Goal: Task Accomplishment & Management: Complete application form

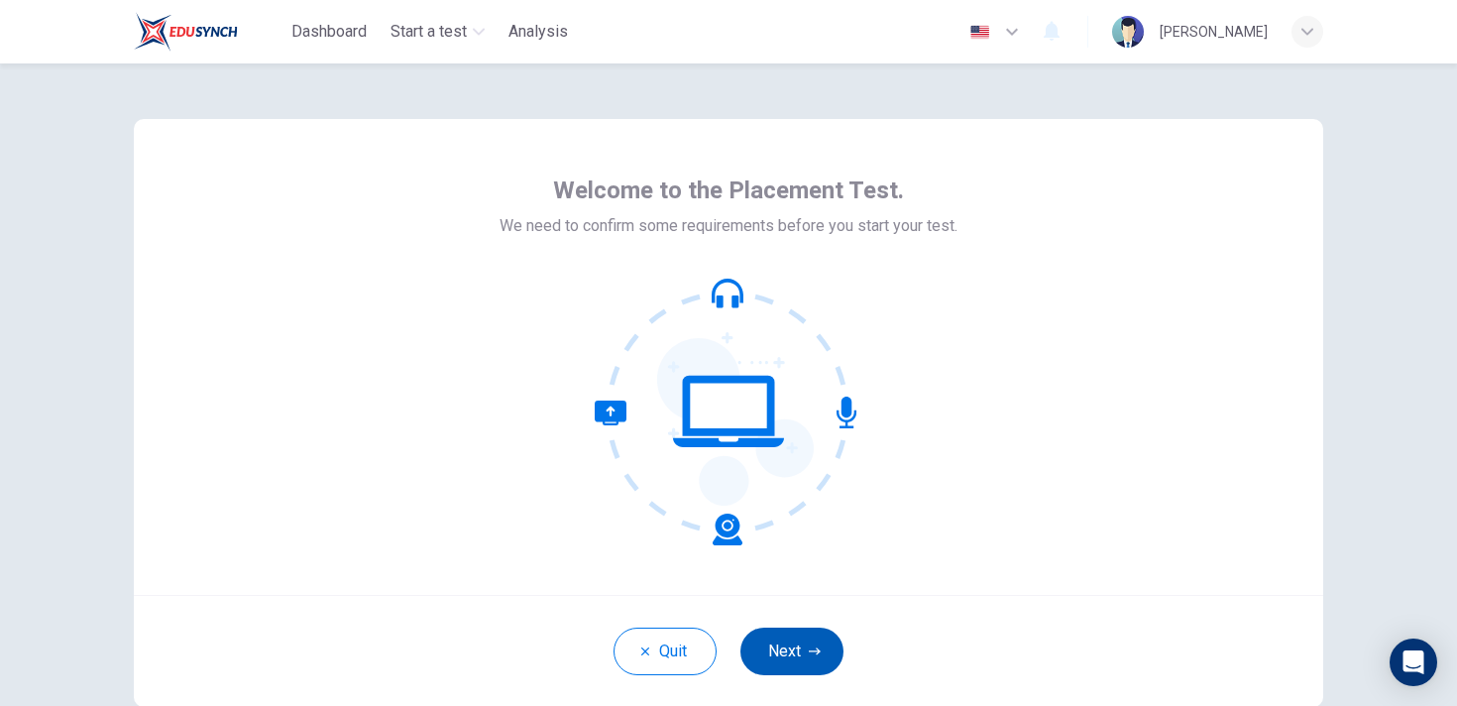
click at [792, 657] on button "Next" at bounding box center [792, 652] width 103 height 48
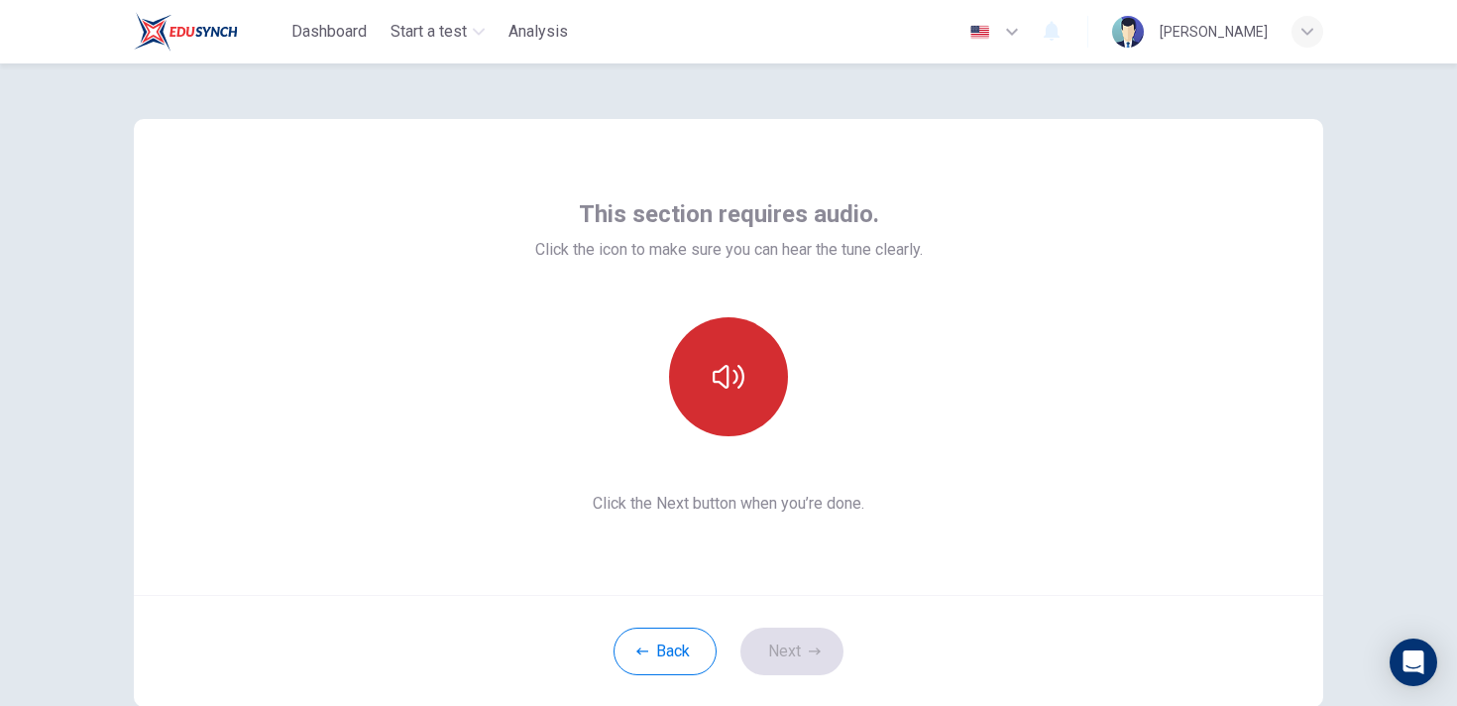
click at [747, 410] on button "button" at bounding box center [728, 376] width 119 height 119
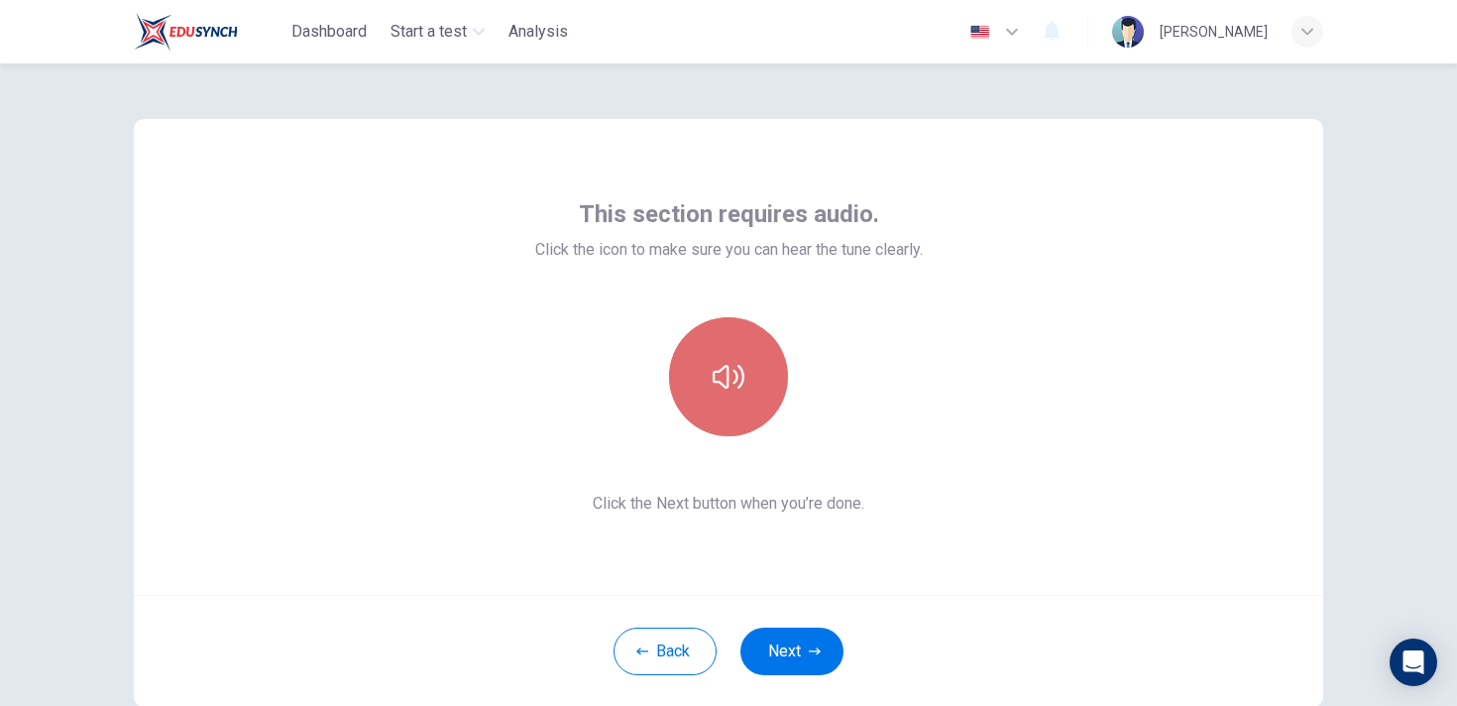
click at [747, 410] on button "button" at bounding box center [728, 376] width 119 height 119
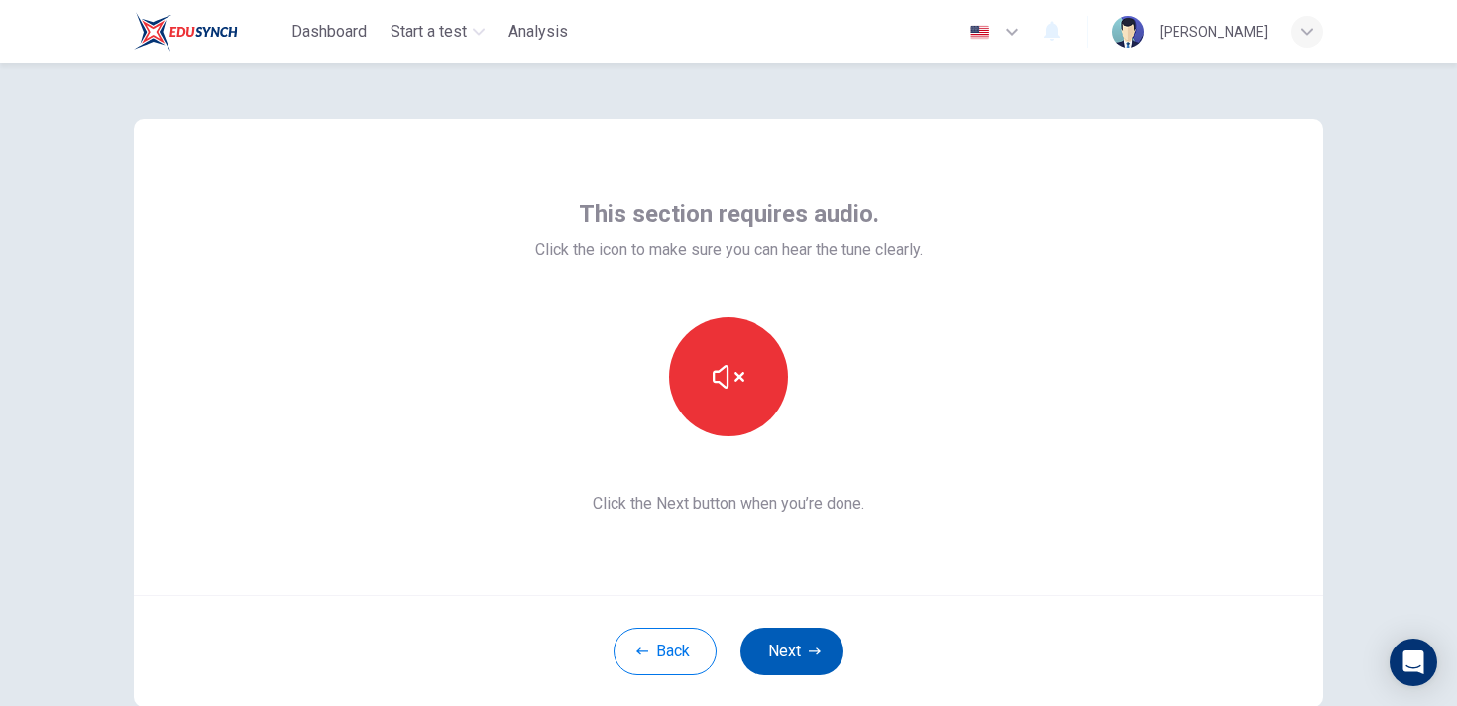
click at [796, 649] on button "Next" at bounding box center [792, 652] width 103 height 48
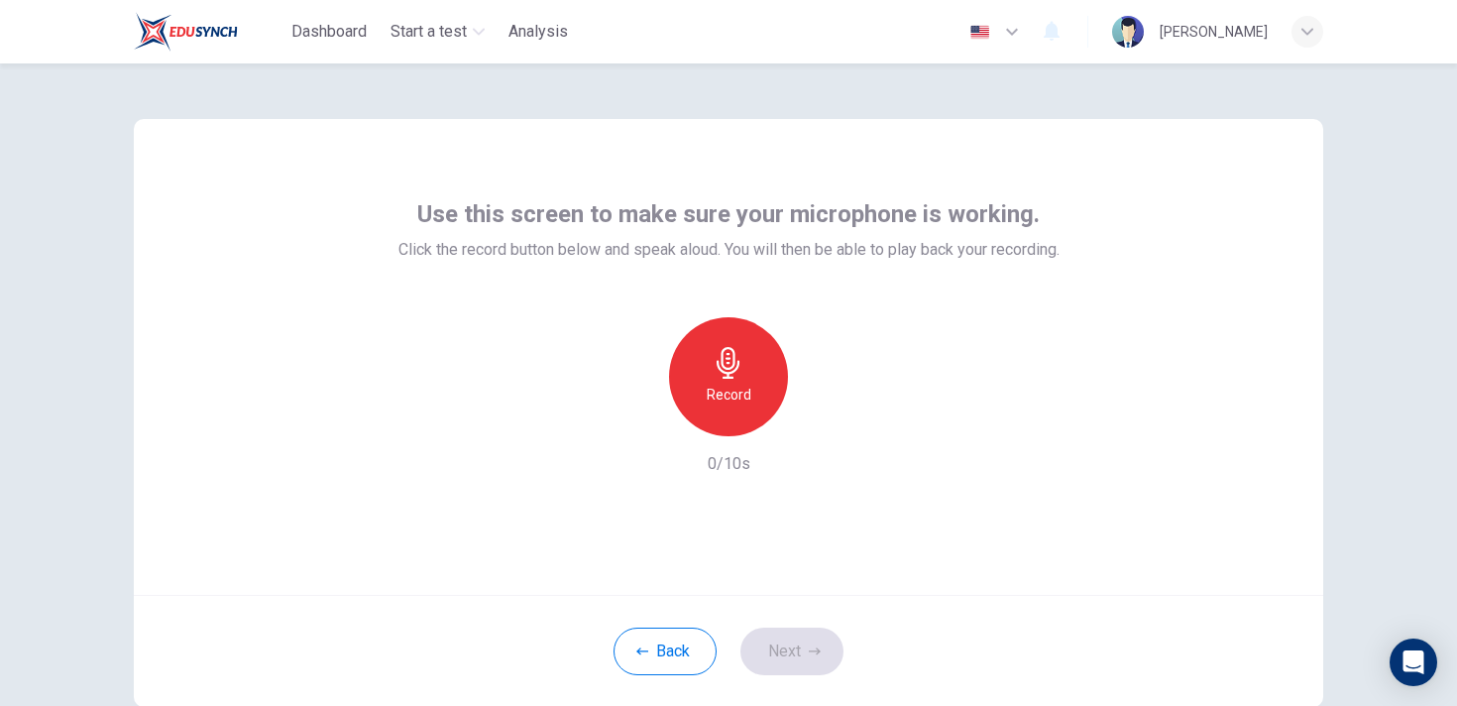
click at [736, 420] on div "Record" at bounding box center [728, 376] width 119 height 119
click at [736, 420] on div "Stop" at bounding box center [728, 376] width 119 height 119
click at [629, 420] on icon "button" at bounding box center [638, 420] width 18 height 18
click at [802, 645] on button "Next" at bounding box center [792, 652] width 103 height 48
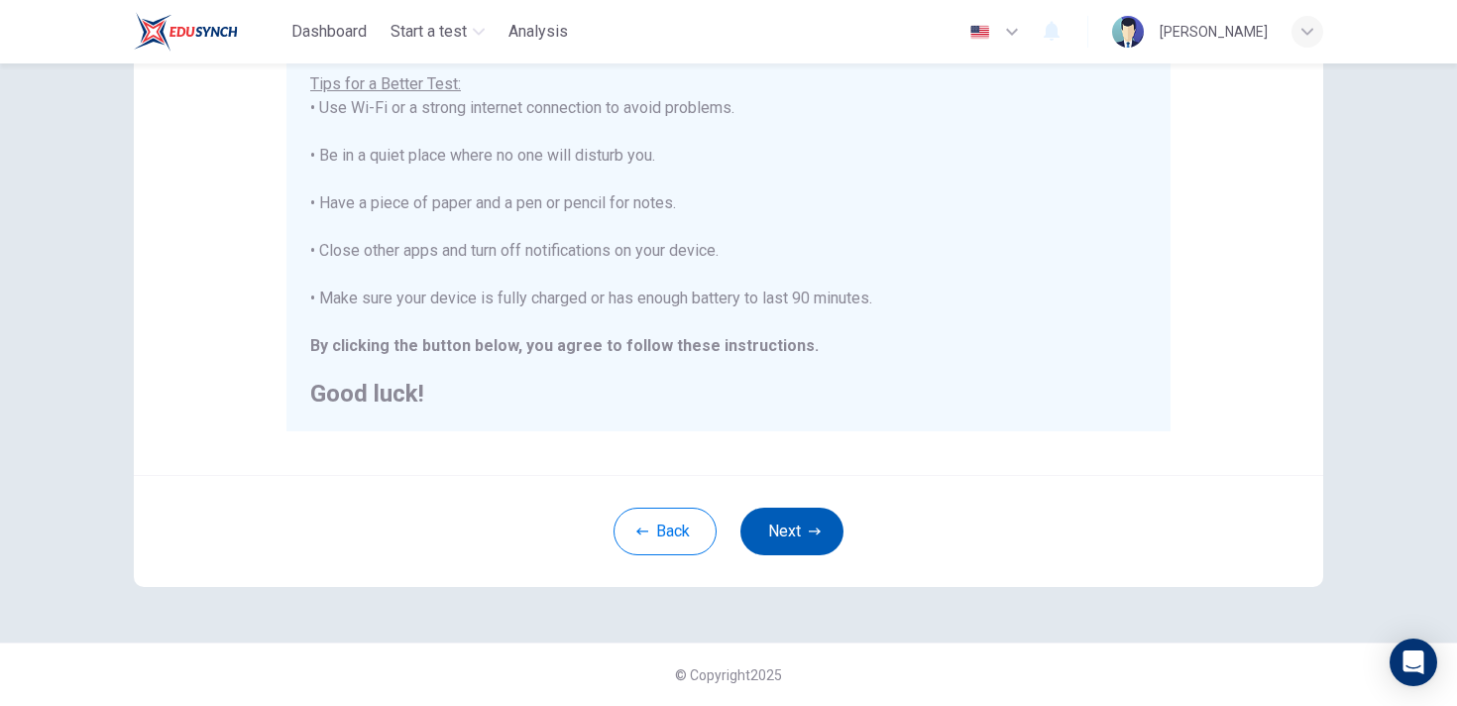
click at [821, 544] on button "Next" at bounding box center [792, 532] width 103 height 48
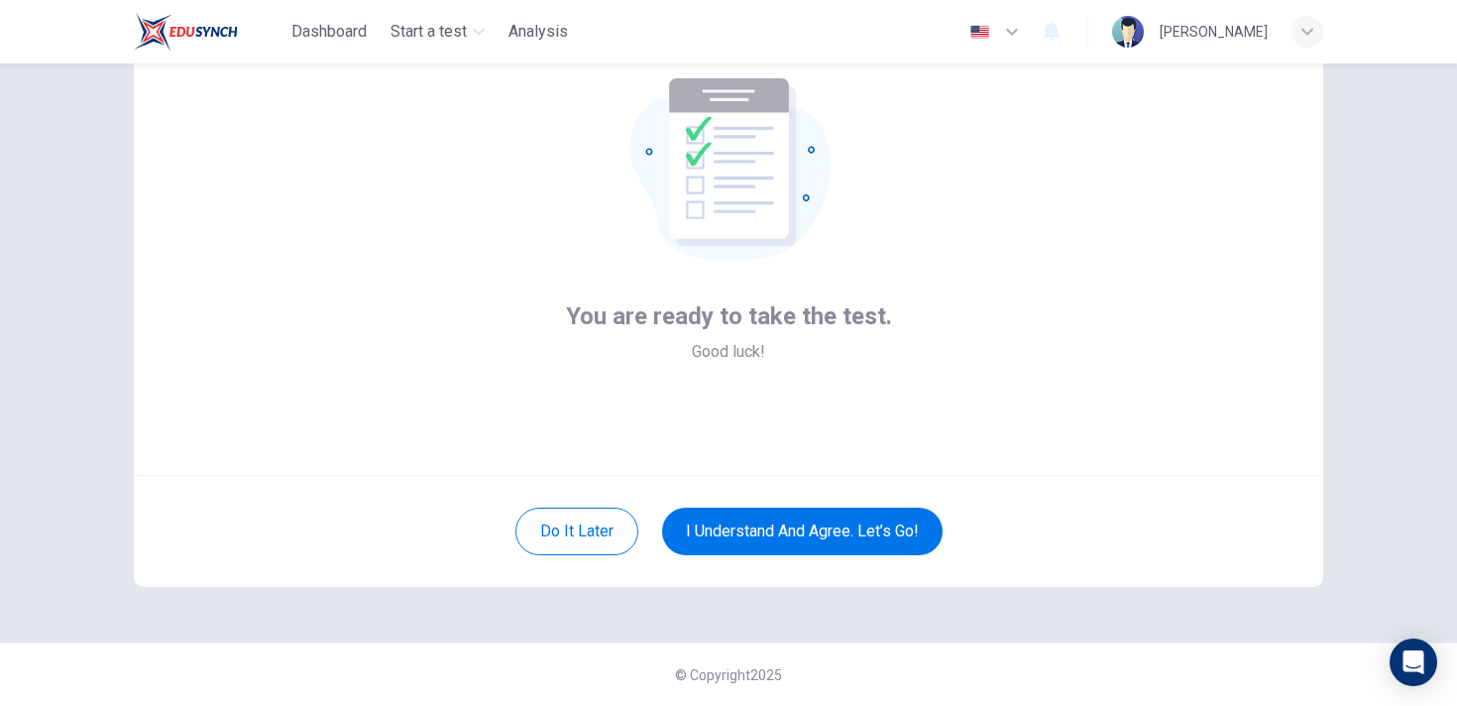
scroll to position [3, 0]
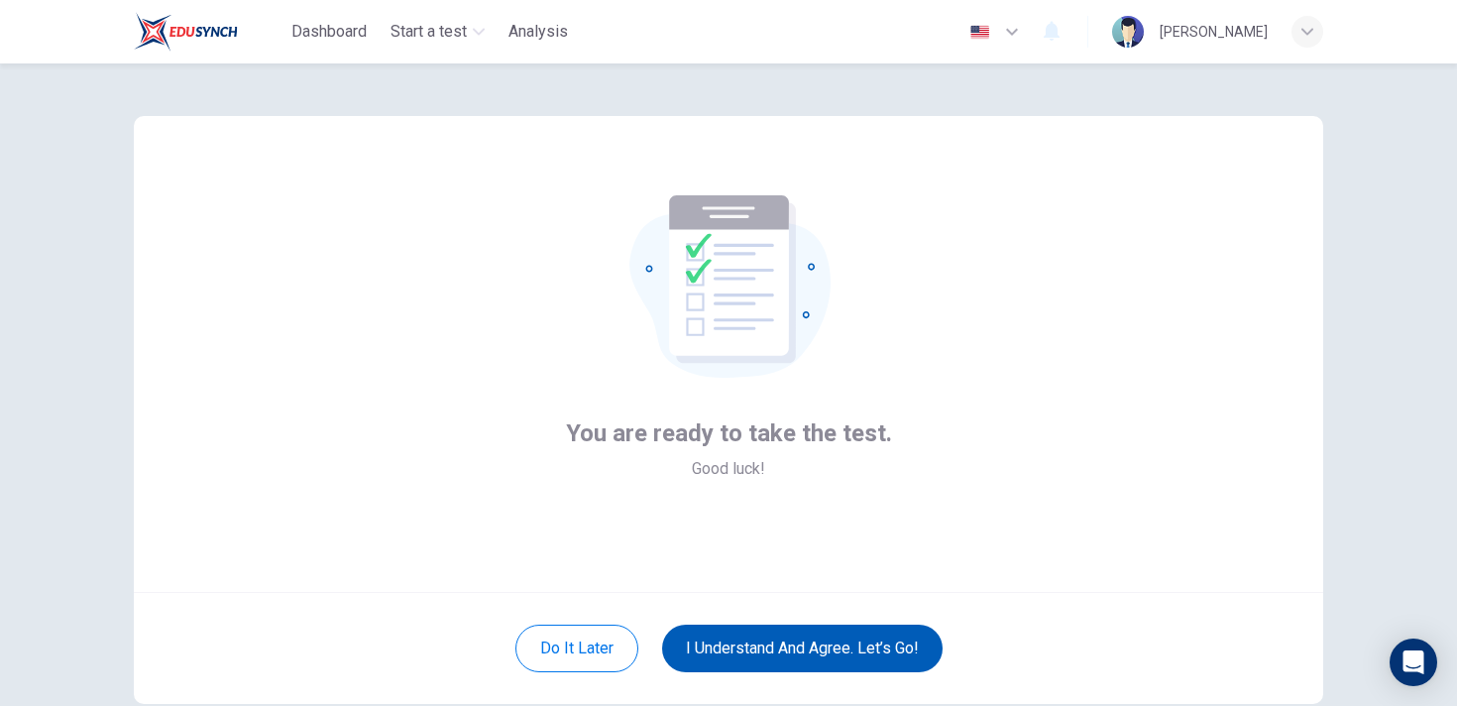
click at [780, 666] on button "I understand and agree. Let’s go!" at bounding box center [802, 649] width 281 height 48
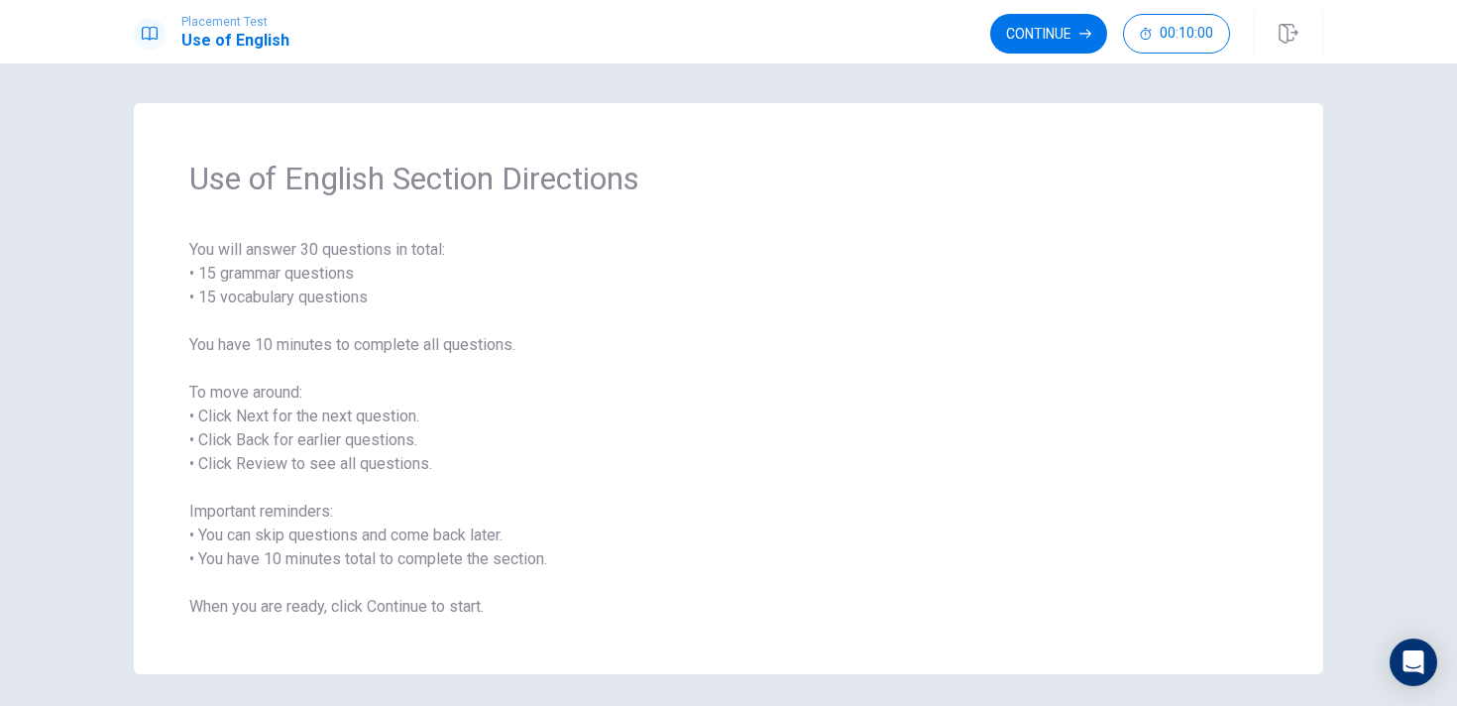
scroll to position [71, 0]
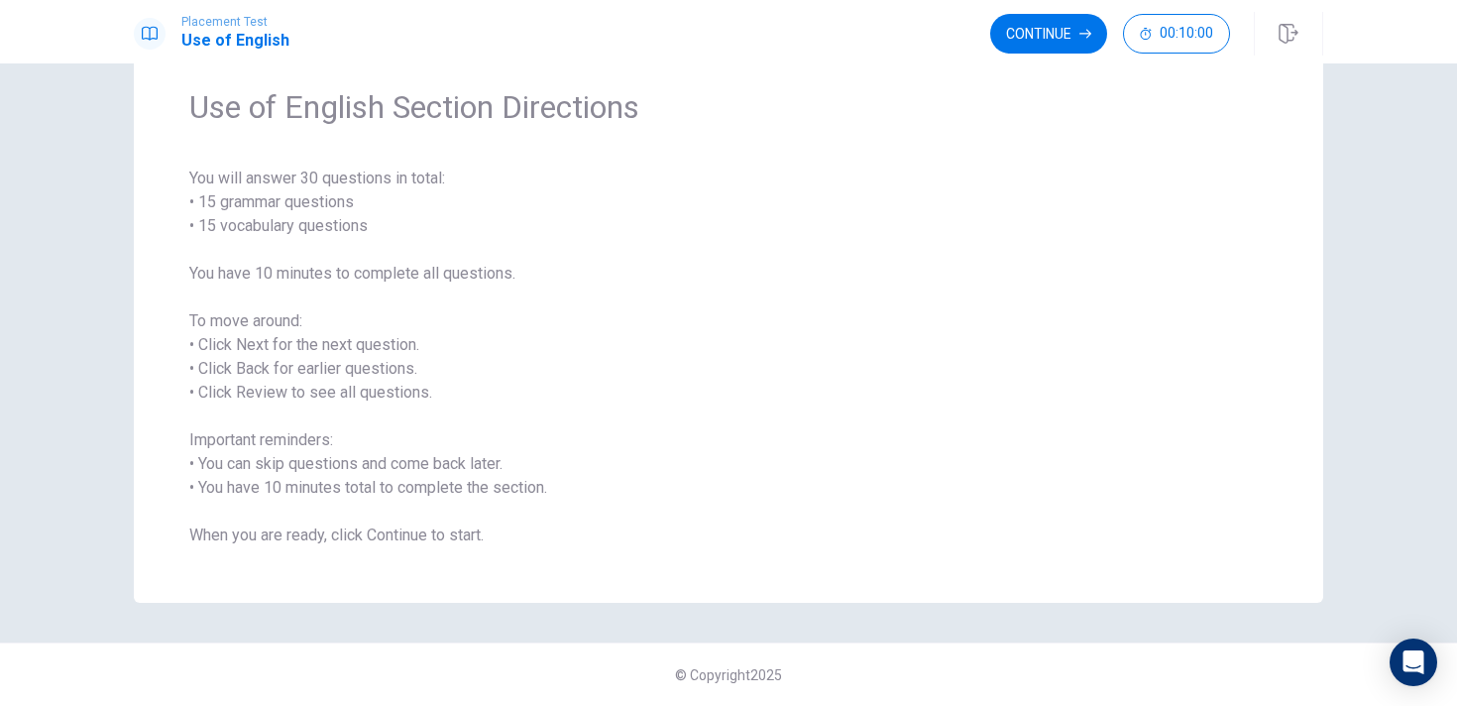
click at [1034, 13] on div "Continue 00:10:00" at bounding box center [1156, 34] width 333 height 44
click at [1034, 23] on button "Continue" at bounding box center [1048, 34] width 117 height 40
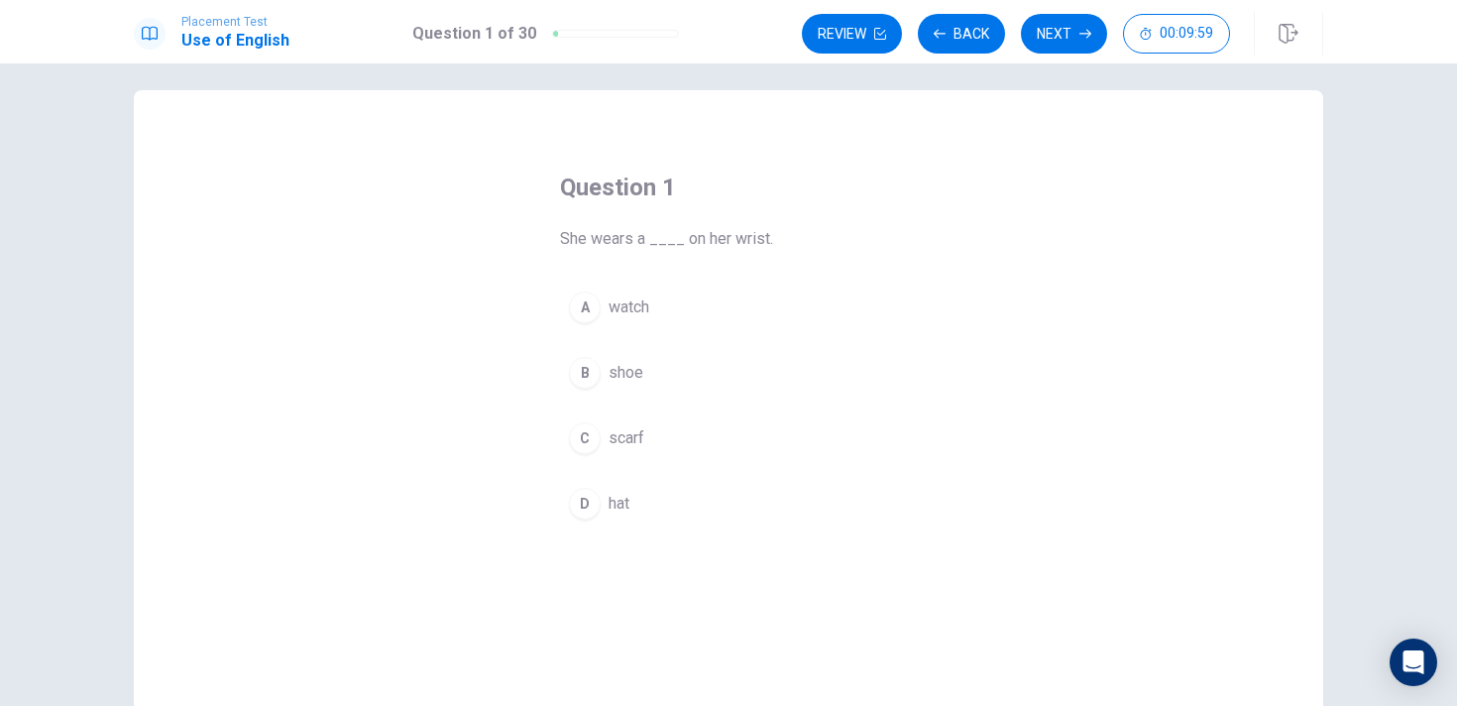
scroll to position [22, 0]
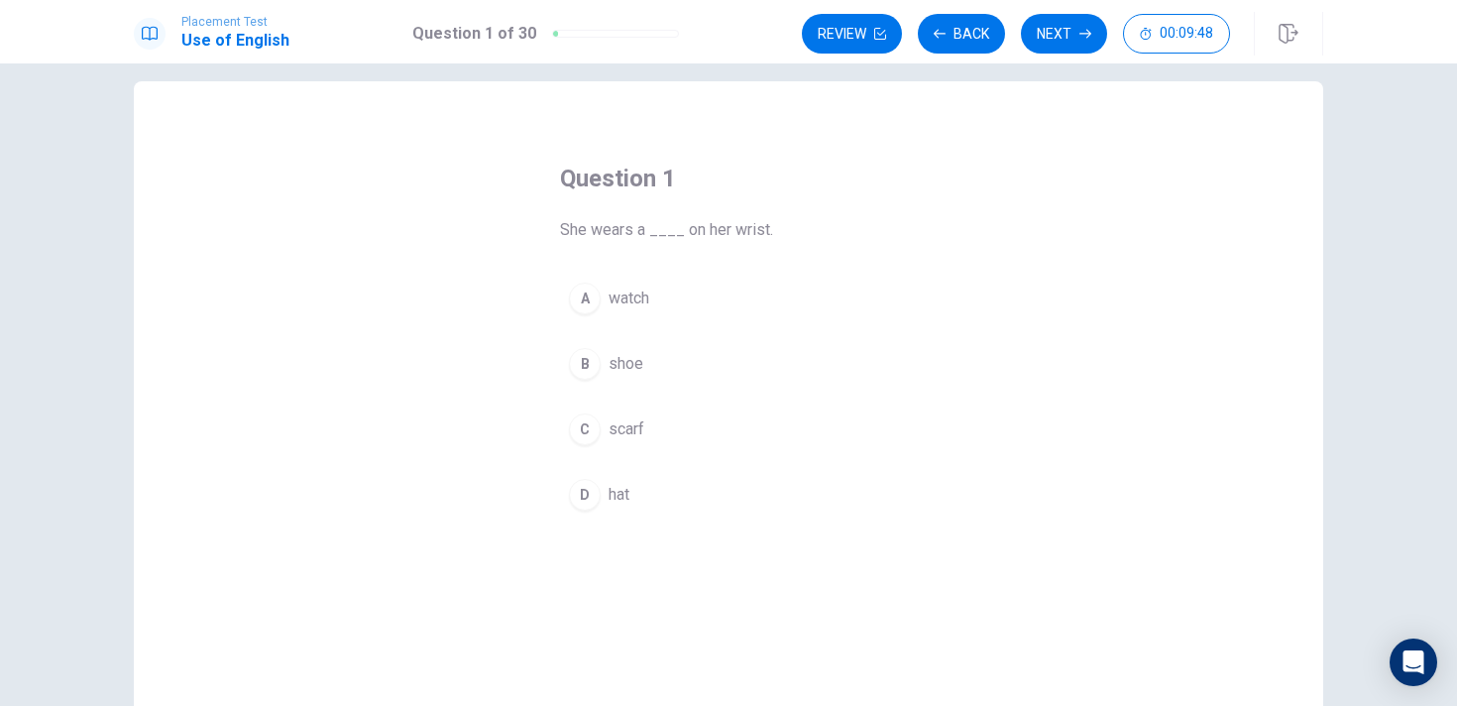
click at [642, 300] on span "watch" at bounding box center [629, 298] width 41 height 24
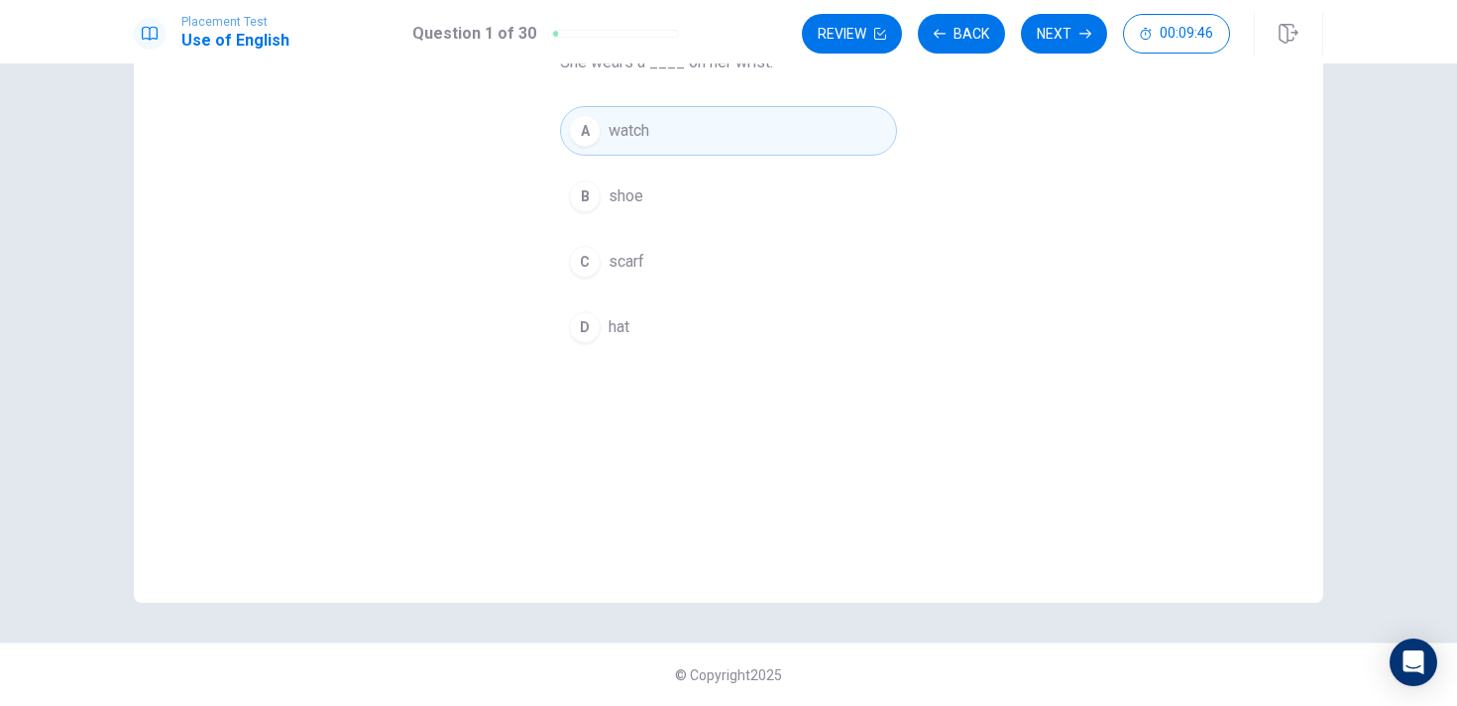
scroll to position [0, 0]
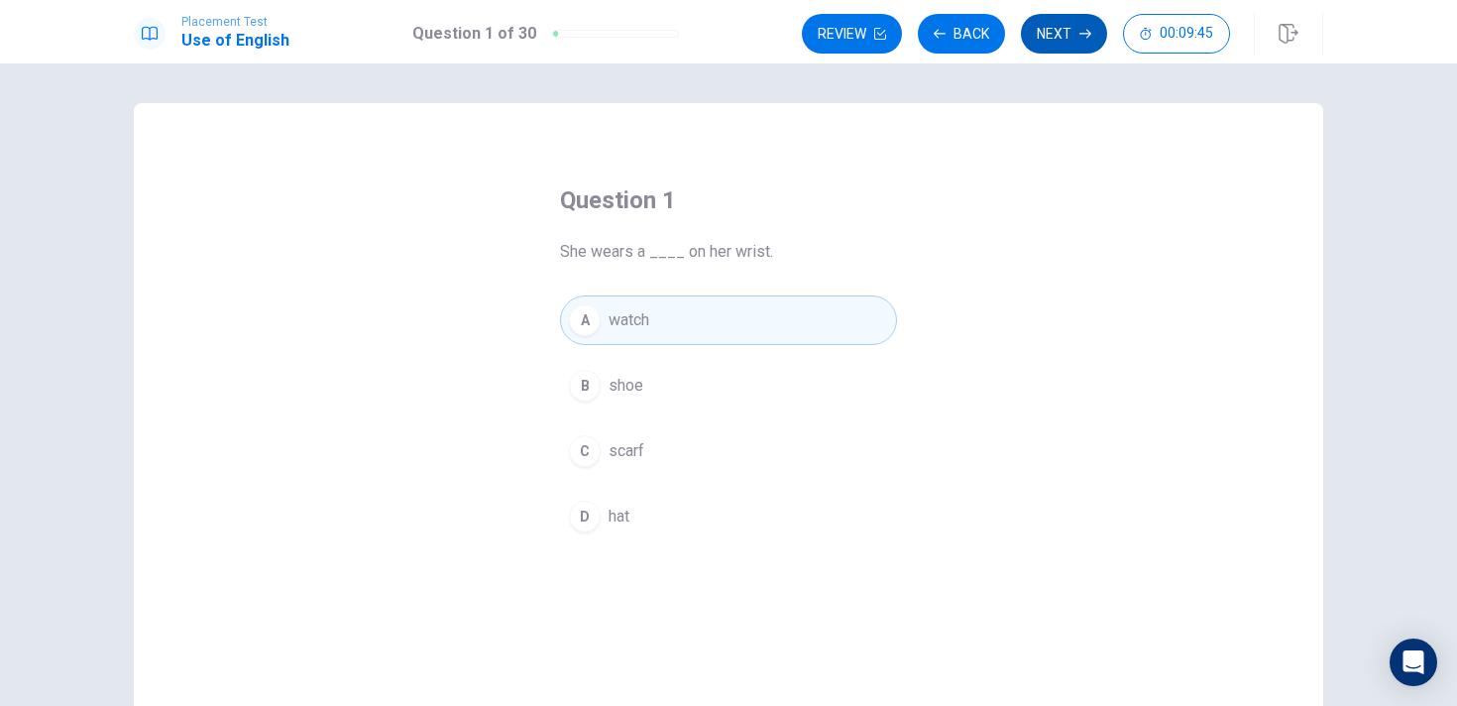
click at [1059, 29] on button "Next" at bounding box center [1064, 34] width 86 height 40
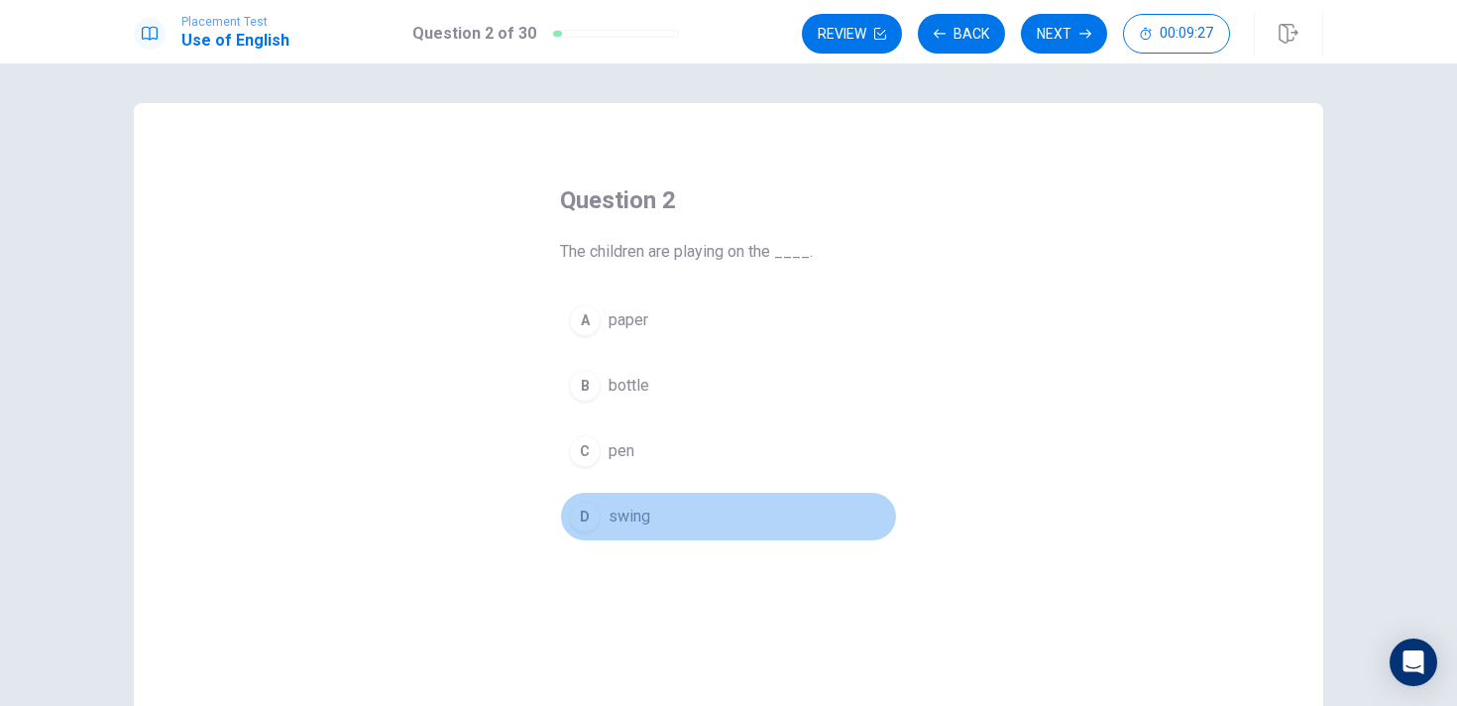
click at [619, 518] on span "swing" at bounding box center [630, 517] width 42 height 24
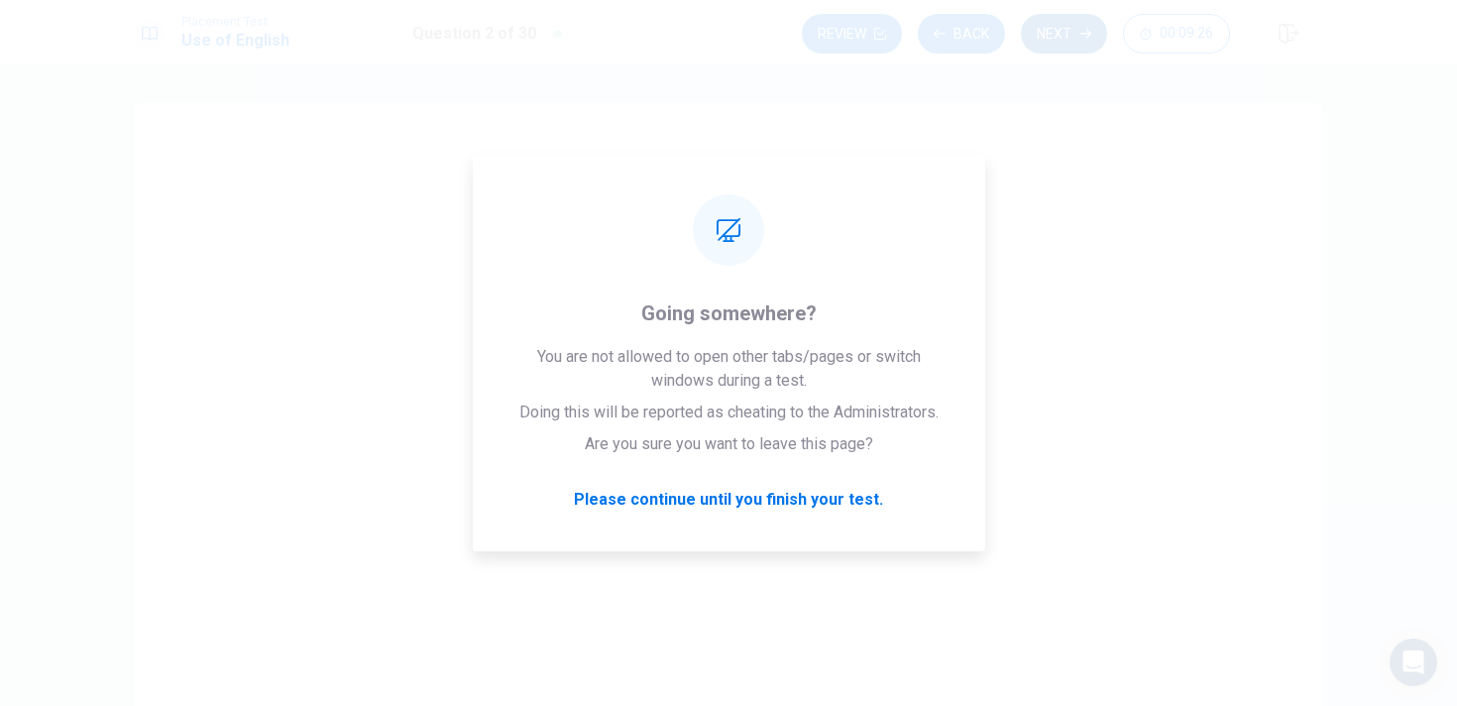
click at [1063, 21] on button "Next" at bounding box center [1064, 34] width 86 height 40
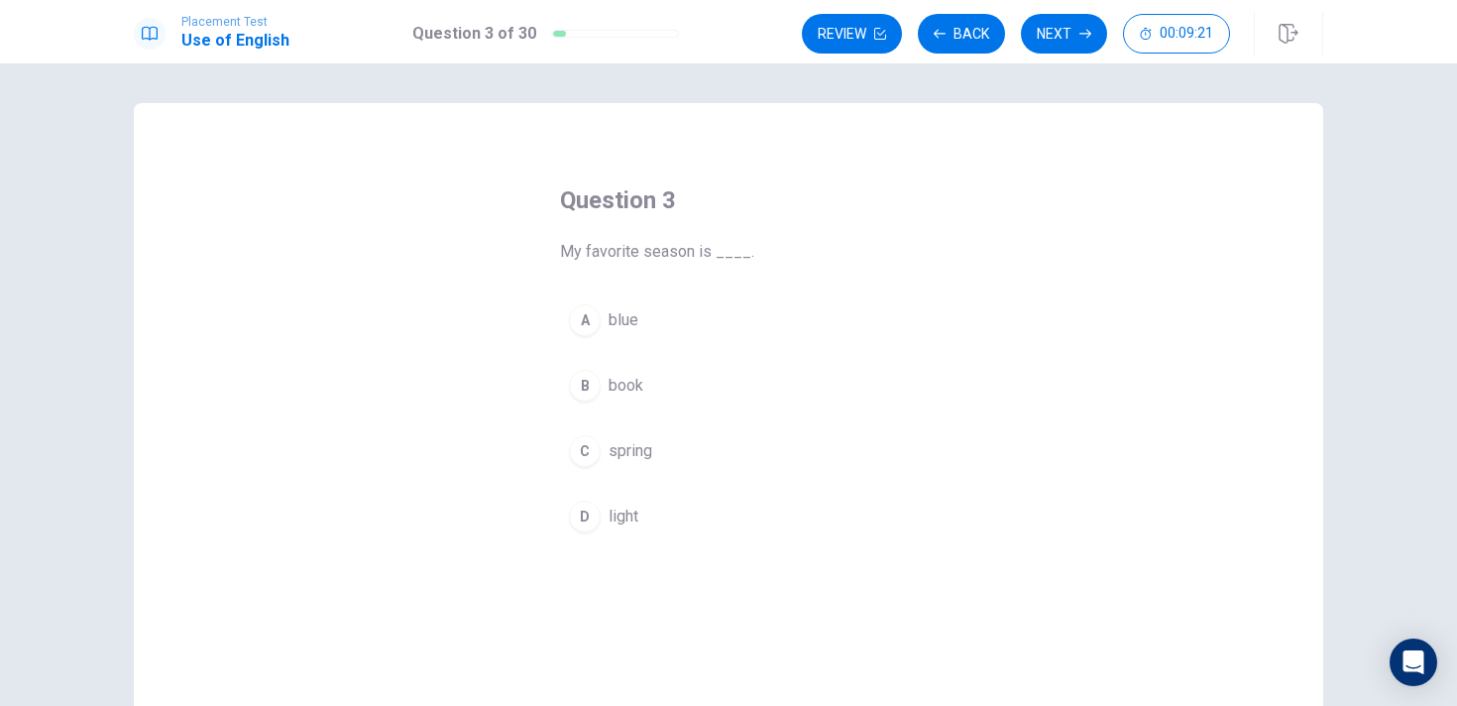
click at [621, 449] on span "spring" at bounding box center [631, 451] width 44 height 24
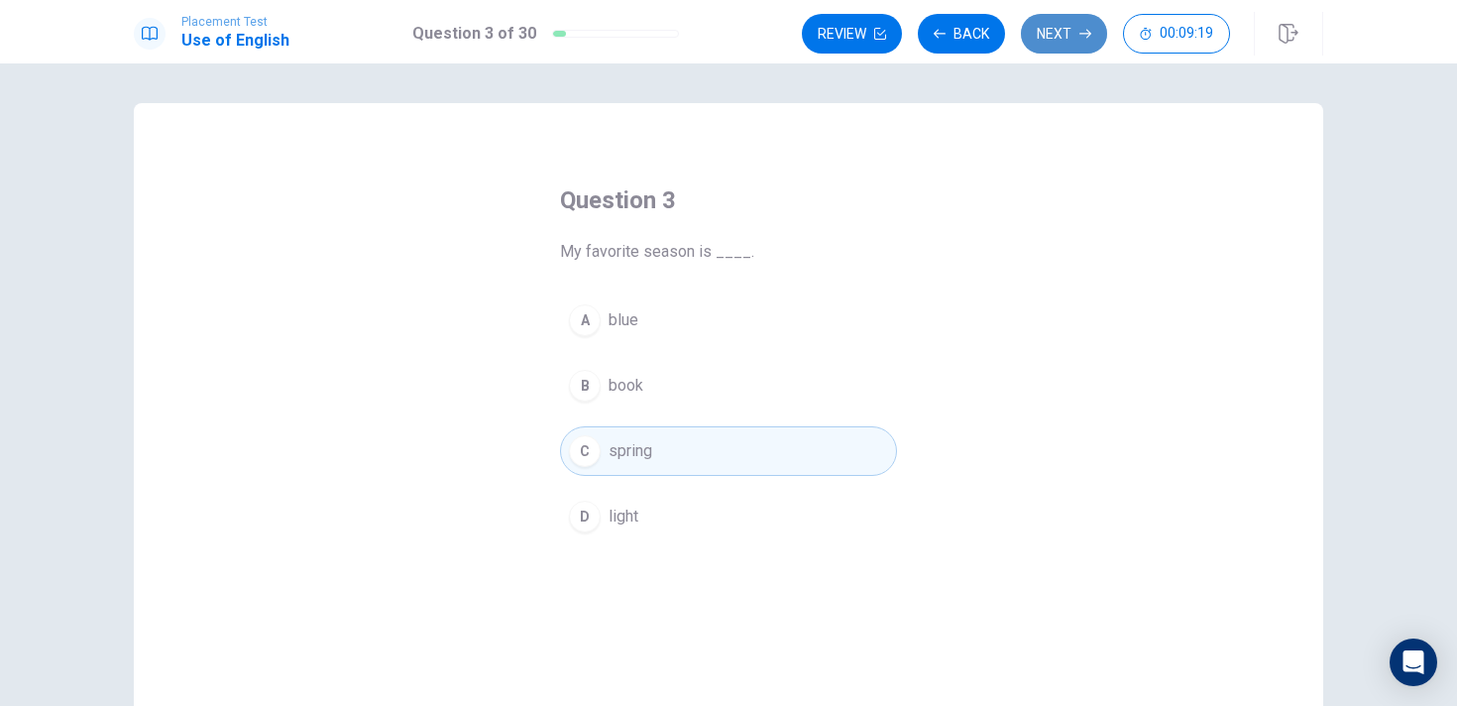
click at [1051, 39] on button "Next" at bounding box center [1064, 34] width 86 height 40
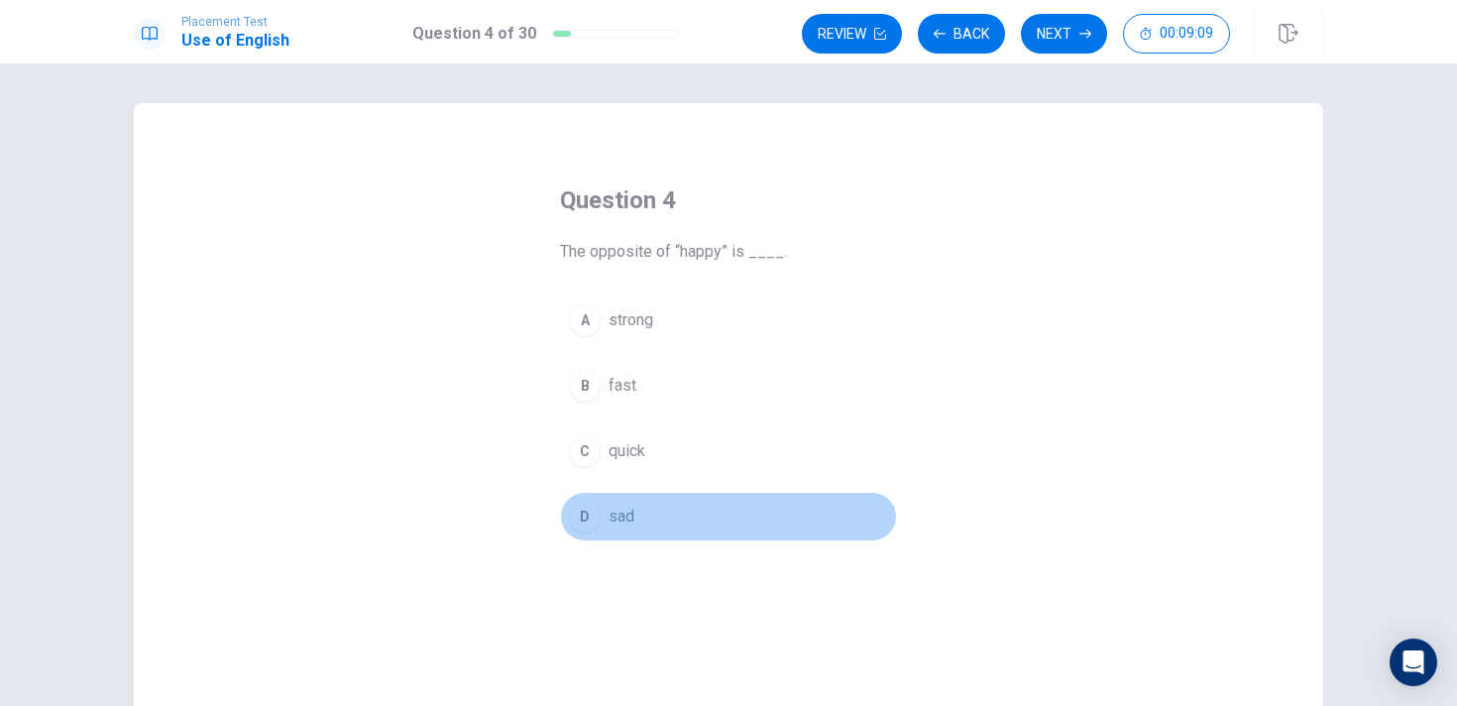
click at [620, 506] on span "sad" at bounding box center [622, 517] width 26 height 24
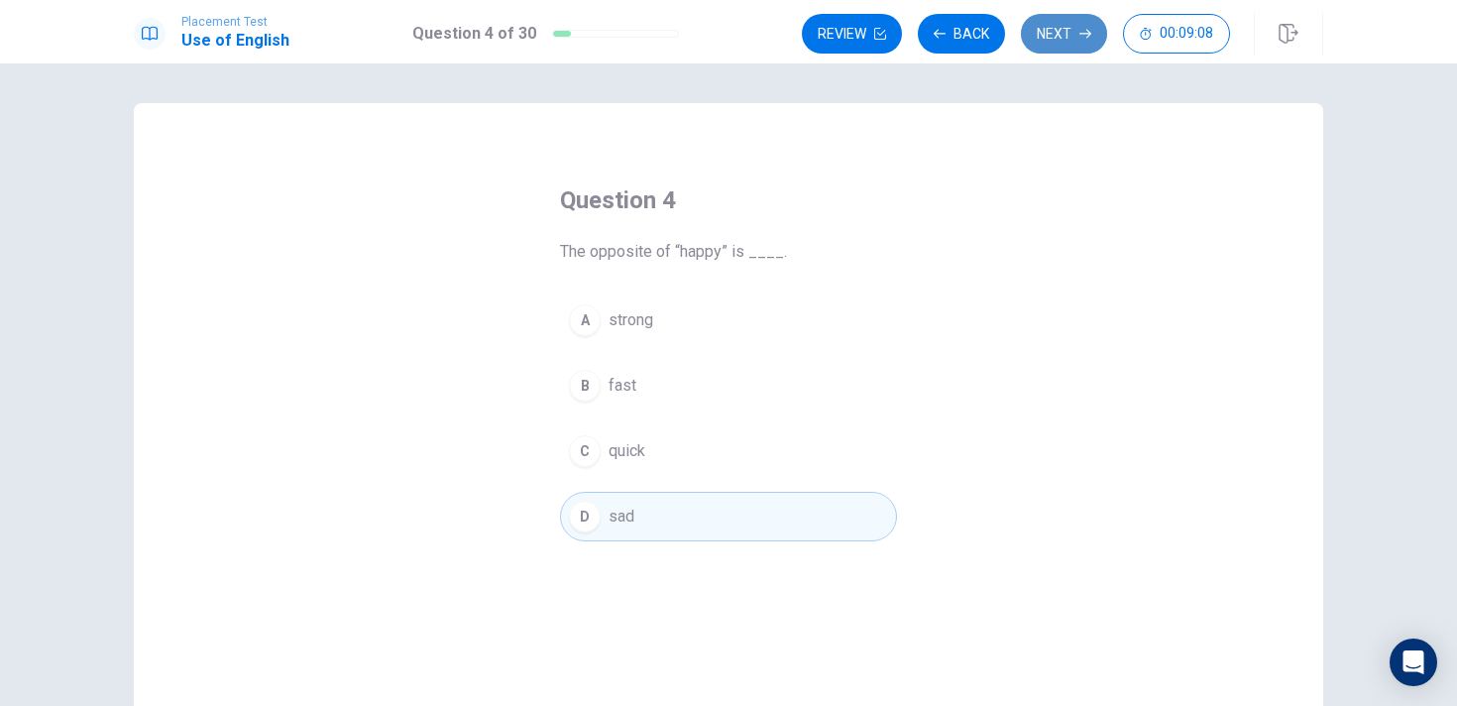
click at [1059, 16] on button "Next" at bounding box center [1064, 34] width 86 height 40
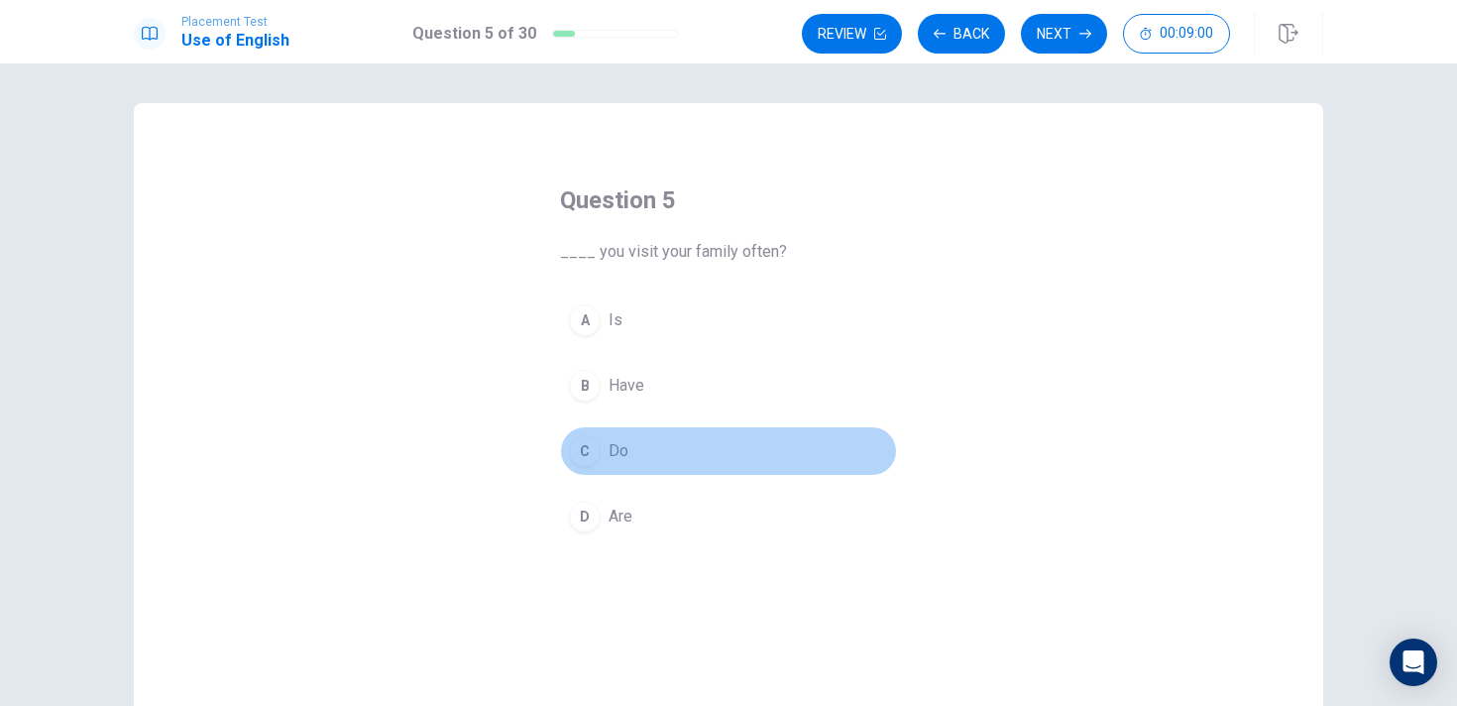
click at [609, 460] on span "Do" at bounding box center [619, 451] width 20 height 24
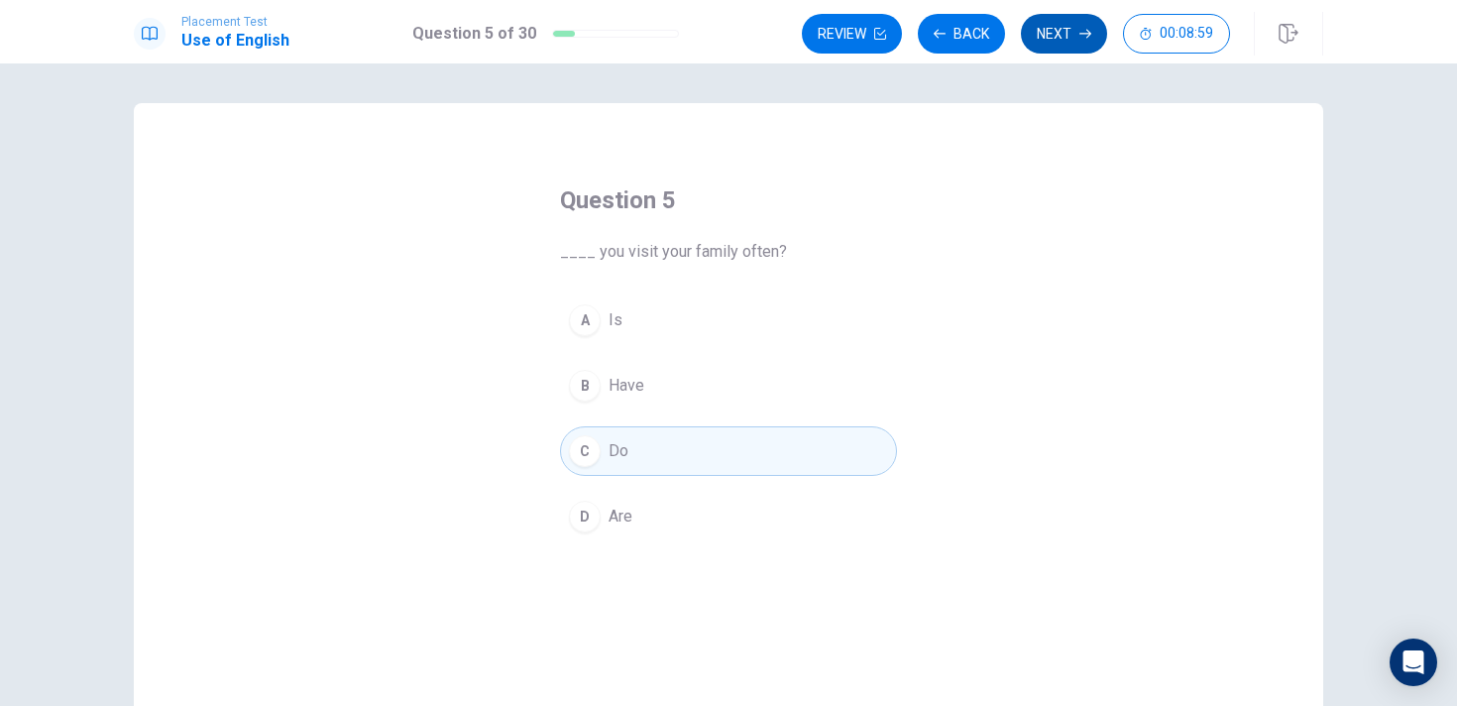
click at [1077, 27] on button "Next" at bounding box center [1064, 34] width 86 height 40
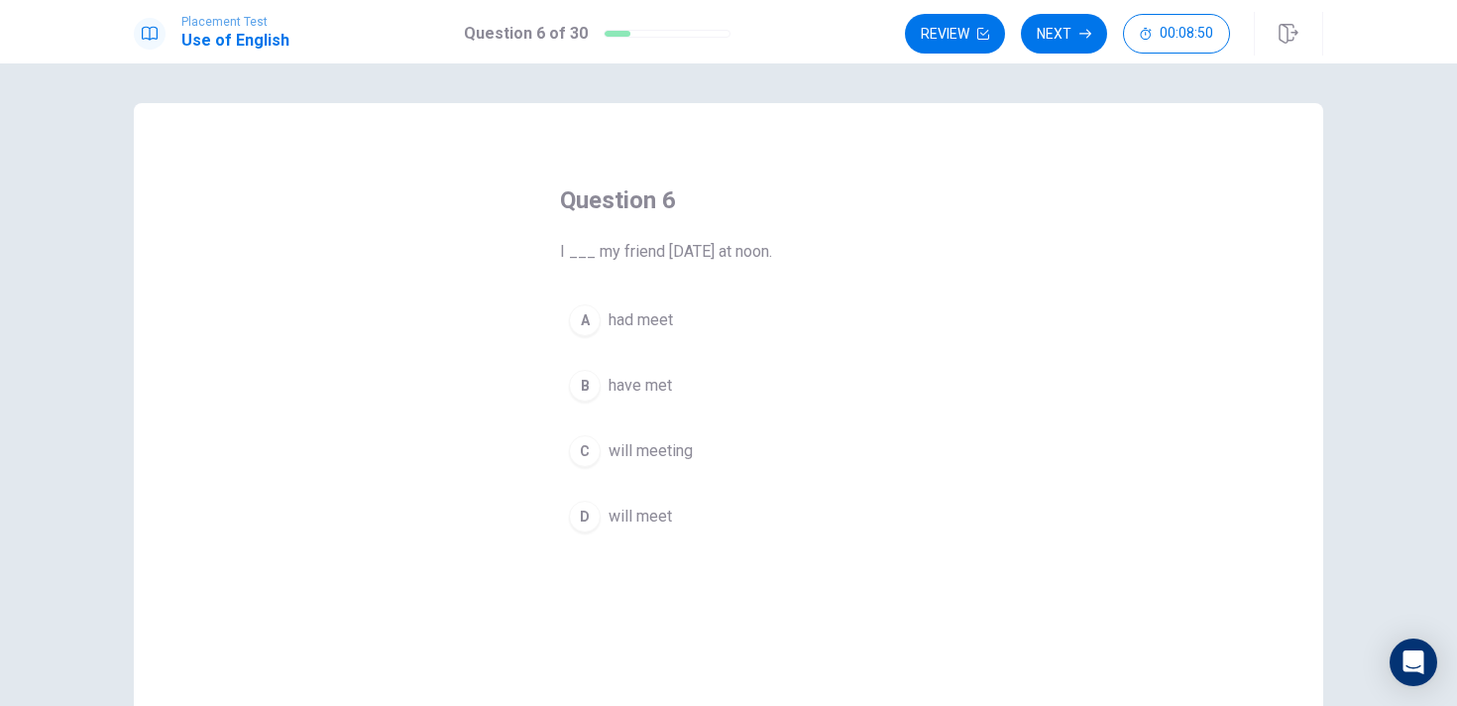
click at [626, 512] on span "will meet" at bounding box center [640, 517] width 63 height 24
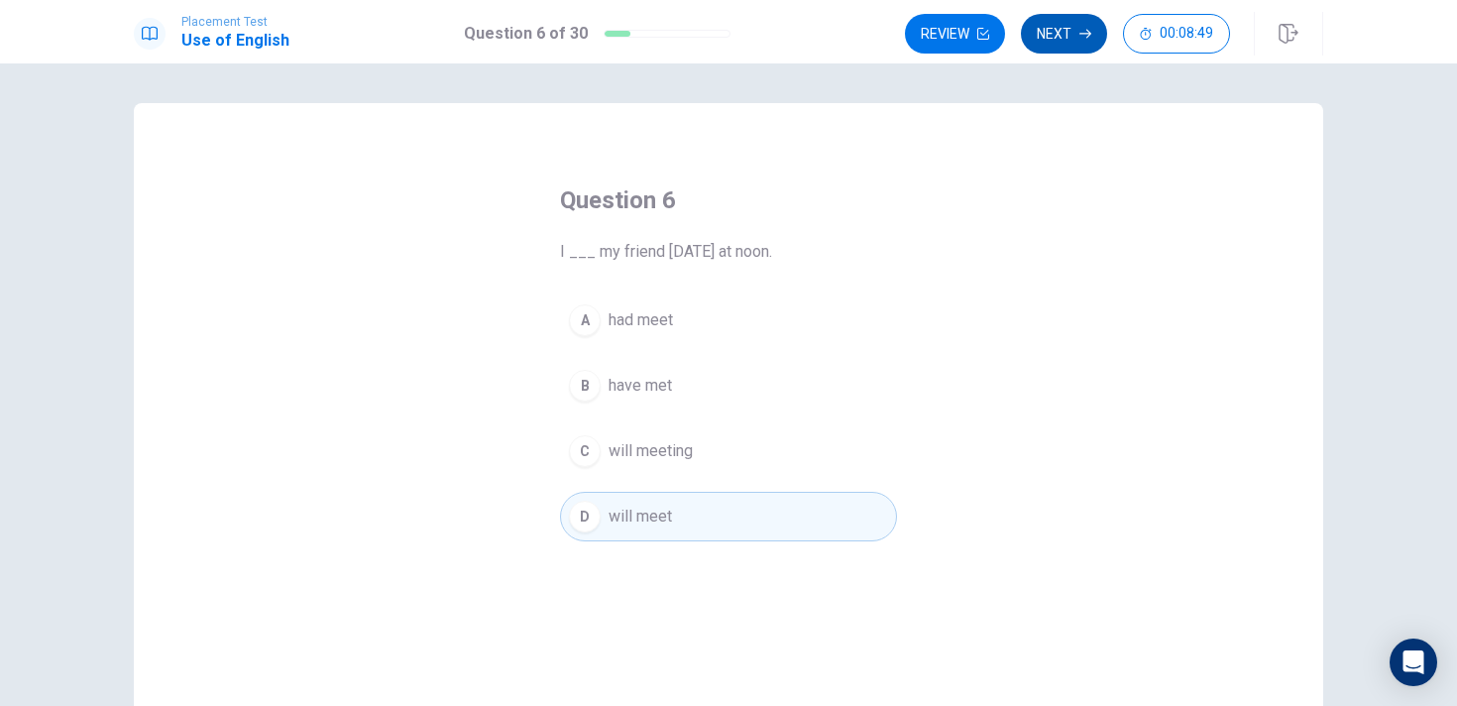
click at [1067, 24] on button "Next" at bounding box center [1064, 34] width 86 height 40
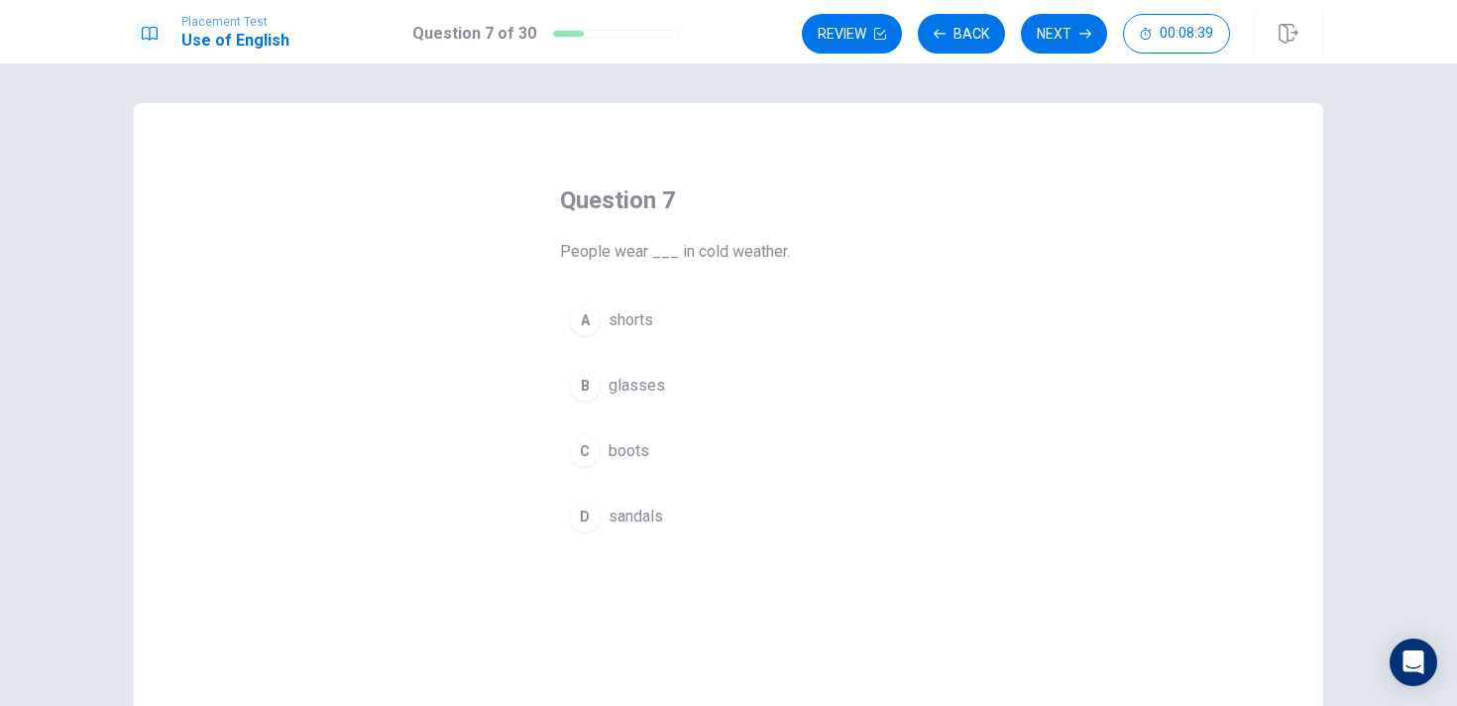
click at [650, 512] on span "sandals" at bounding box center [636, 517] width 55 height 24
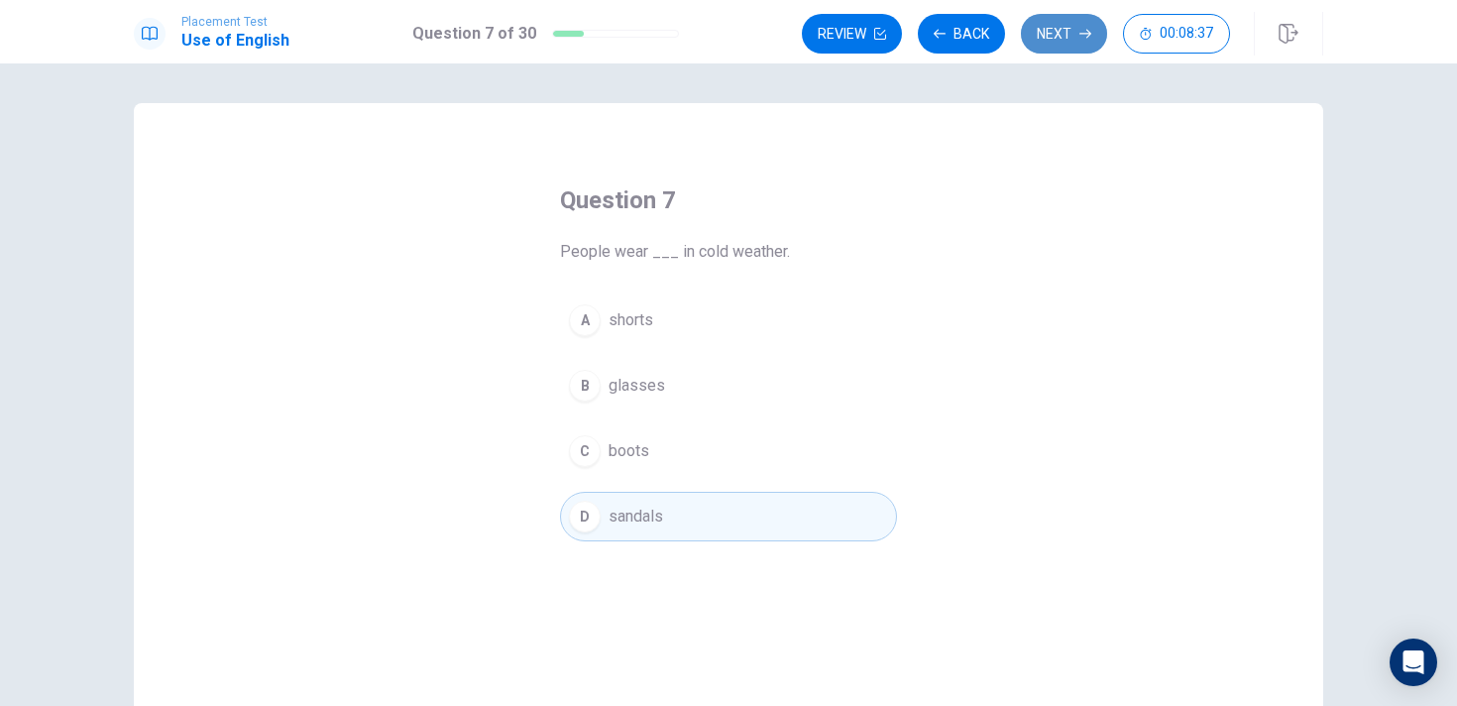
click at [1081, 35] on icon "button" at bounding box center [1086, 34] width 12 height 12
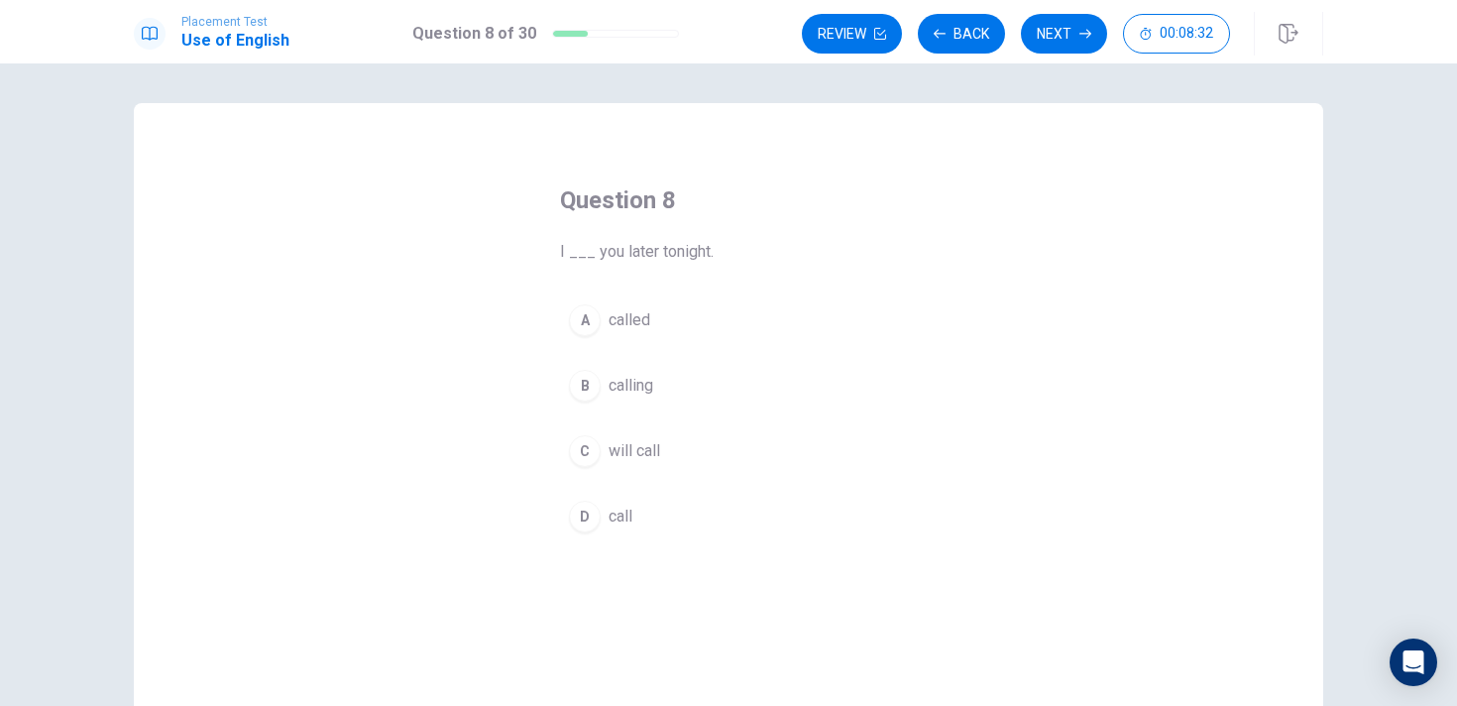
click at [660, 443] on span "will call" at bounding box center [635, 451] width 52 height 24
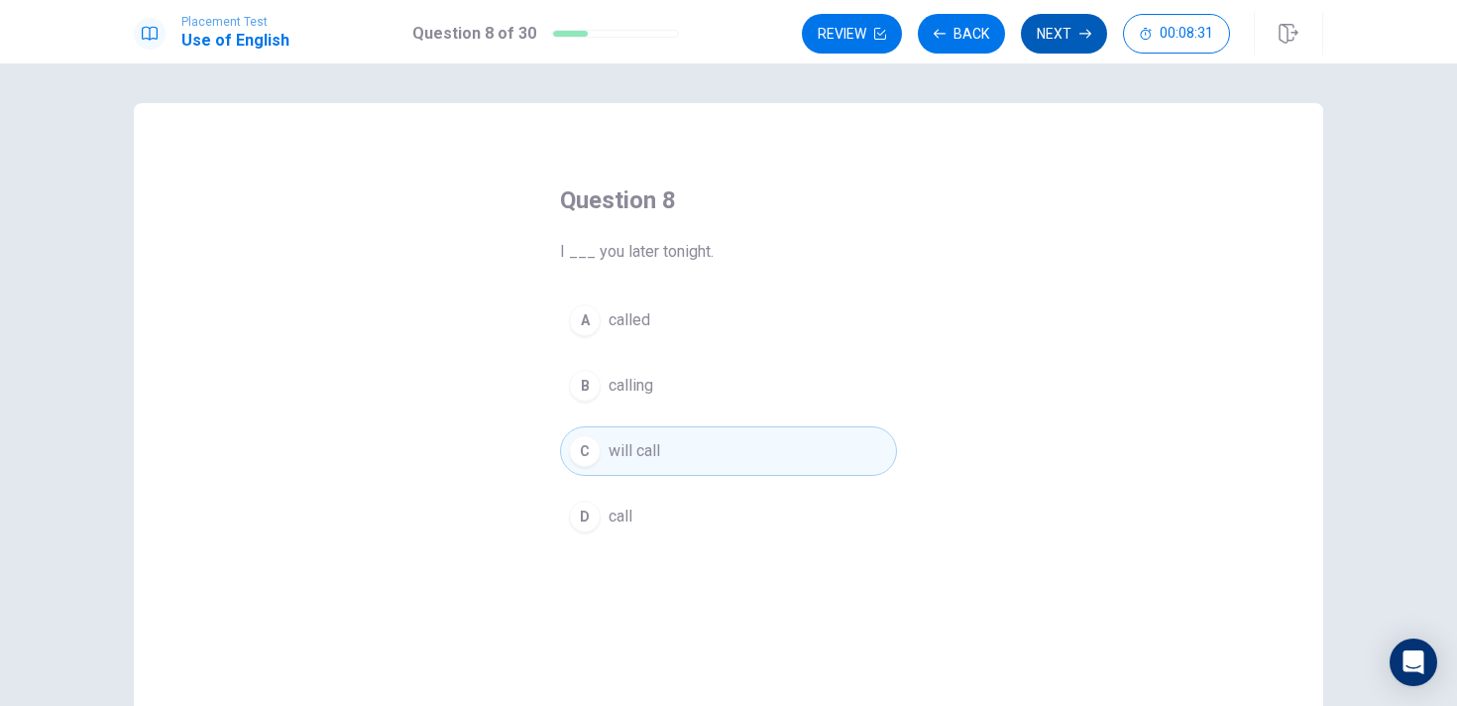
click at [1049, 32] on button "Next" at bounding box center [1064, 34] width 86 height 40
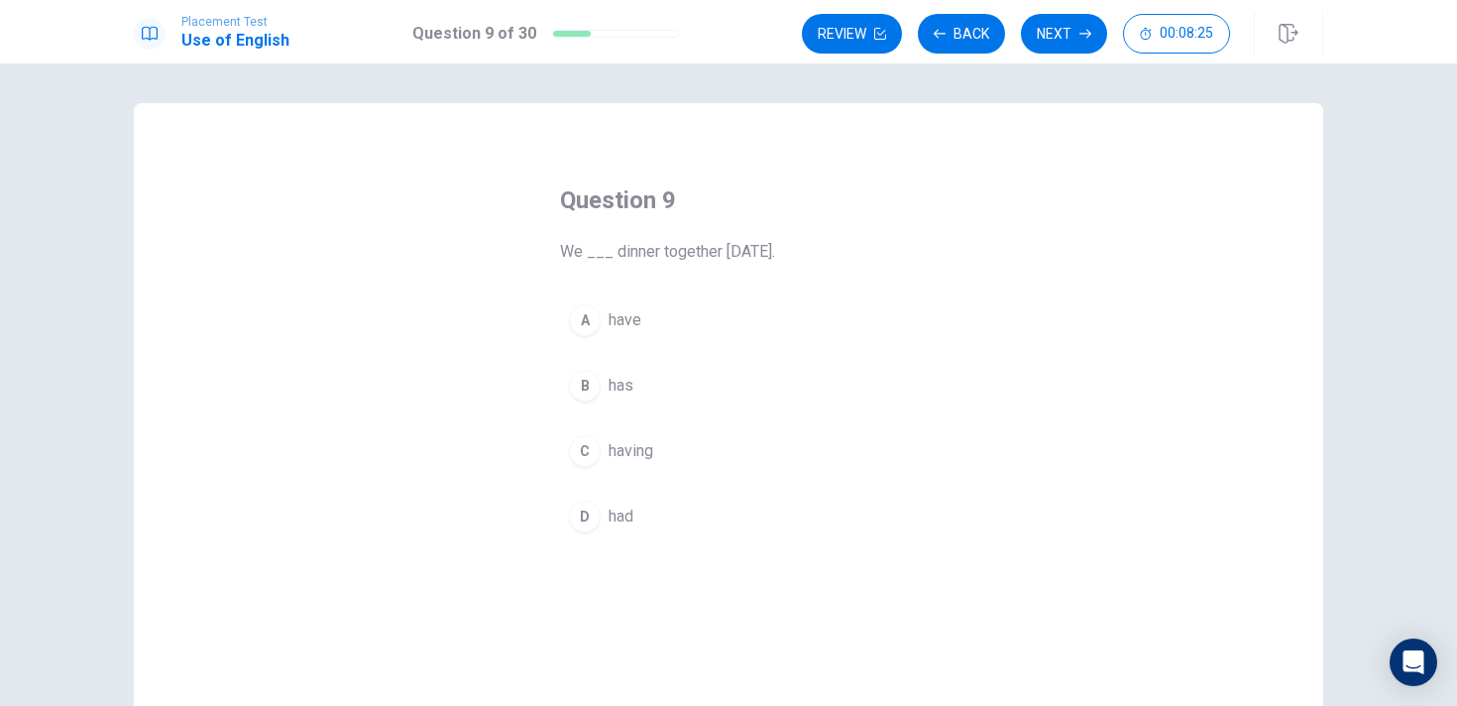
click at [631, 514] on span "had" at bounding box center [621, 517] width 25 height 24
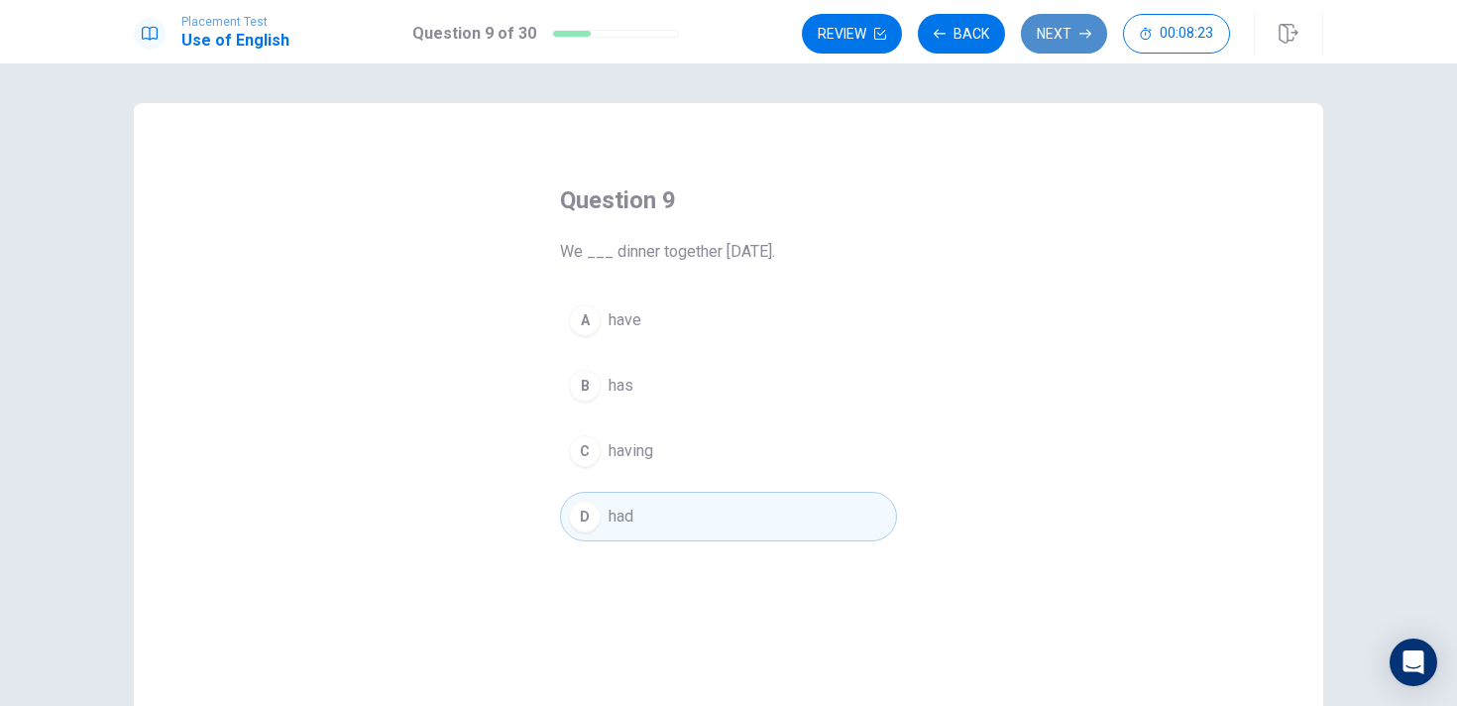
click at [1043, 31] on button "Next" at bounding box center [1064, 34] width 86 height 40
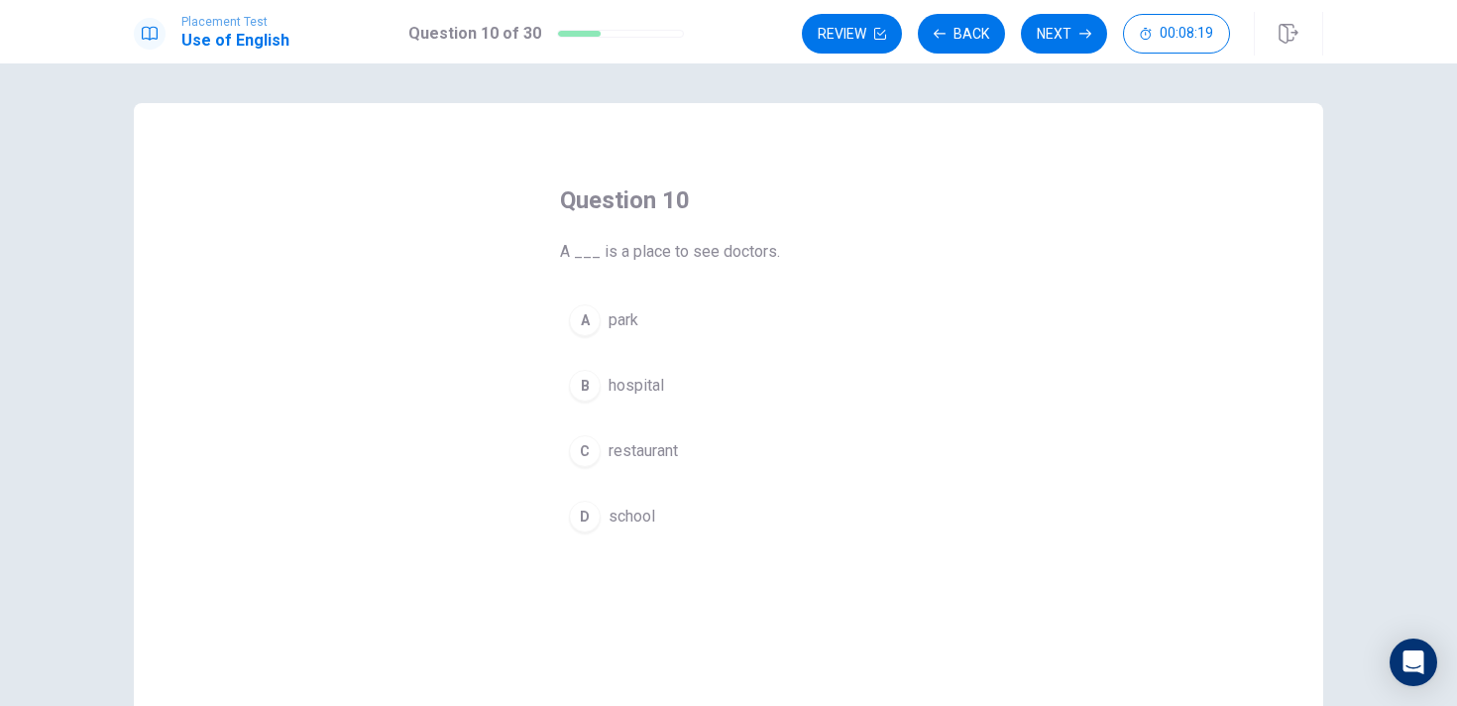
click at [687, 388] on button "B hospital" at bounding box center [728, 386] width 337 height 50
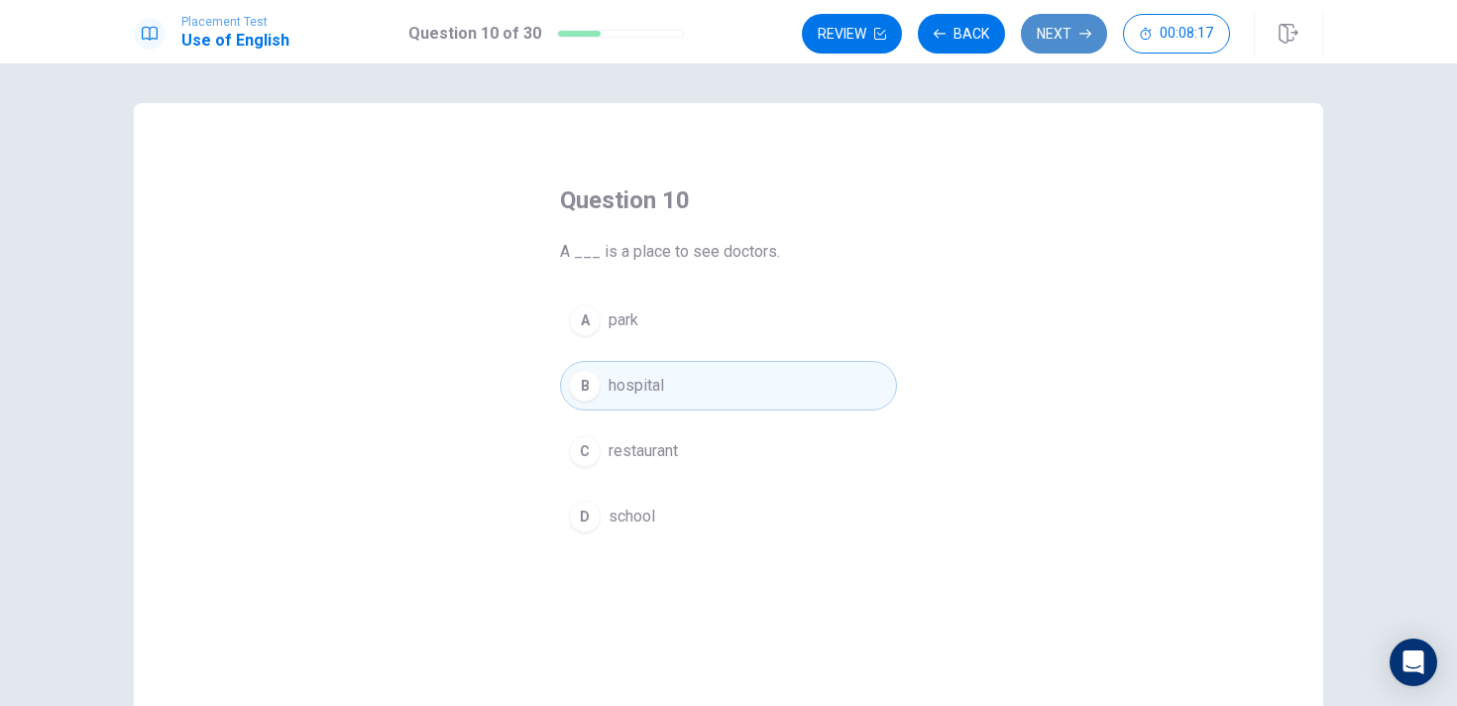
click at [1066, 29] on button "Next" at bounding box center [1064, 34] width 86 height 40
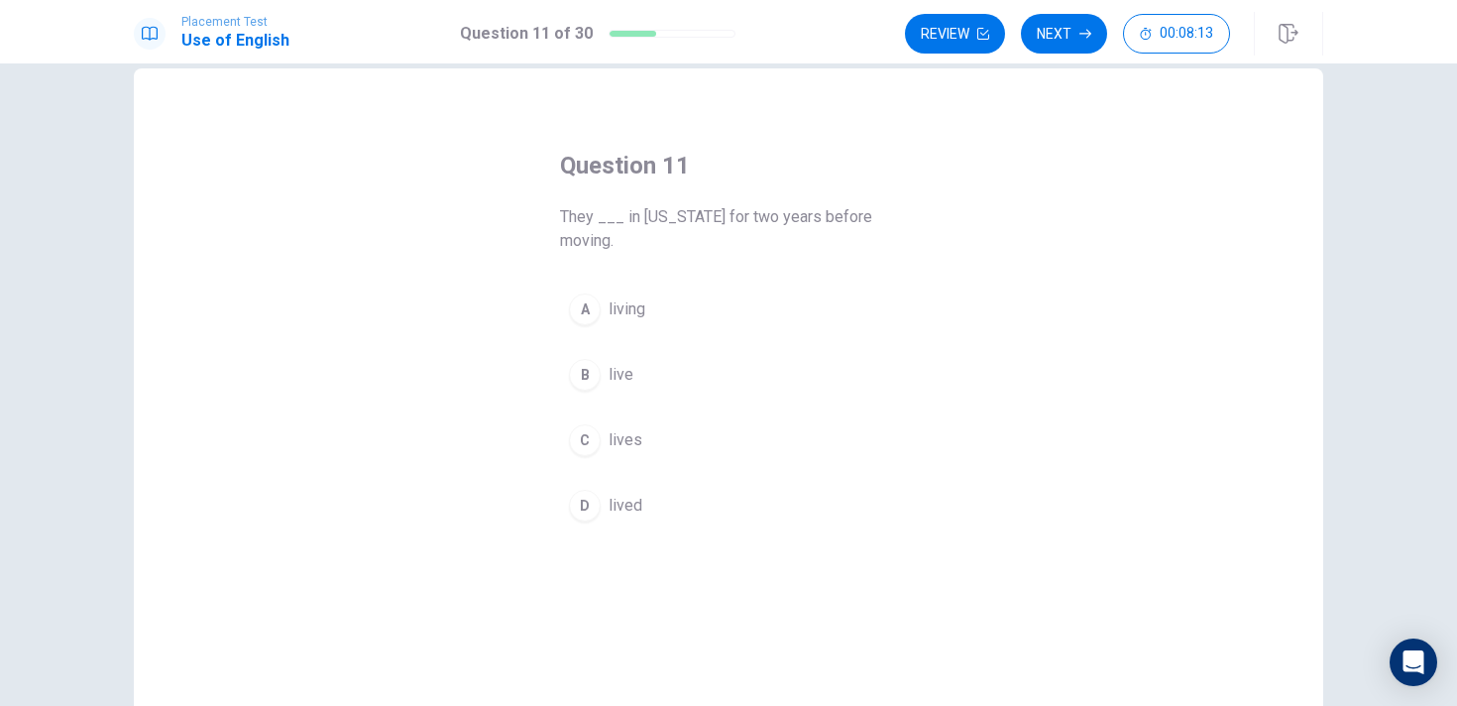
scroll to position [53, 0]
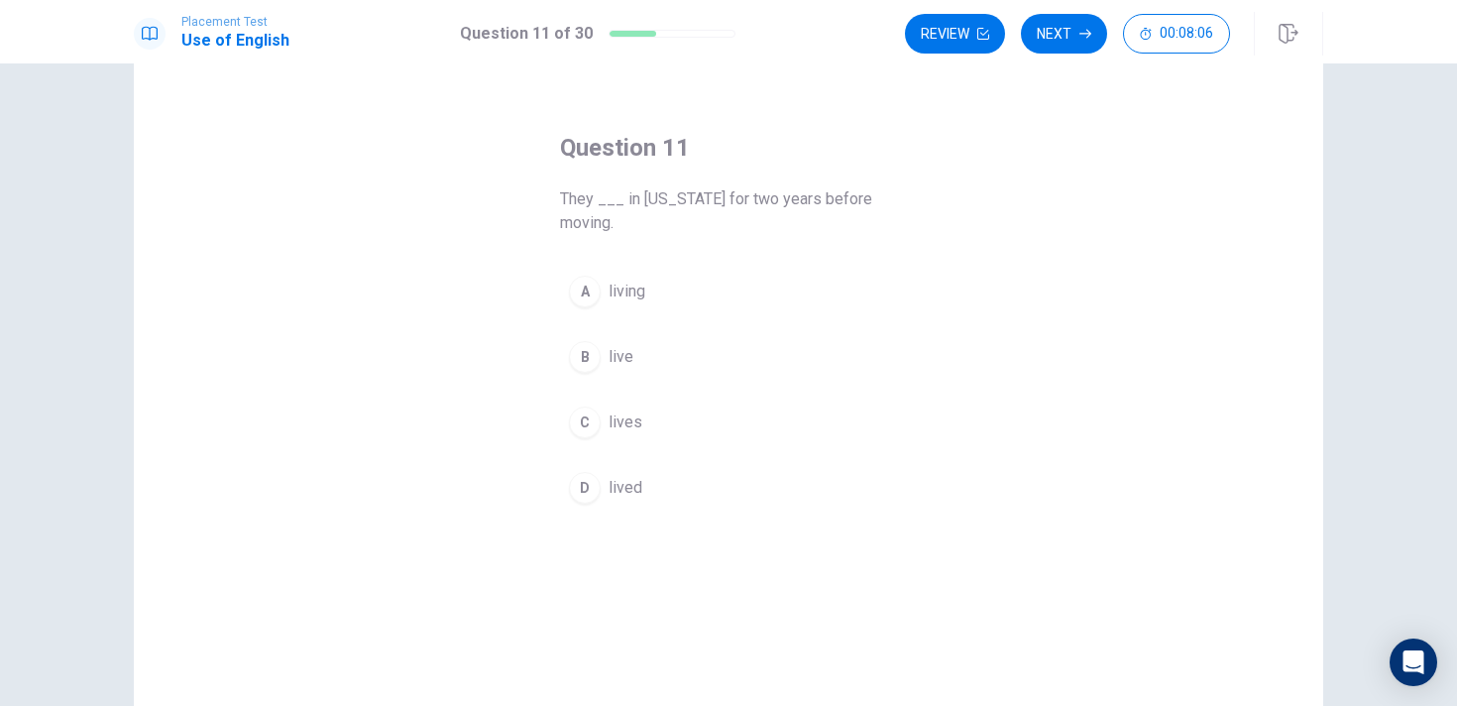
click at [646, 467] on button "D lived" at bounding box center [728, 488] width 337 height 50
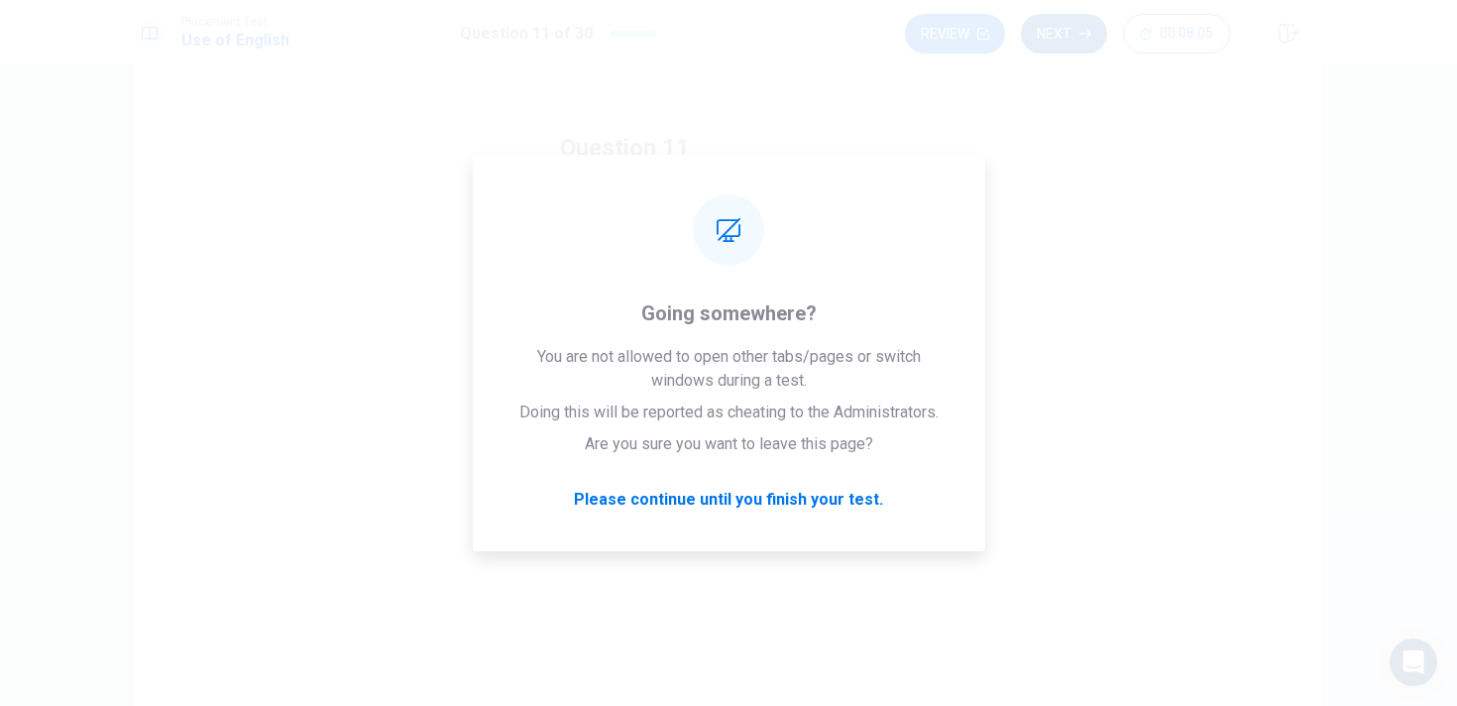
click at [1074, 20] on button "Next" at bounding box center [1064, 34] width 86 height 40
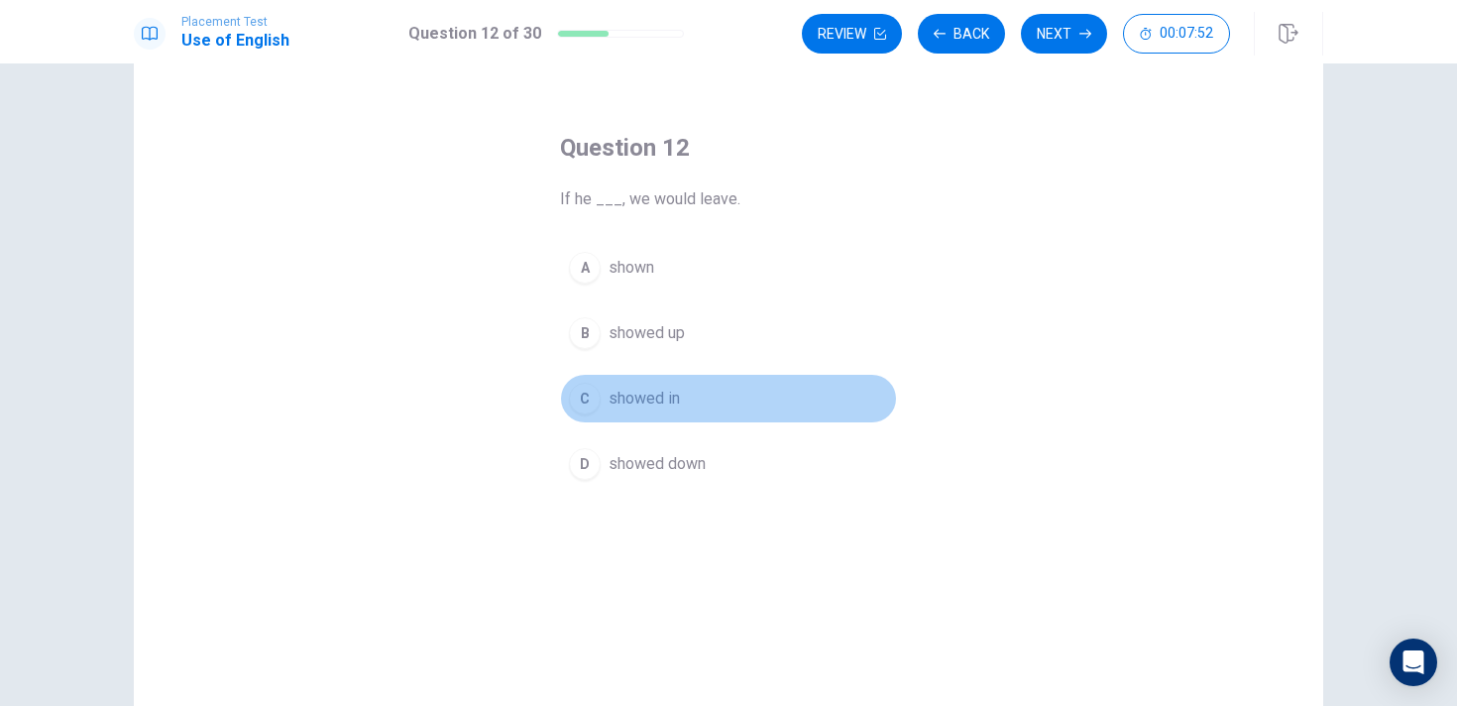
click at [640, 395] on span "showed in" at bounding box center [644, 399] width 71 height 24
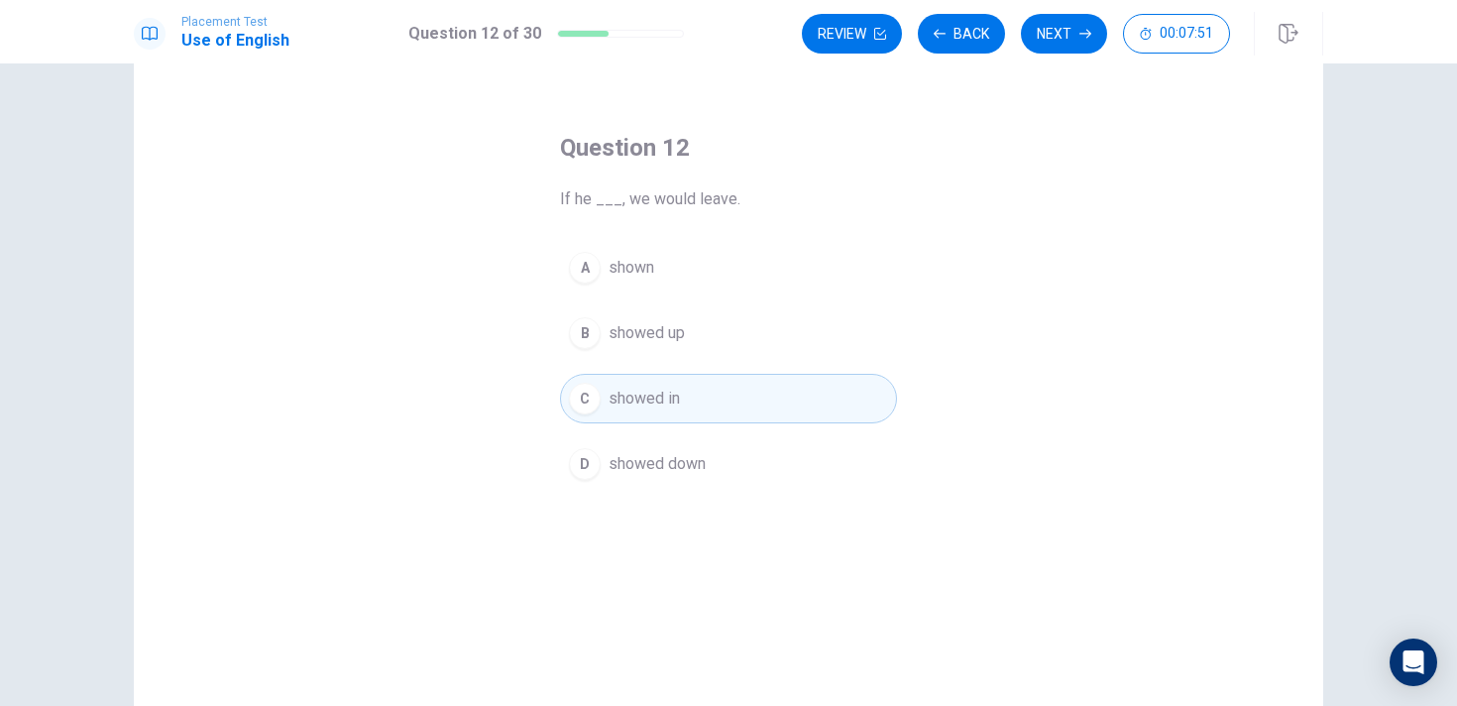
click at [646, 288] on button "A shown" at bounding box center [728, 268] width 337 height 50
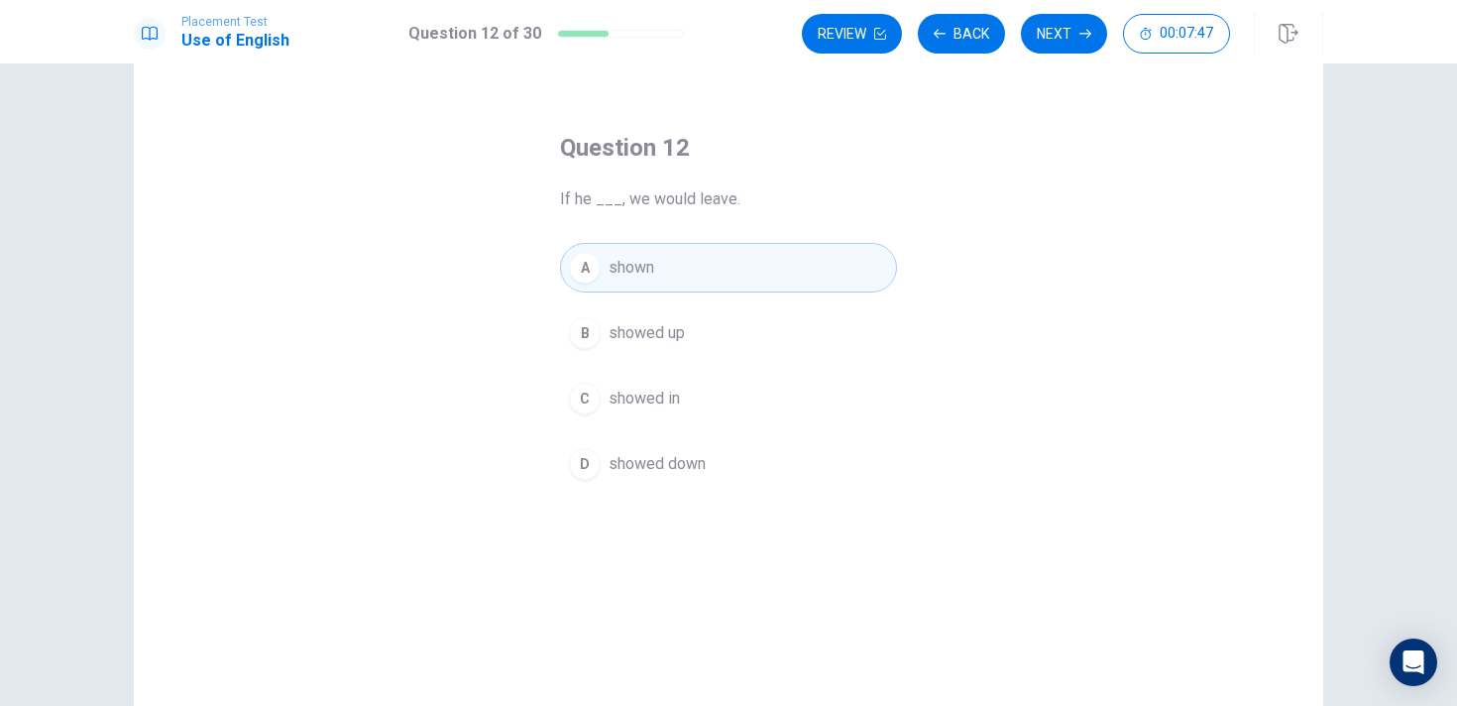
click at [656, 350] on button "B showed up" at bounding box center [728, 333] width 337 height 50
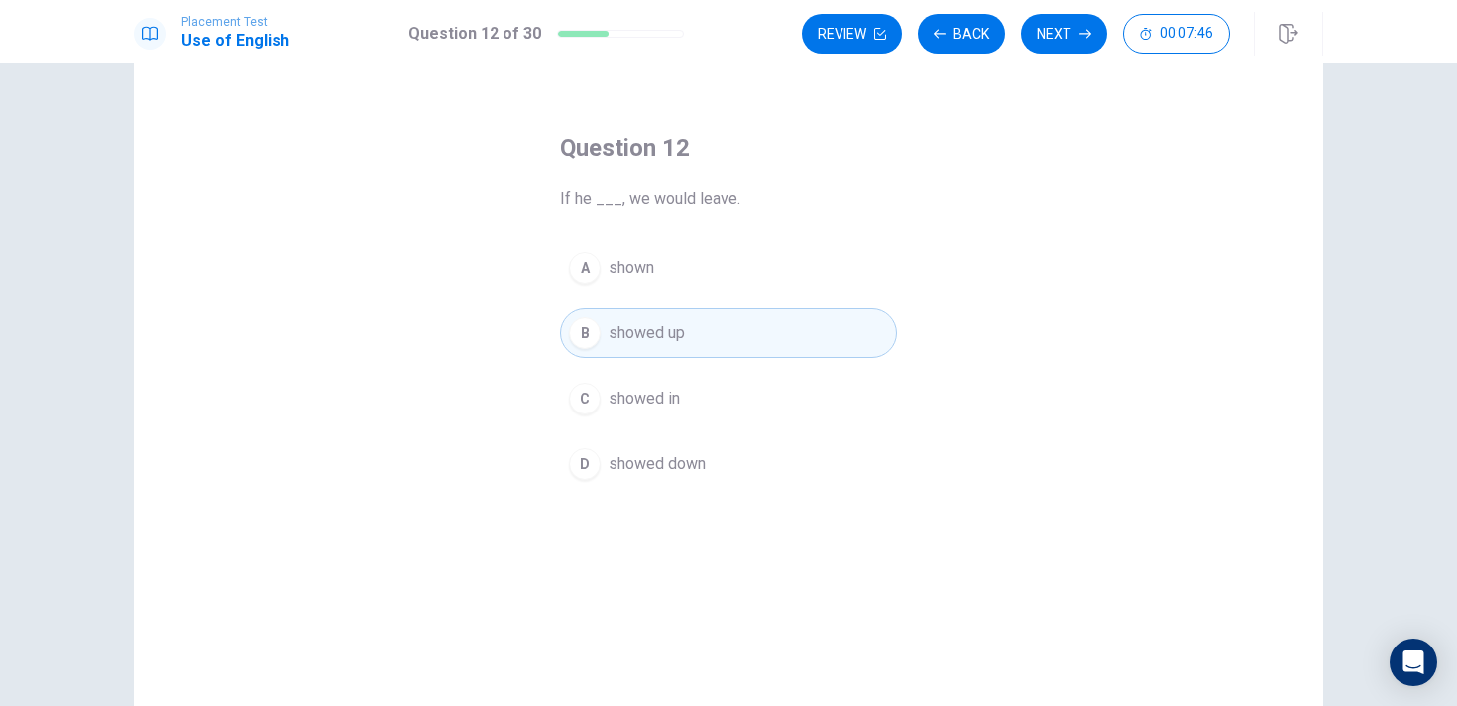
click at [1064, 54] on div "Review Back Next 00:07:46" at bounding box center [1062, 34] width 521 height 44
click at [1064, 30] on button "Next" at bounding box center [1064, 34] width 86 height 40
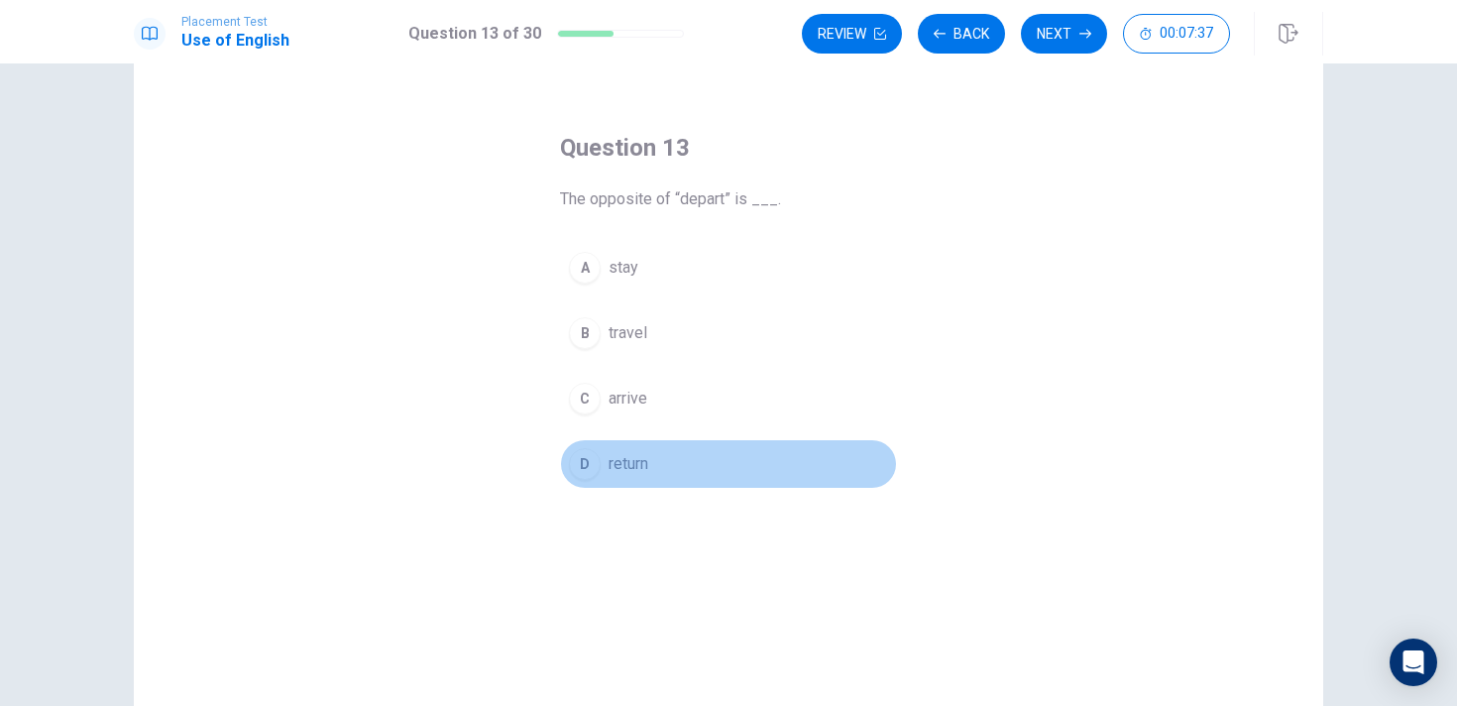
click at [647, 466] on span "return" at bounding box center [629, 464] width 40 height 24
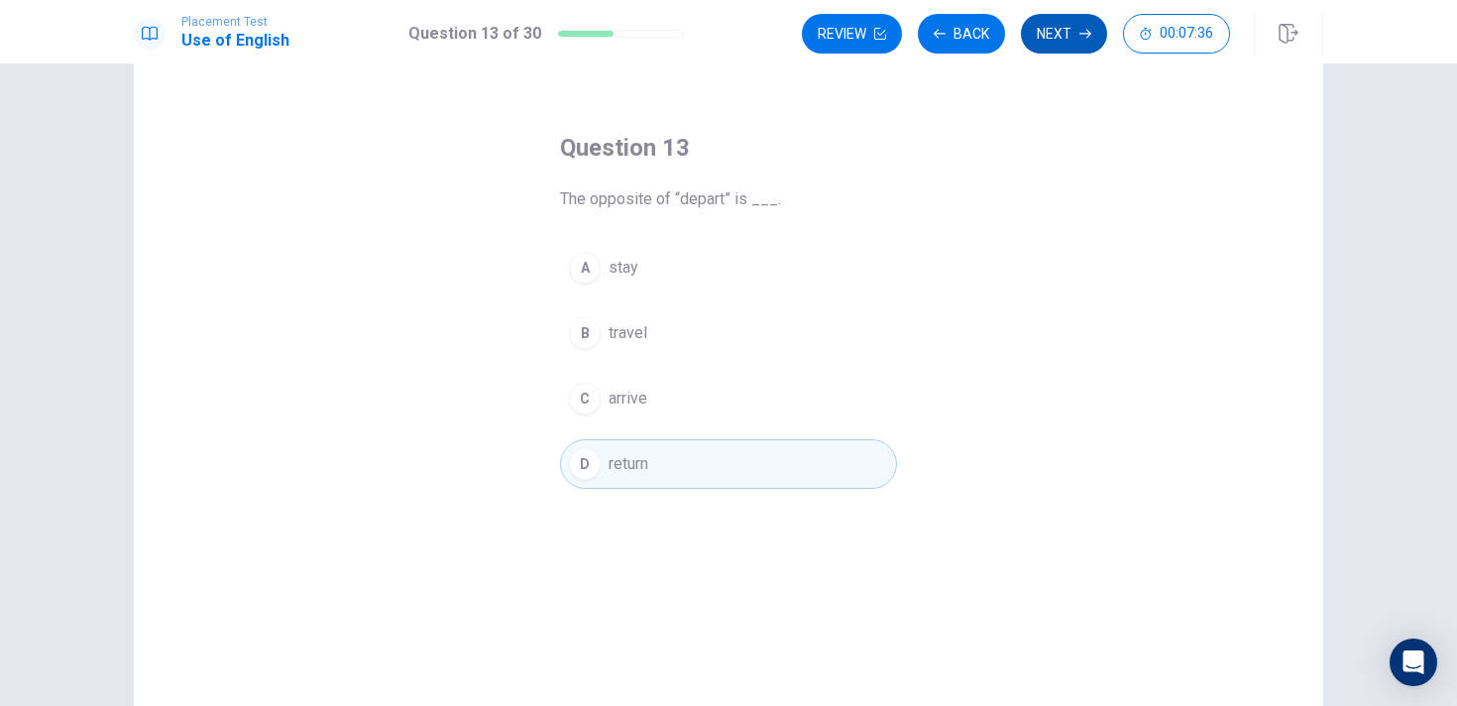
click at [1061, 26] on button "Next" at bounding box center [1064, 34] width 86 height 40
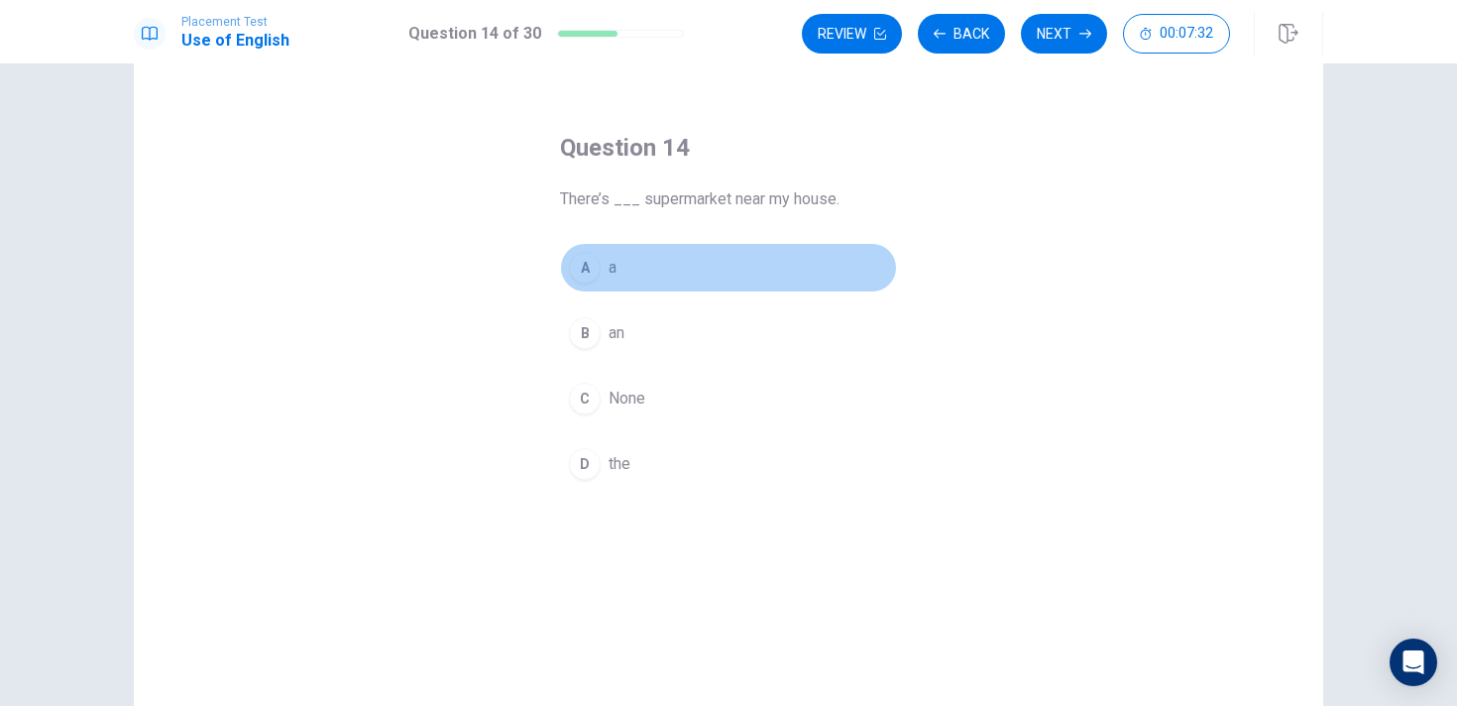
click at [637, 278] on button "A a" at bounding box center [728, 268] width 337 height 50
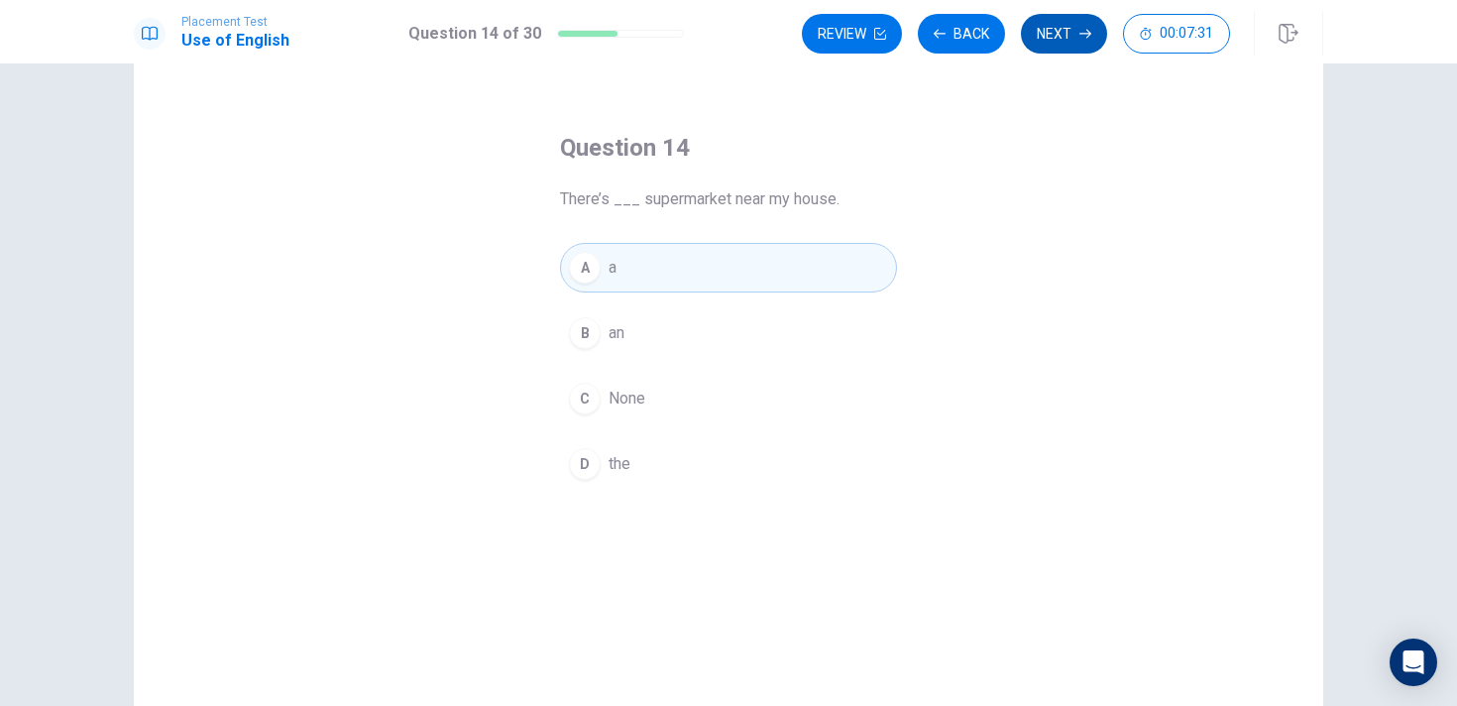
click at [1058, 24] on button "Next" at bounding box center [1064, 34] width 86 height 40
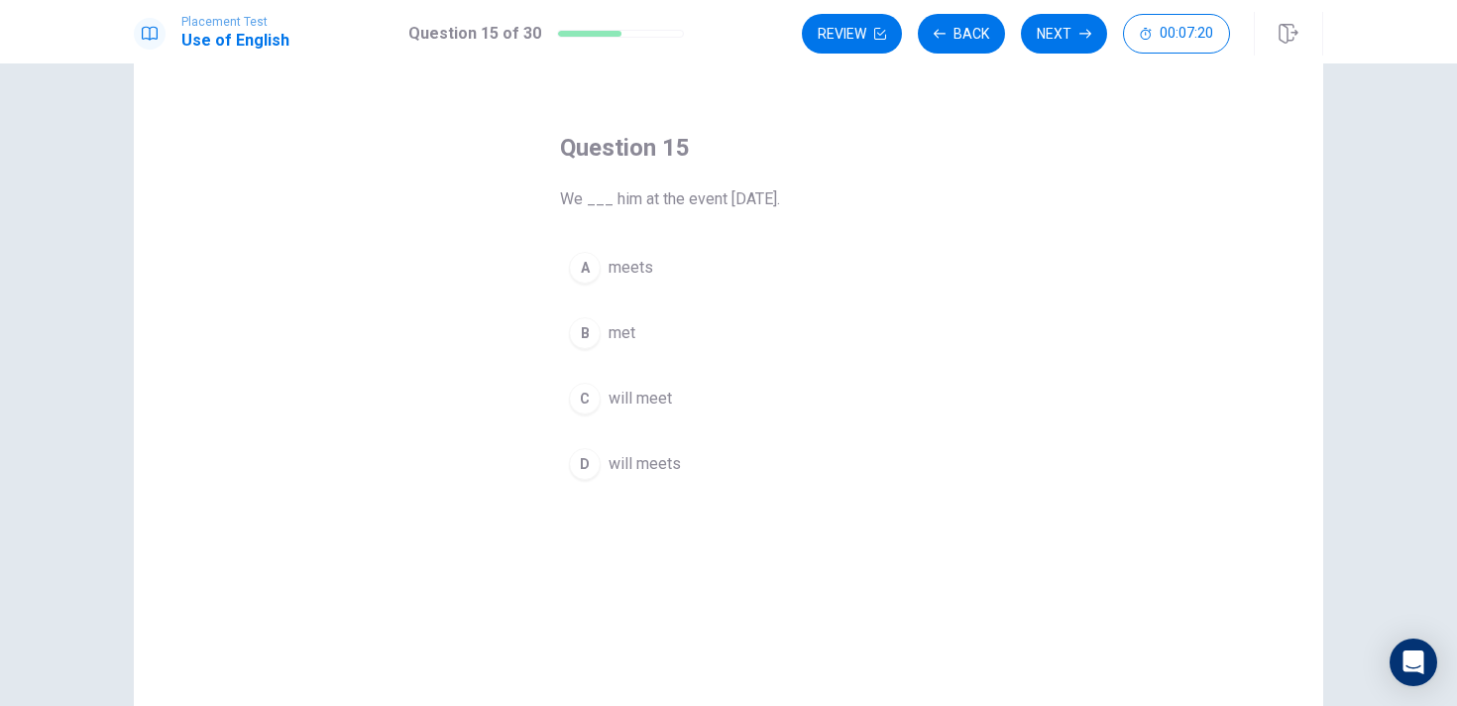
click at [640, 400] on span "will meet" at bounding box center [640, 399] width 63 height 24
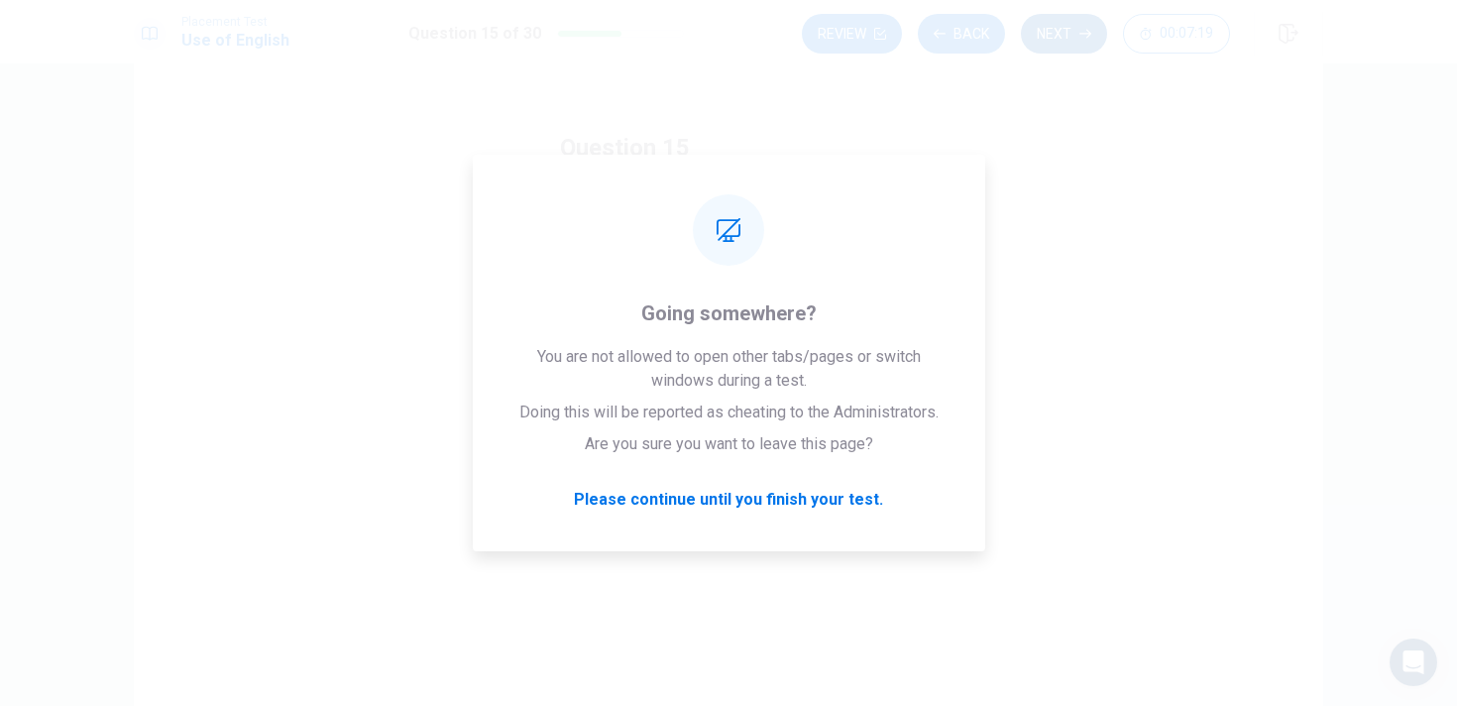
click at [1068, 25] on button "Next" at bounding box center [1064, 34] width 86 height 40
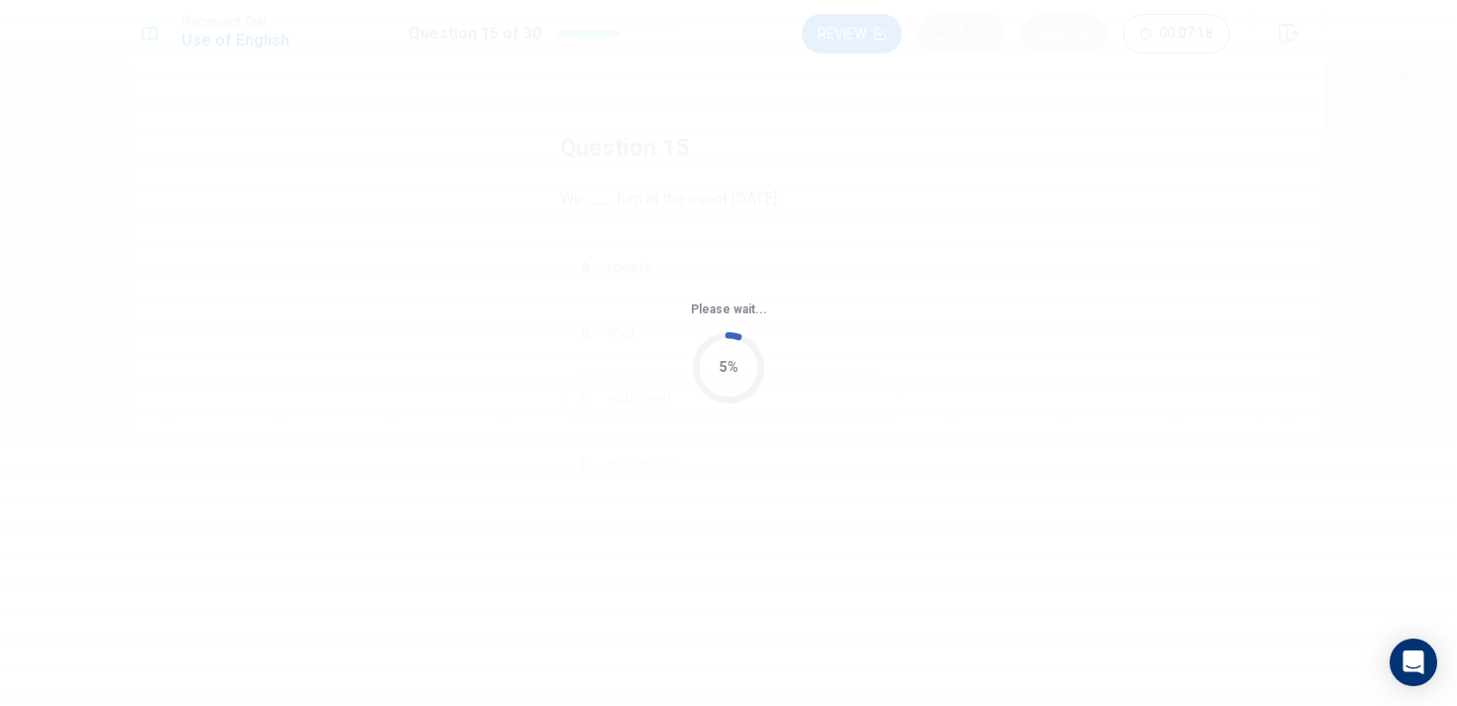
scroll to position [0, 0]
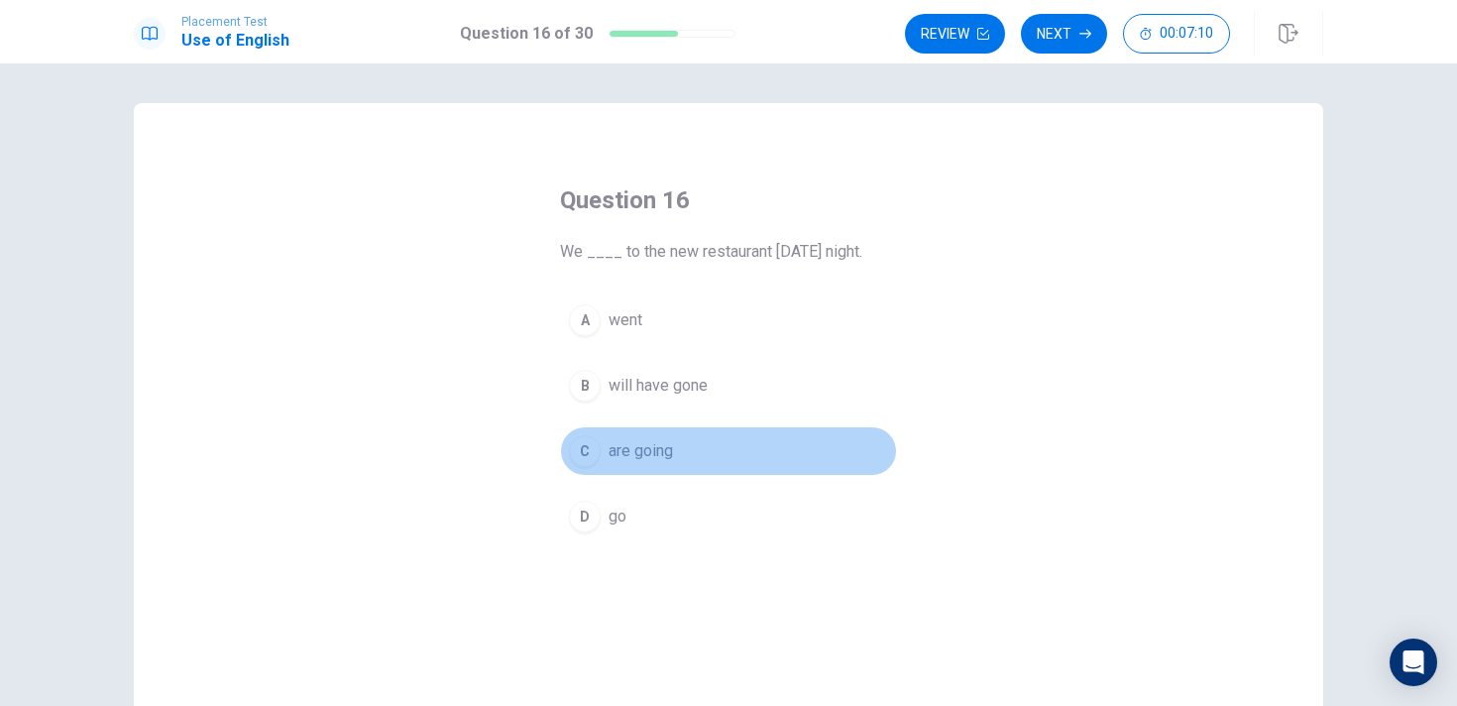
click at [656, 440] on span "are going" at bounding box center [641, 451] width 64 height 24
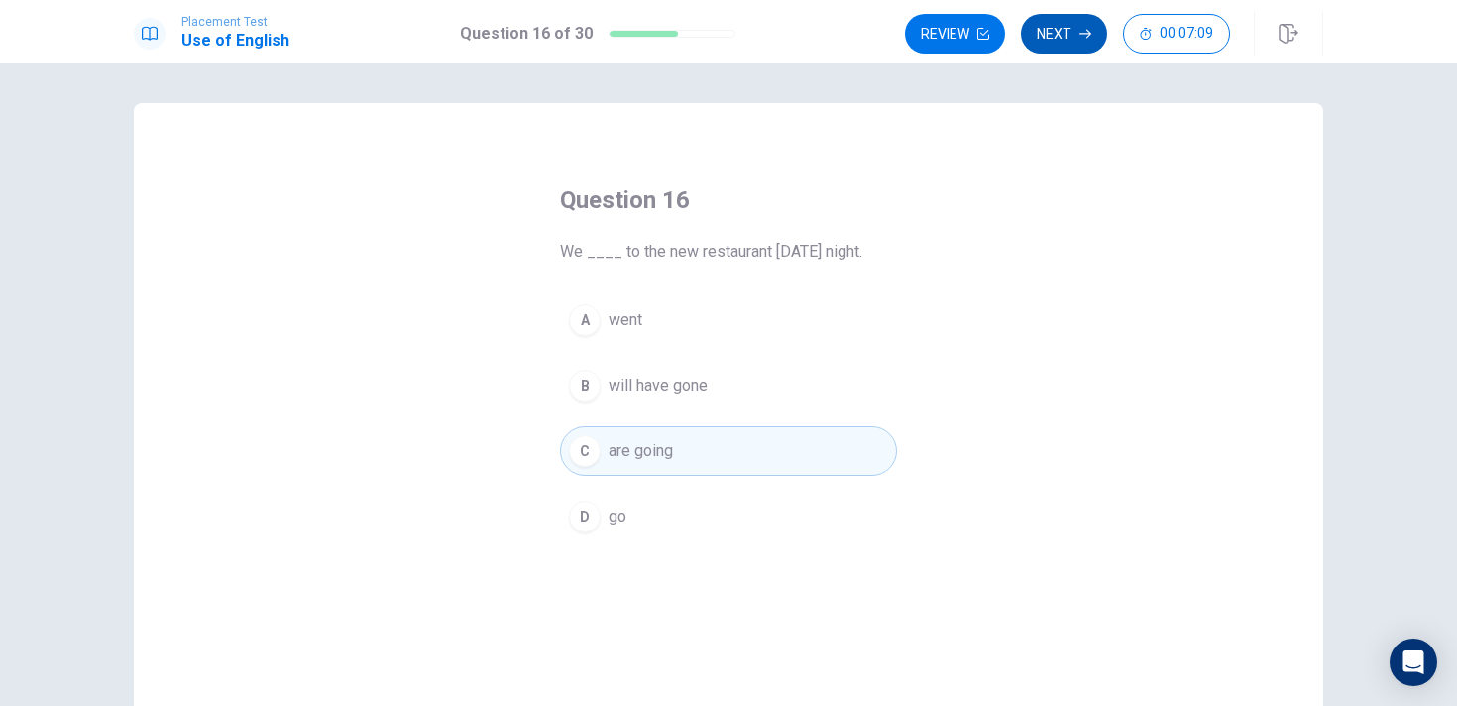
click at [1069, 47] on button "Next" at bounding box center [1064, 34] width 86 height 40
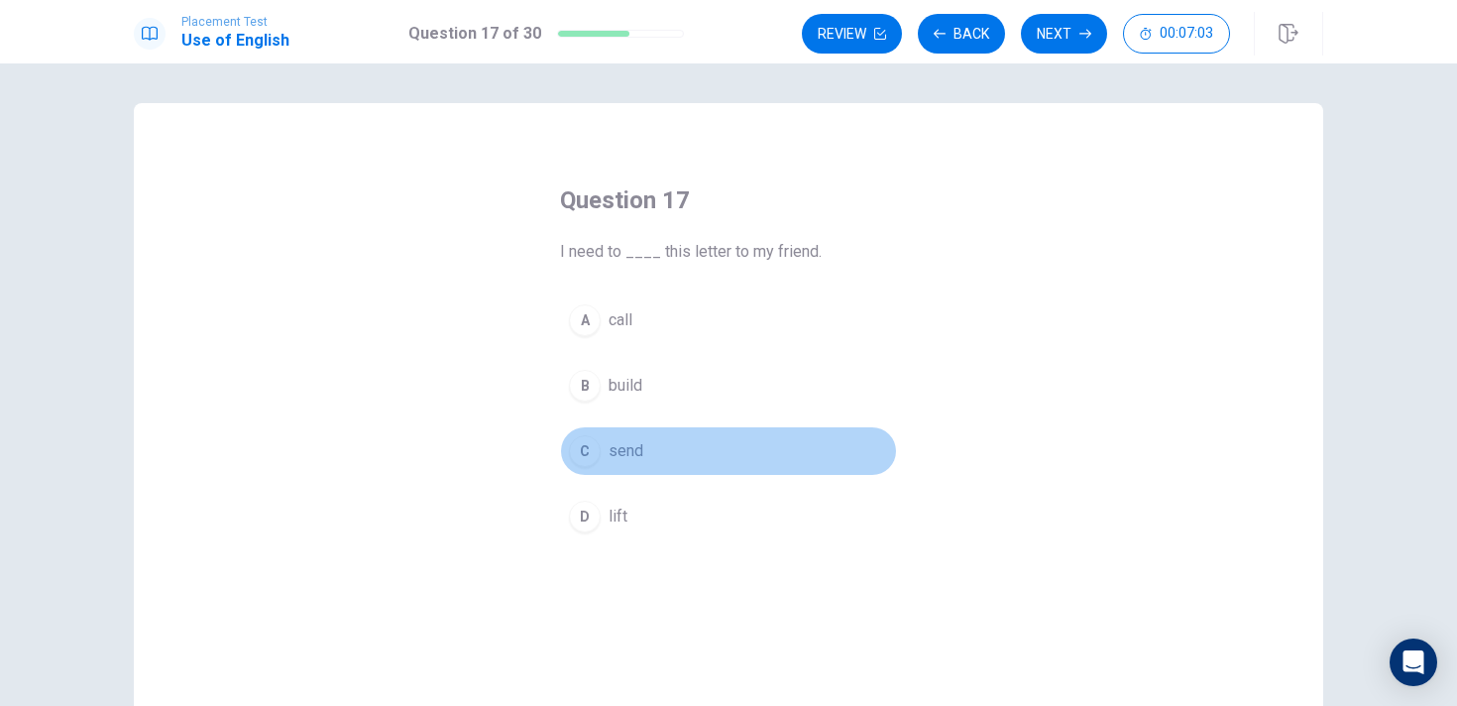
click at [652, 440] on button "C send" at bounding box center [728, 451] width 337 height 50
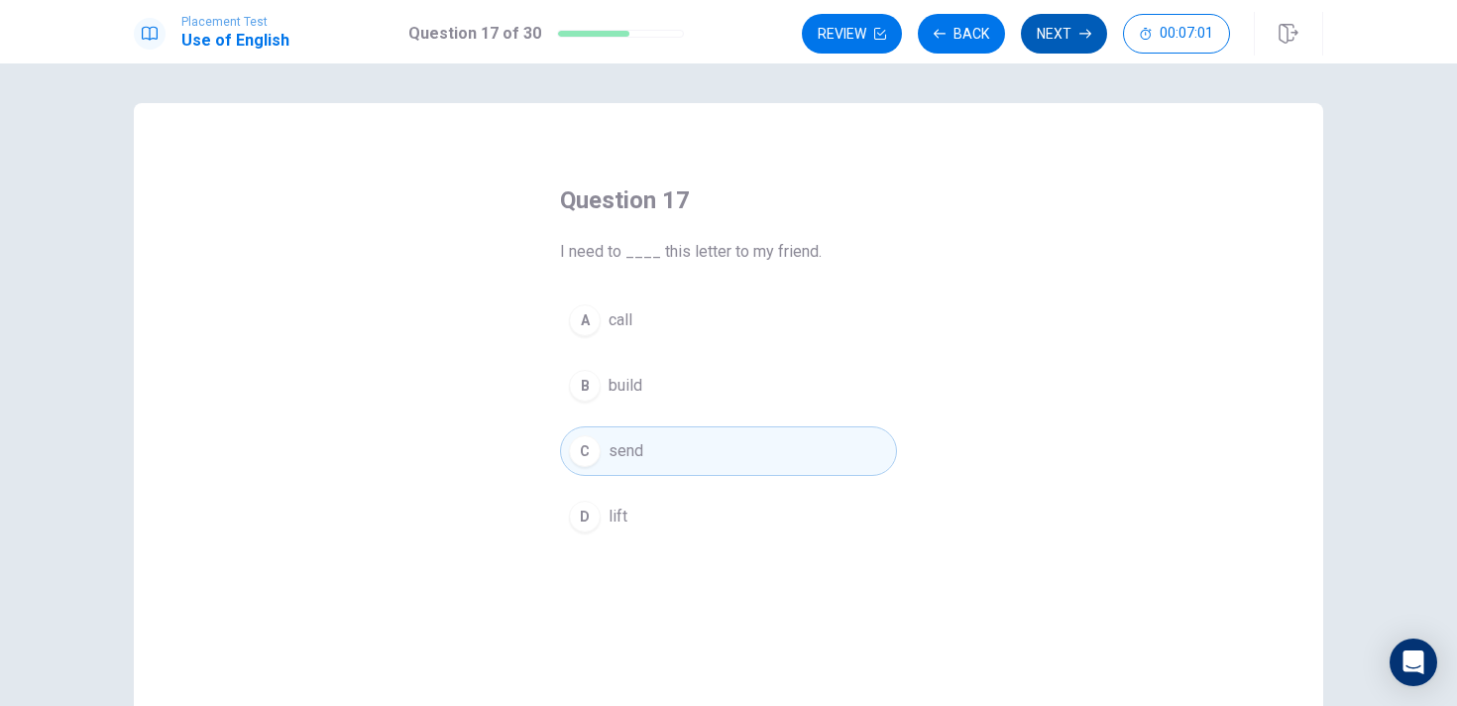
click at [1055, 28] on button "Next" at bounding box center [1064, 34] width 86 height 40
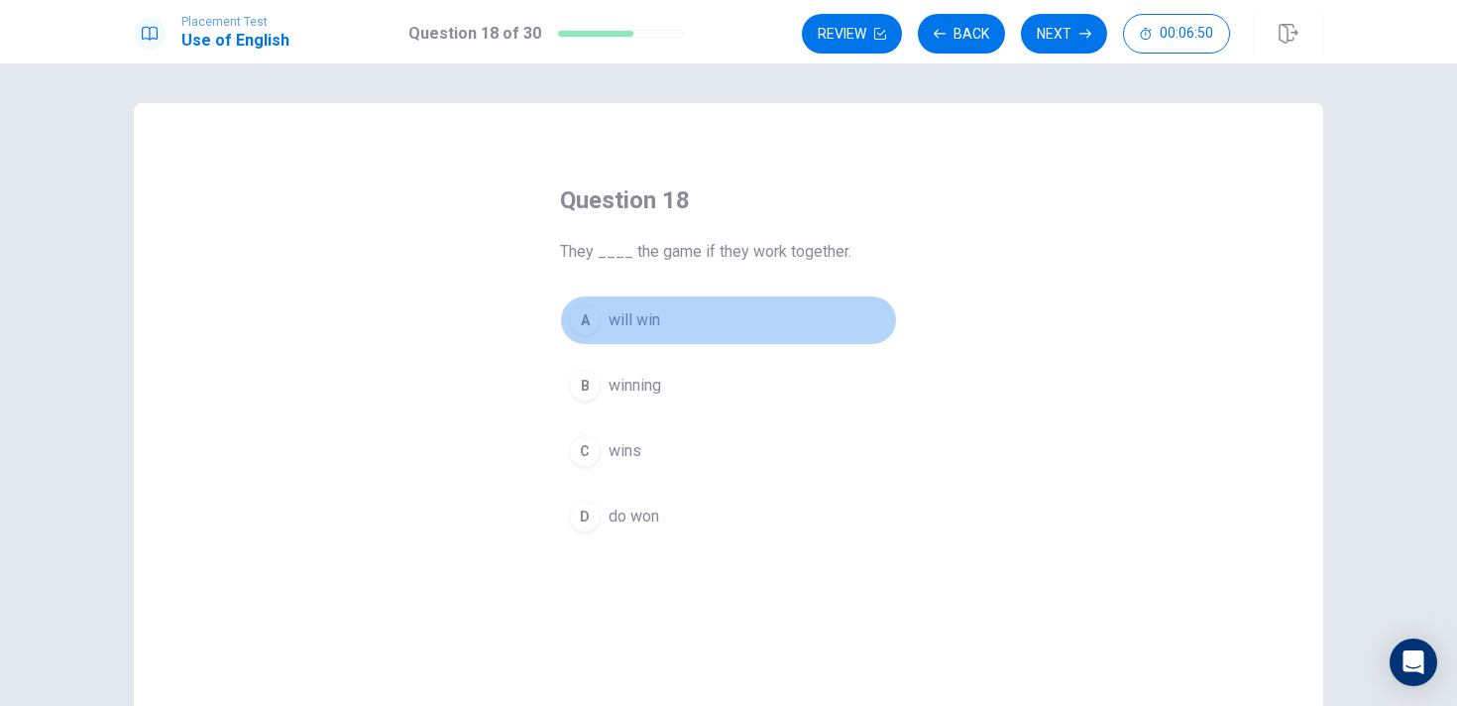
click at [627, 332] on button "A will win" at bounding box center [728, 320] width 337 height 50
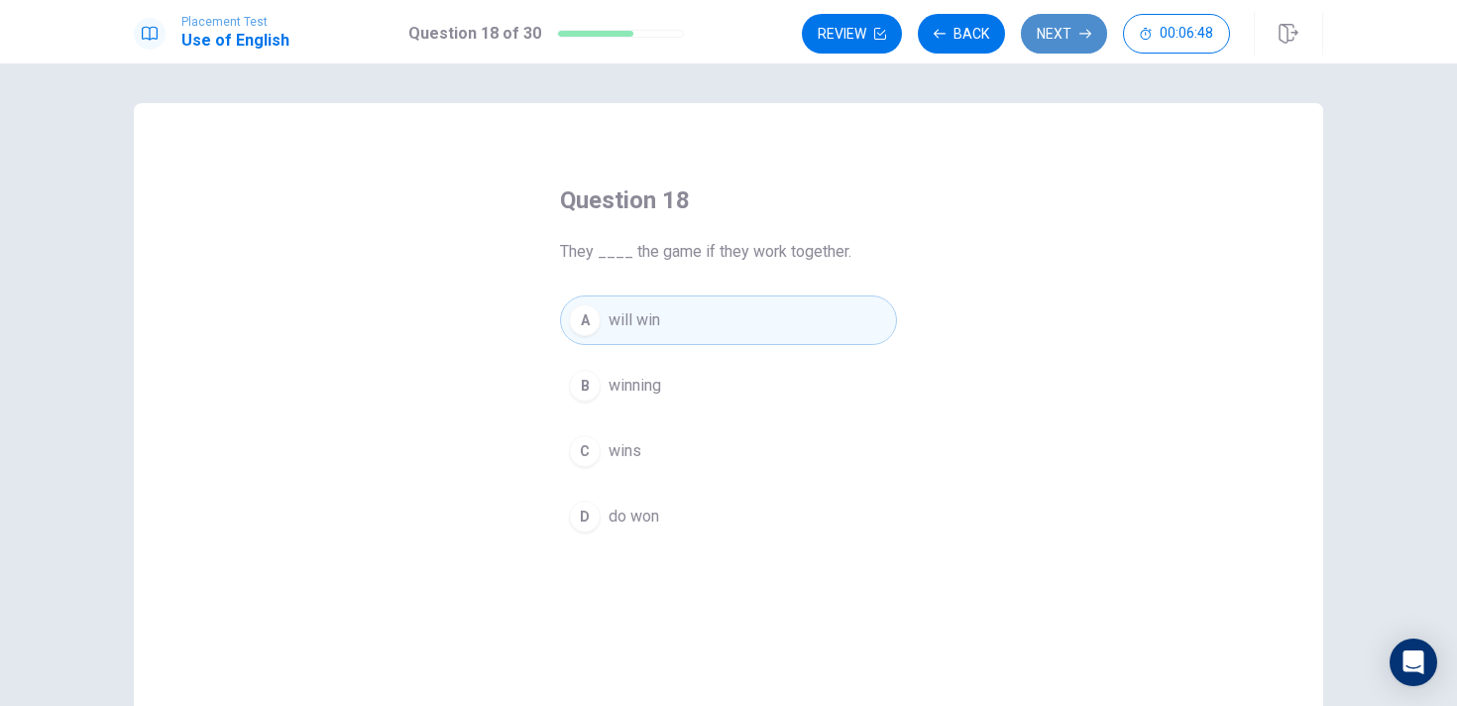
click at [1082, 40] on button "Next" at bounding box center [1064, 34] width 86 height 40
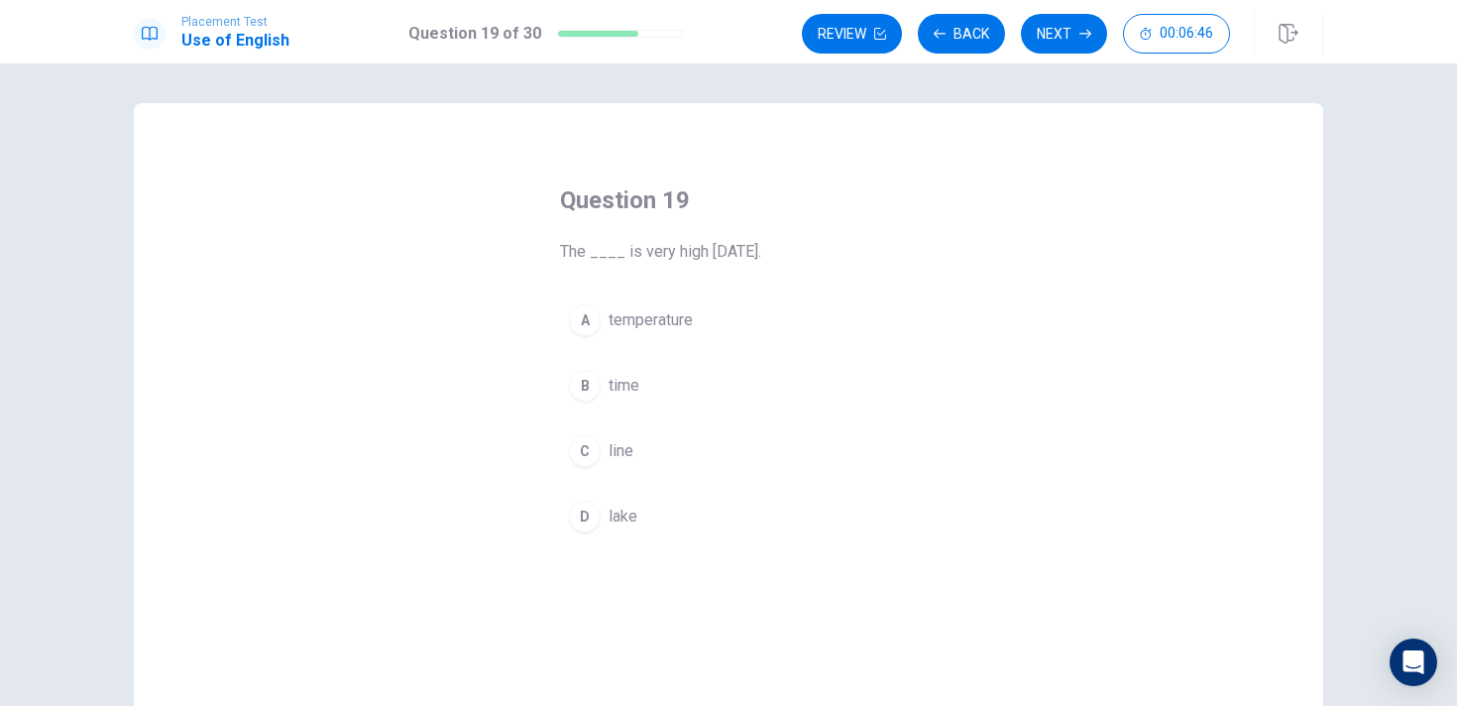
click at [671, 310] on span "temperature" at bounding box center [651, 320] width 84 height 24
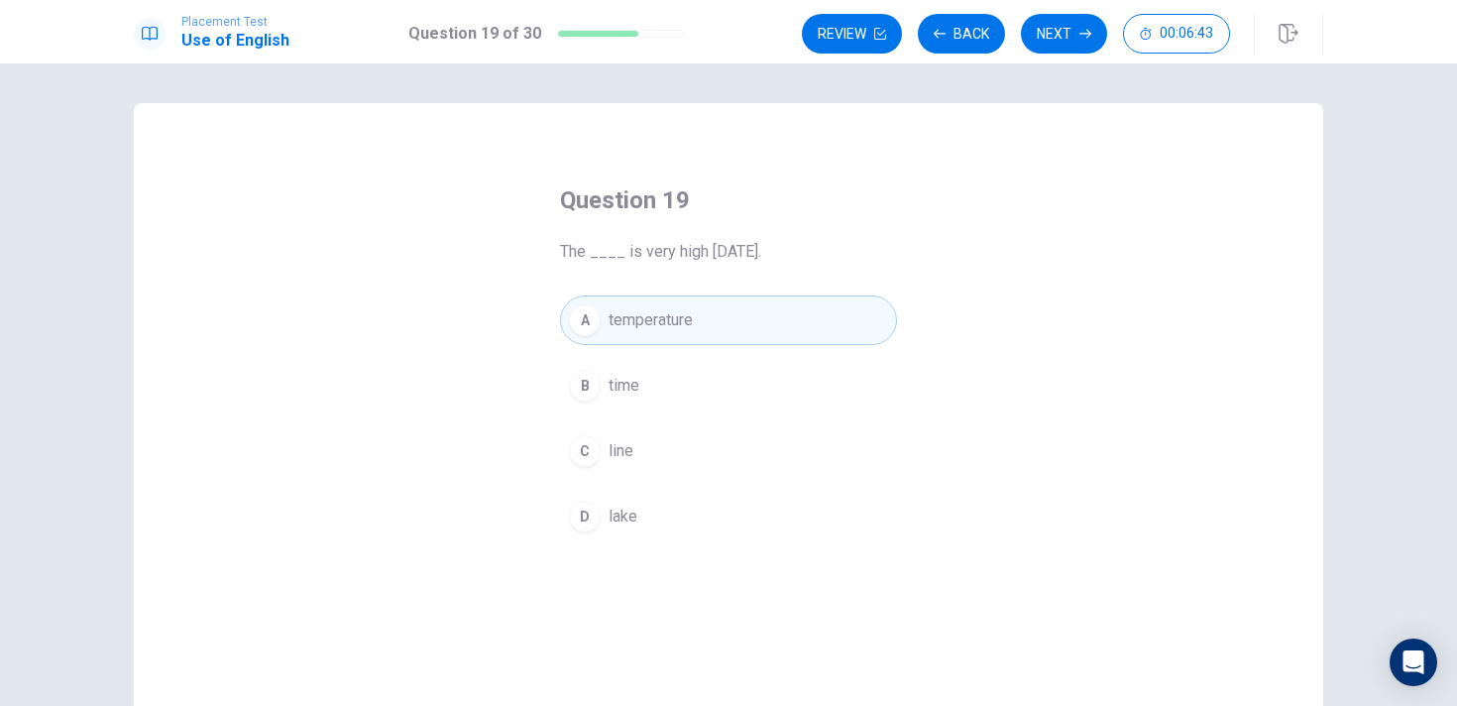
click at [754, 318] on button "A temperature" at bounding box center [728, 320] width 337 height 50
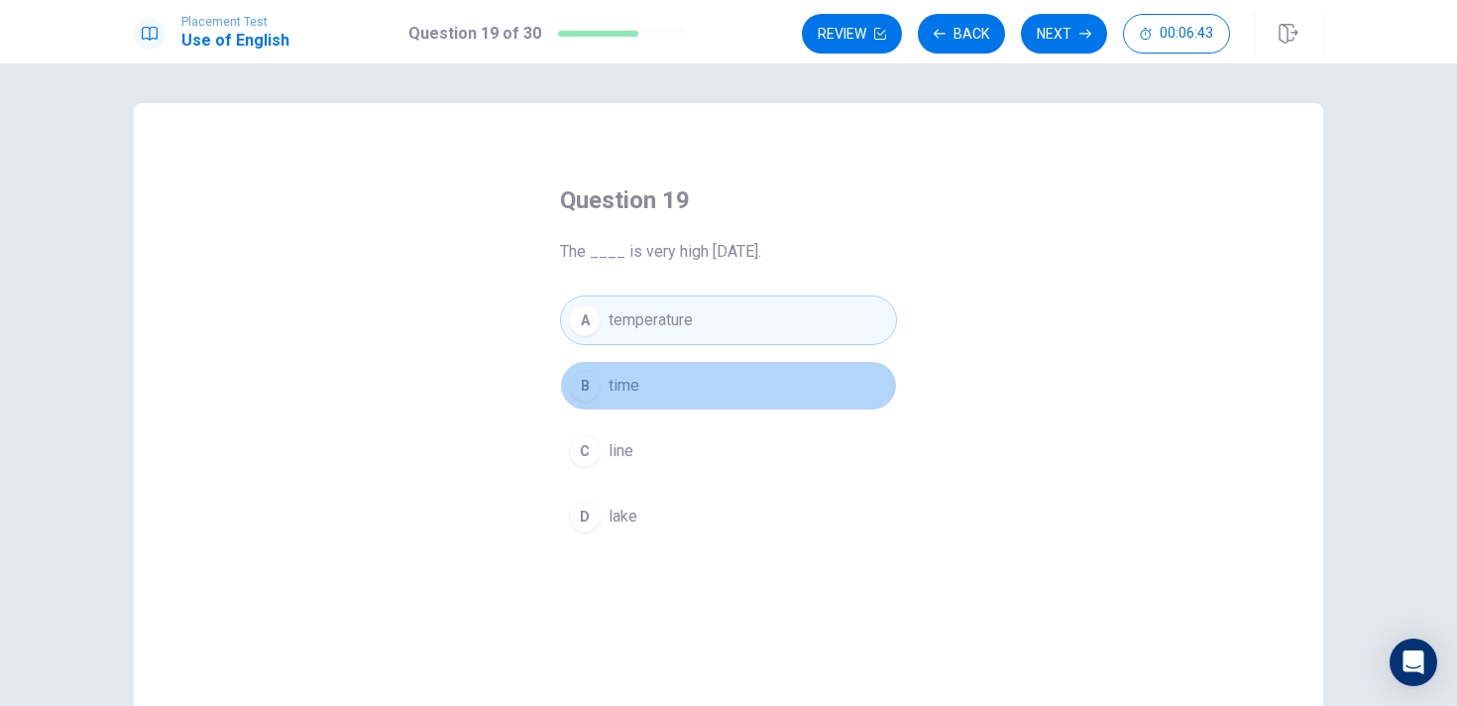
click at [713, 382] on button "B time" at bounding box center [728, 386] width 337 height 50
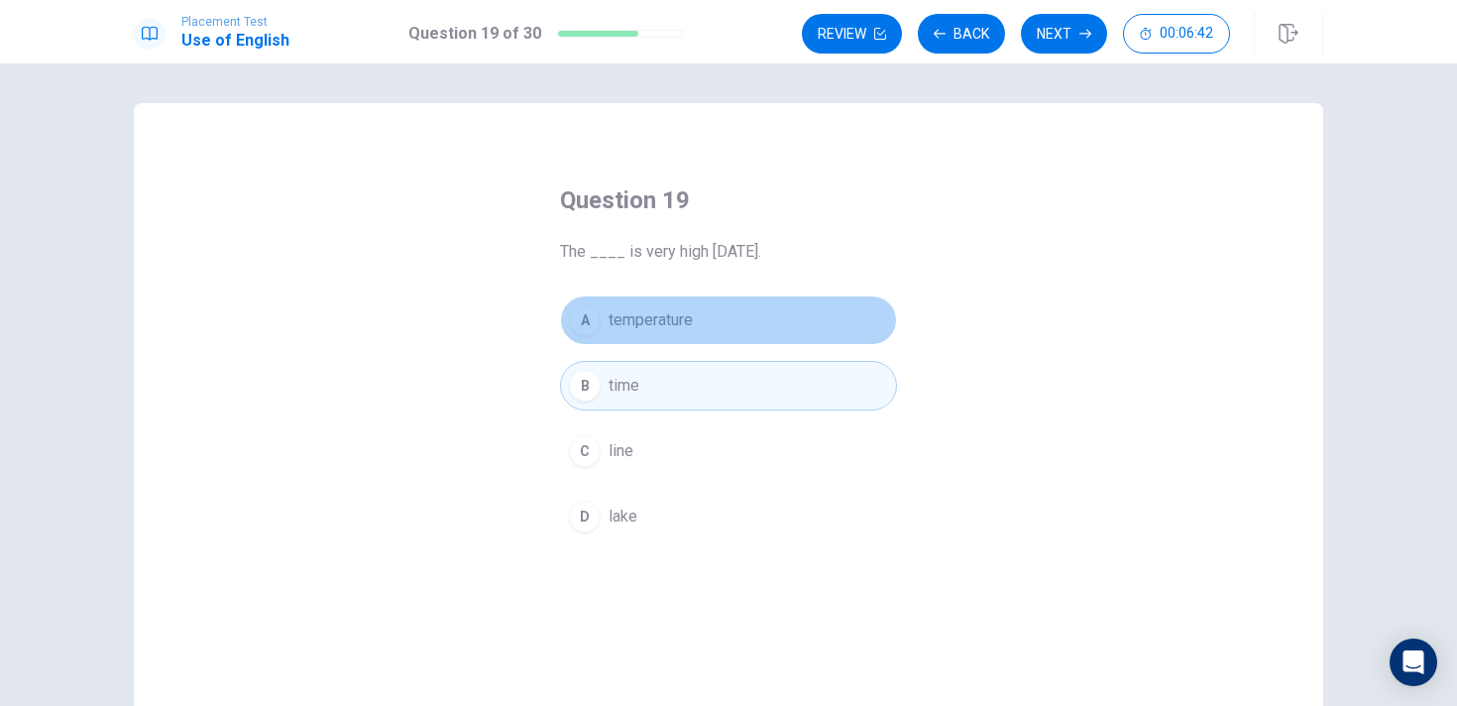
click at [752, 299] on button "A temperature" at bounding box center [728, 320] width 337 height 50
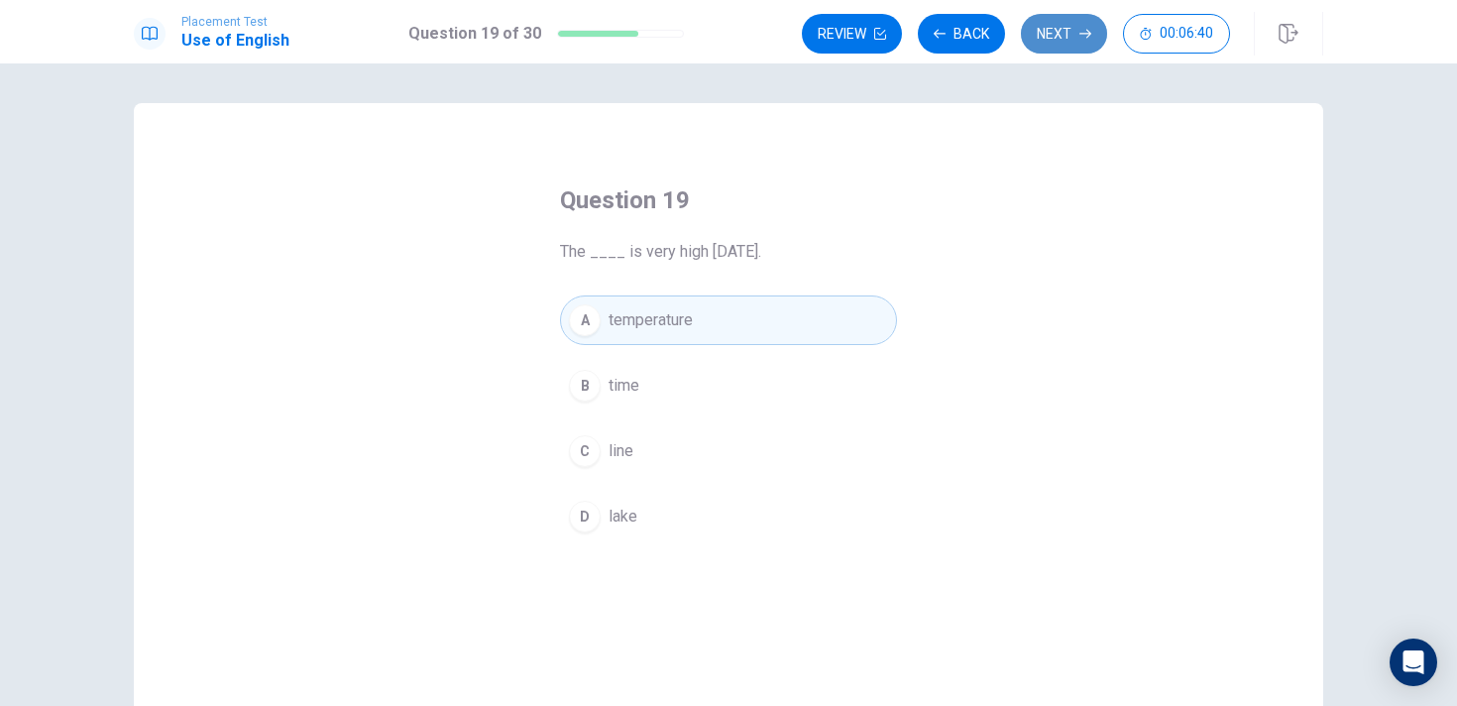
click at [1056, 36] on button "Next" at bounding box center [1064, 34] width 86 height 40
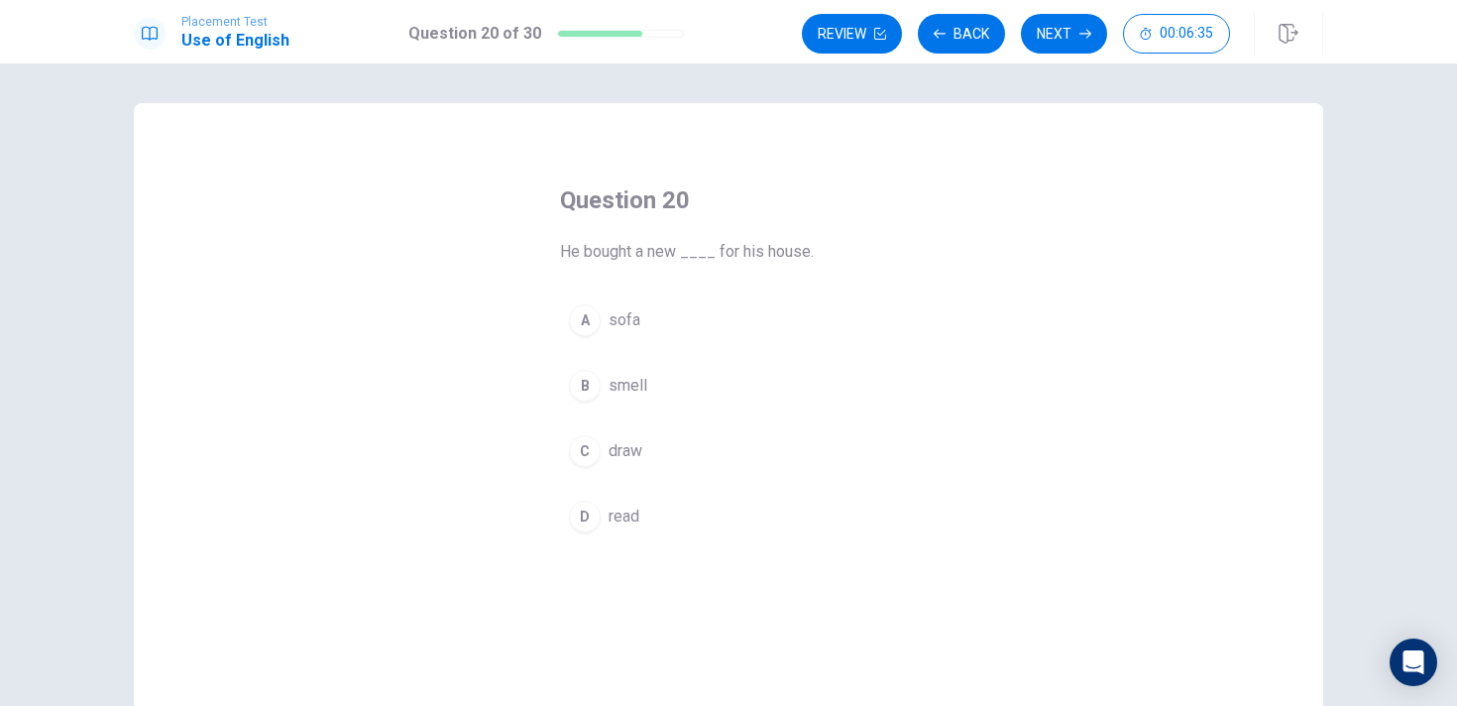
click at [672, 335] on button "A sofa" at bounding box center [728, 320] width 337 height 50
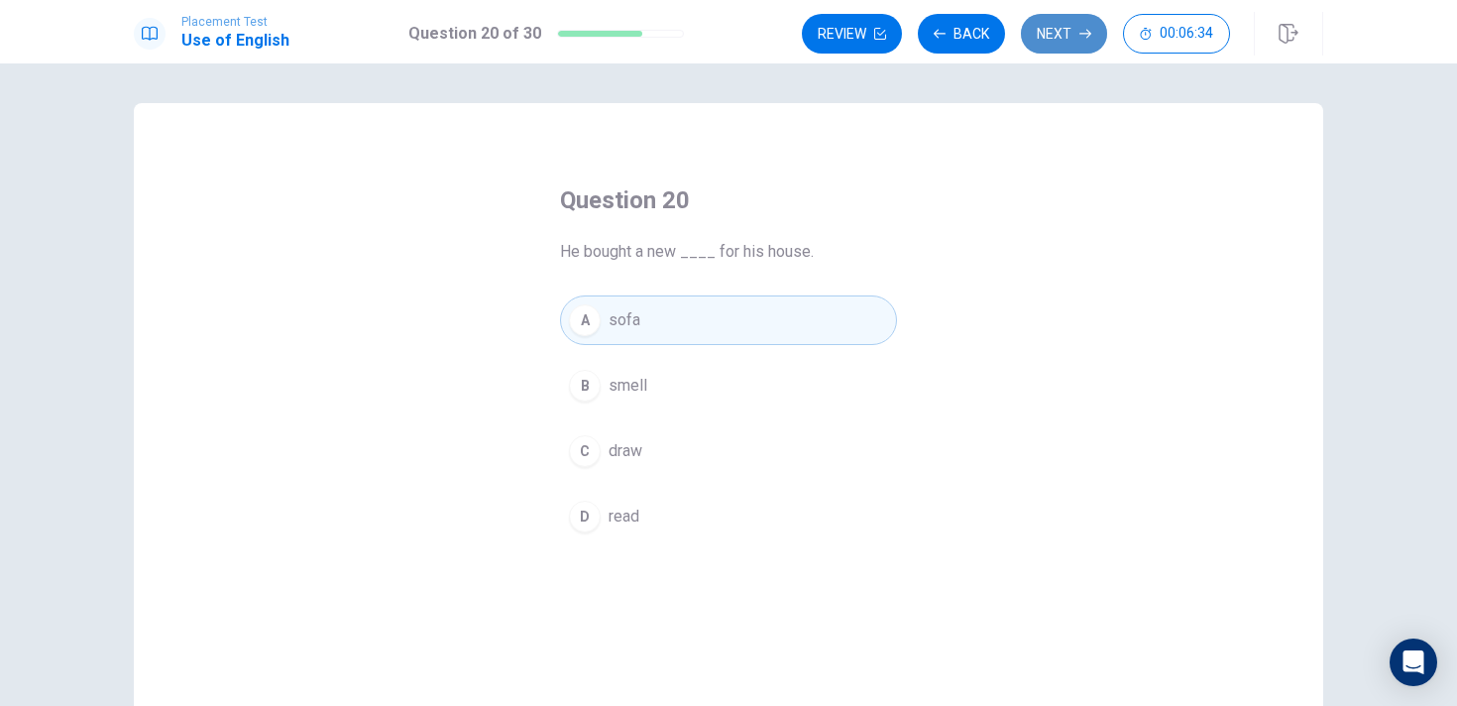
click at [1050, 24] on button "Next" at bounding box center [1064, 34] width 86 height 40
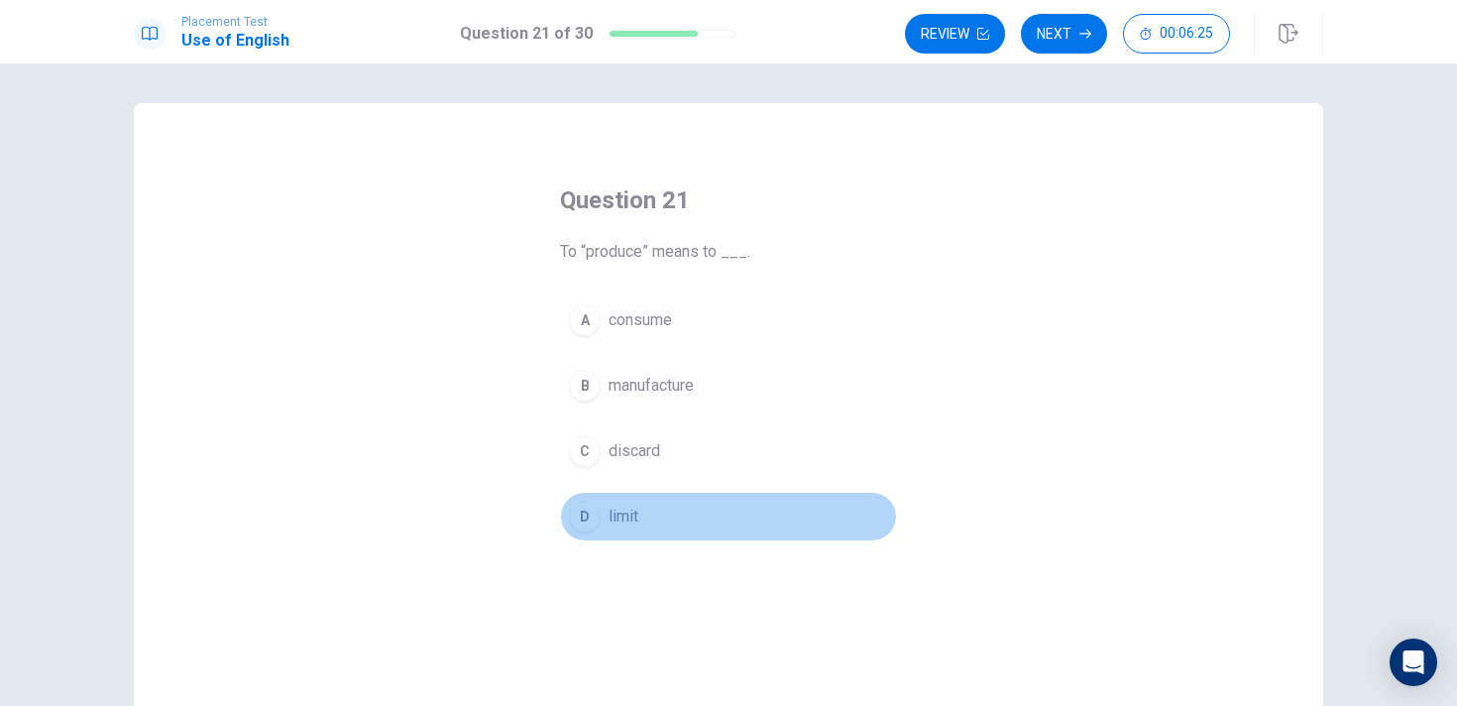
click at [665, 532] on button "D limit" at bounding box center [728, 517] width 337 height 50
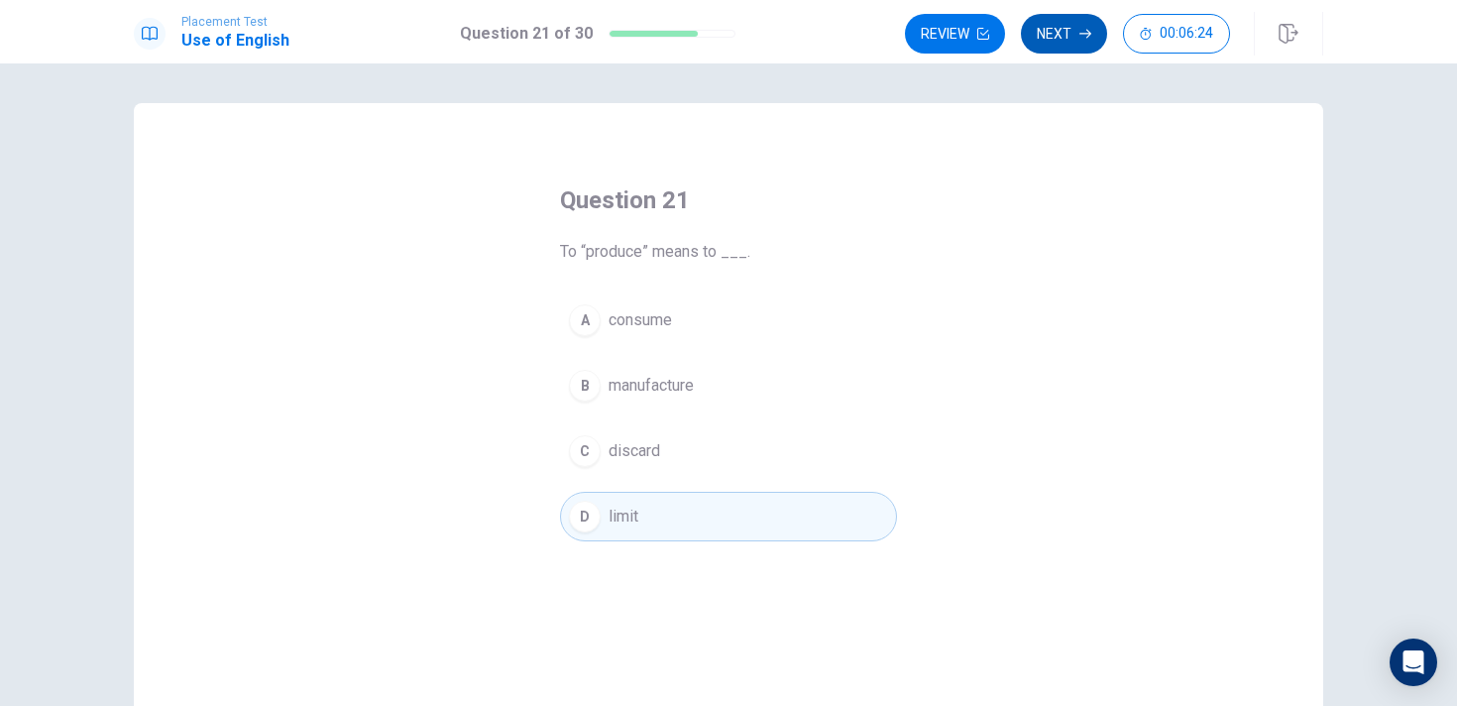
click at [1078, 36] on button "Next" at bounding box center [1064, 34] width 86 height 40
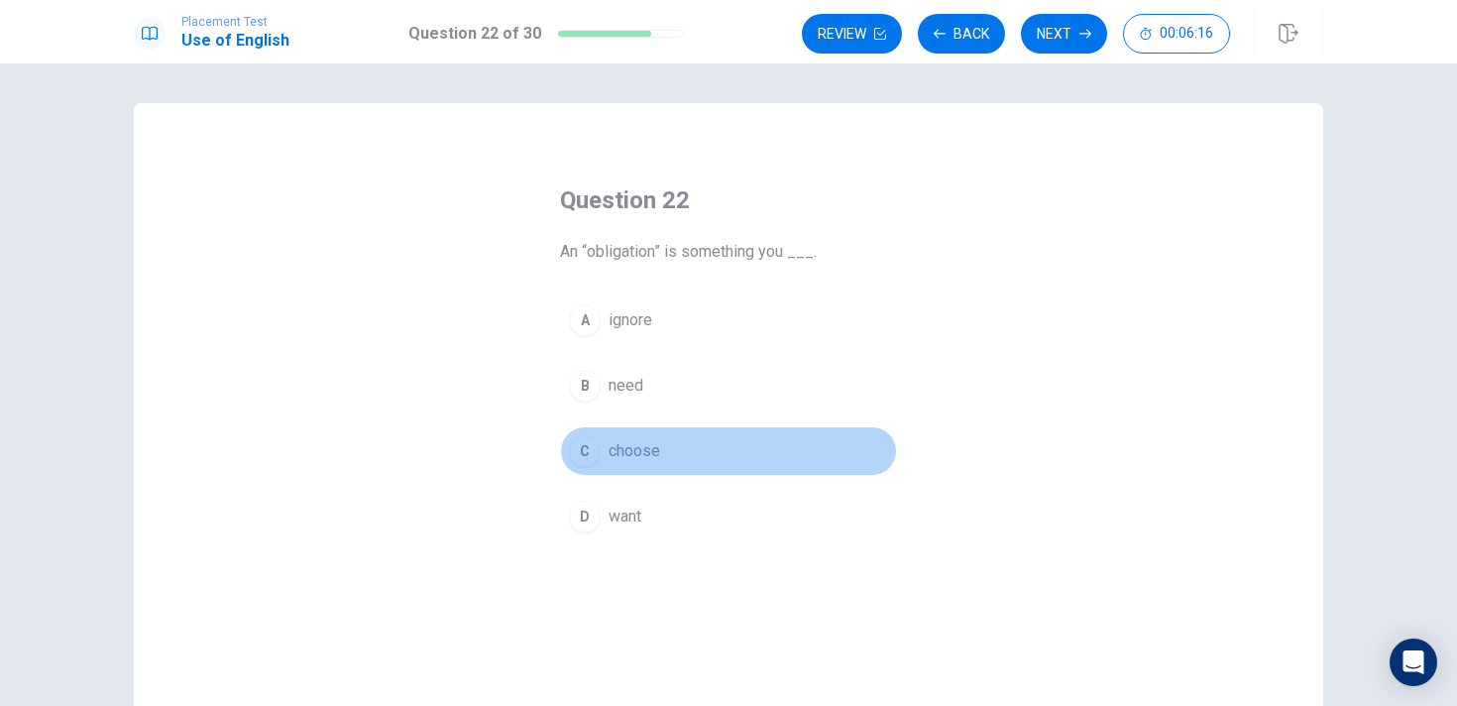
click at [651, 457] on span "choose" at bounding box center [635, 451] width 52 height 24
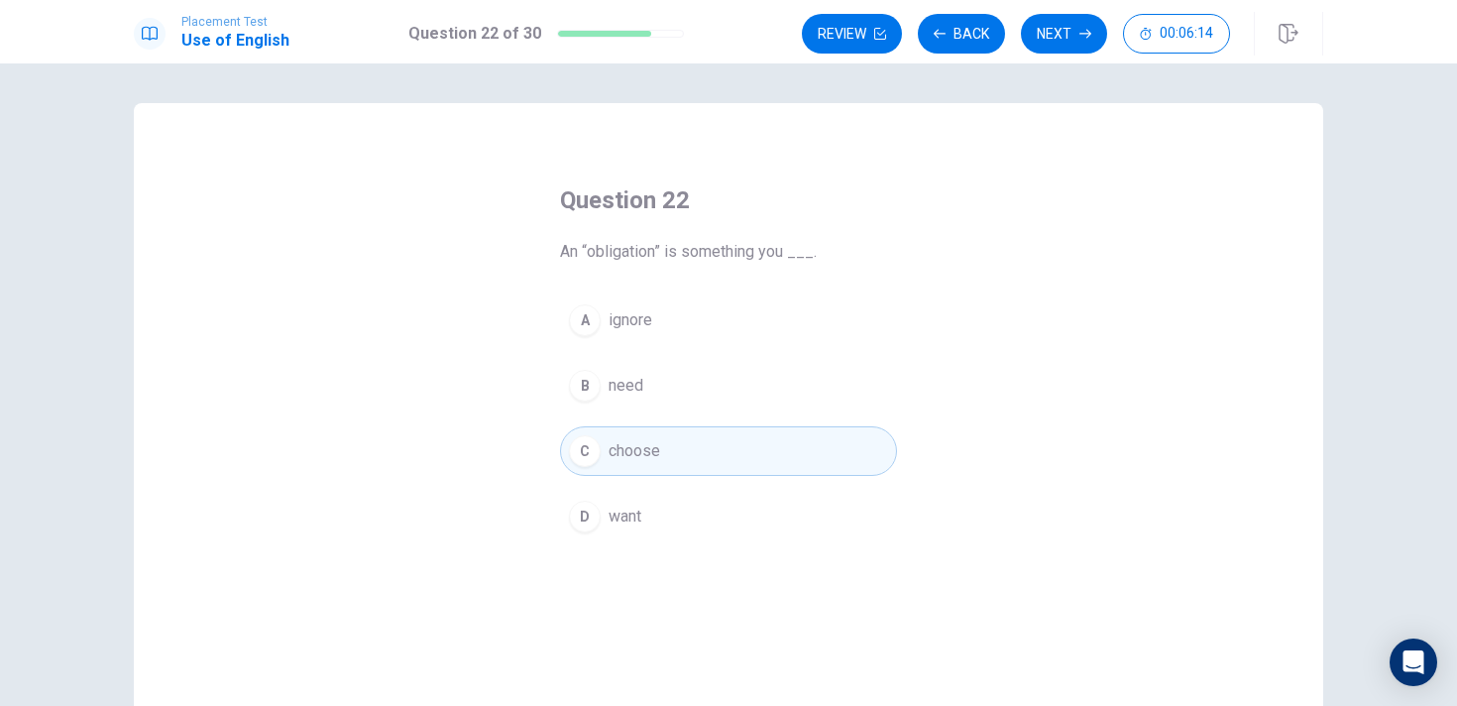
click at [616, 416] on div "A ignore B need C choose D want" at bounding box center [728, 418] width 337 height 246
click at [642, 378] on span "need" at bounding box center [626, 386] width 35 height 24
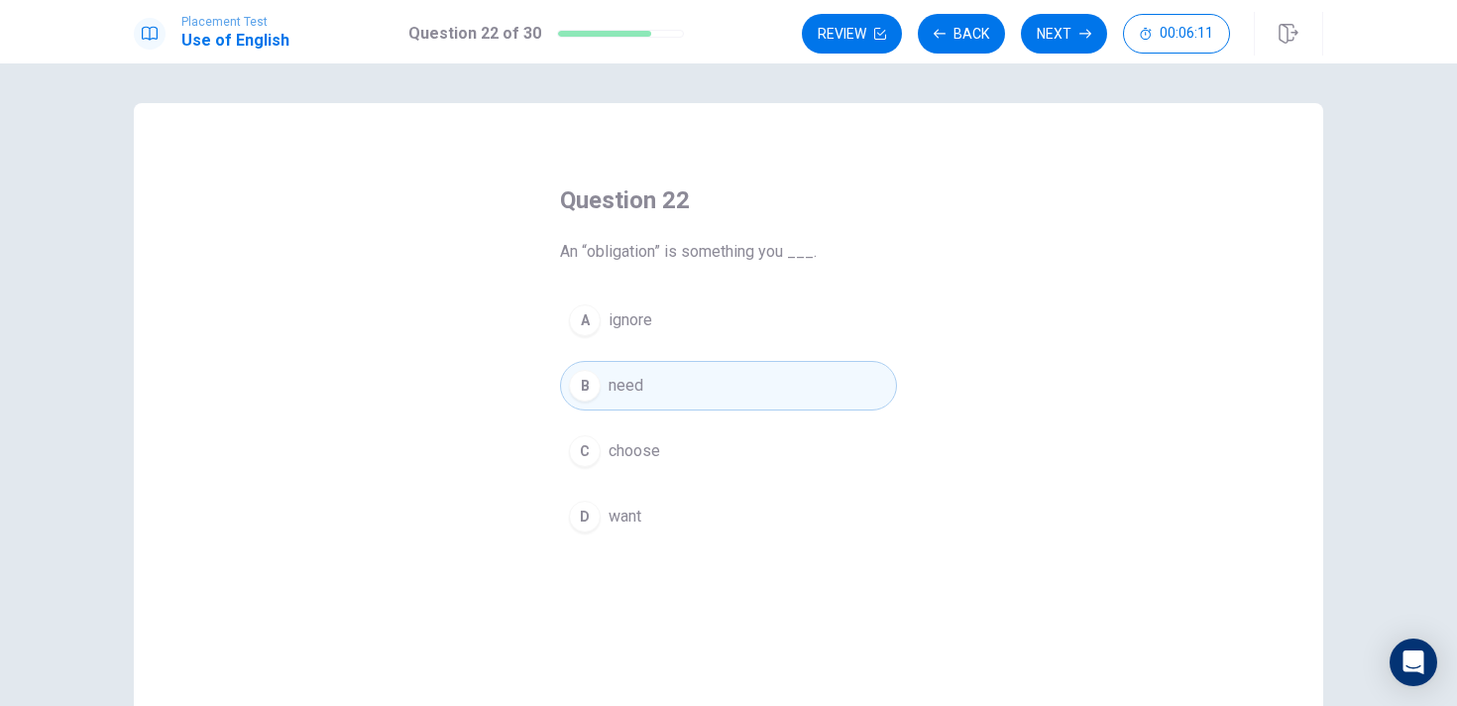
click at [674, 423] on div "A ignore B need C choose D want" at bounding box center [728, 418] width 337 height 246
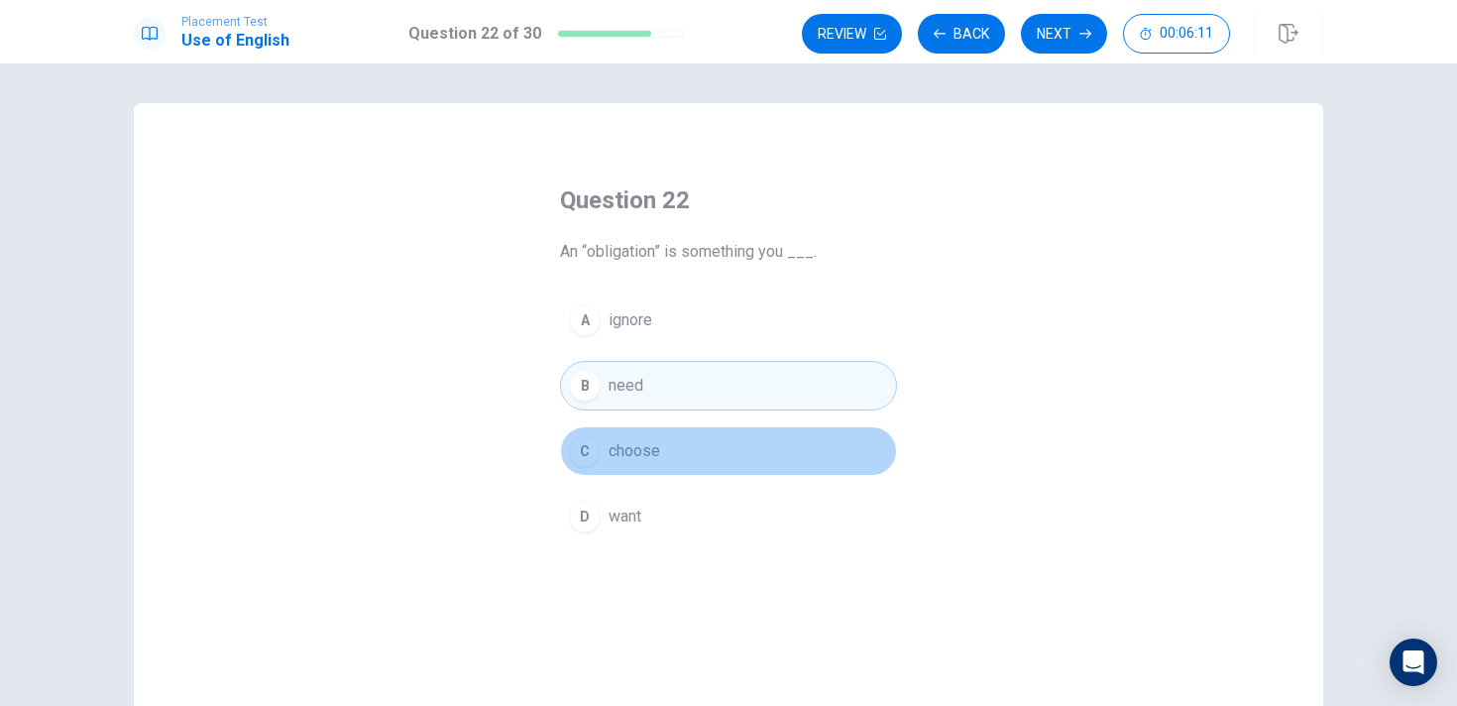
click at [664, 457] on button "C choose" at bounding box center [728, 451] width 337 height 50
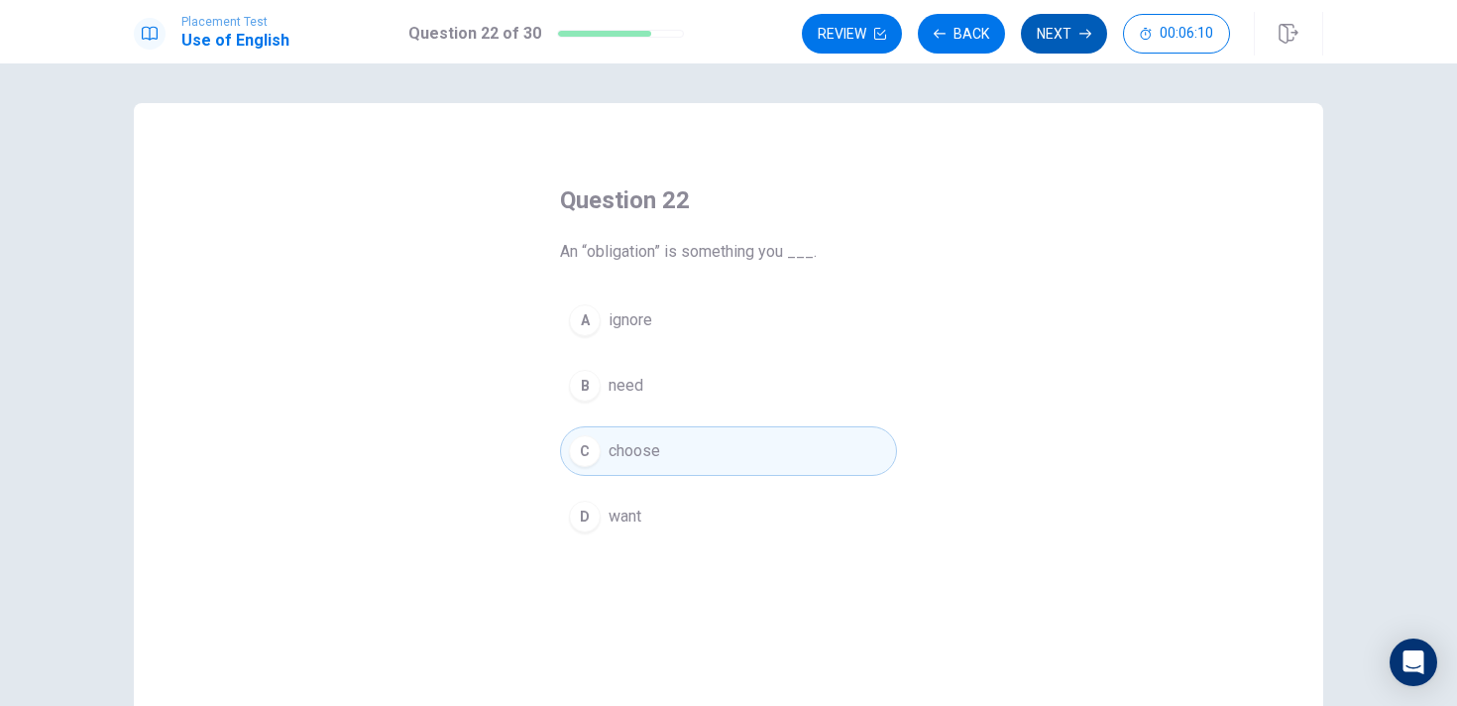
click at [1055, 29] on button "Next" at bounding box center [1064, 34] width 86 height 40
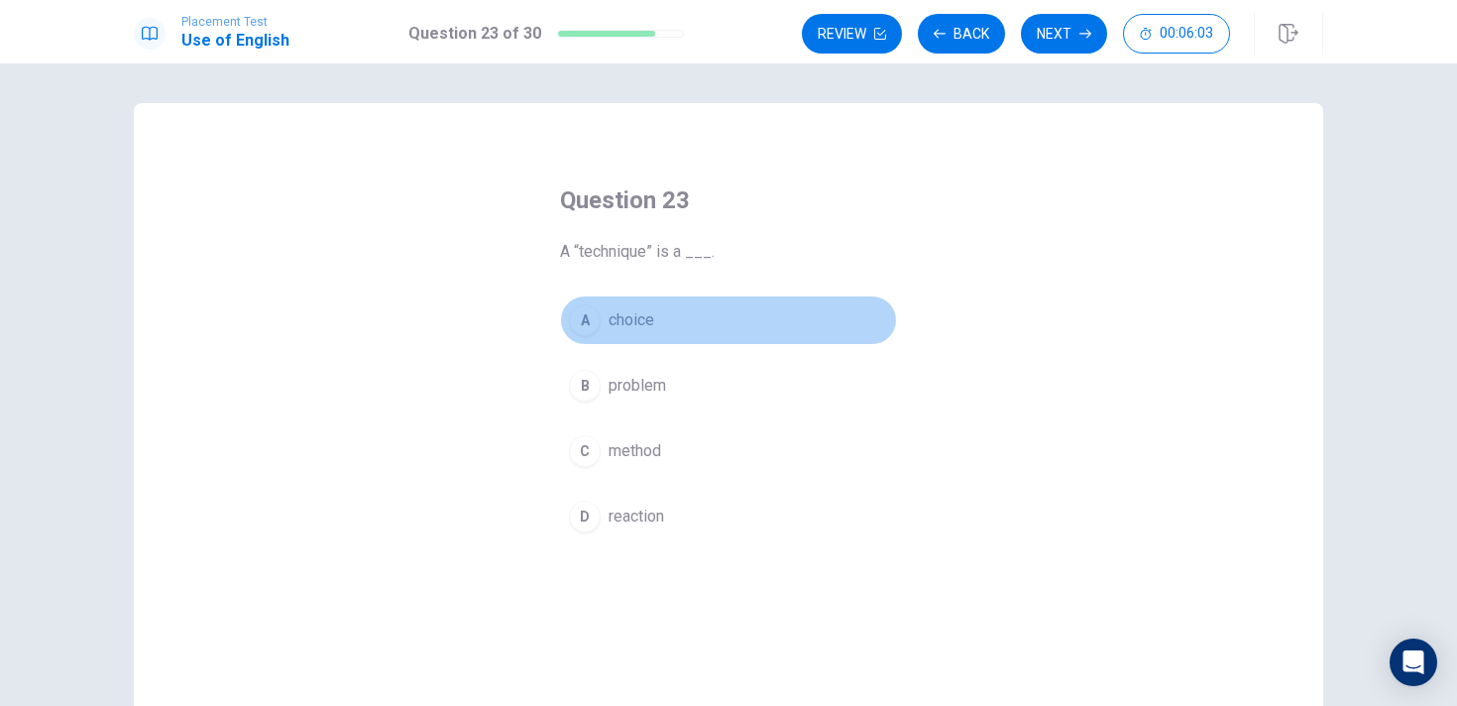
click at [666, 307] on button "A choice" at bounding box center [728, 320] width 337 height 50
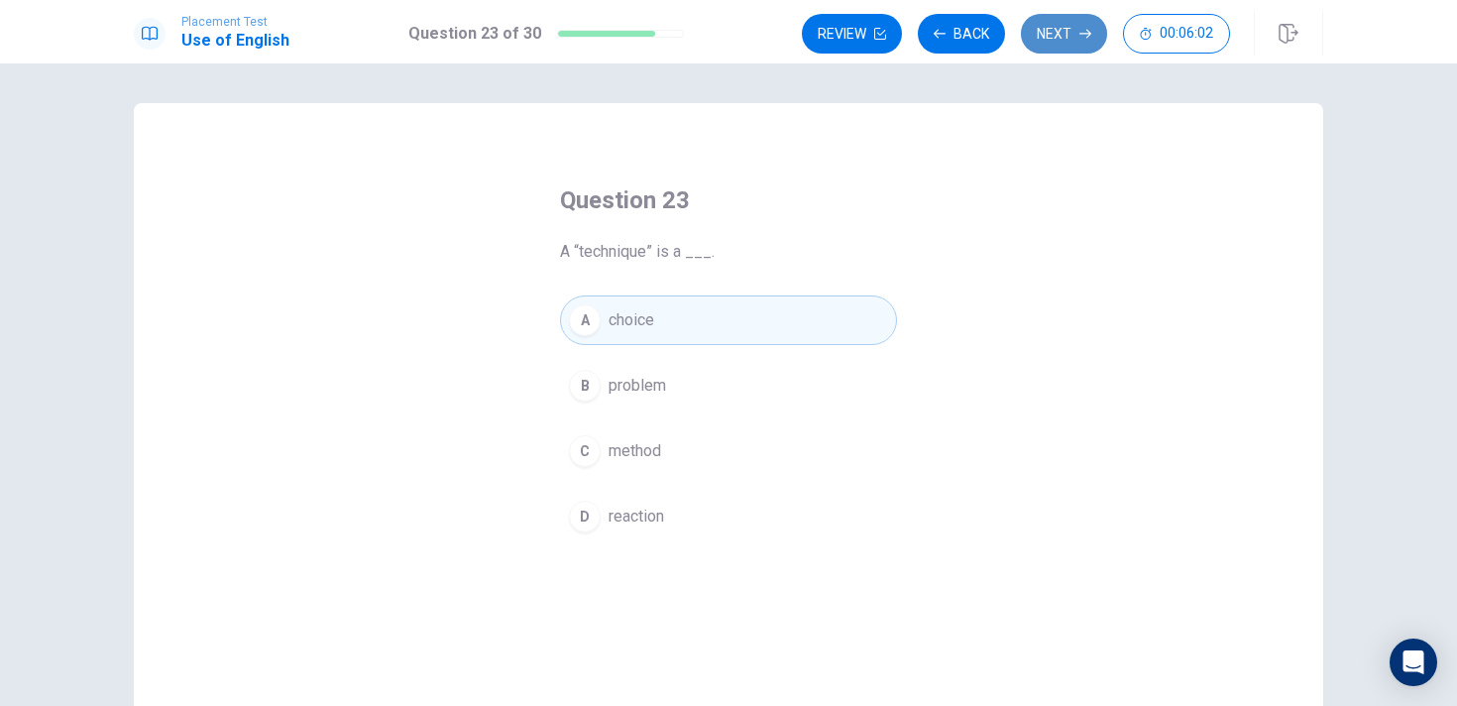
click at [1078, 38] on button "Next" at bounding box center [1064, 34] width 86 height 40
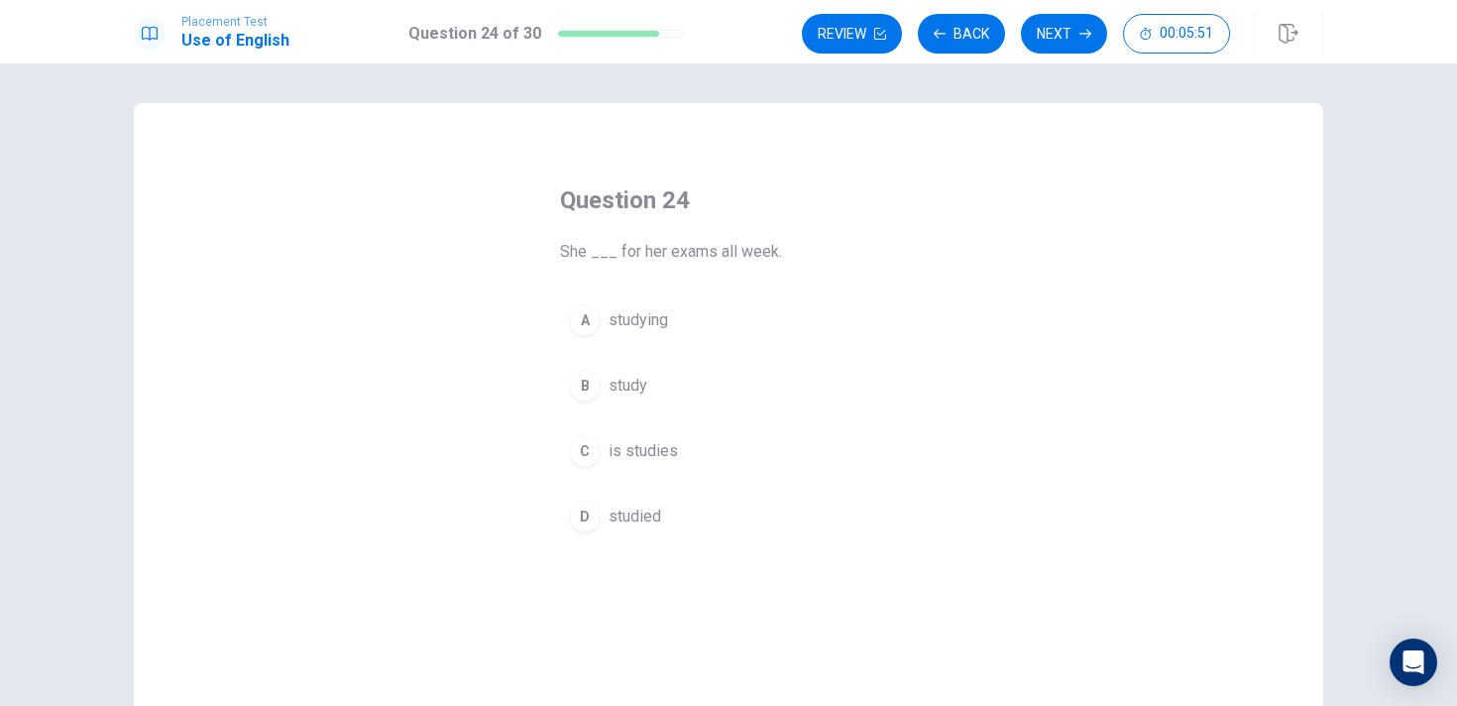
click at [637, 504] on button "D studied" at bounding box center [728, 517] width 337 height 50
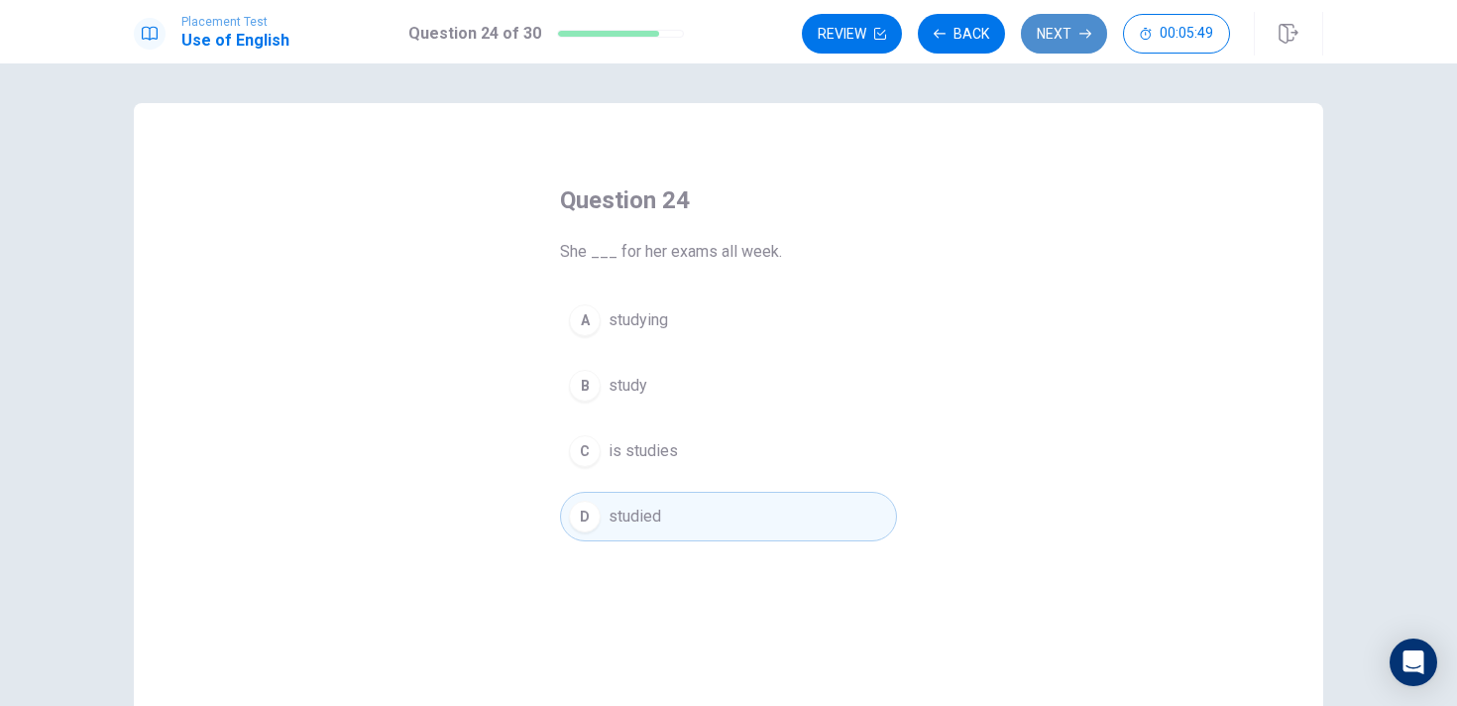
click at [1050, 35] on button "Next" at bounding box center [1064, 34] width 86 height 40
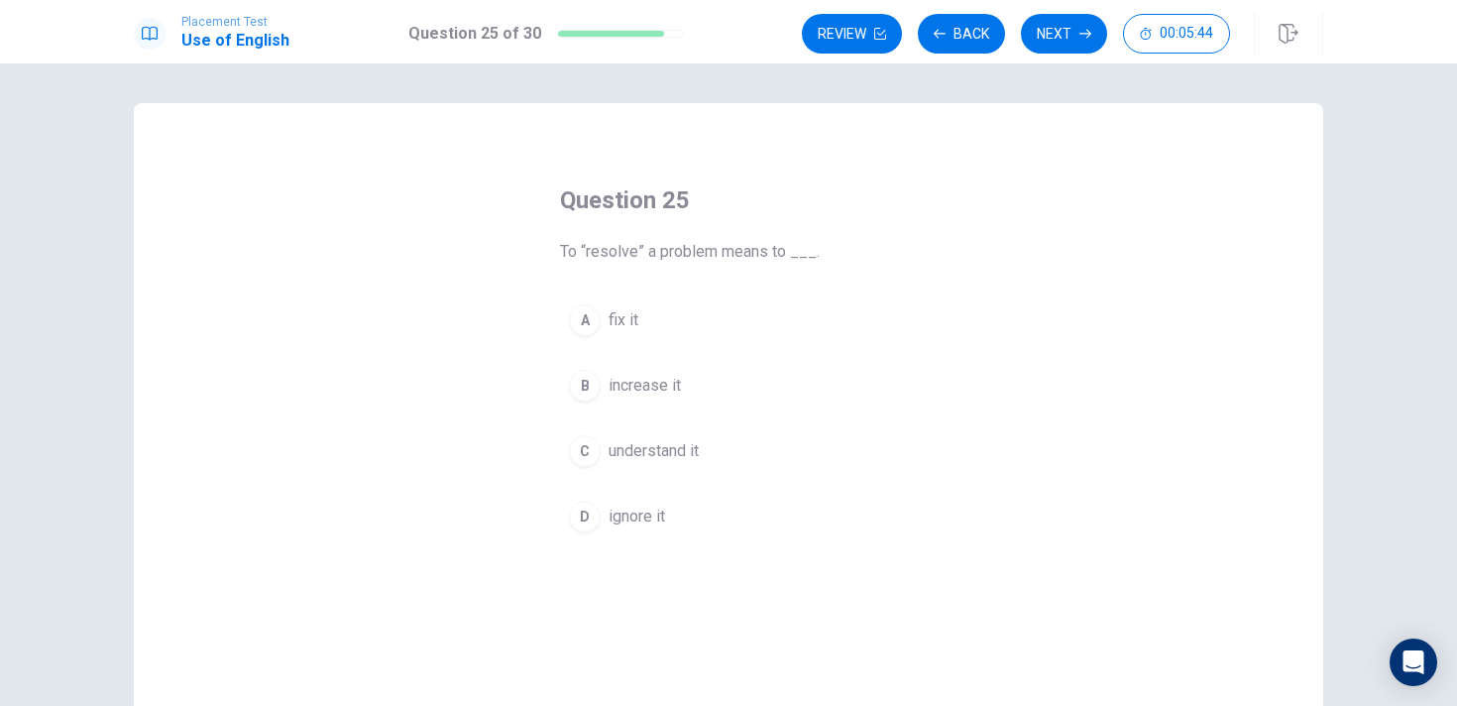
click at [638, 314] on button "A fix it" at bounding box center [728, 320] width 337 height 50
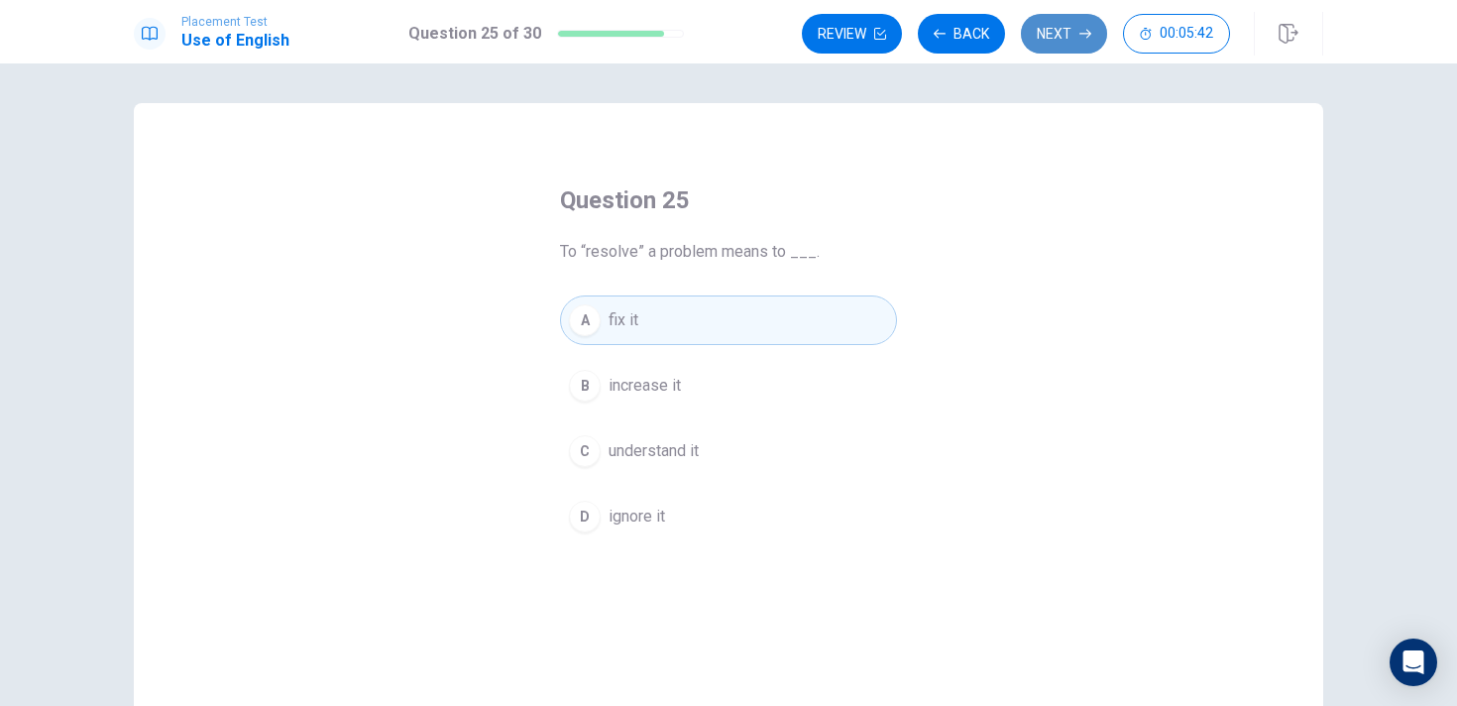
click at [1048, 19] on button "Next" at bounding box center [1064, 34] width 86 height 40
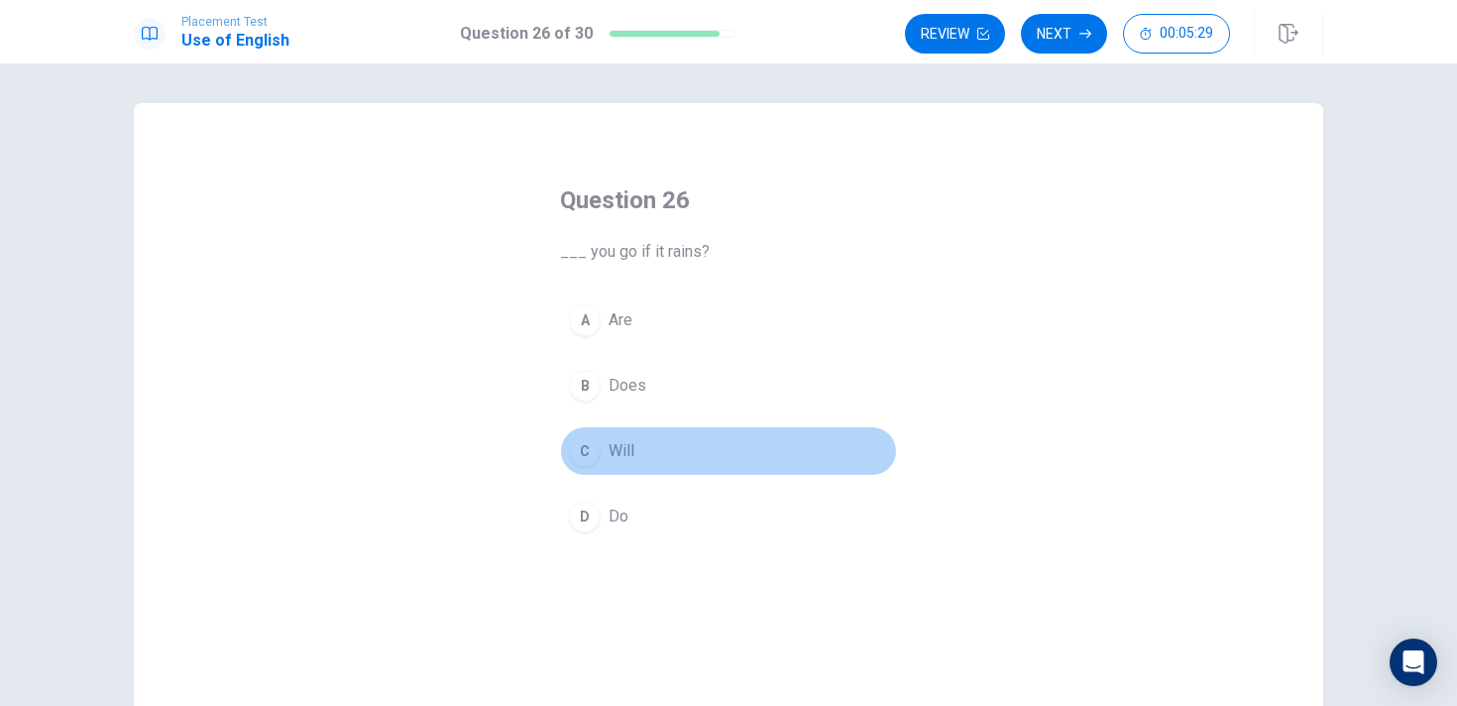
click at [643, 460] on button "C Will" at bounding box center [728, 451] width 337 height 50
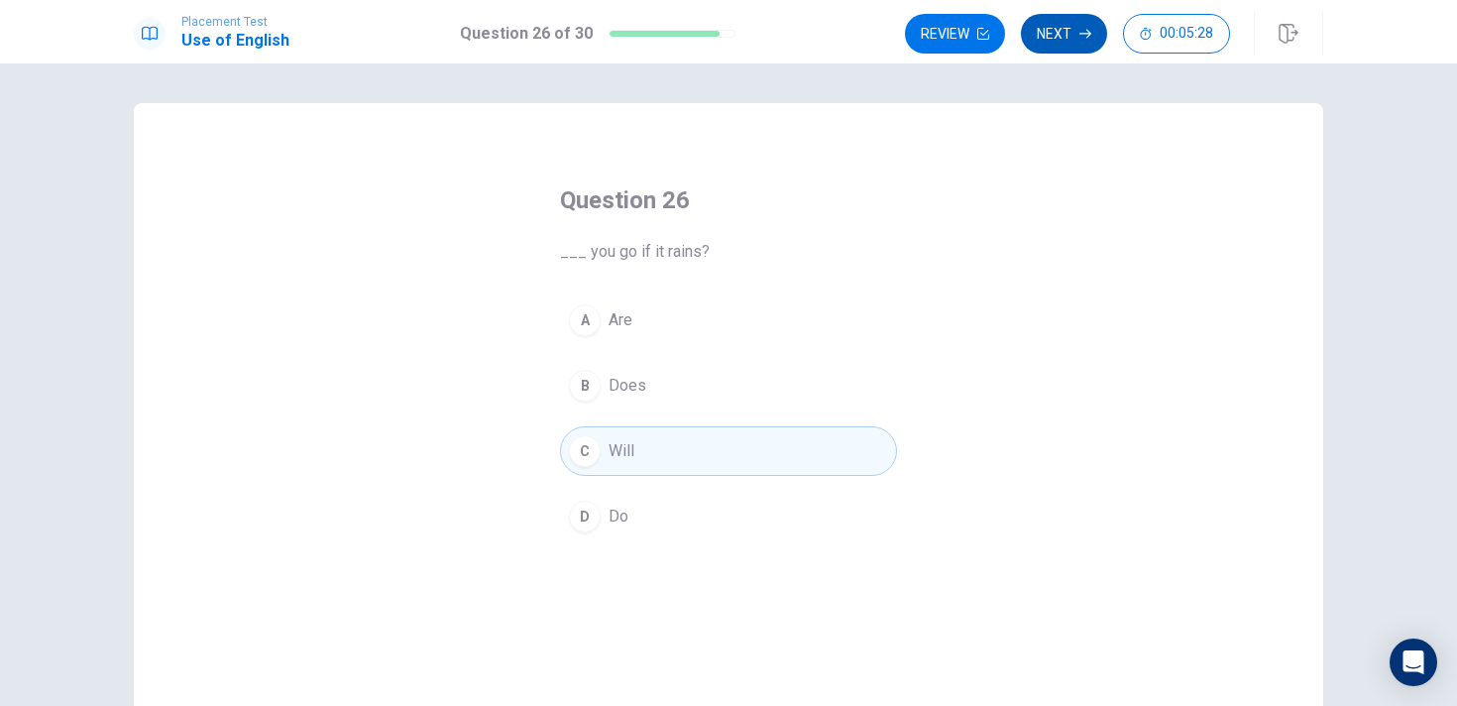
click at [1072, 29] on button "Next" at bounding box center [1064, 34] width 86 height 40
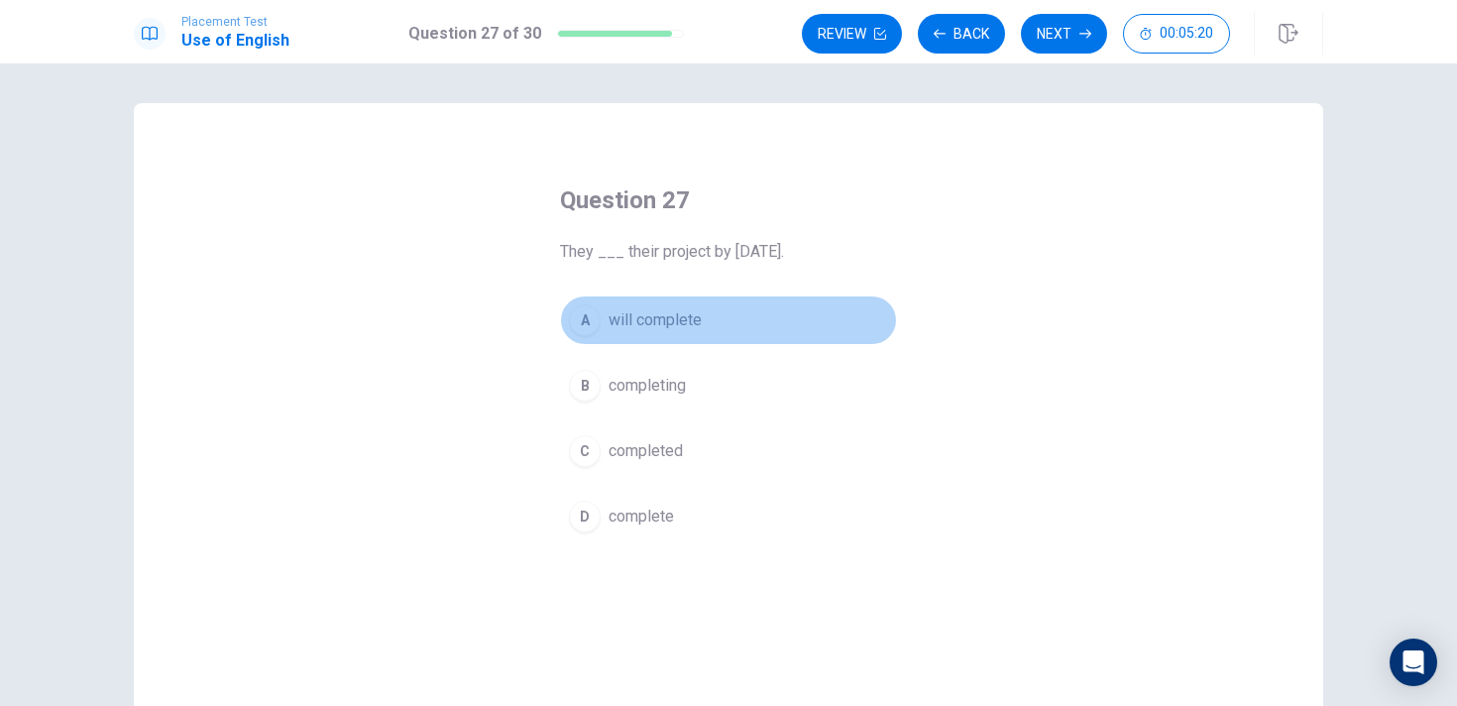
click at [651, 321] on span "will complete" at bounding box center [655, 320] width 93 height 24
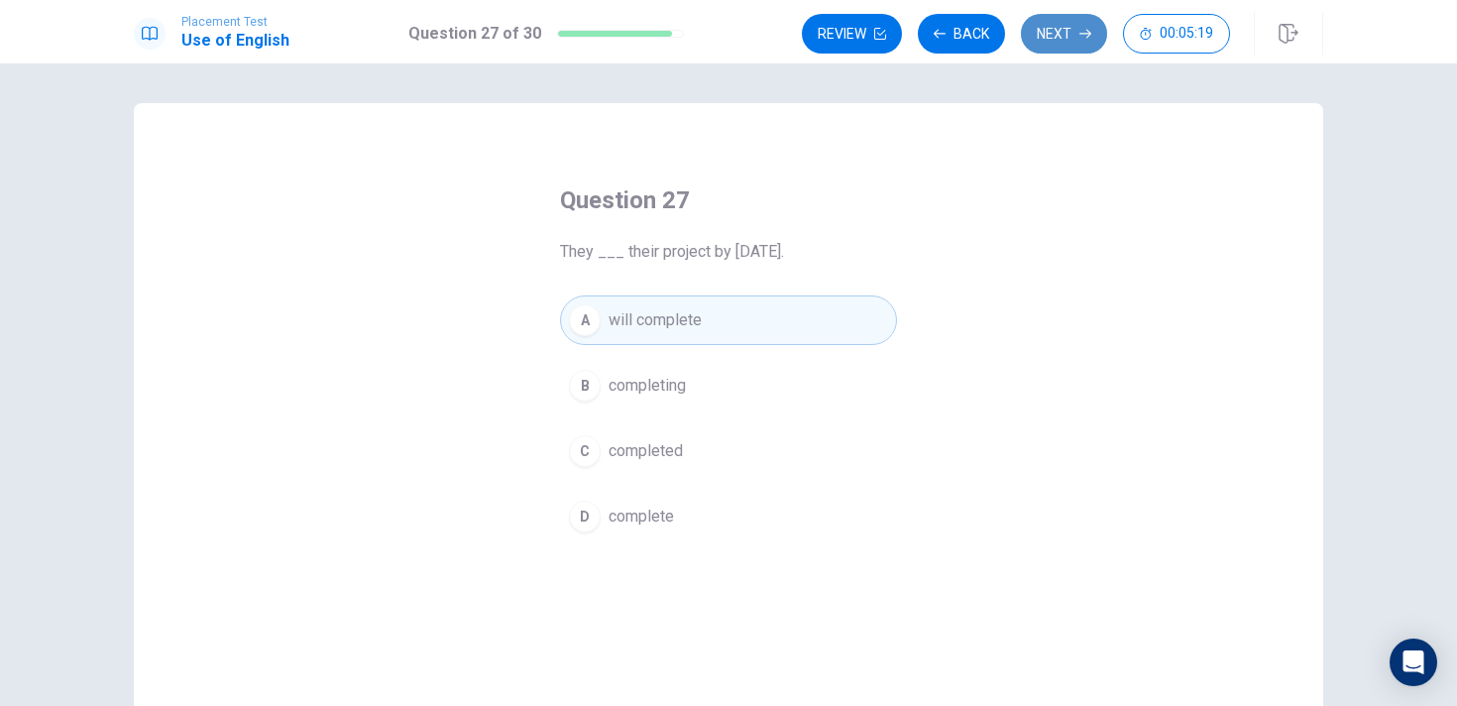
click at [1066, 39] on button "Next" at bounding box center [1064, 34] width 86 height 40
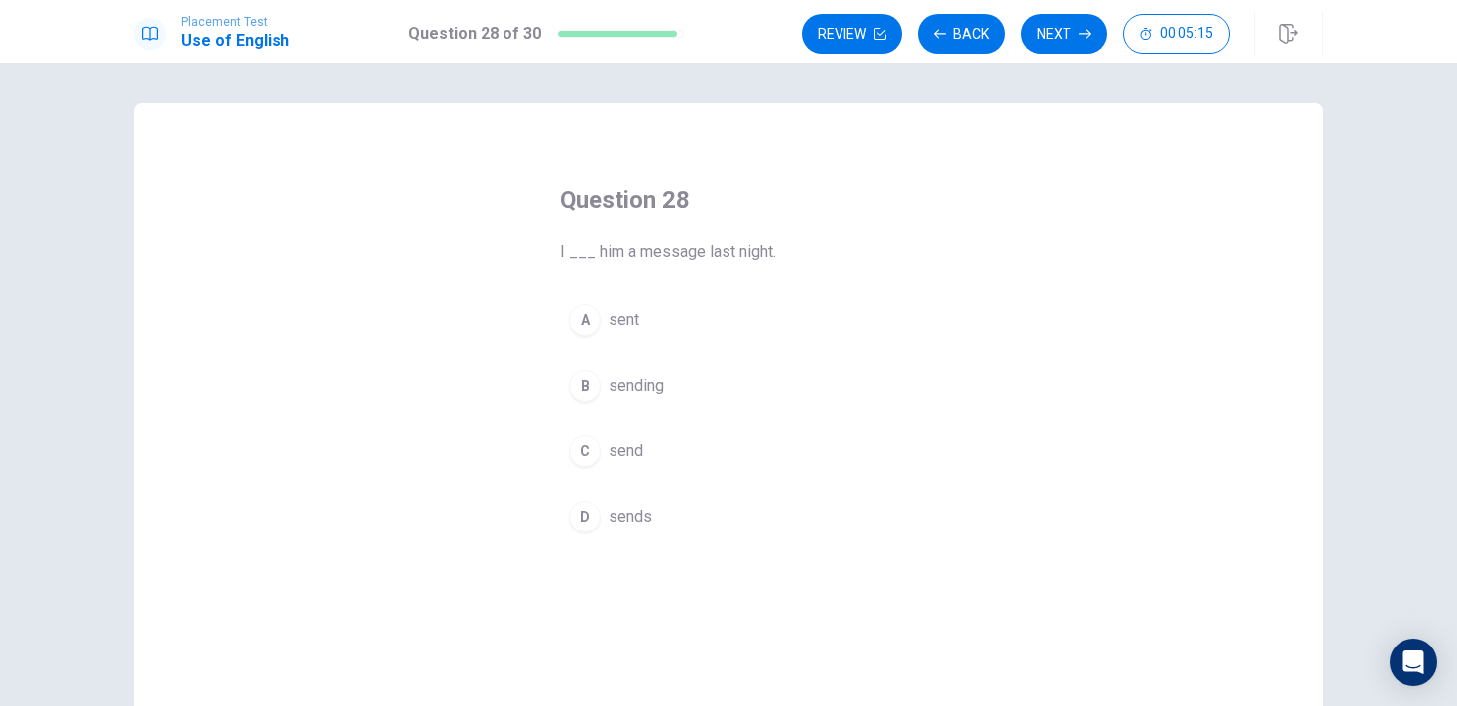
click at [669, 316] on button "A sent" at bounding box center [728, 320] width 337 height 50
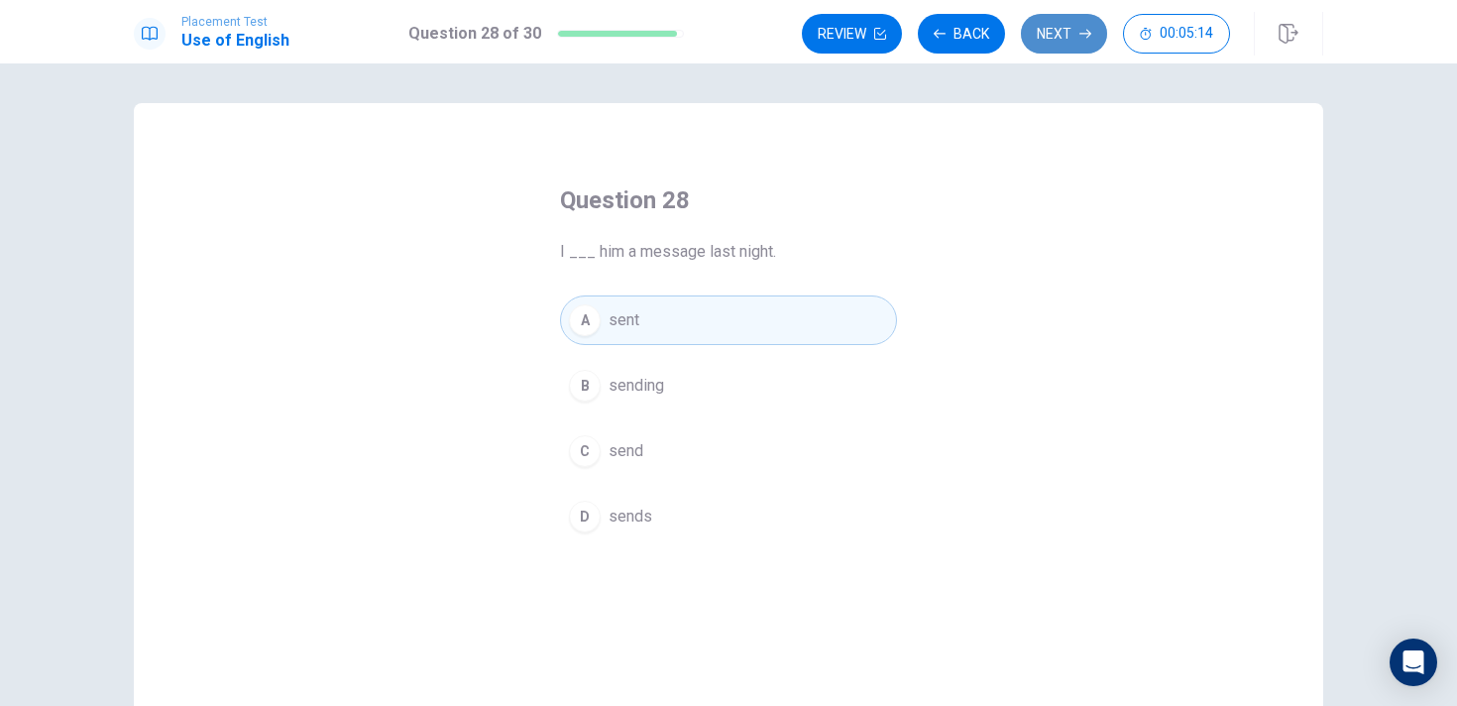
click at [1047, 29] on button "Next" at bounding box center [1064, 34] width 86 height 40
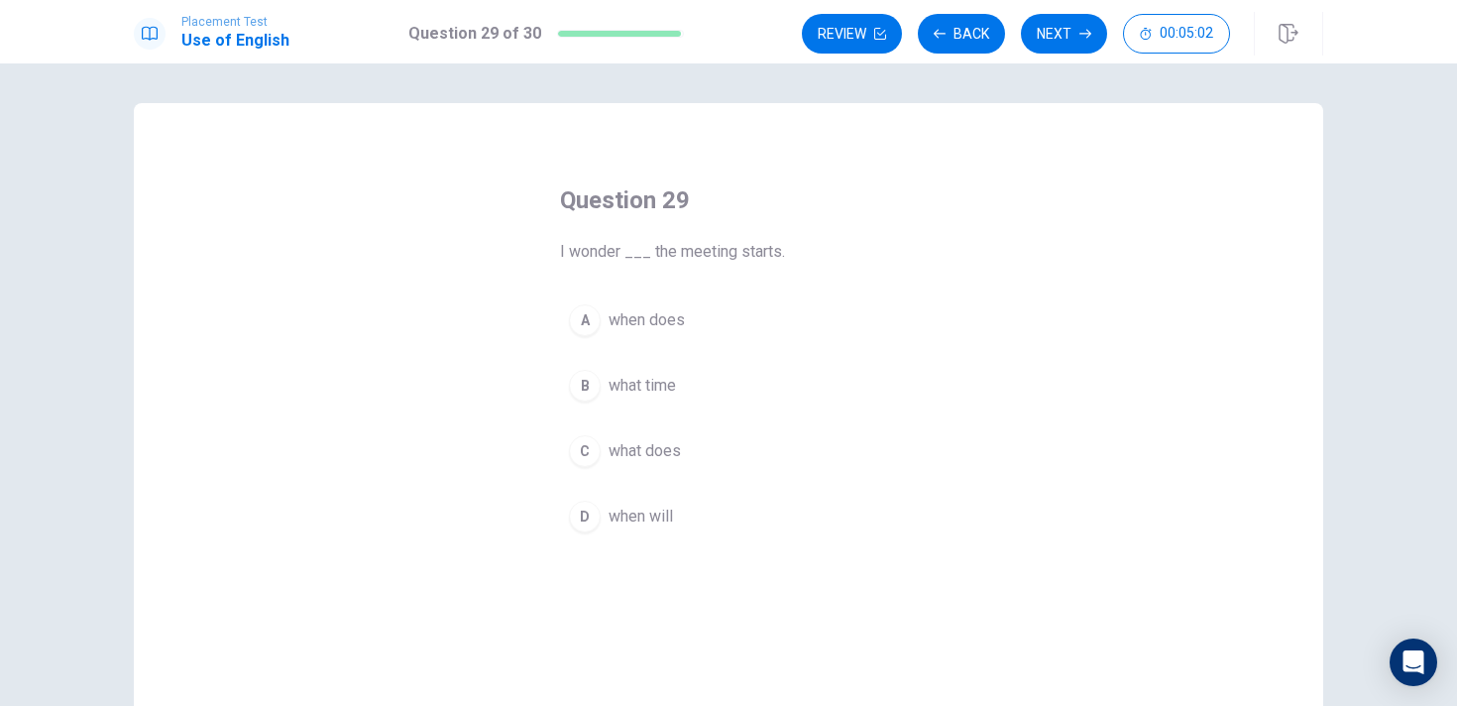
click at [661, 340] on button "A when does" at bounding box center [728, 320] width 337 height 50
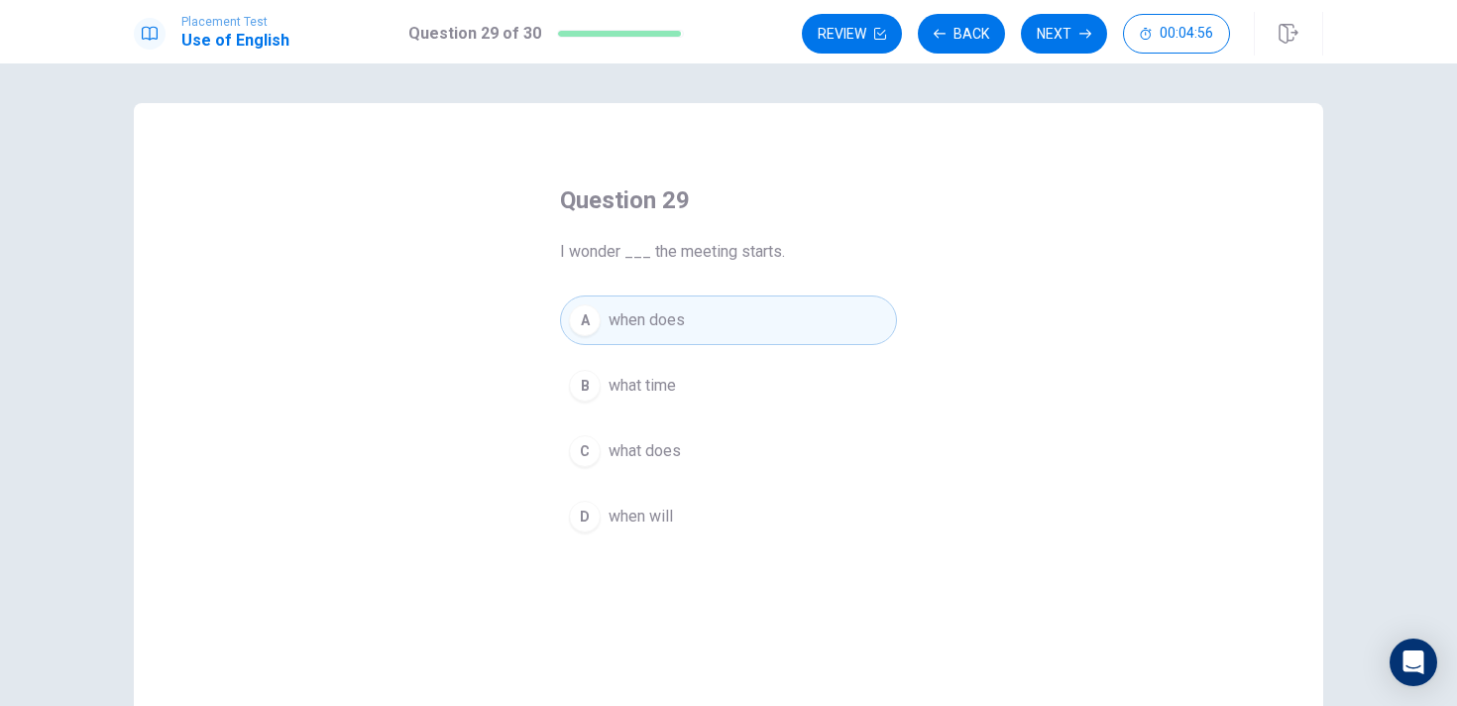
click at [655, 506] on span "when will" at bounding box center [641, 517] width 64 height 24
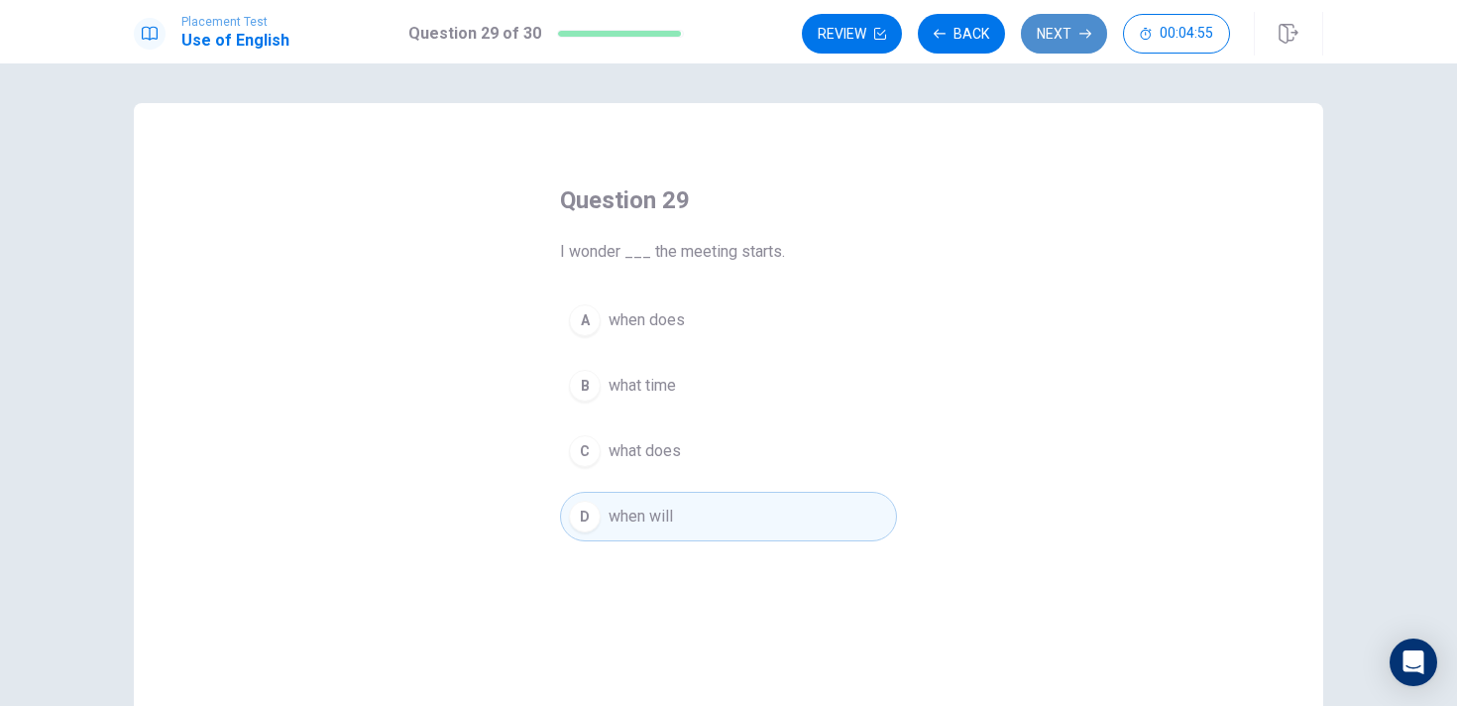
click at [1072, 31] on button "Next" at bounding box center [1064, 34] width 86 height 40
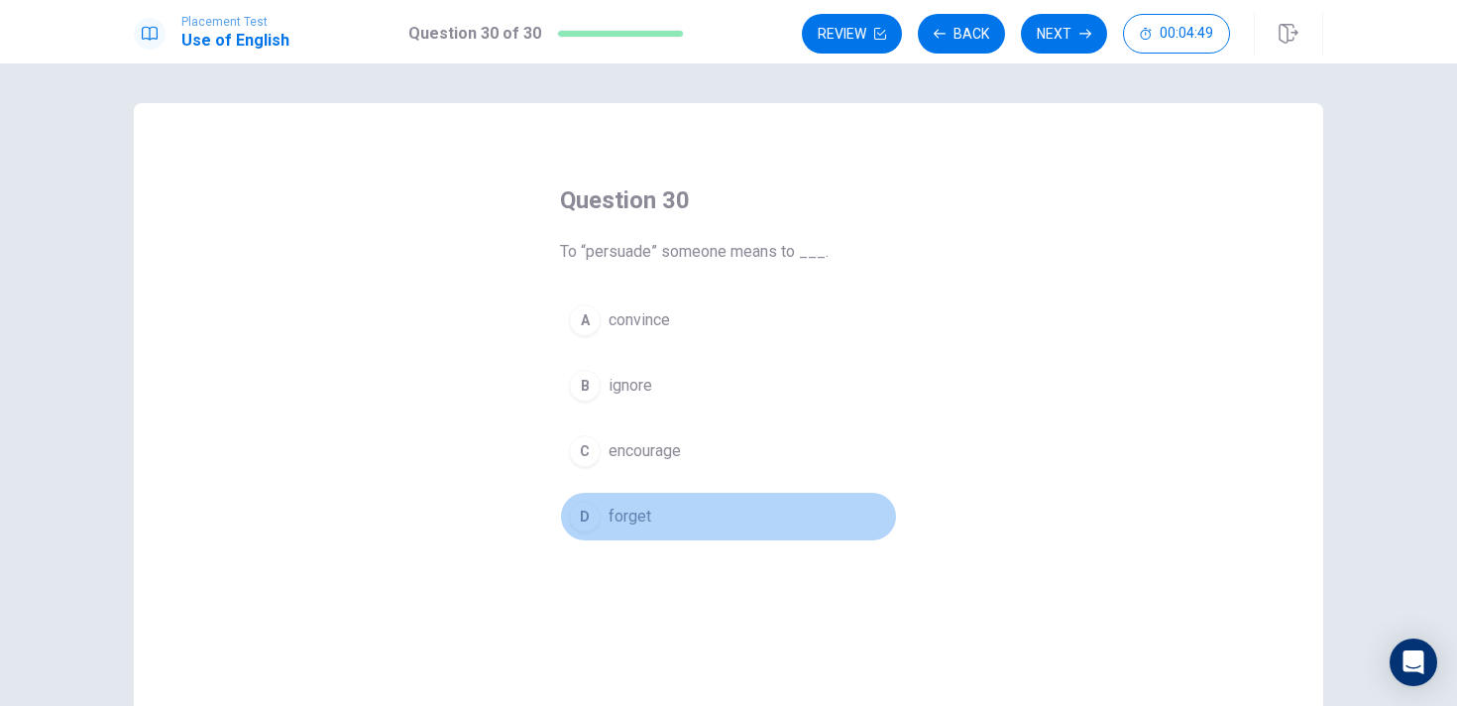
click at [662, 515] on button "D forget" at bounding box center [728, 517] width 337 height 50
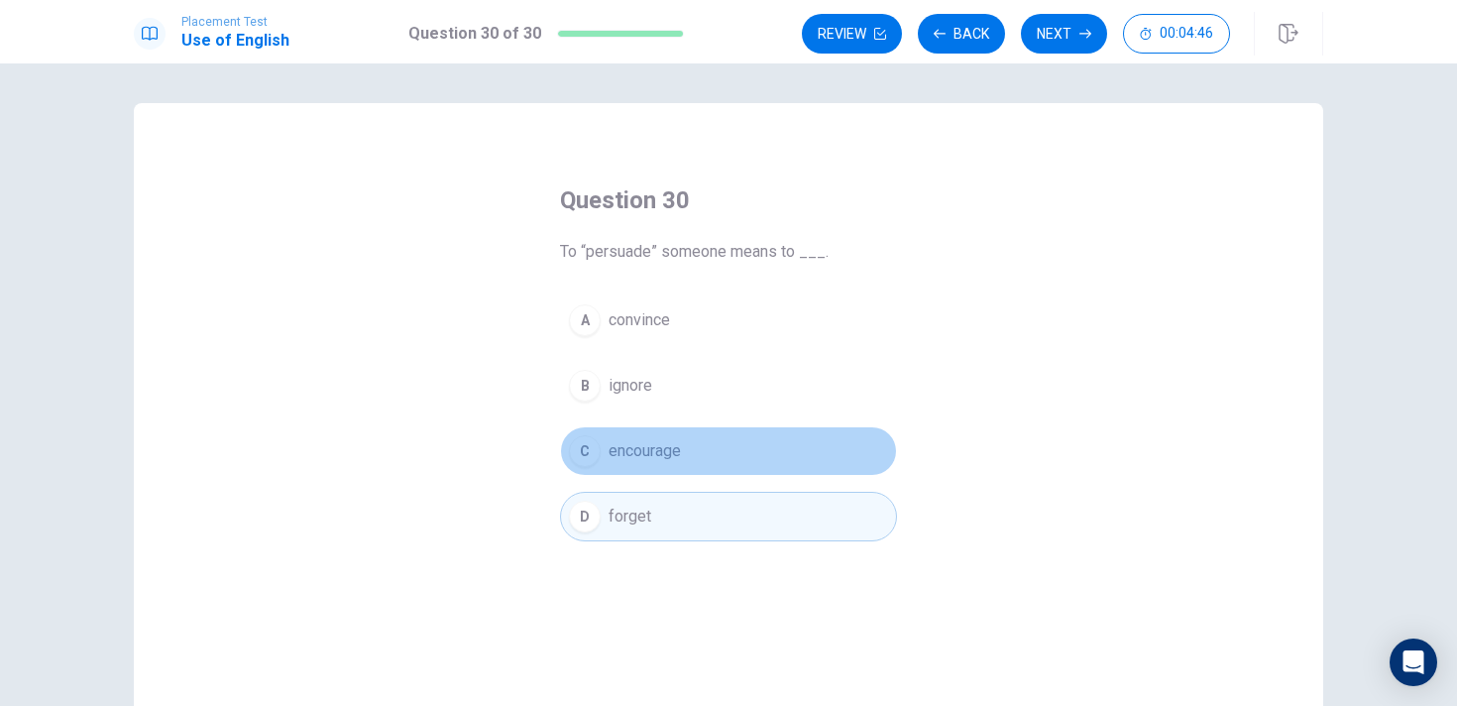
click at [702, 463] on button "C encourage" at bounding box center [728, 451] width 337 height 50
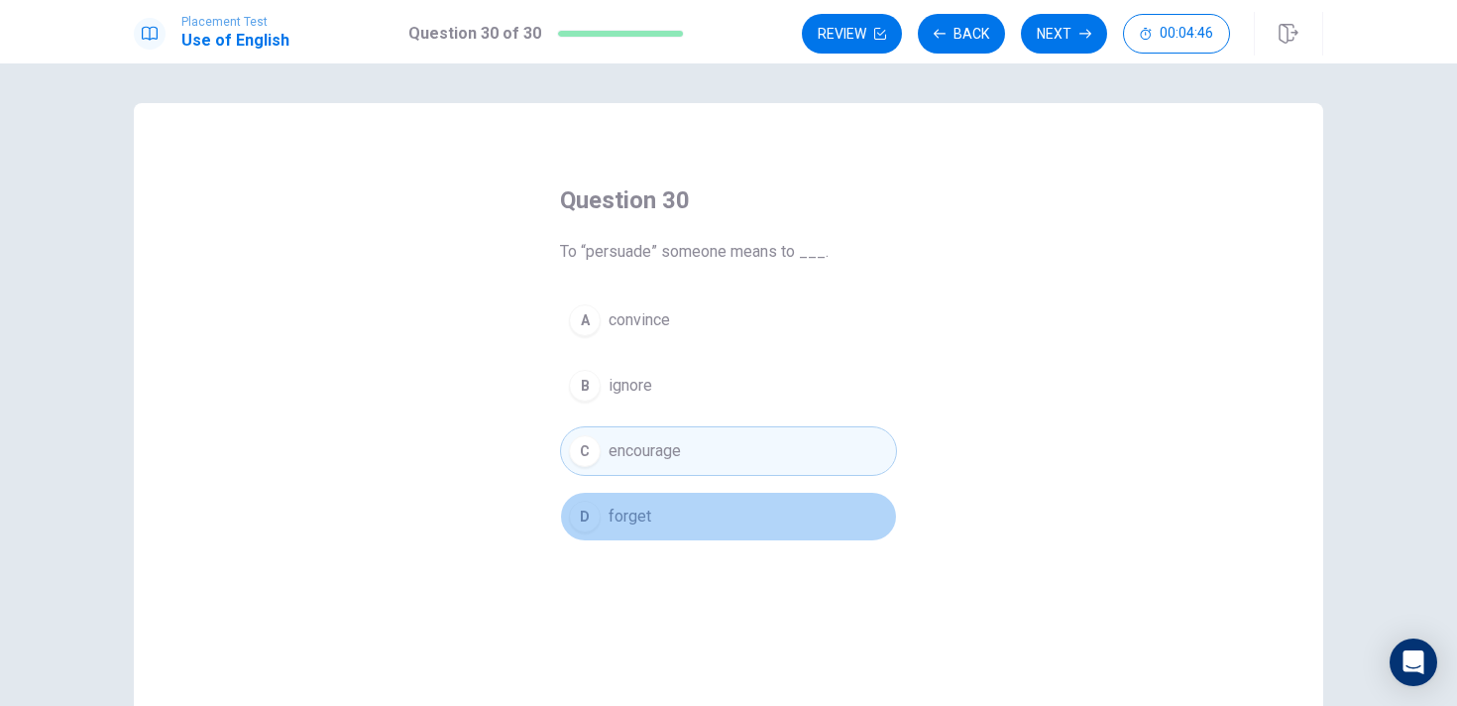
click at [692, 534] on button "D forget" at bounding box center [728, 517] width 337 height 50
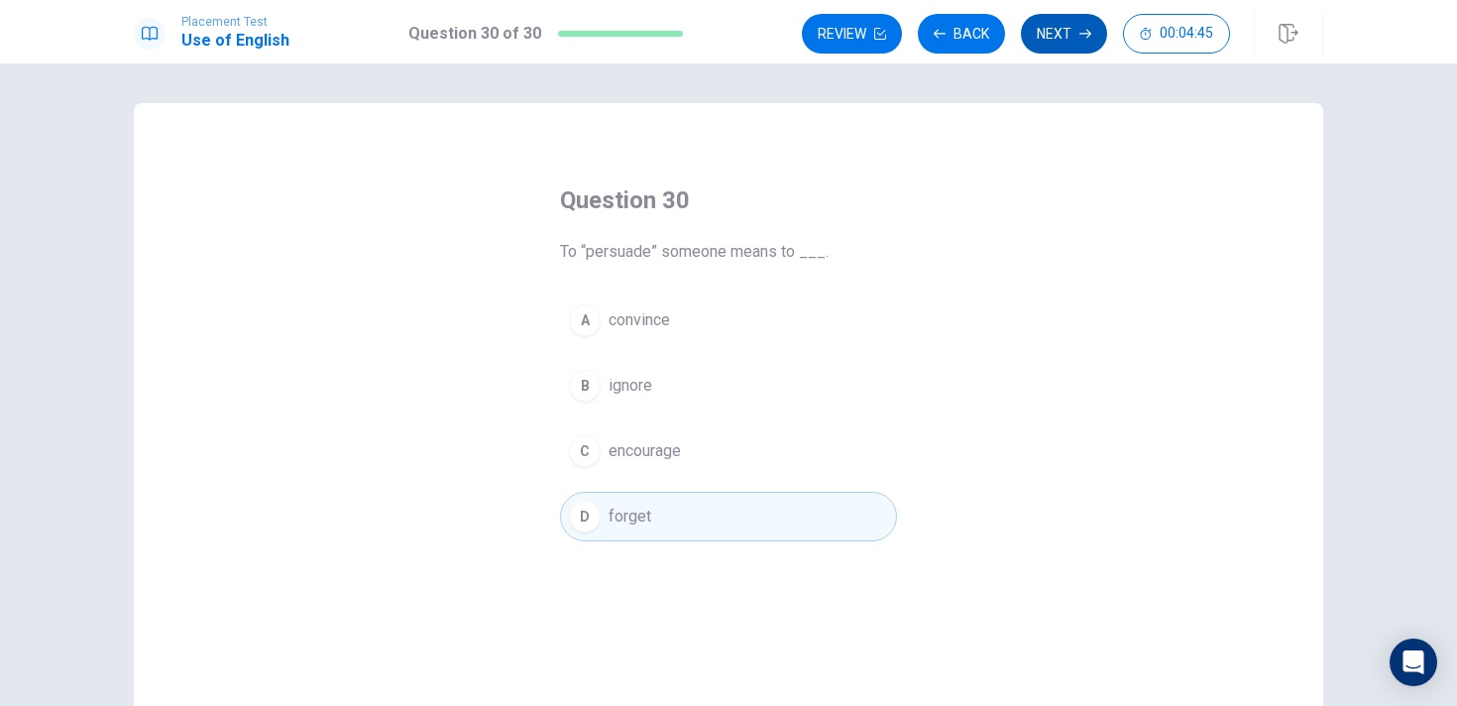
click at [1075, 21] on button "Next" at bounding box center [1064, 34] width 86 height 40
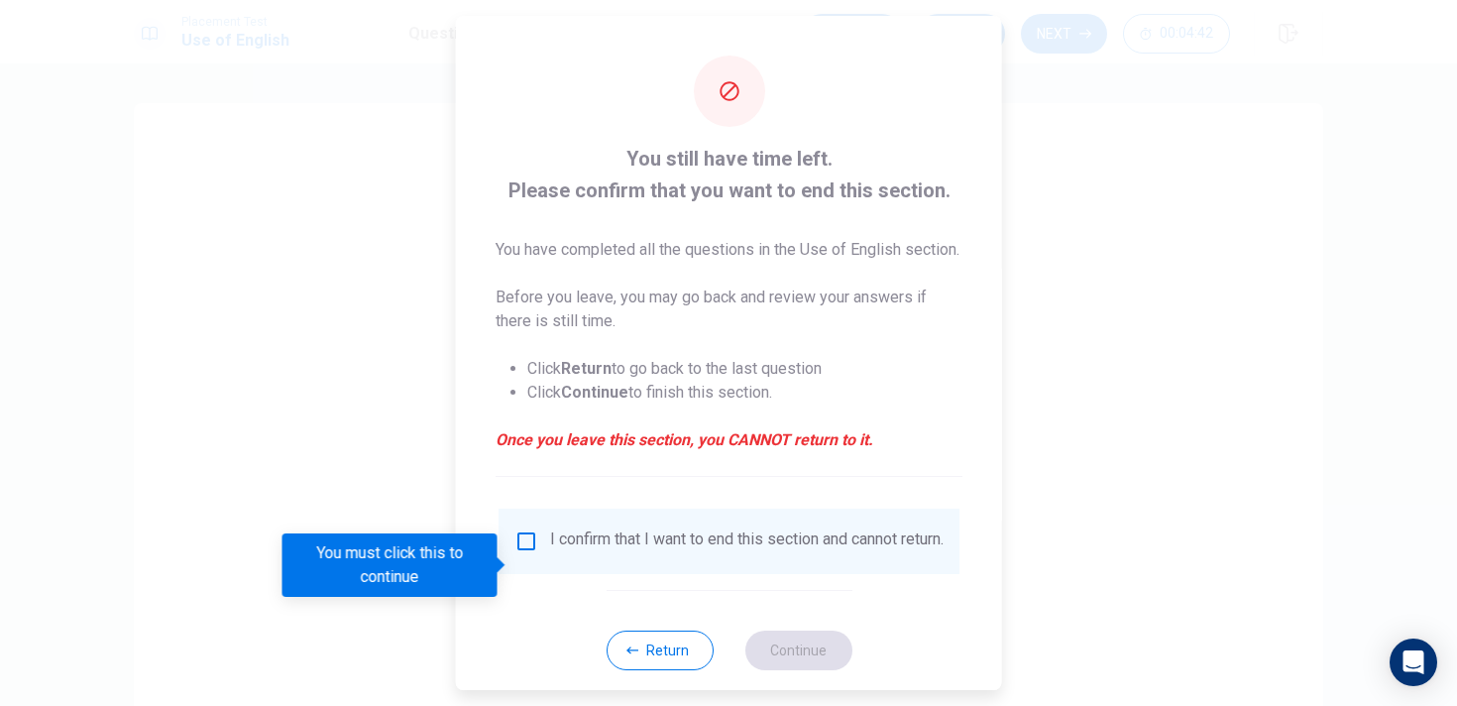
scroll to position [57, 0]
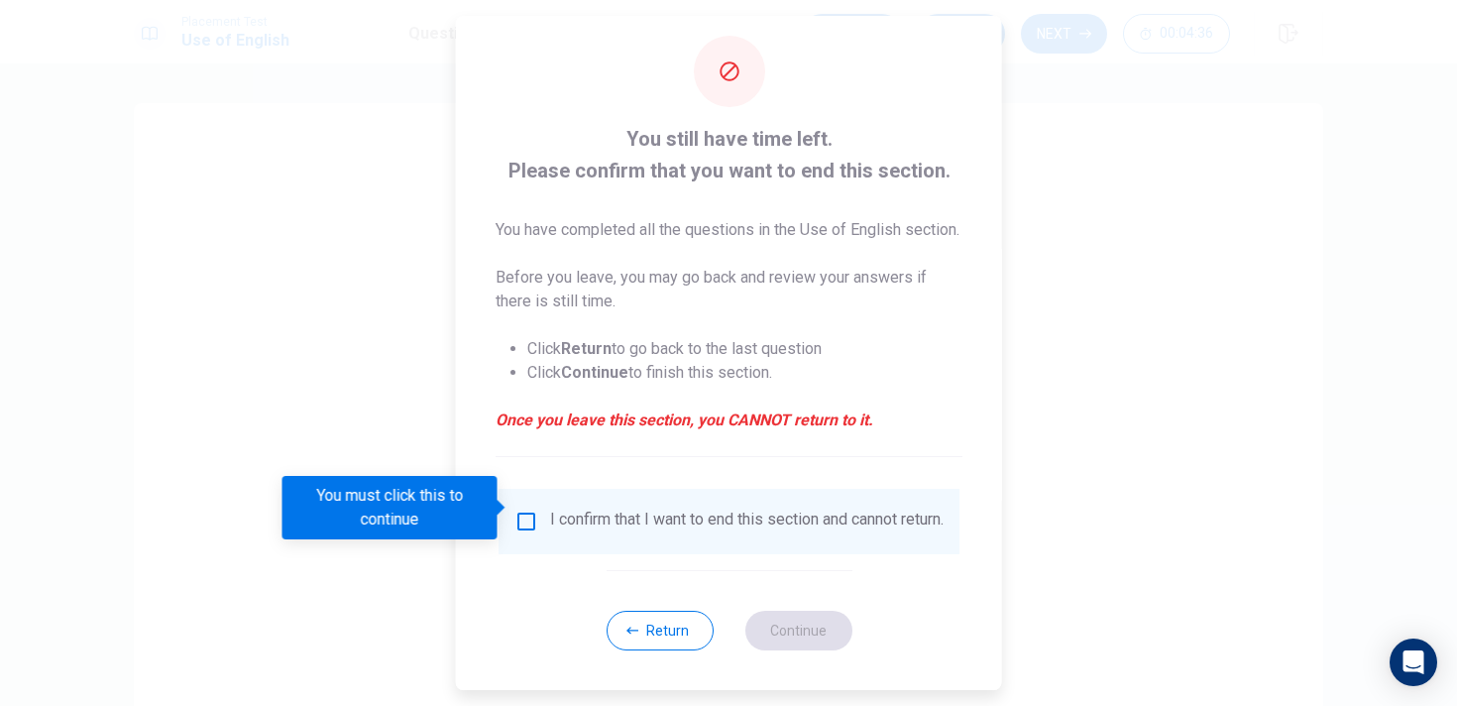
click at [521, 510] on input "You must click this to continue" at bounding box center [526, 522] width 24 height 24
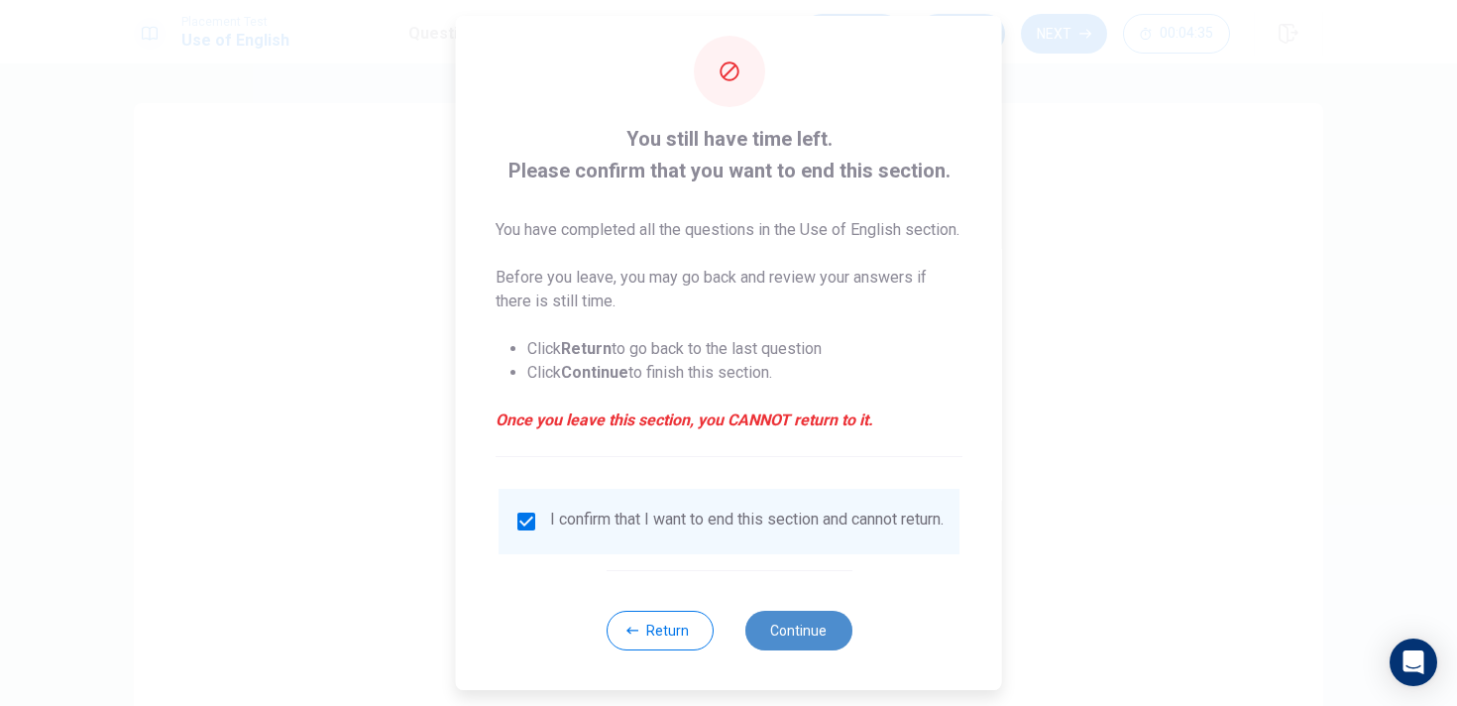
click at [783, 628] on button "Continue" at bounding box center [797, 631] width 107 height 40
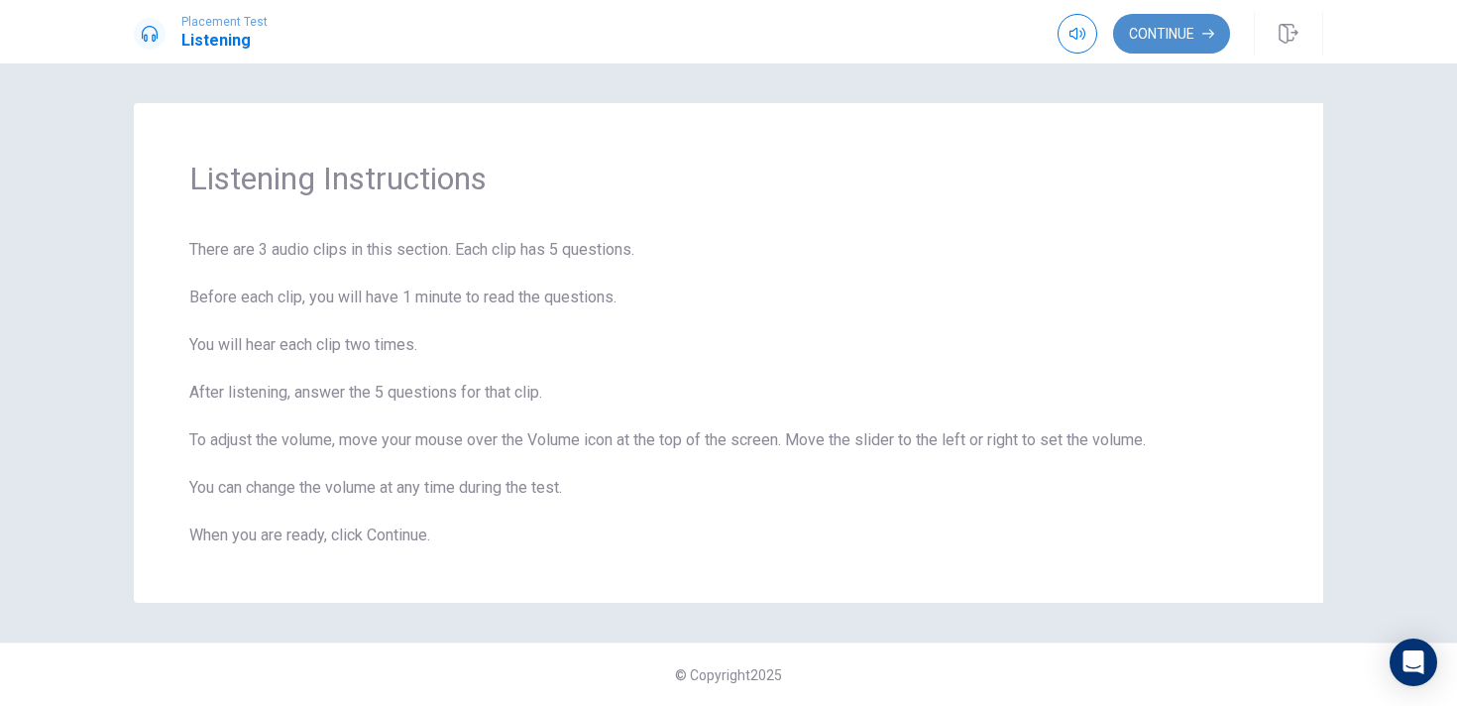
click at [1166, 46] on button "Continue" at bounding box center [1171, 34] width 117 height 40
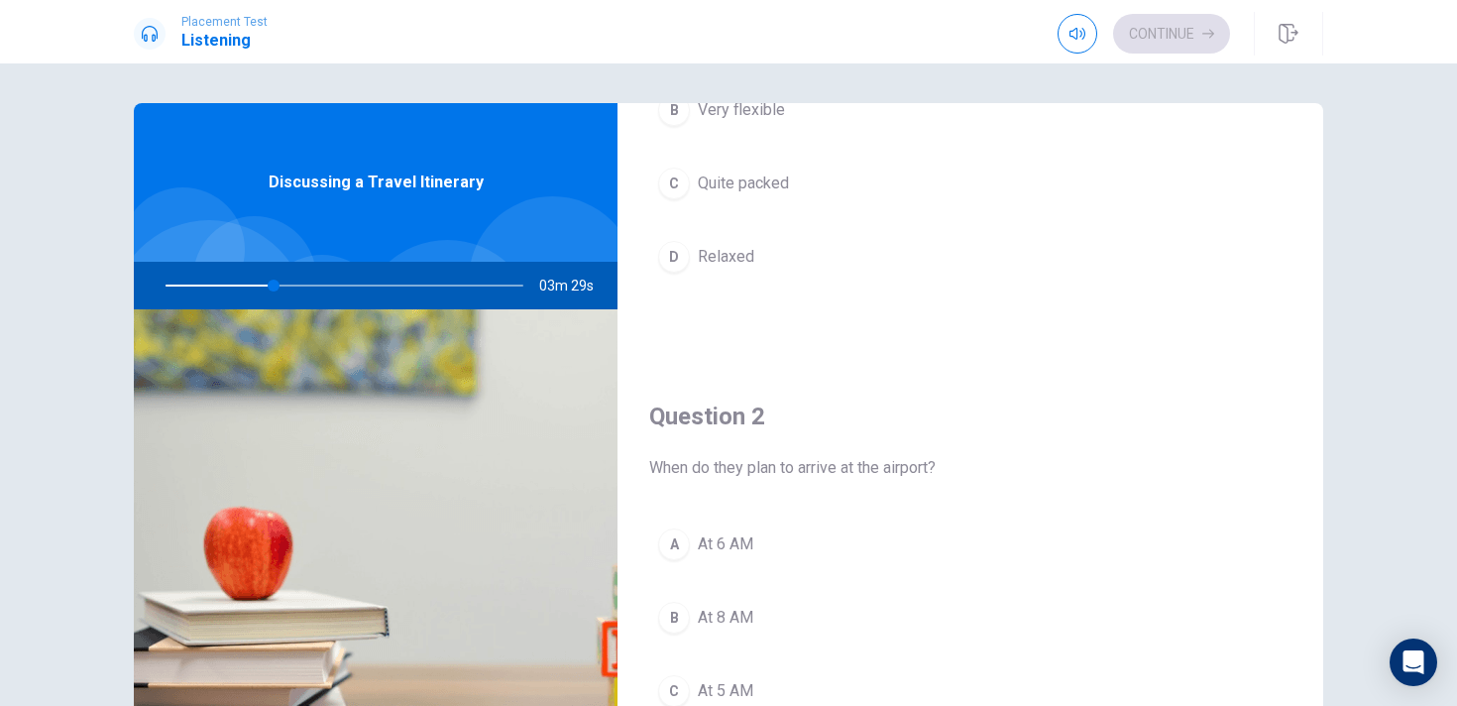
scroll to position [434, 0]
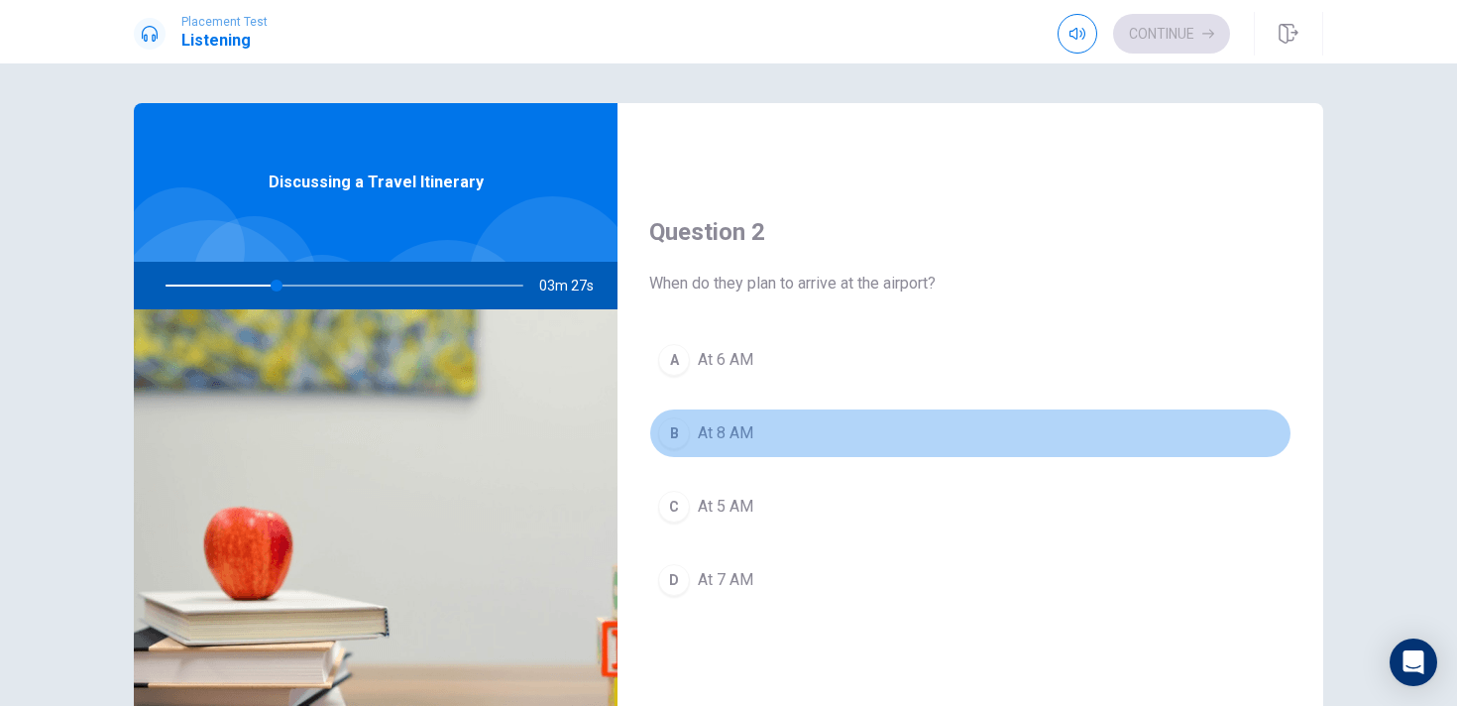
click at [806, 420] on button "B At 8 AM" at bounding box center [970, 433] width 642 height 50
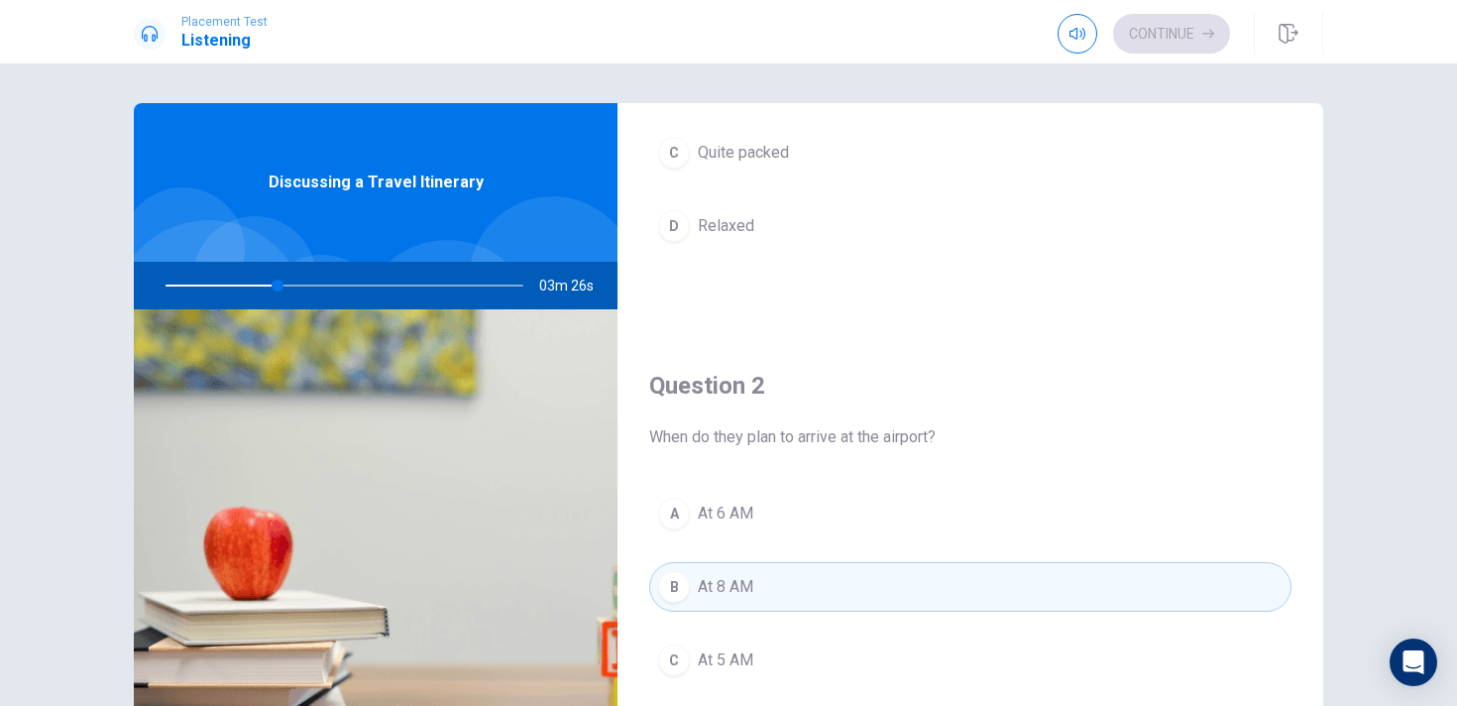
scroll to position [454, 0]
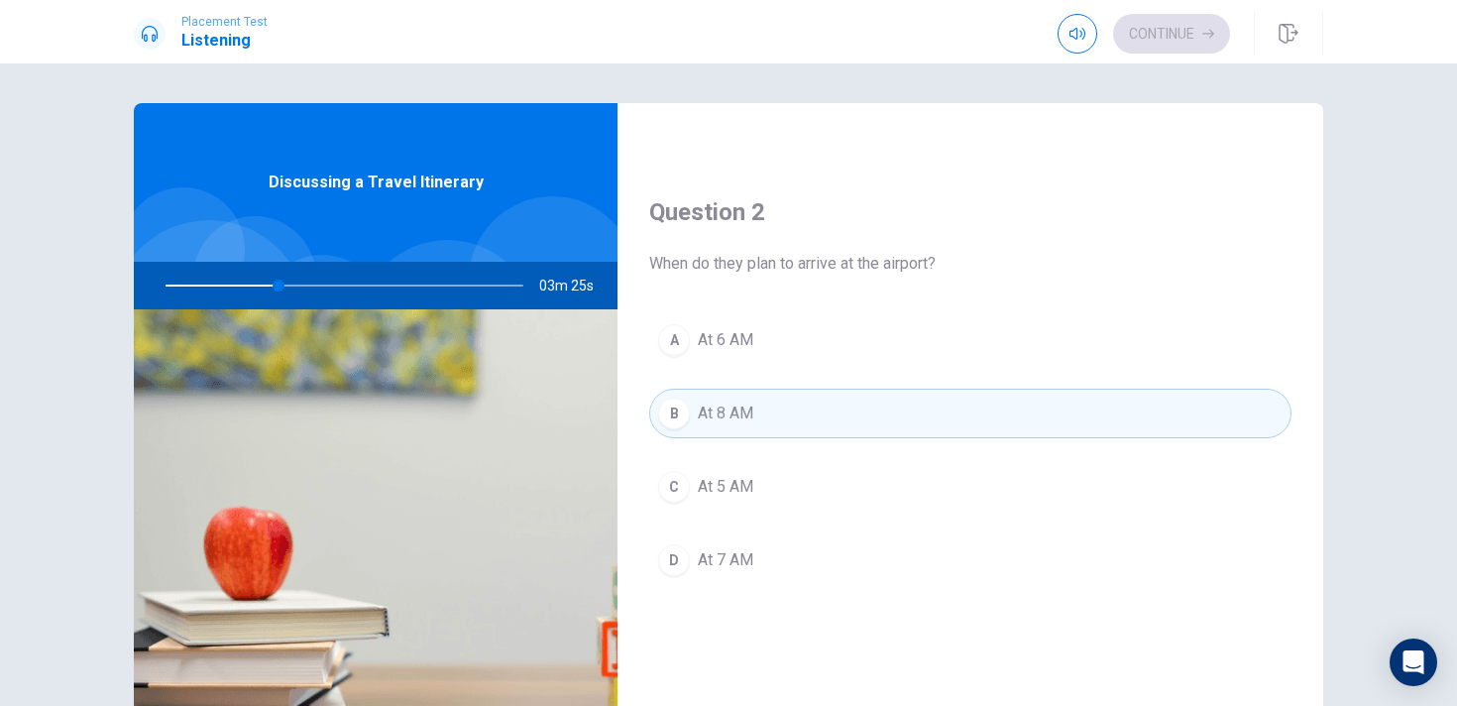
click at [831, 293] on div "Question 2 When do they plan to arrive at the airport? A At 6 AM B At 8 AM C At…" at bounding box center [971, 411] width 706 height 508
click at [831, 340] on button "A At 6 AM" at bounding box center [970, 340] width 642 height 50
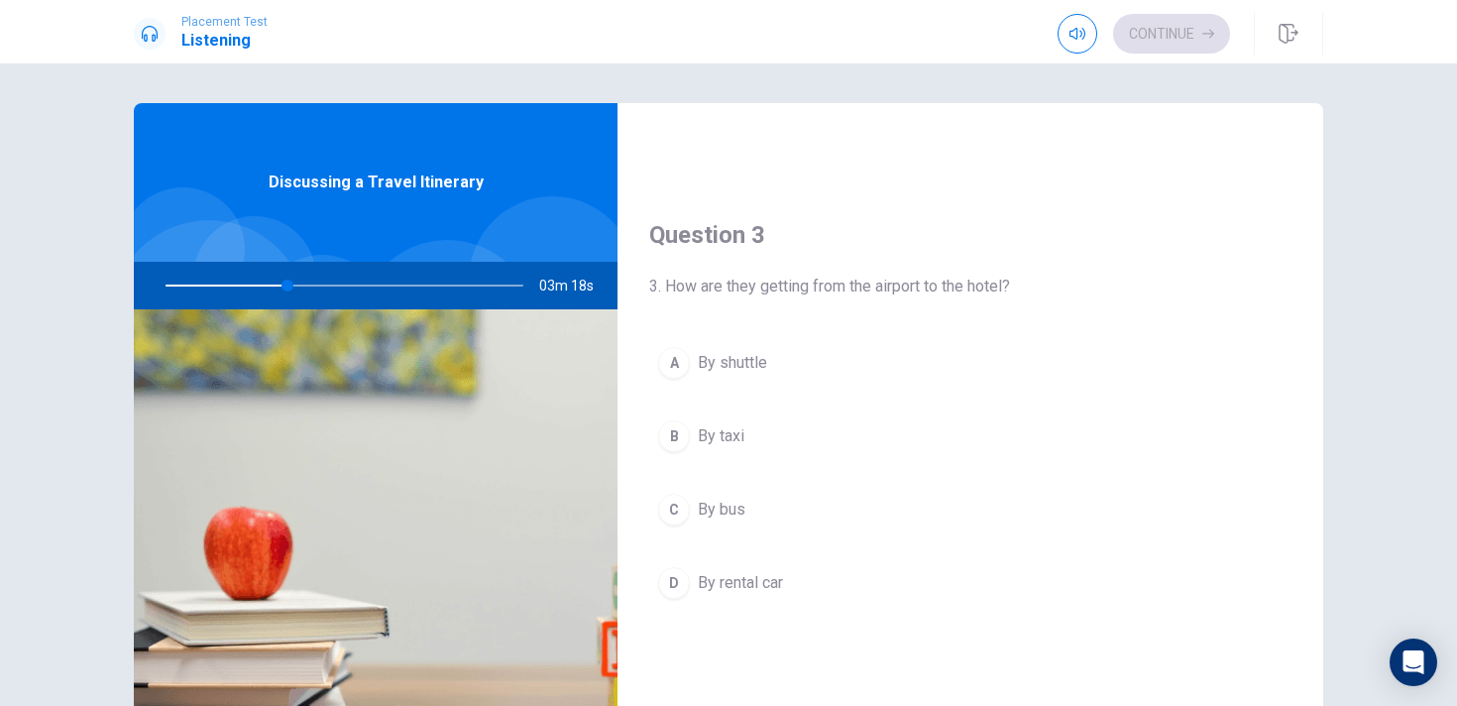
scroll to position [942, 0]
click at [817, 359] on button "A By shuttle" at bounding box center [970, 360] width 642 height 50
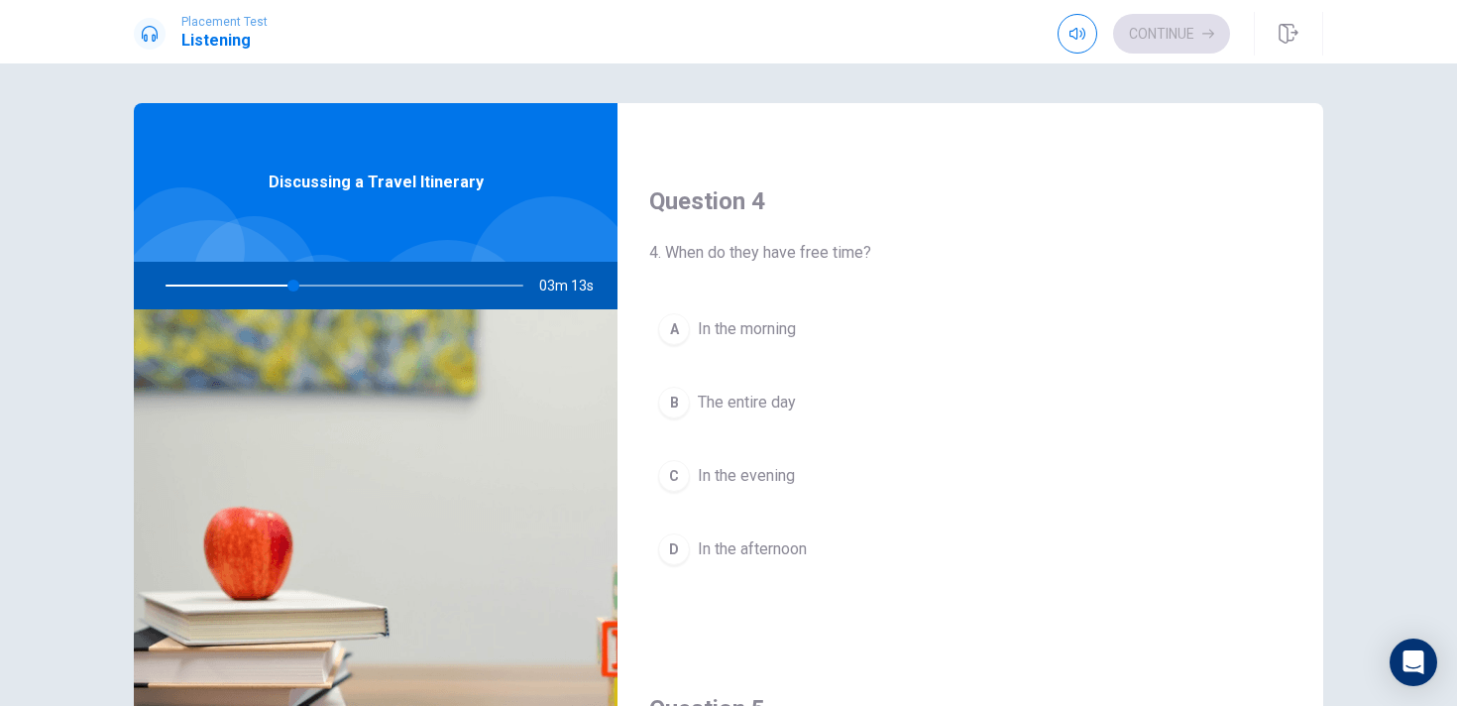
scroll to position [1482, 0]
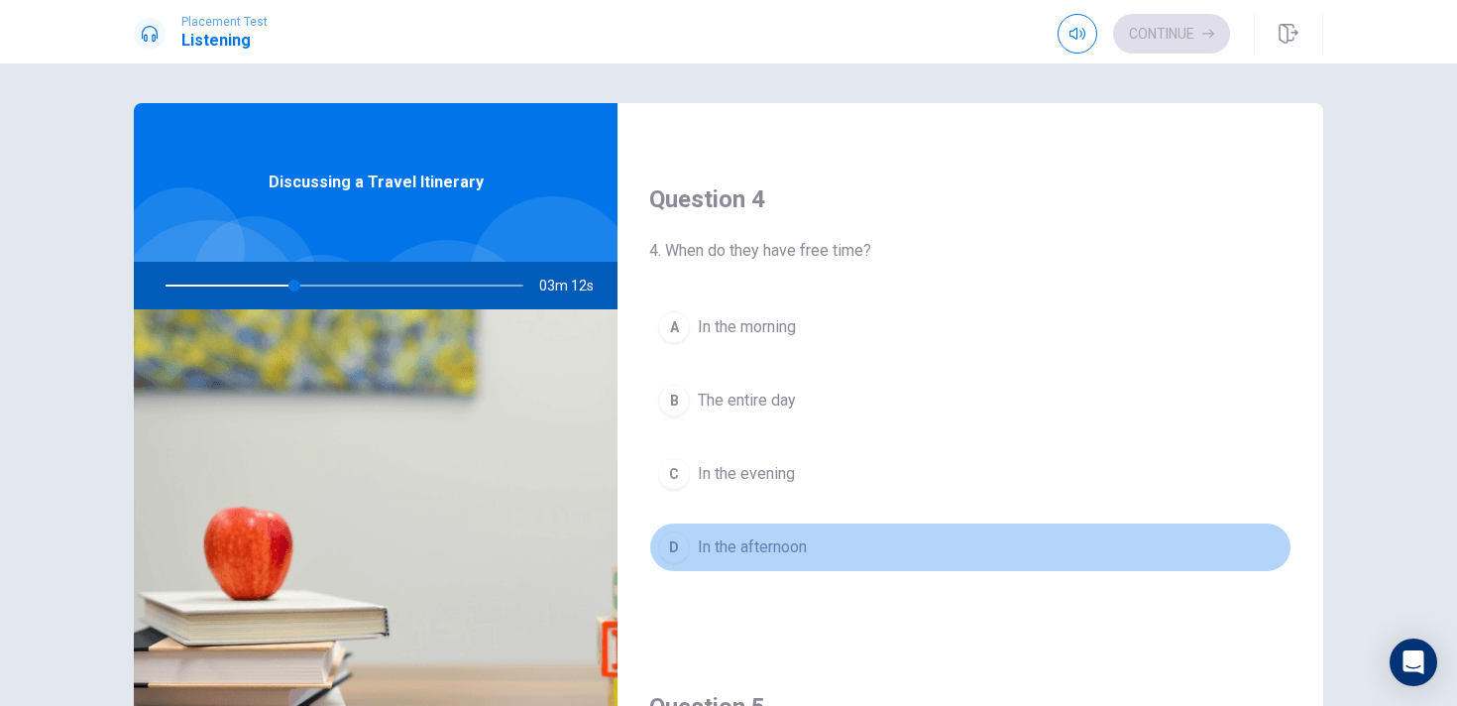
click at [780, 556] on span "In the afternoon" at bounding box center [752, 547] width 109 height 24
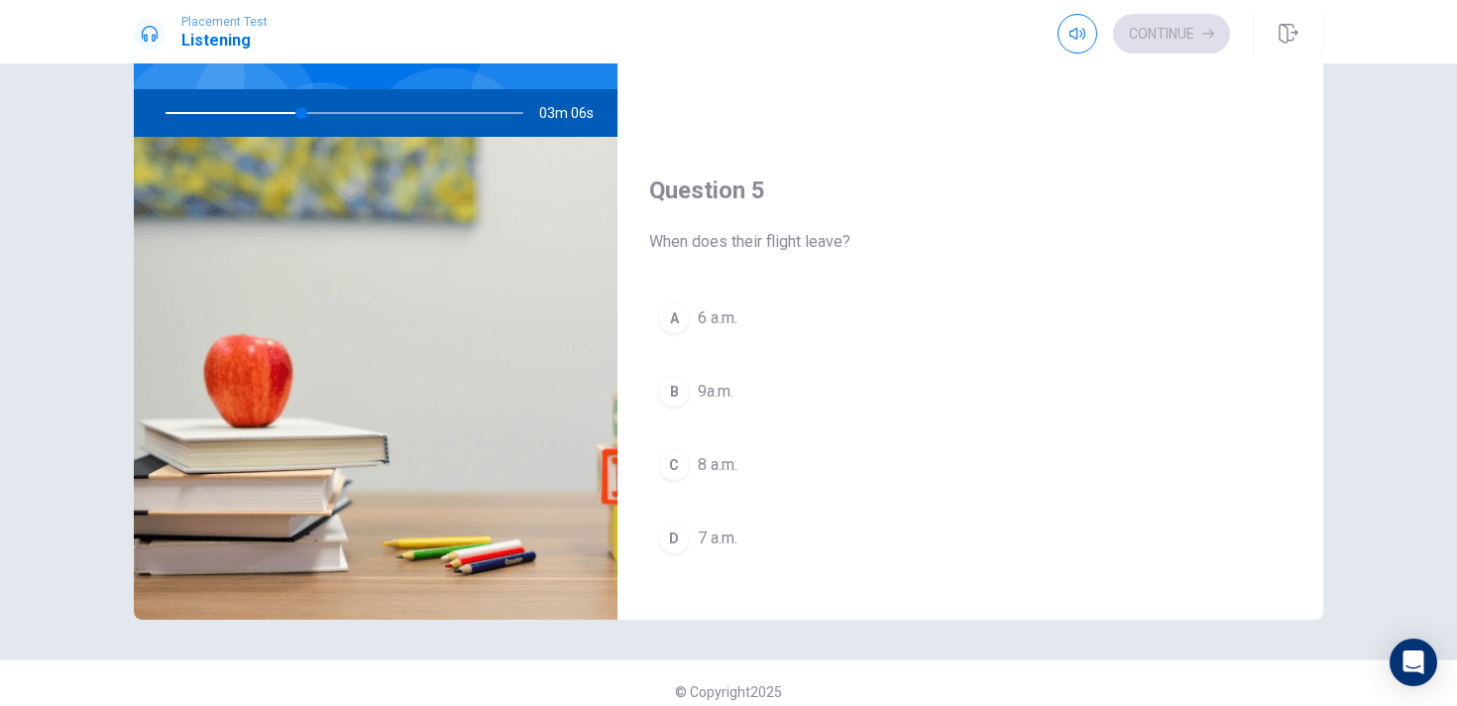
scroll to position [1849, 0]
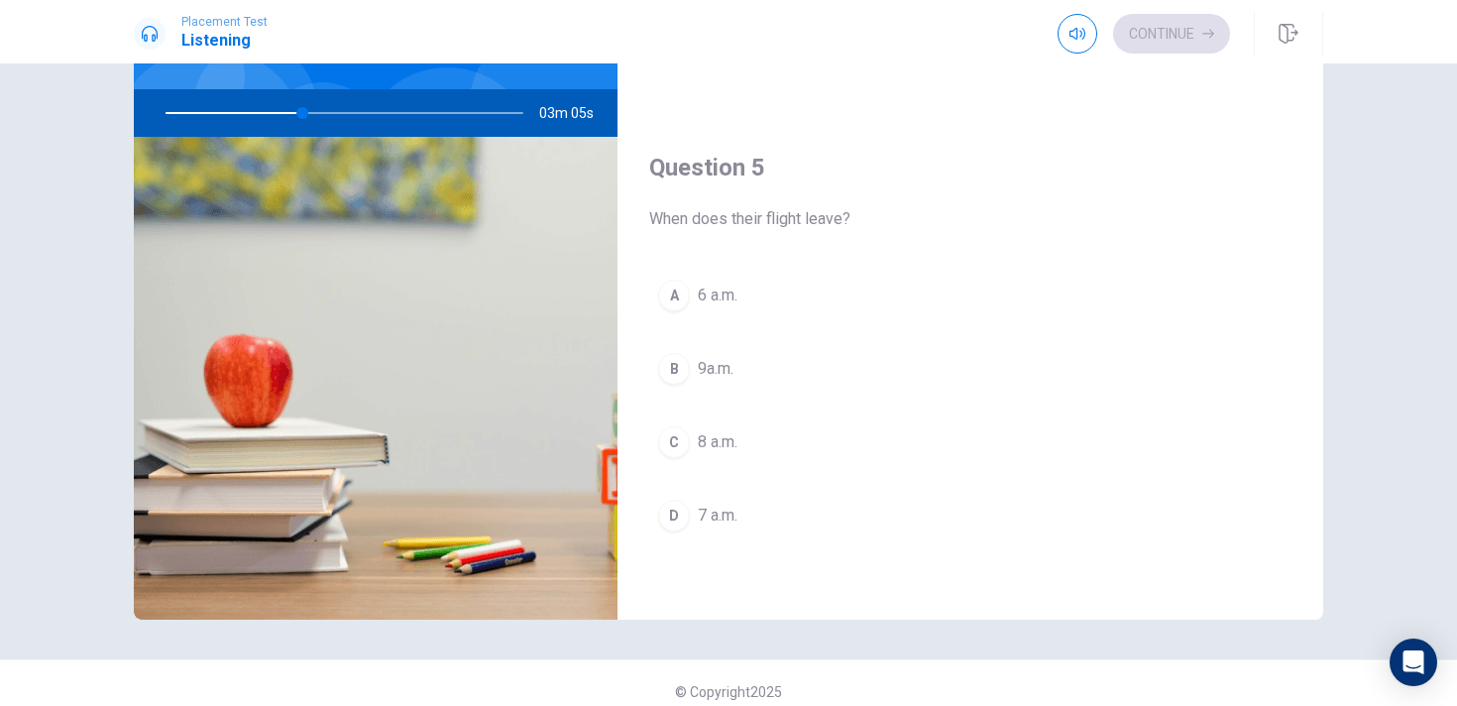
click at [783, 437] on button "C 8 a.m." at bounding box center [970, 442] width 642 height 50
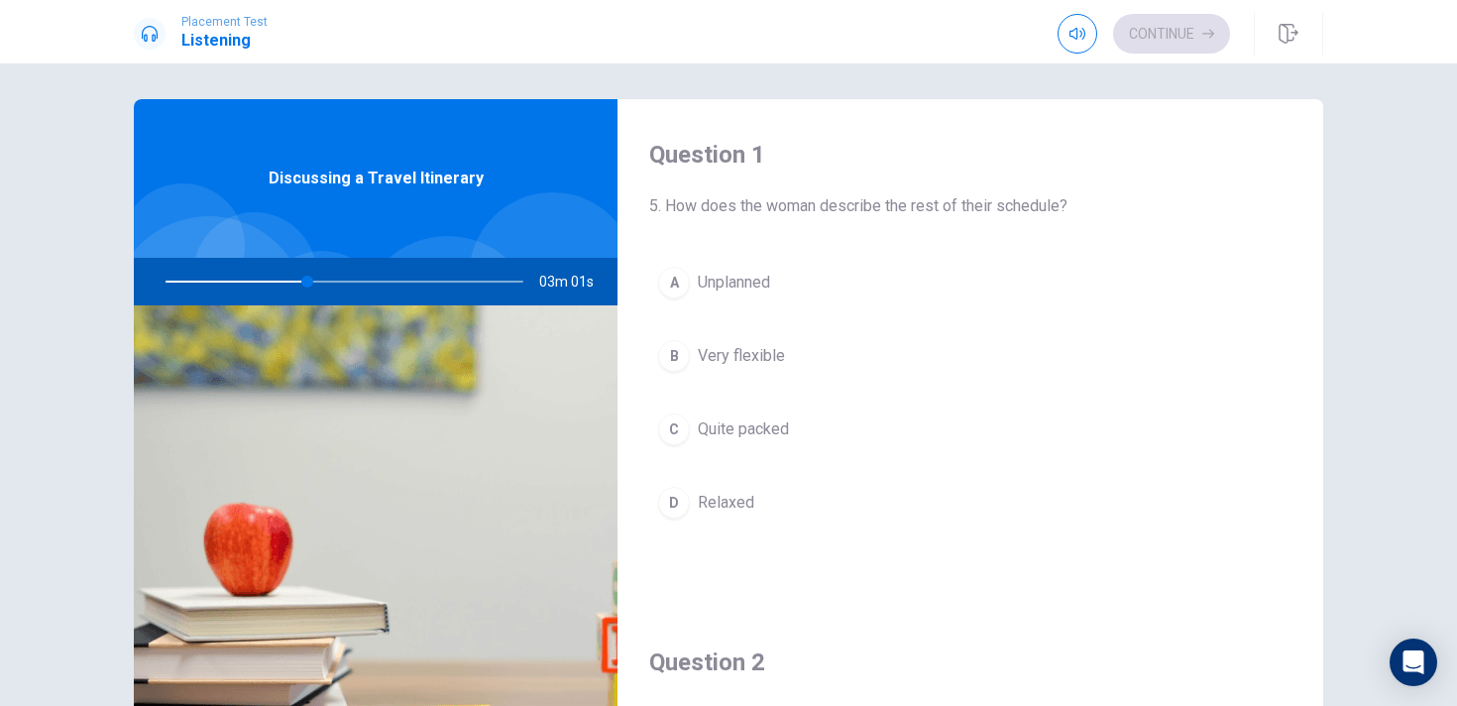
scroll to position [0, 0]
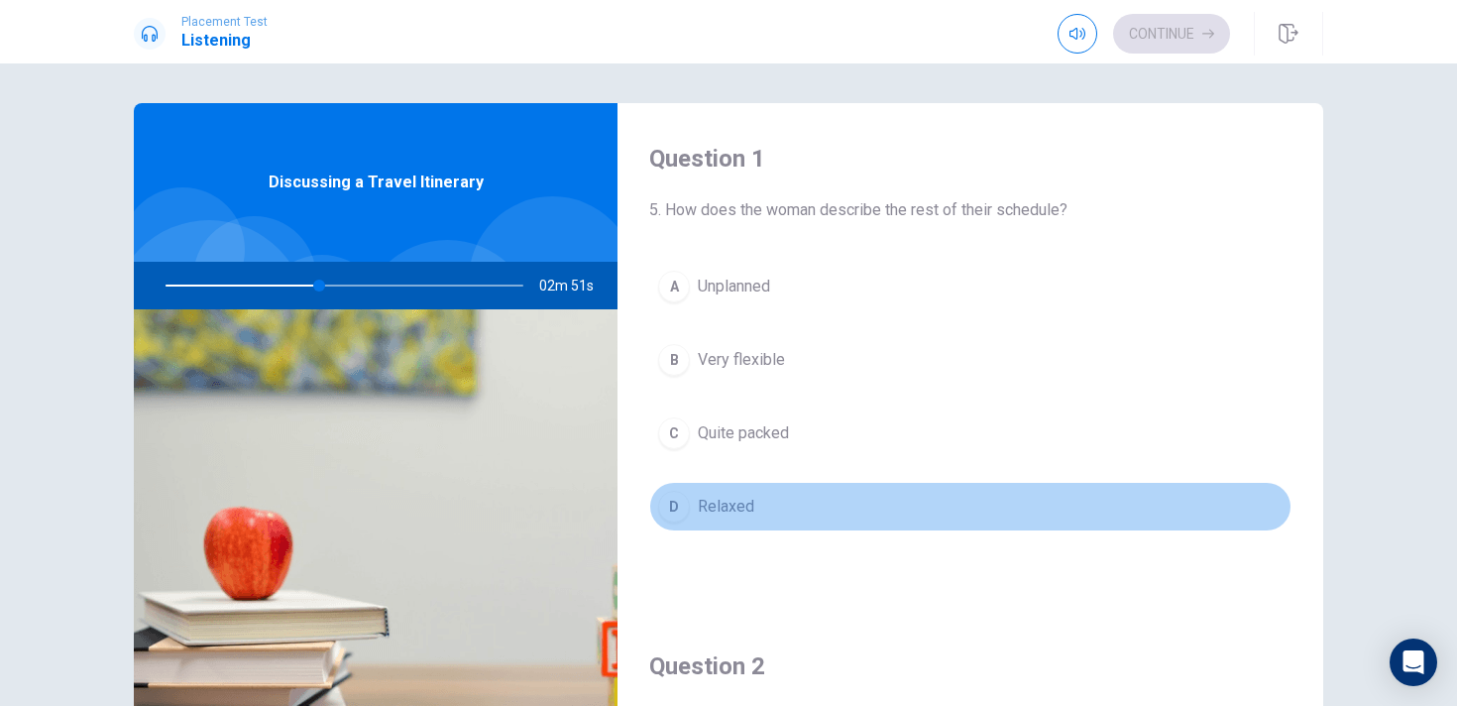
click at [784, 492] on button "D Relaxed" at bounding box center [970, 507] width 642 height 50
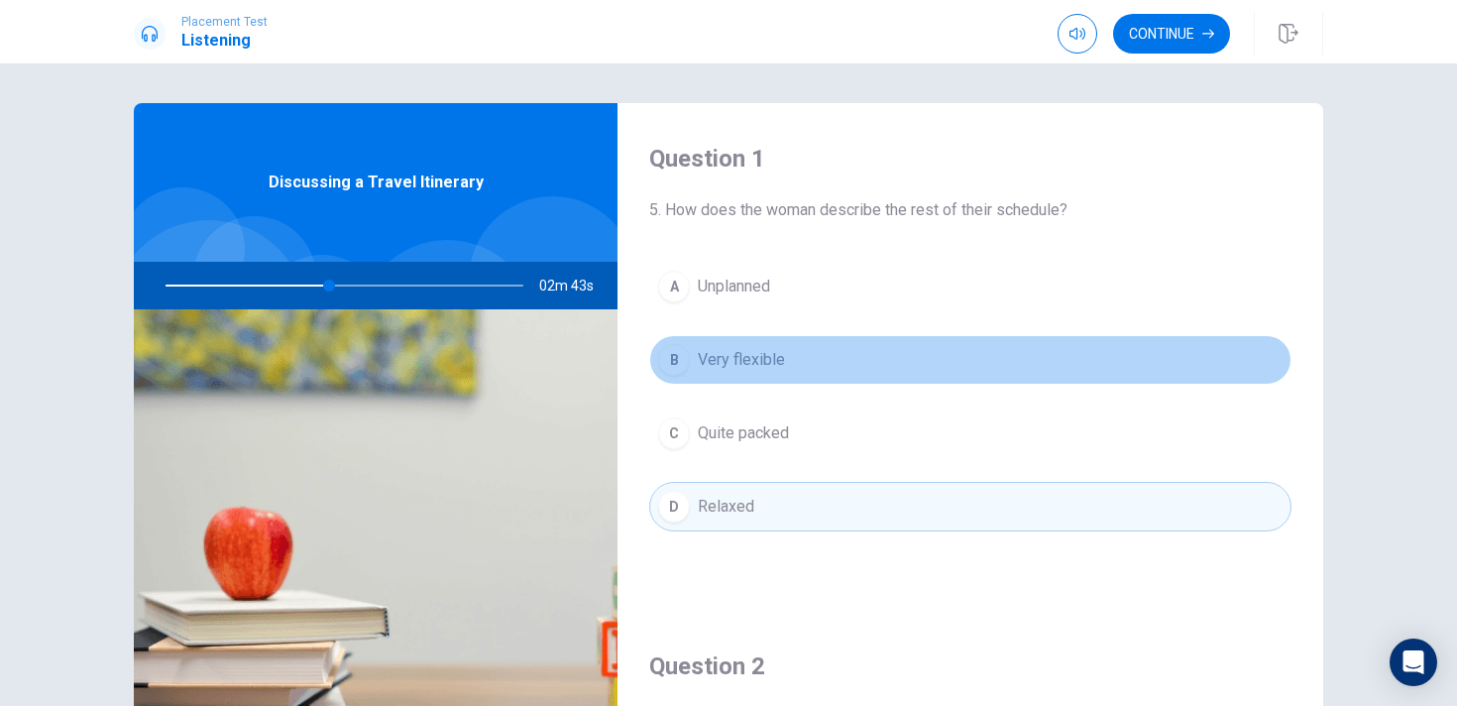
click at [807, 358] on button "B Very flexible" at bounding box center [970, 360] width 642 height 50
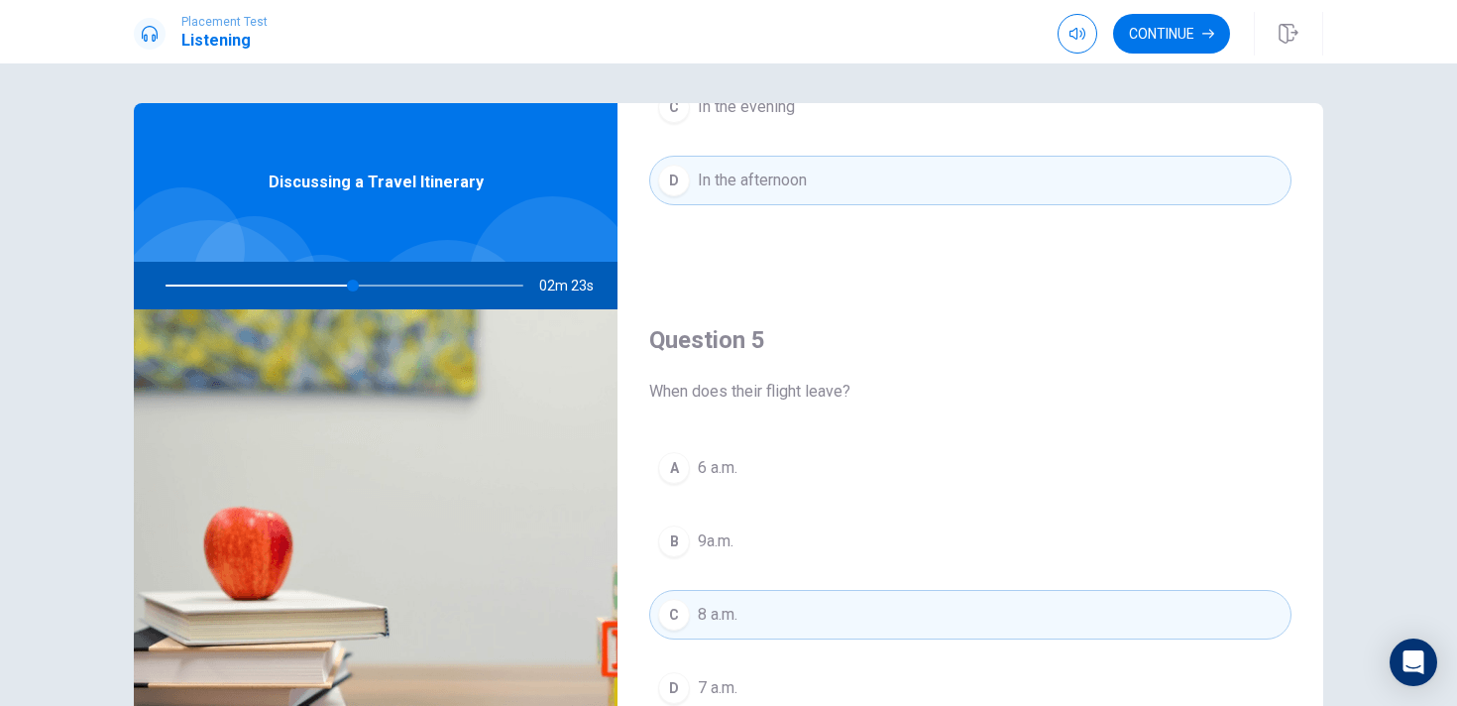
scroll to position [189, 0]
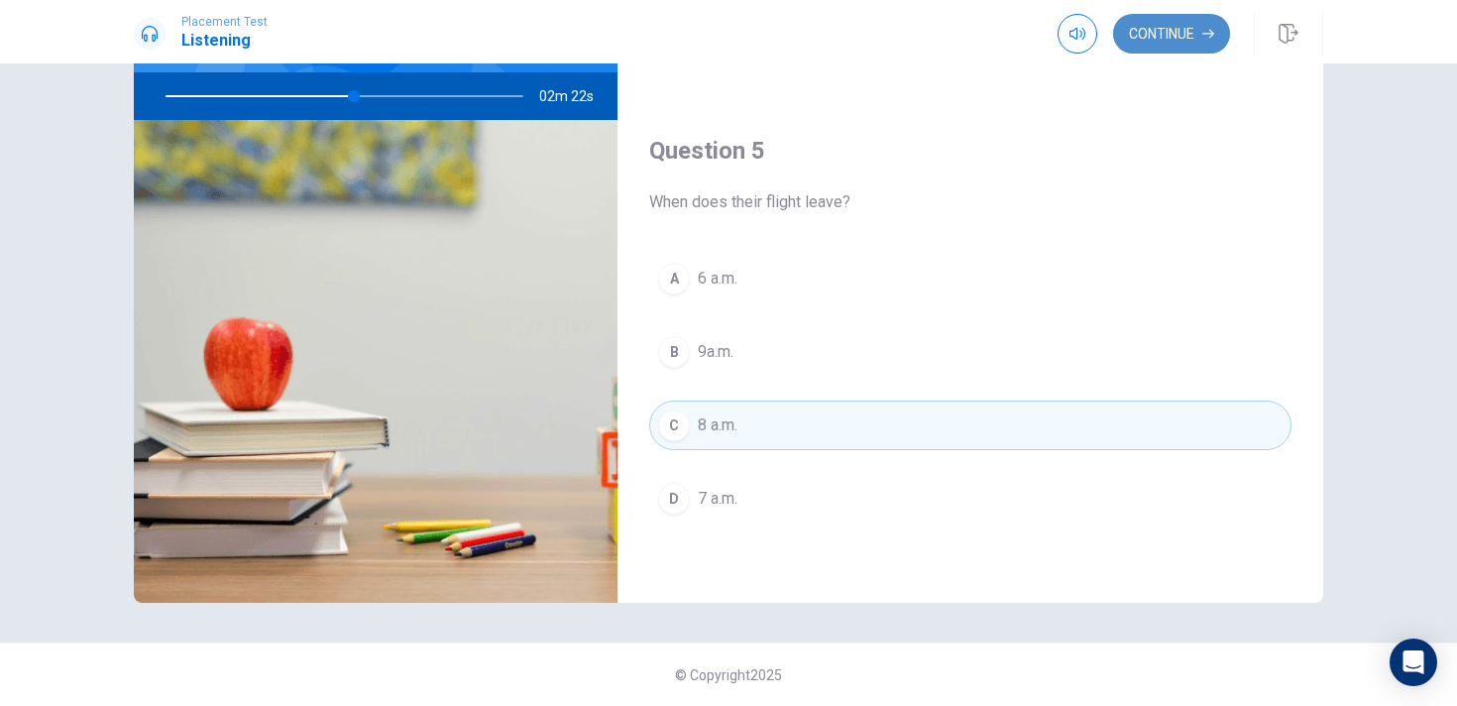
click at [1206, 21] on button "Continue" at bounding box center [1171, 34] width 117 height 40
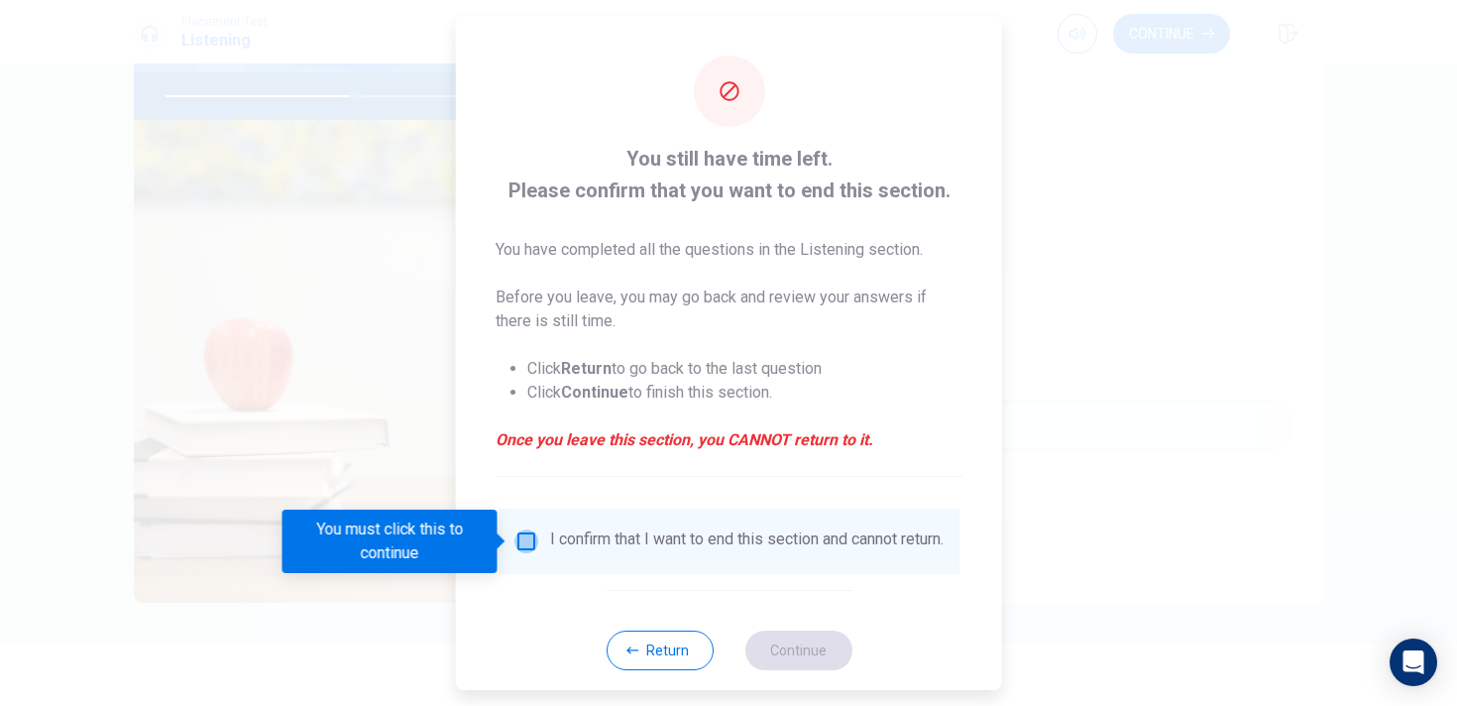
click at [528, 542] on input "You must click this to continue" at bounding box center [526, 541] width 24 height 24
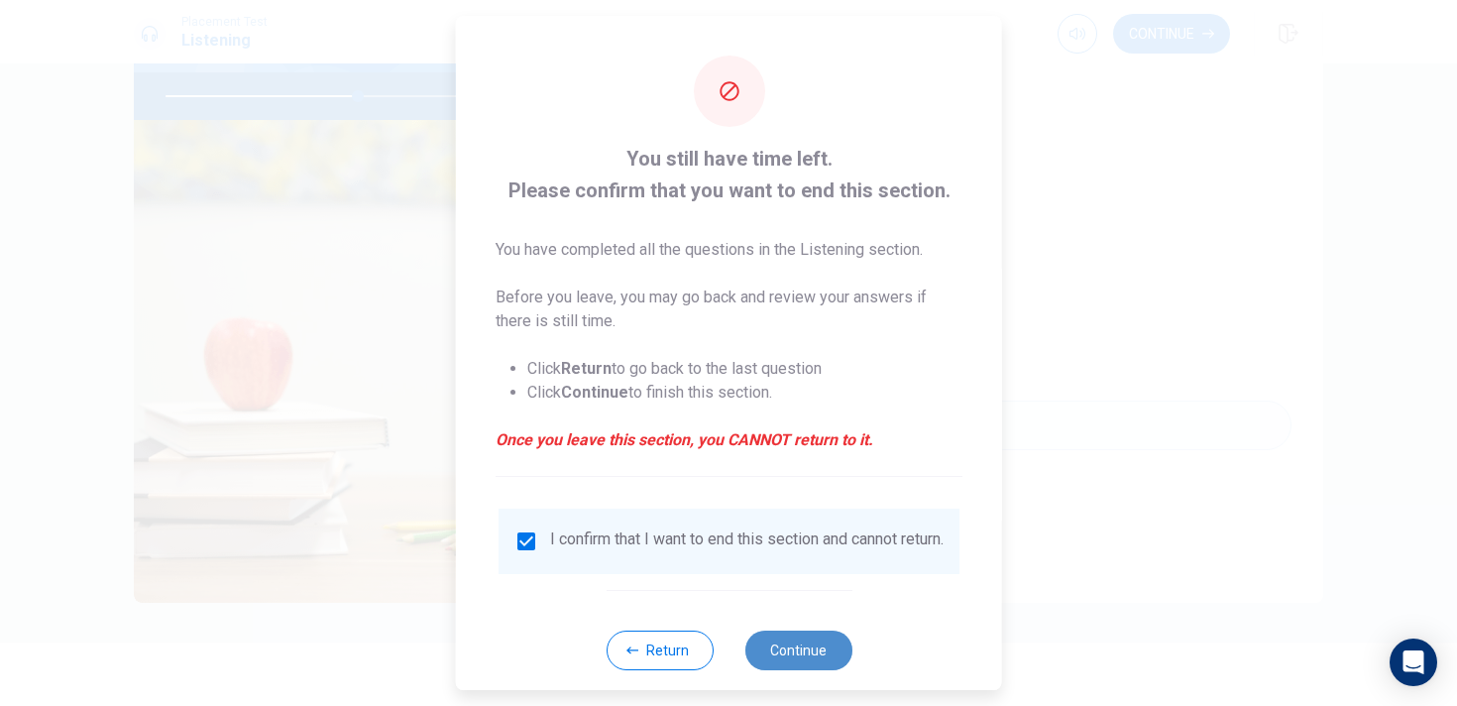
click at [768, 668] on button "Continue" at bounding box center [797, 650] width 107 height 40
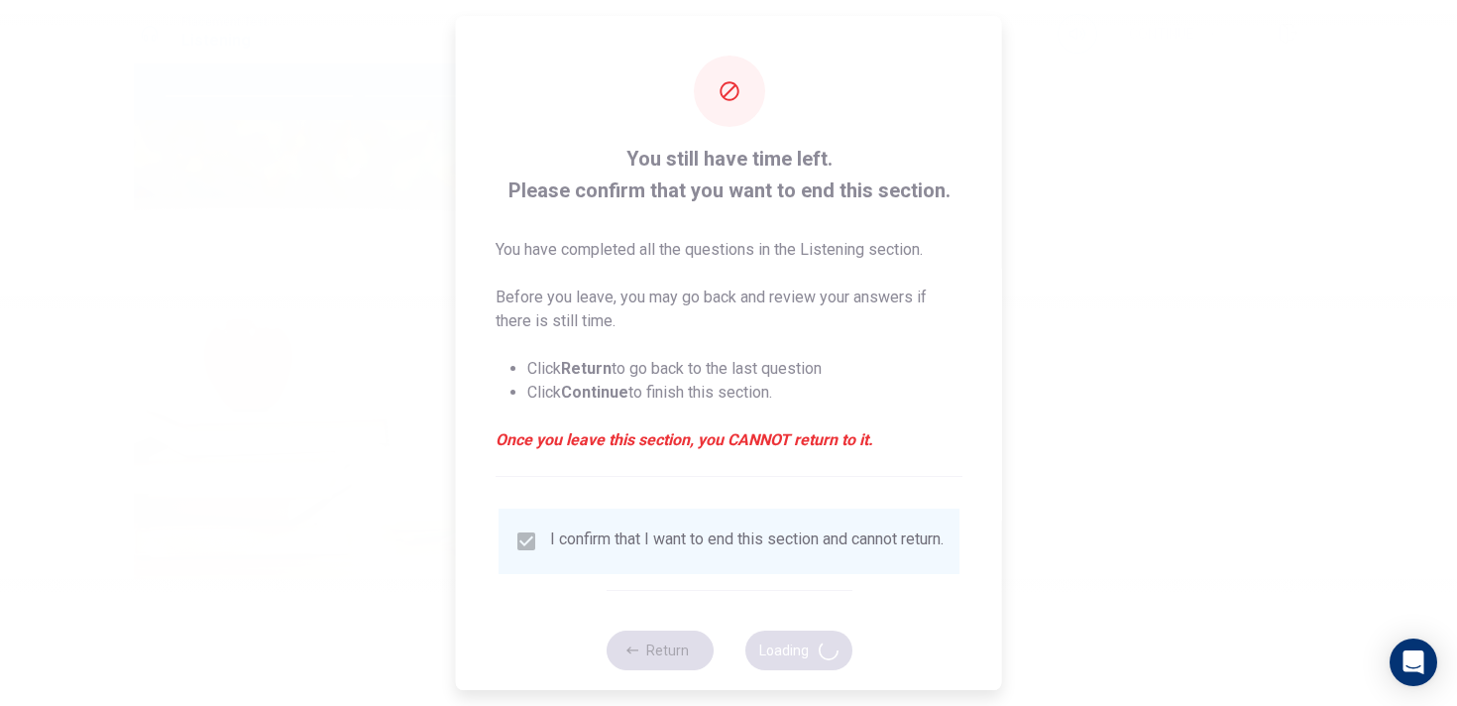
type input "54"
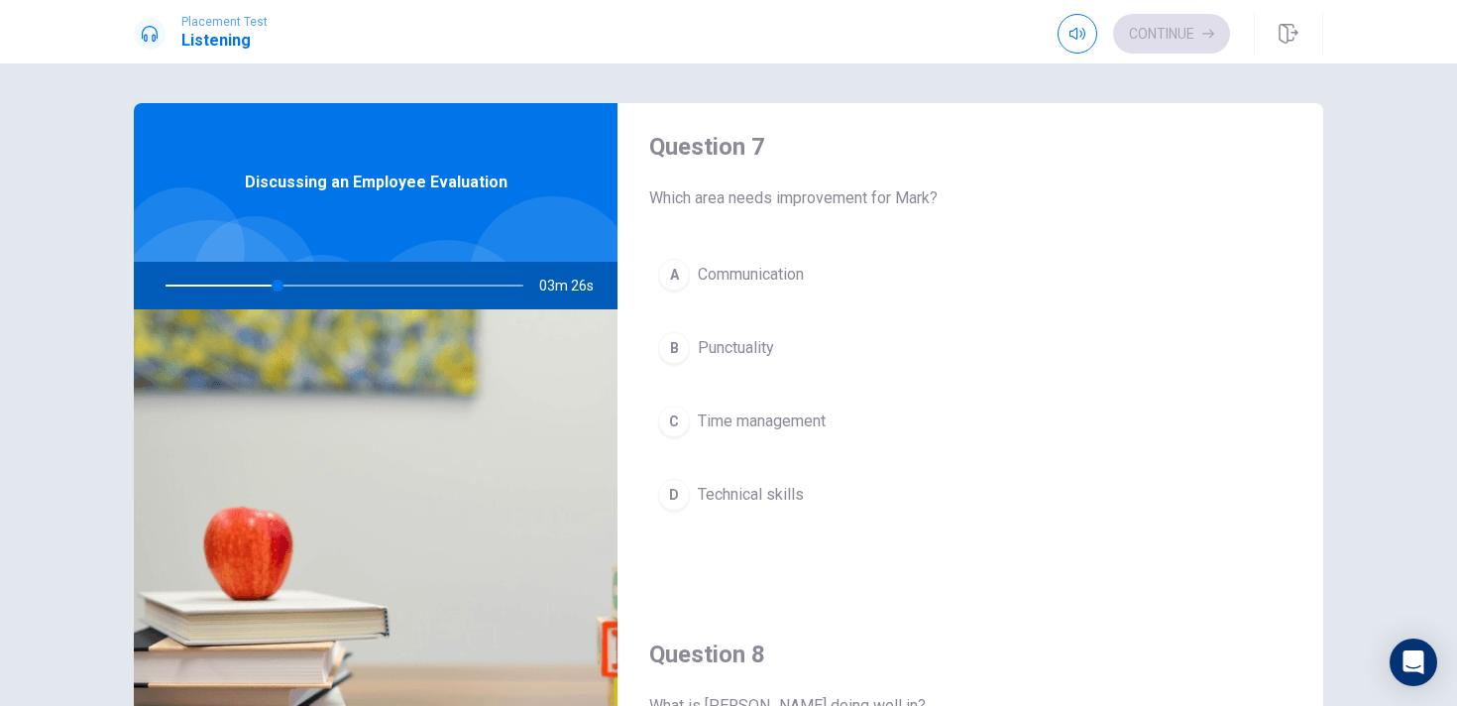
scroll to position [518, 0]
click at [800, 419] on span "Time management" at bounding box center [762, 422] width 128 height 24
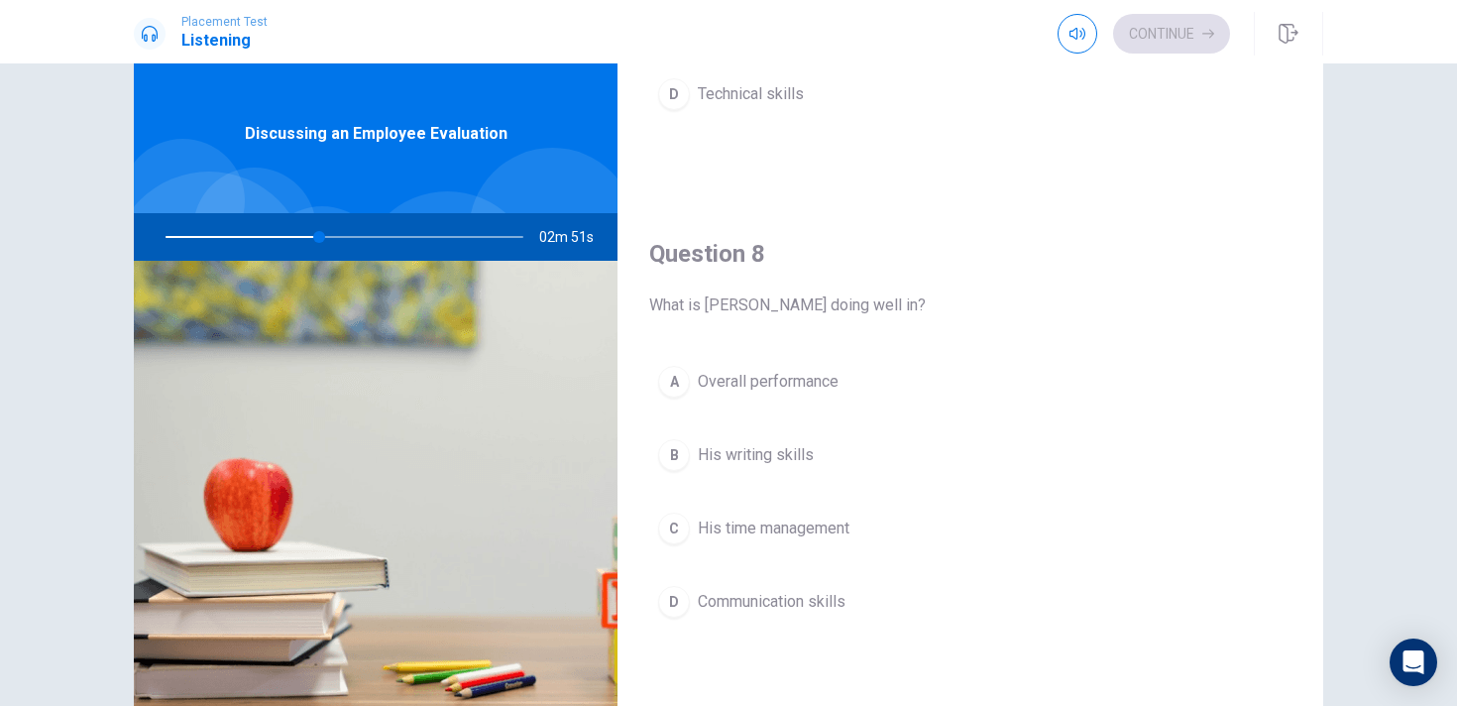
scroll to position [891, 0]
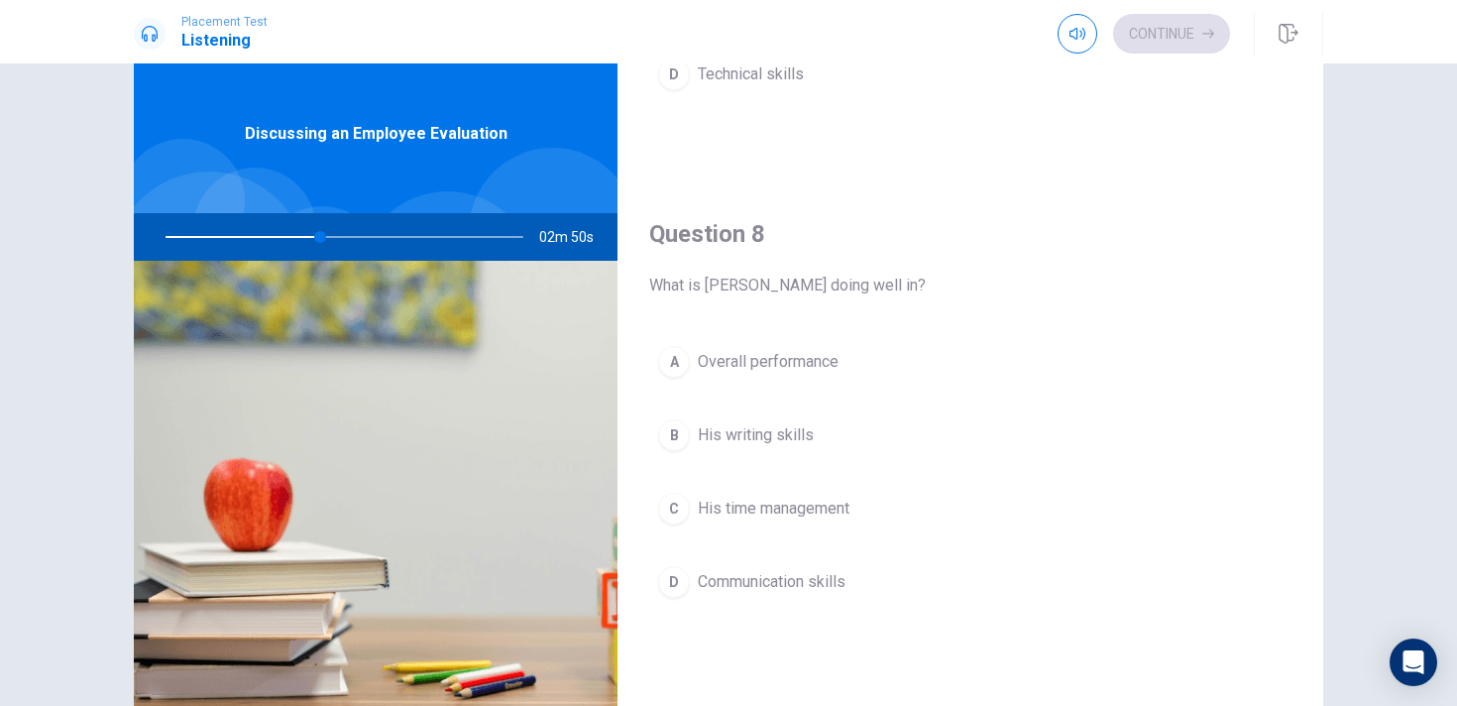
click at [832, 364] on span "Overall performance" at bounding box center [768, 362] width 141 height 24
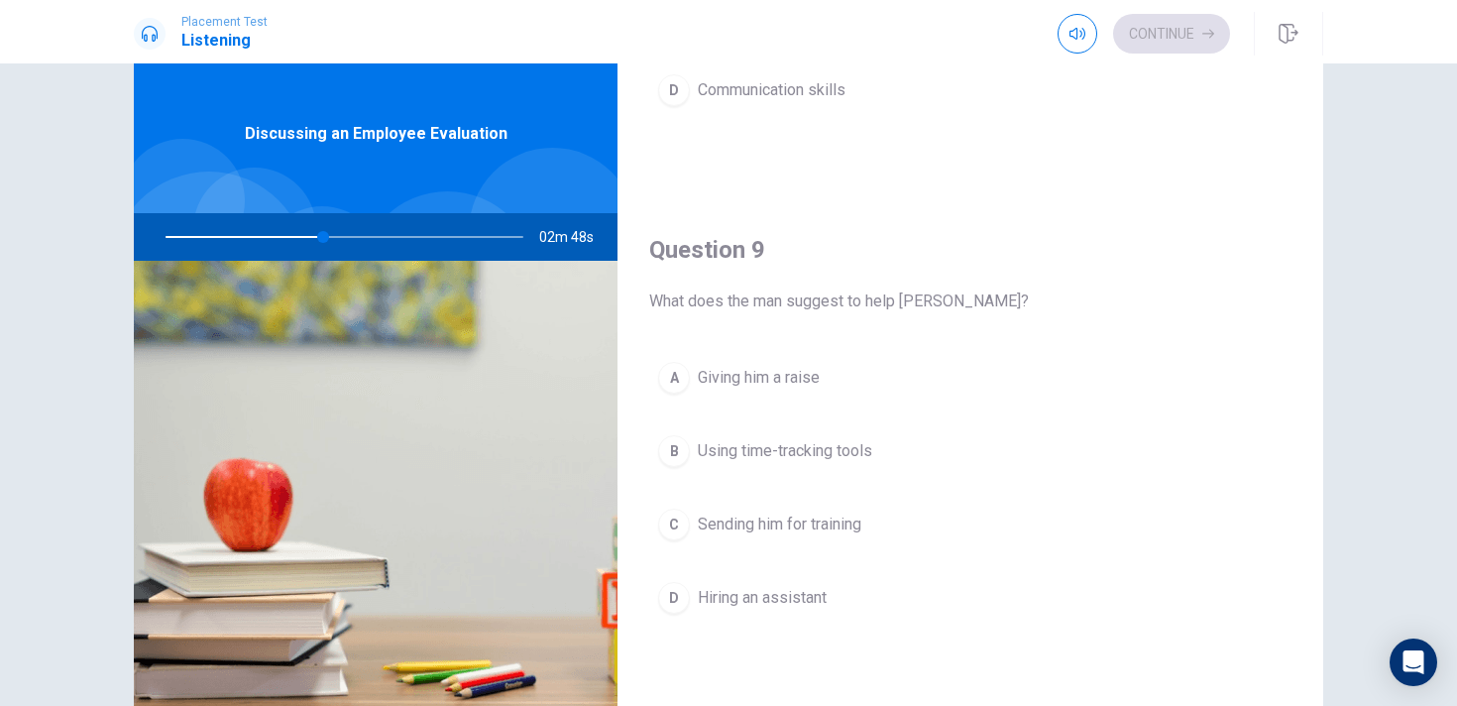
scroll to position [1385, 0]
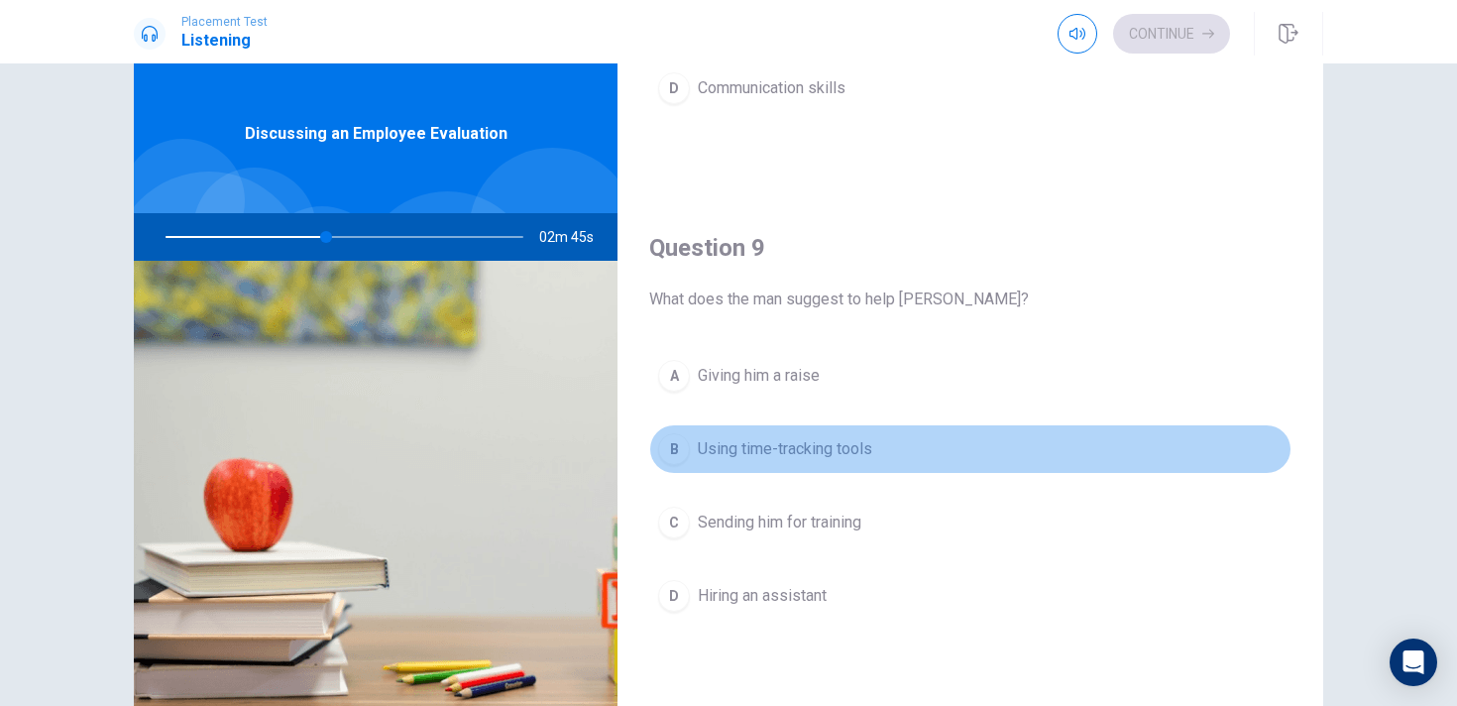
click at [824, 459] on span "Using time-tracking tools" at bounding box center [785, 449] width 174 height 24
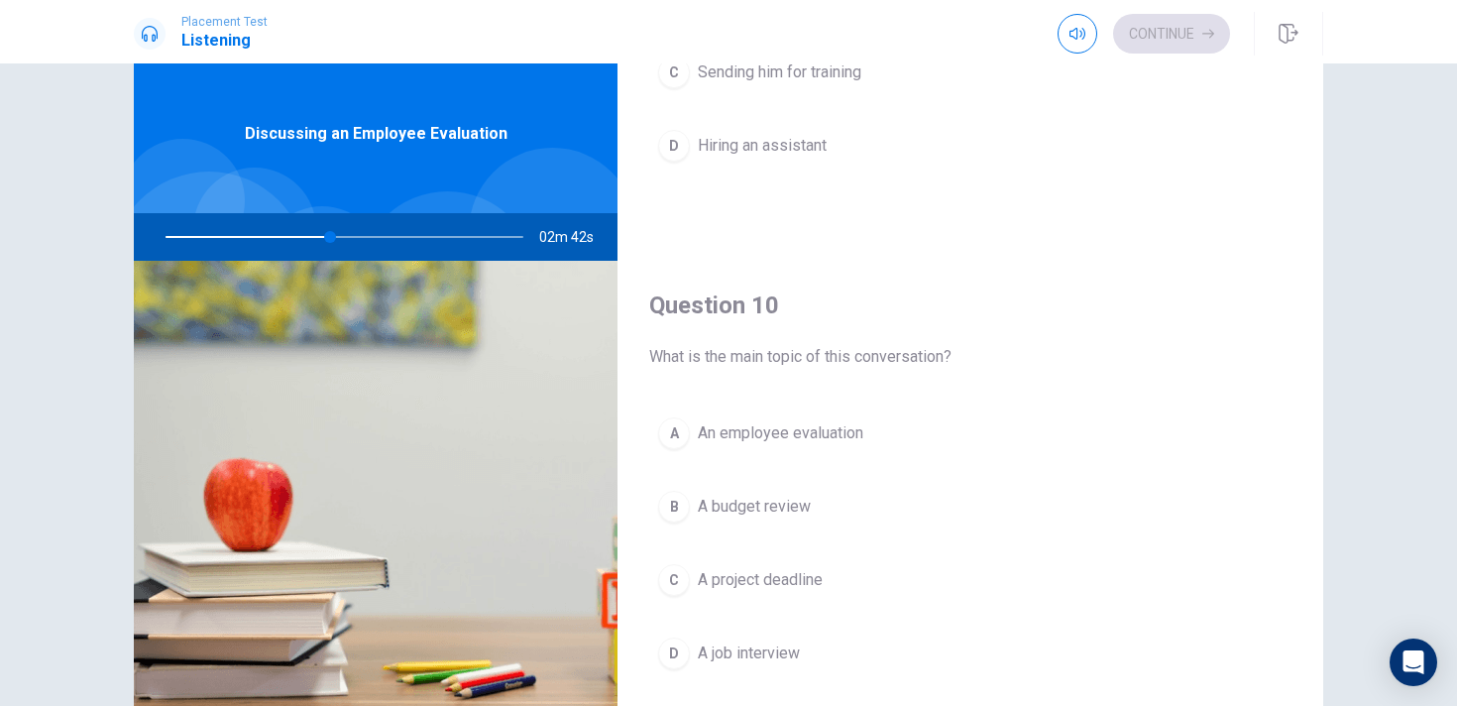
scroll to position [1849, 0]
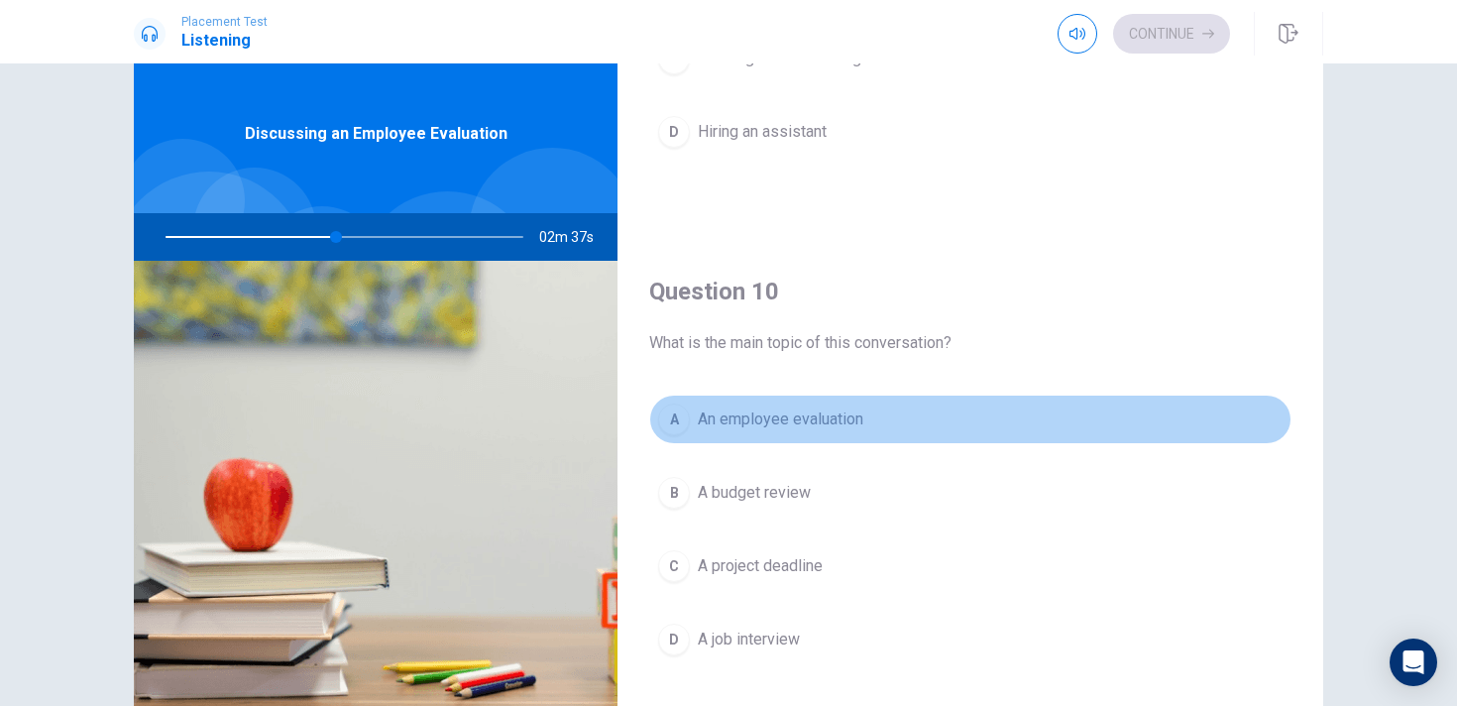
click at [832, 404] on button "A An employee evaluation" at bounding box center [970, 420] width 642 height 50
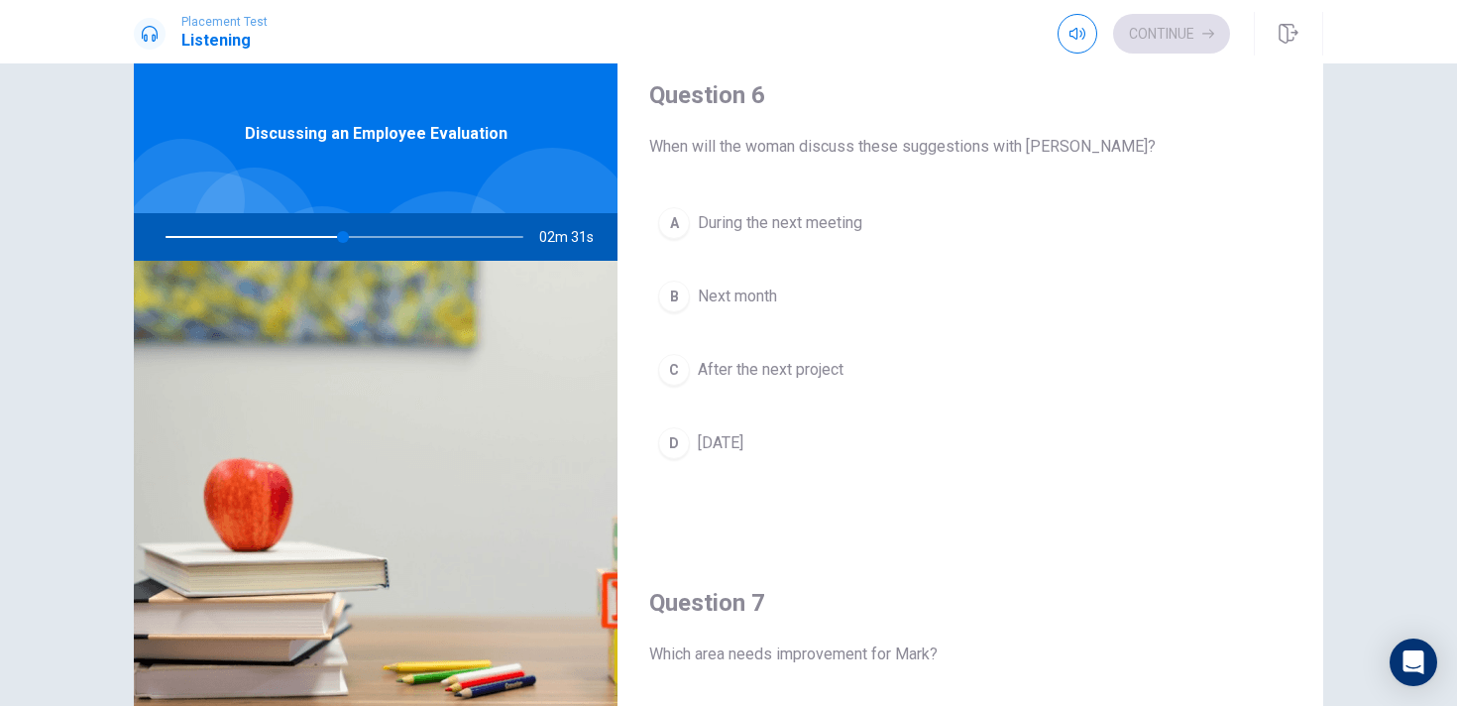
scroll to position [0, 0]
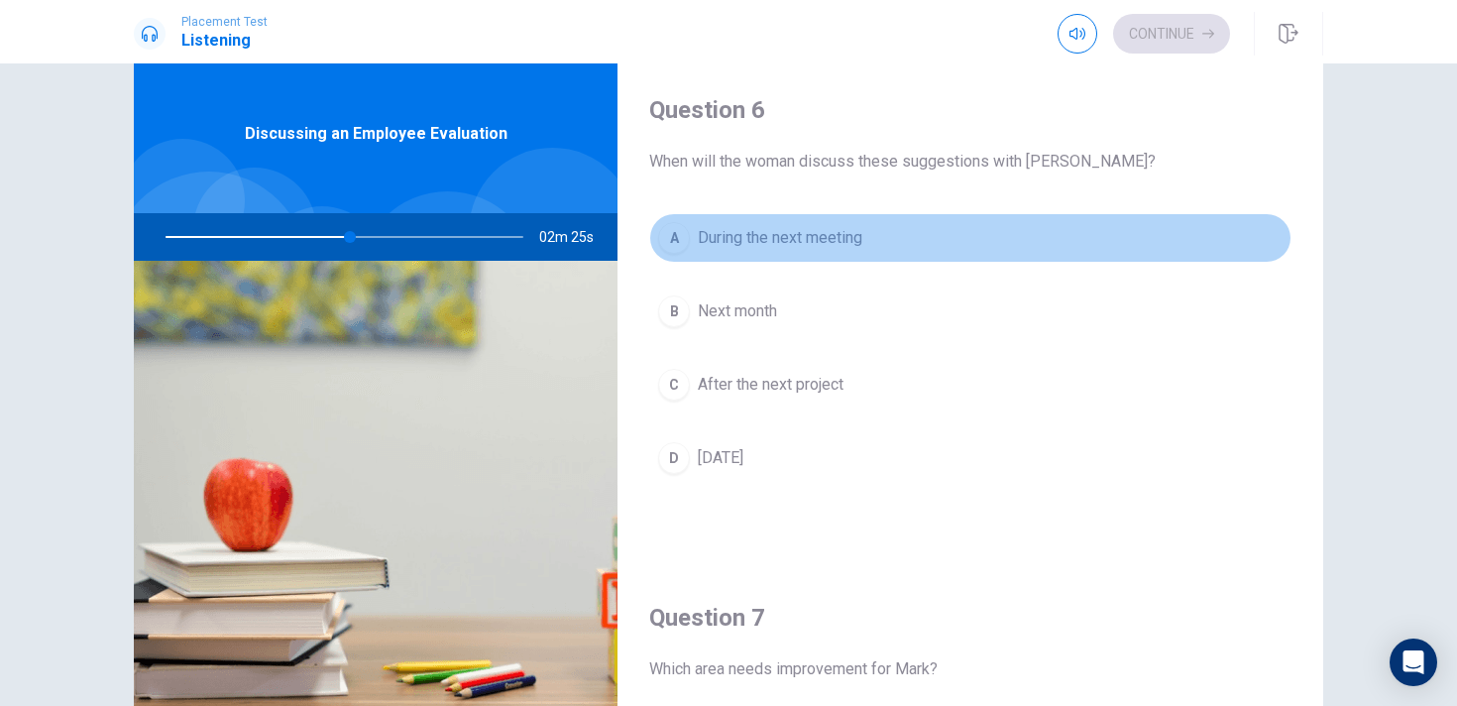
click at [850, 246] on span "During the next meeting" at bounding box center [780, 238] width 165 height 24
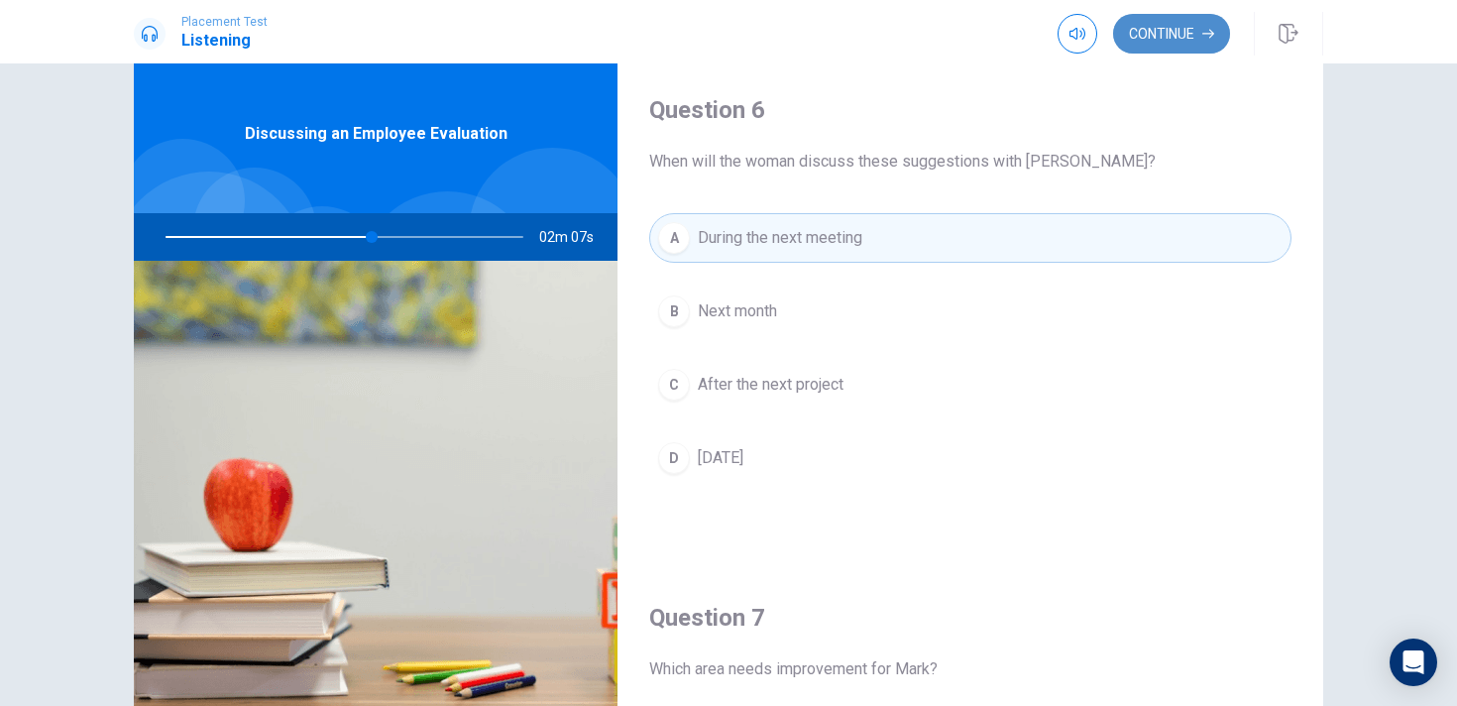
click at [1179, 21] on button "Continue" at bounding box center [1171, 34] width 117 height 40
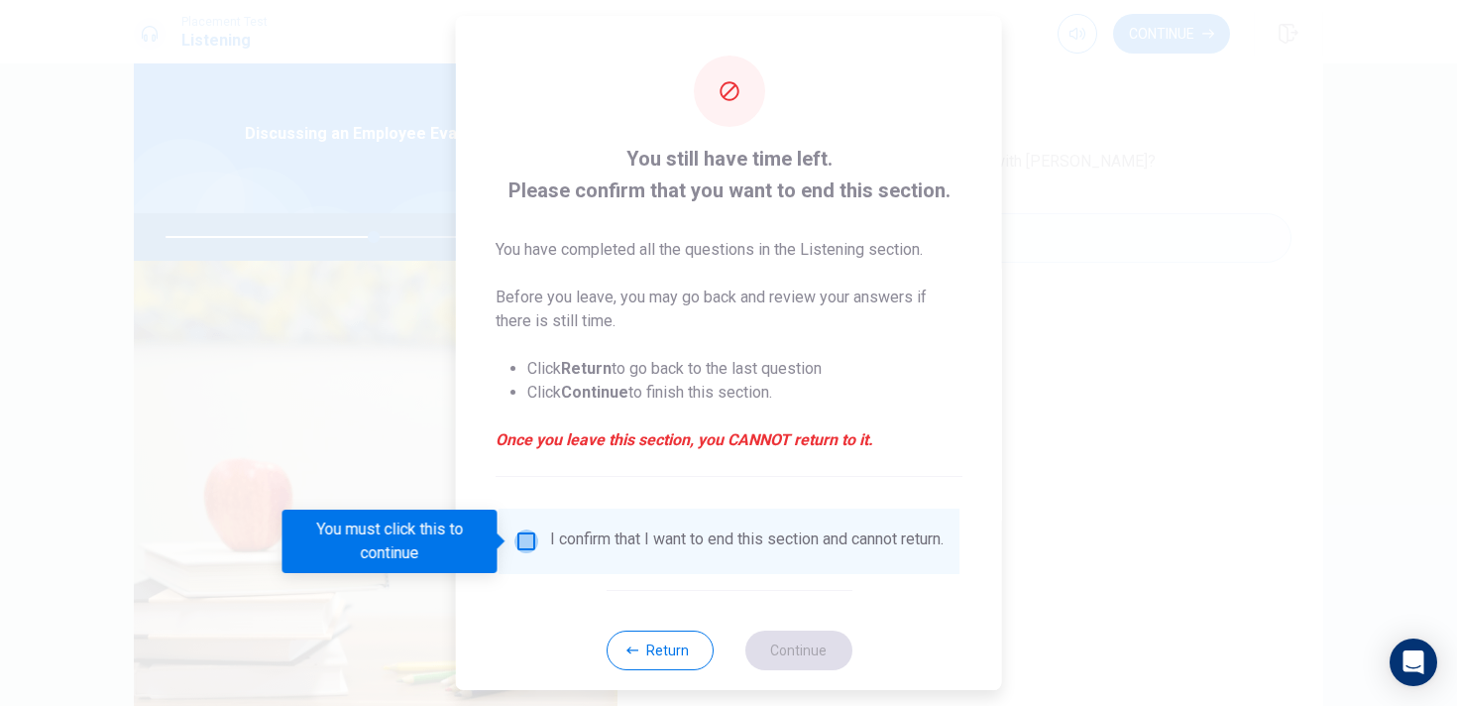
click at [526, 541] on input "You must click this to continue" at bounding box center [526, 541] width 24 height 24
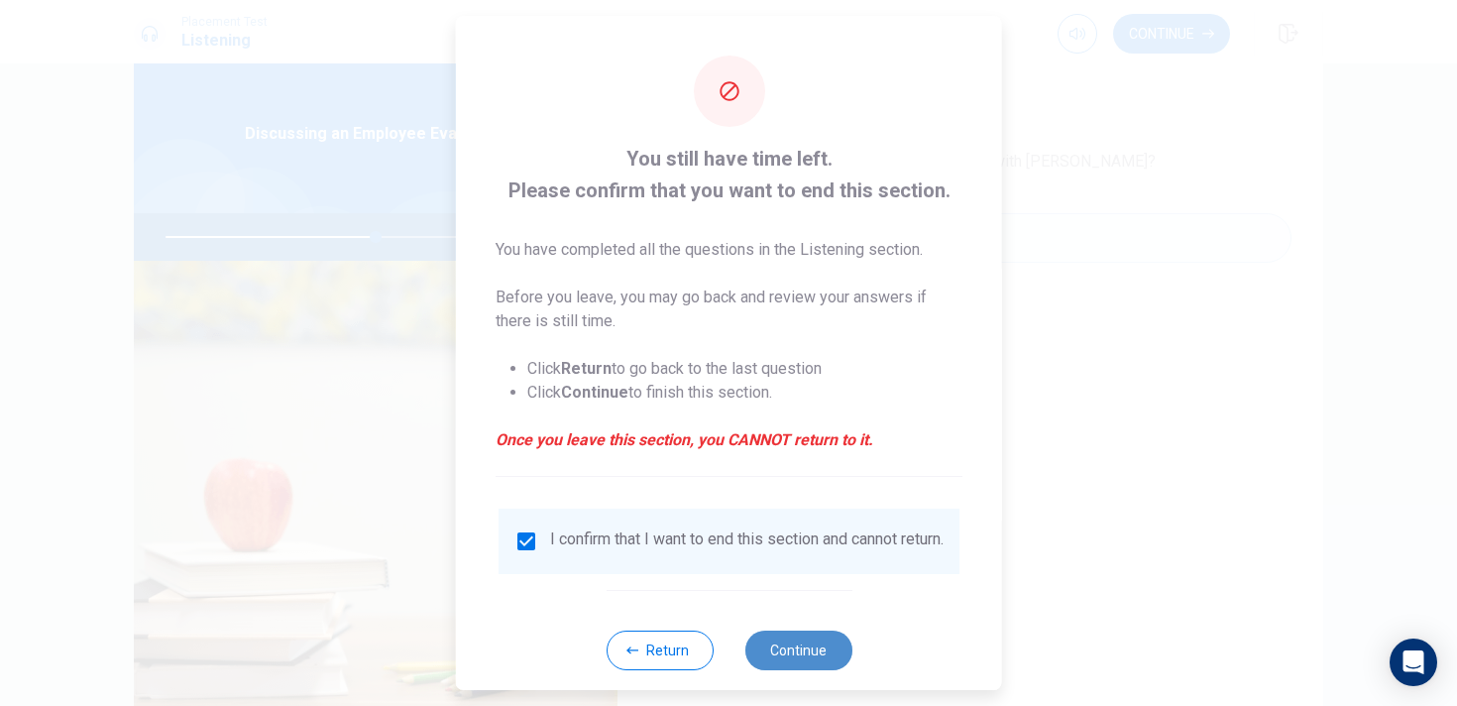
click at [814, 666] on button "Continue" at bounding box center [797, 650] width 107 height 40
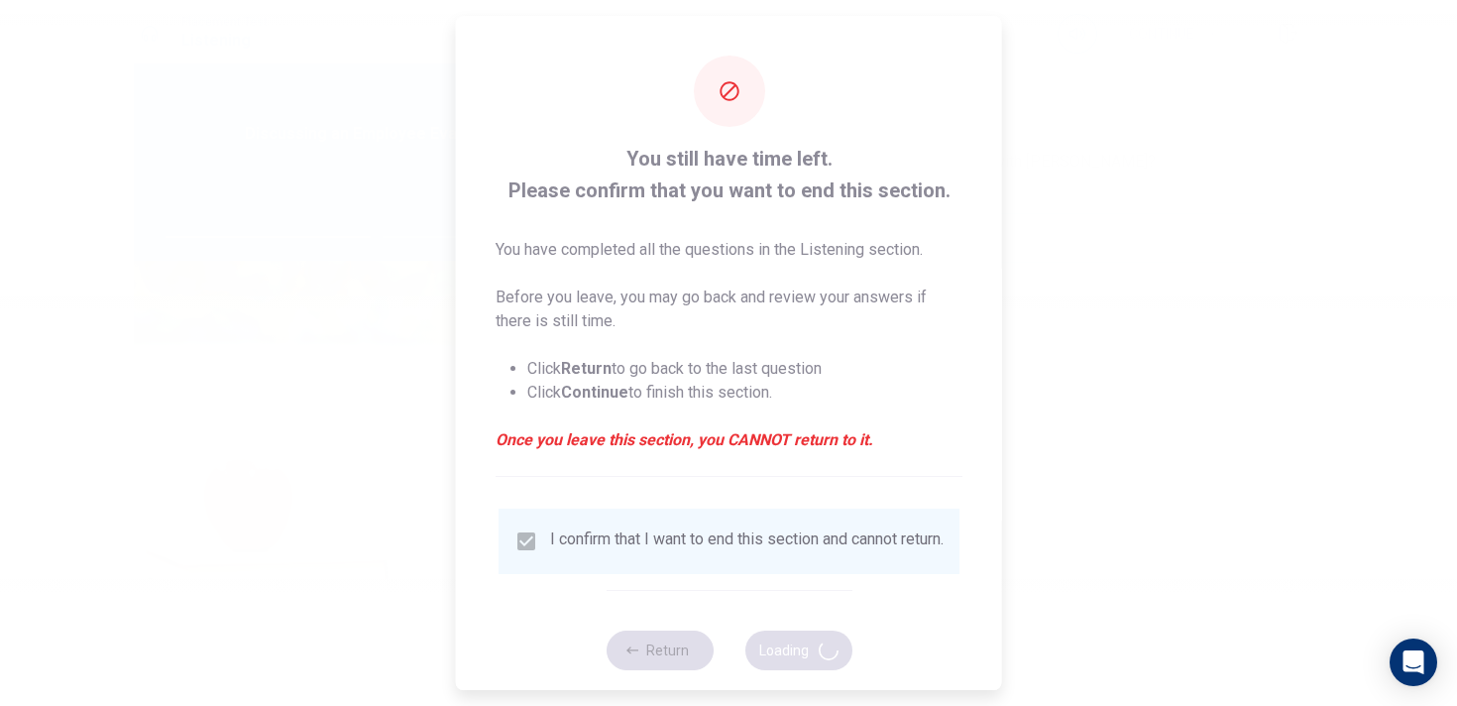
type input "59"
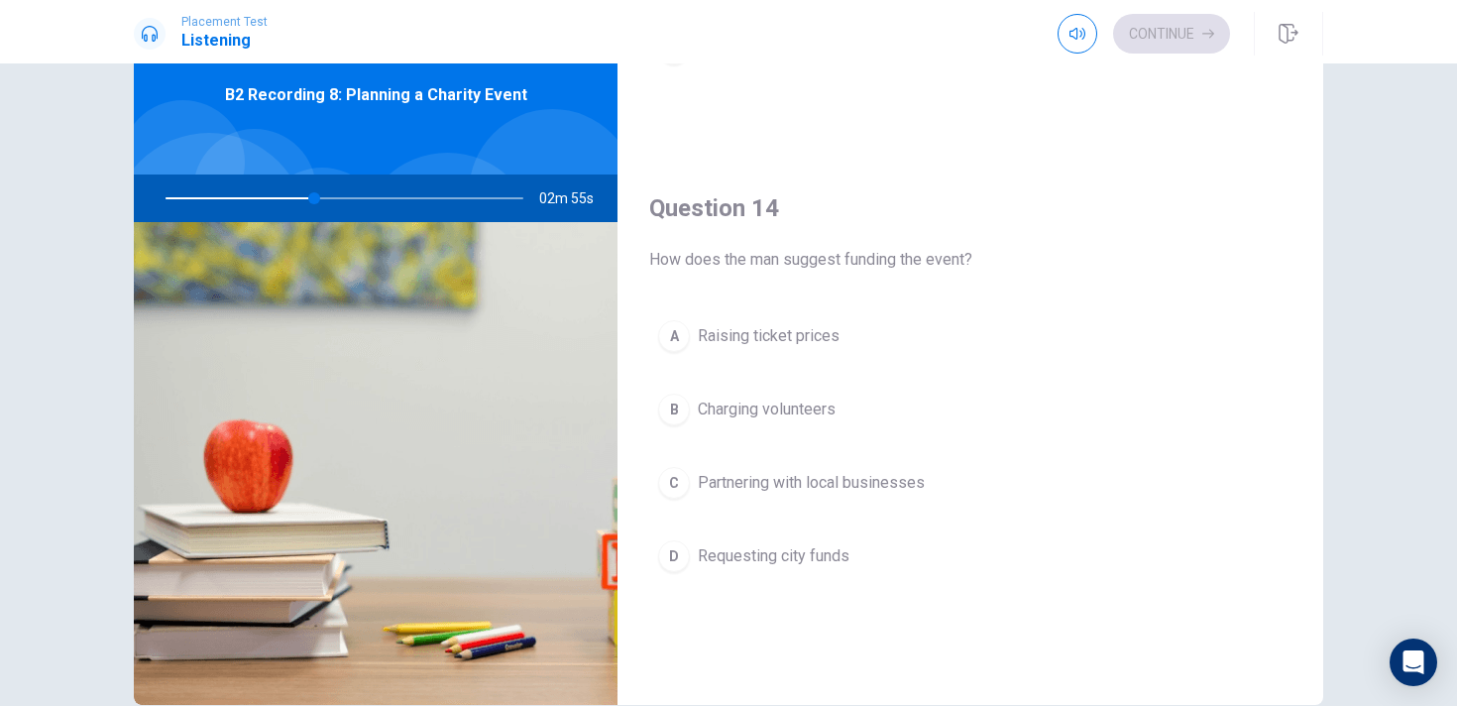
scroll to position [1388, 0]
click at [875, 472] on span "Partnering with local businesses" at bounding box center [811, 481] width 227 height 24
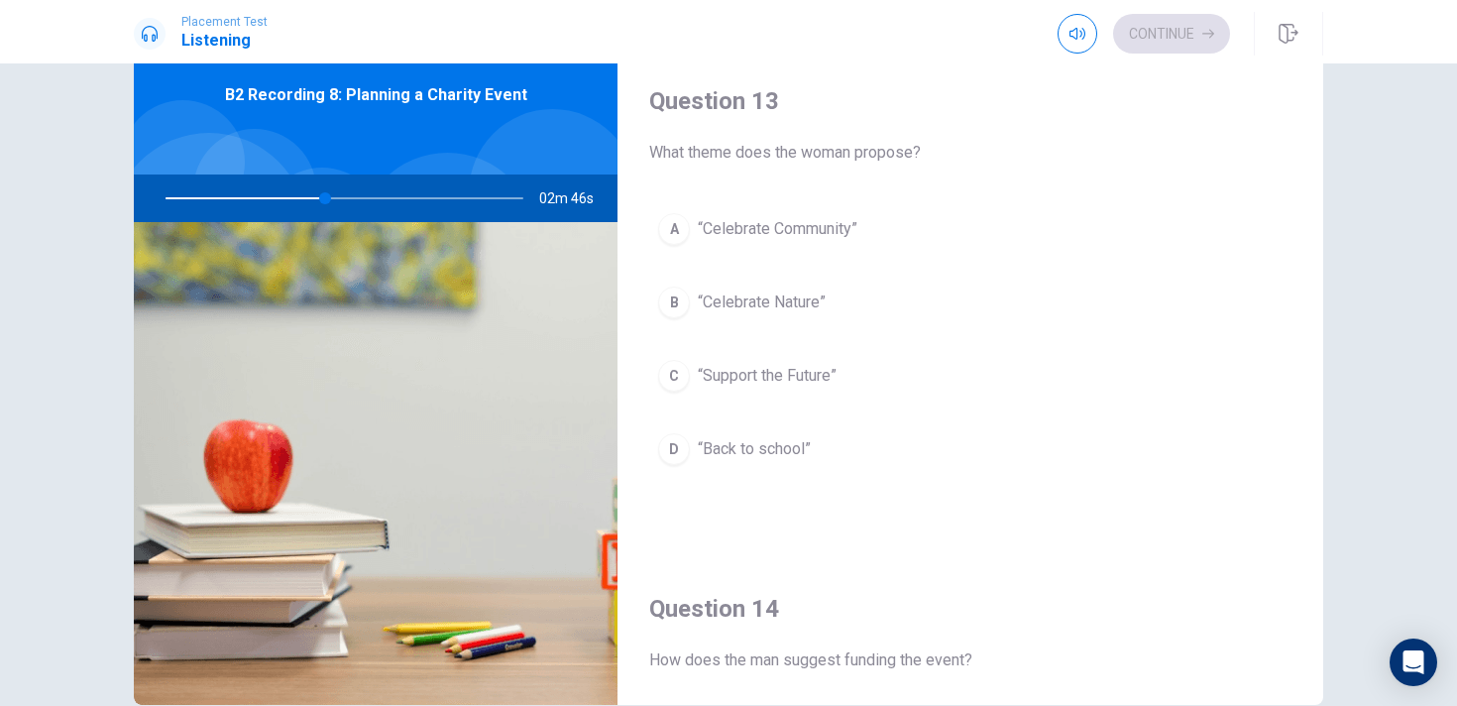
scroll to position [986, 0]
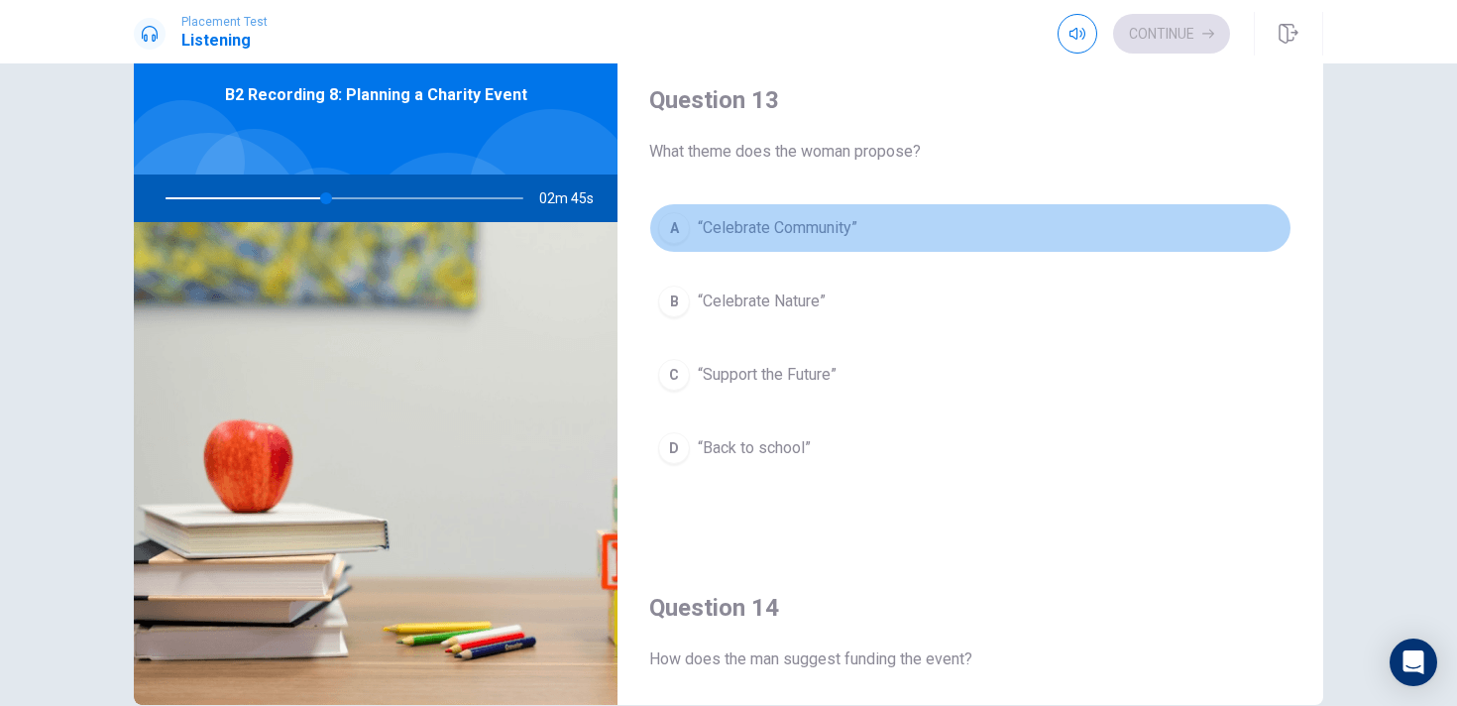
click at [917, 214] on button "A “Celebrate Community”" at bounding box center [970, 228] width 642 height 50
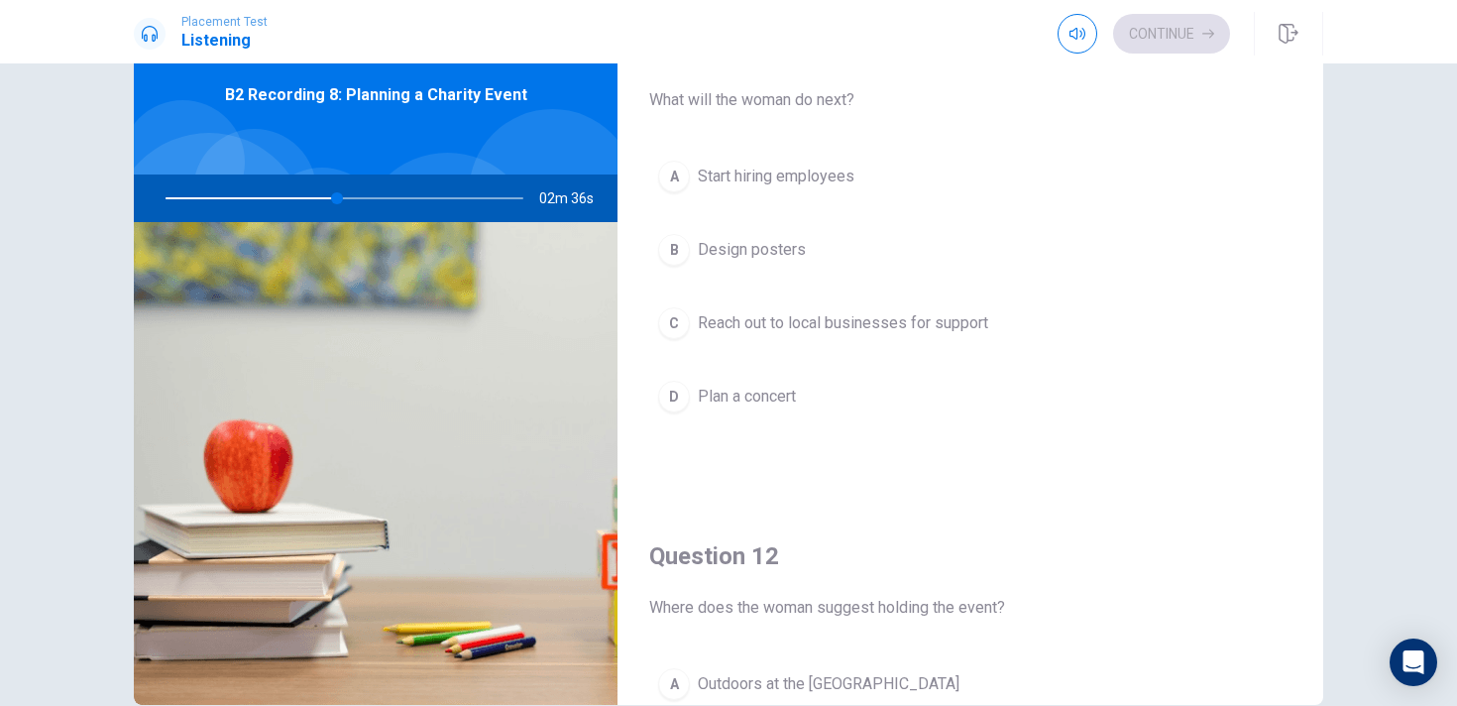
scroll to position [12, 0]
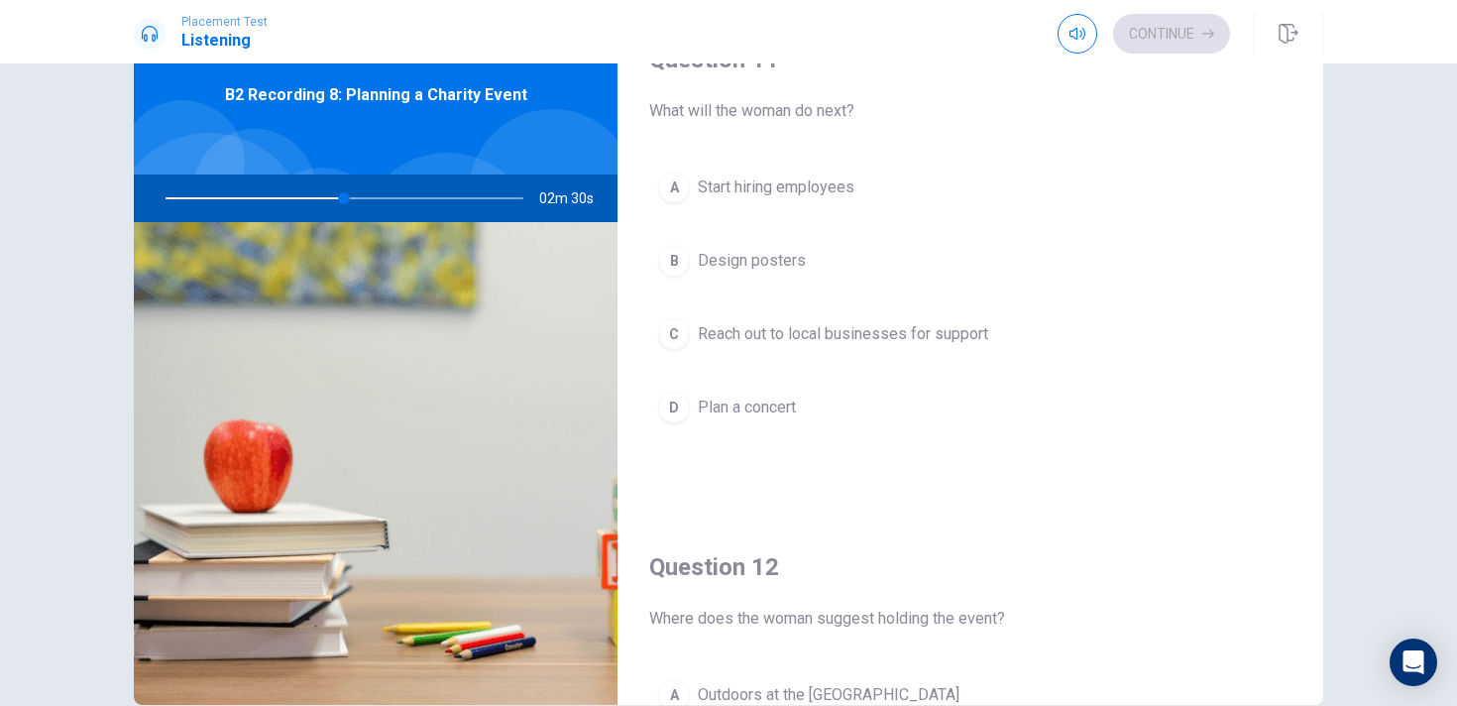
click at [778, 406] on span "Plan a concert" at bounding box center [747, 408] width 98 height 24
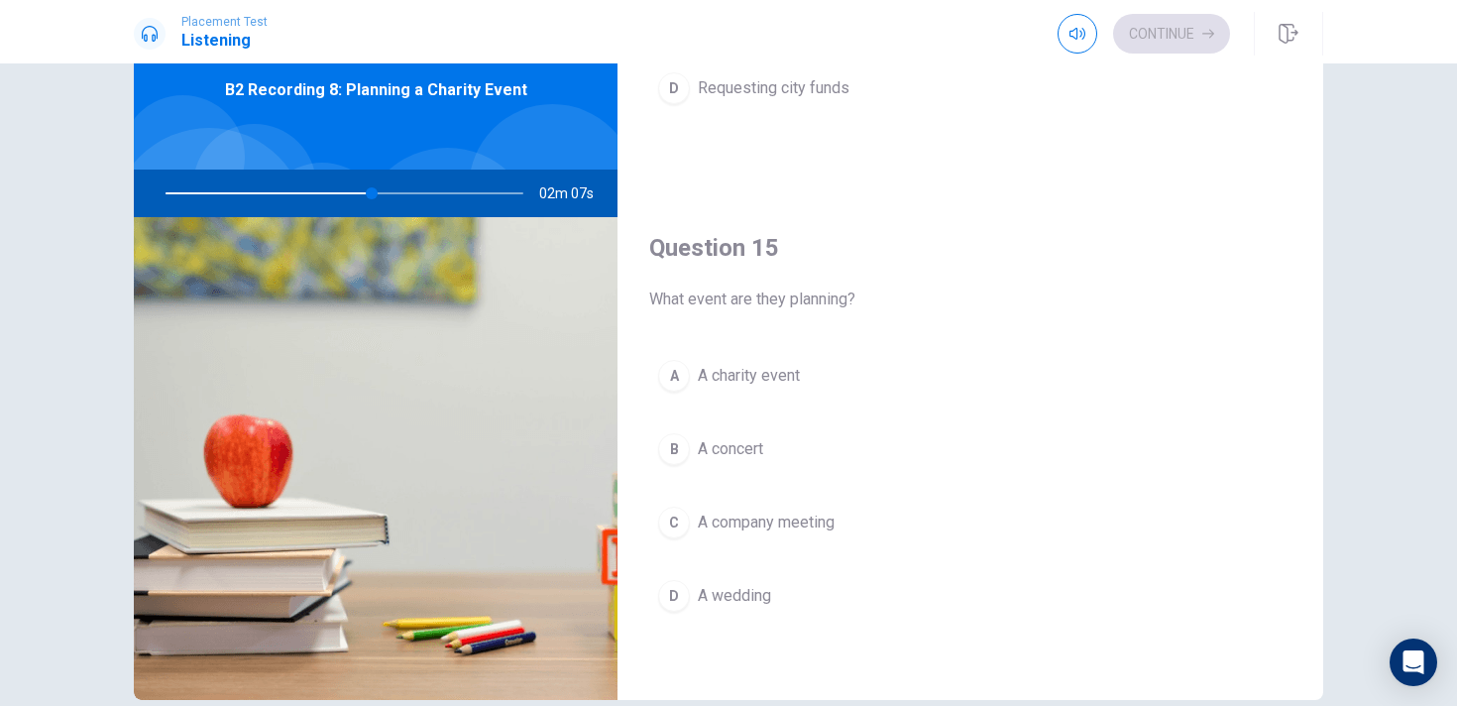
scroll to position [151, 0]
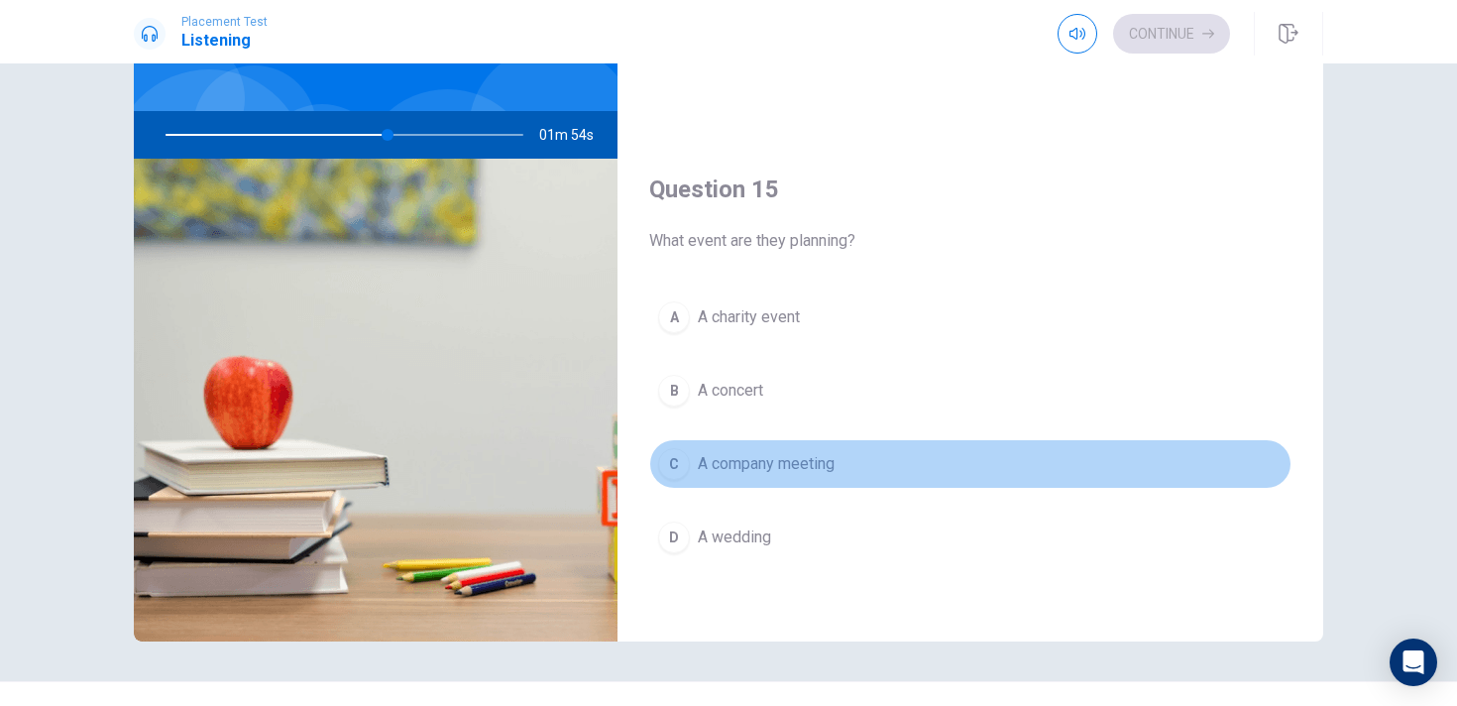
click at [774, 447] on button "C A company meeting" at bounding box center [970, 464] width 642 height 50
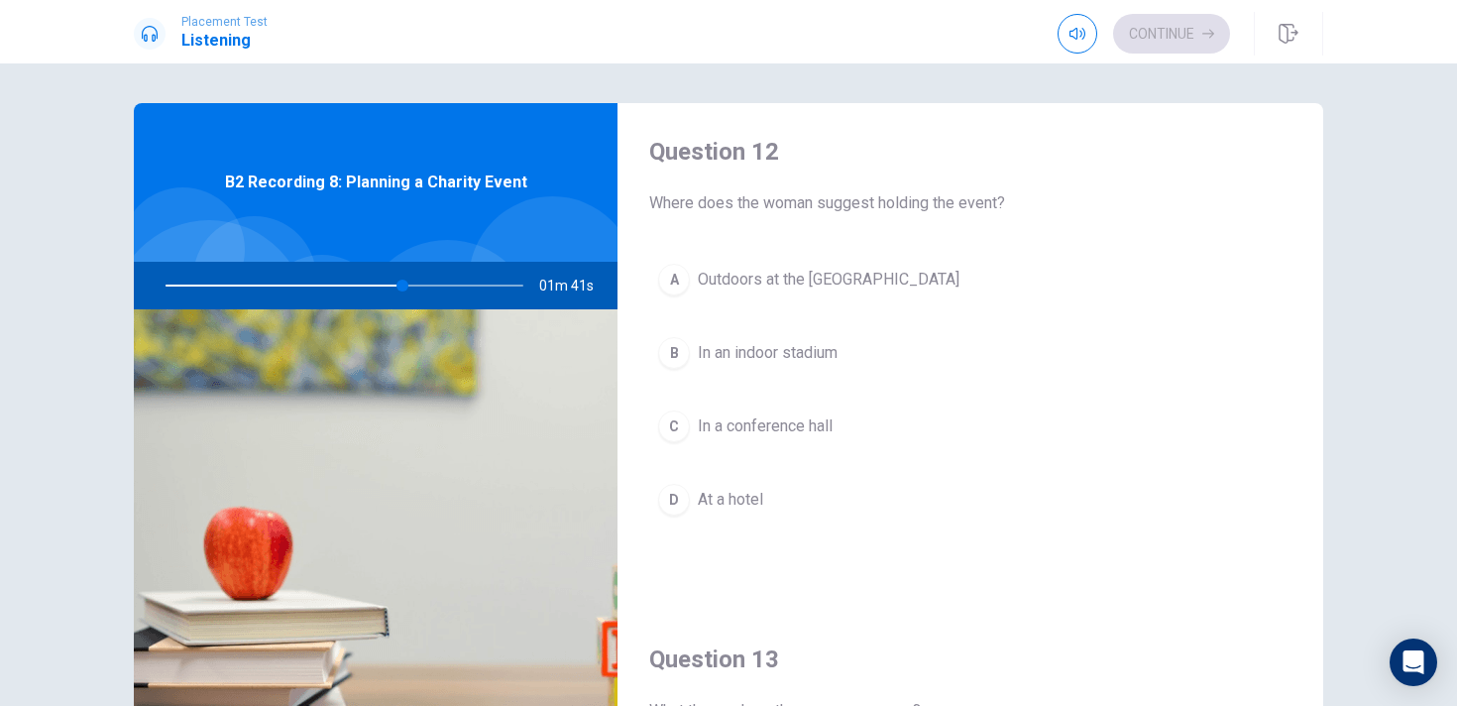
scroll to position [516, 0]
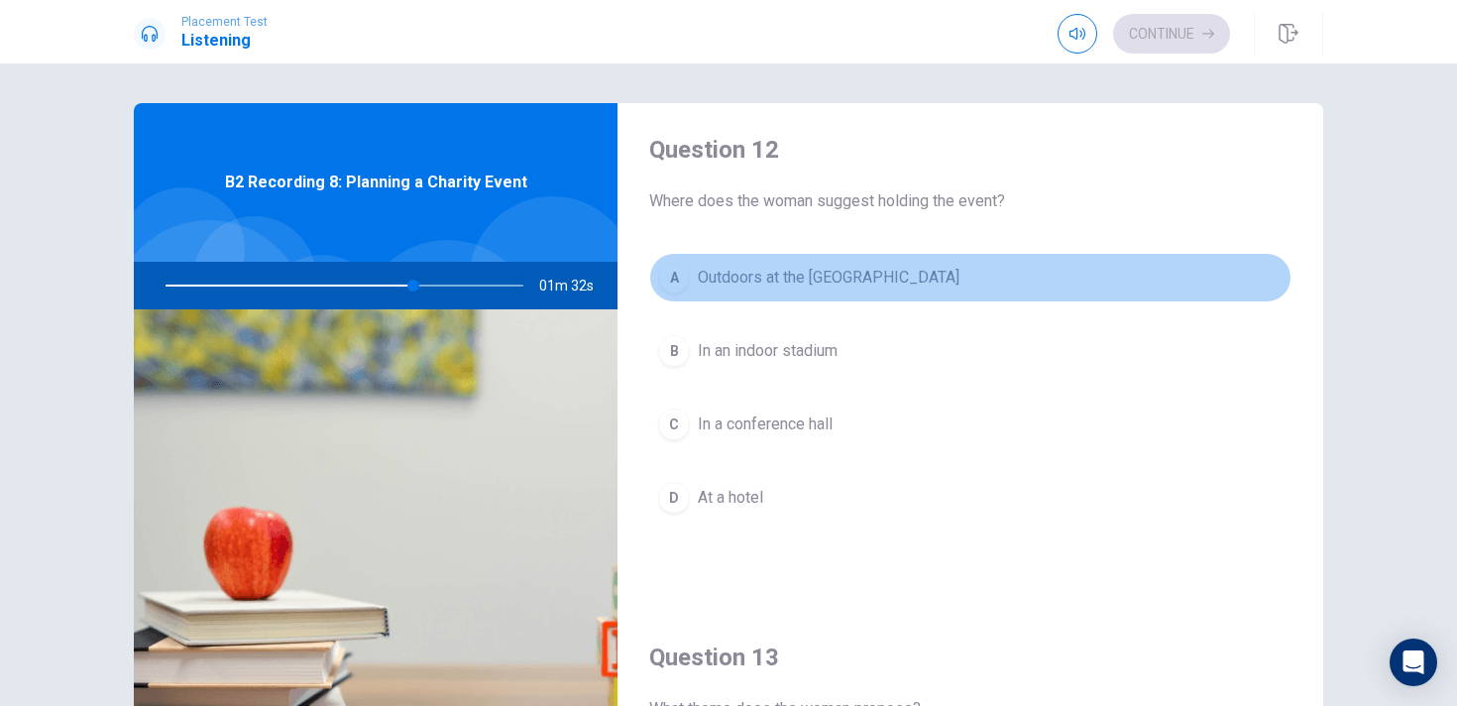
click at [844, 268] on span "Outdoors at the [GEOGRAPHIC_DATA]" at bounding box center [829, 278] width 262 height 24
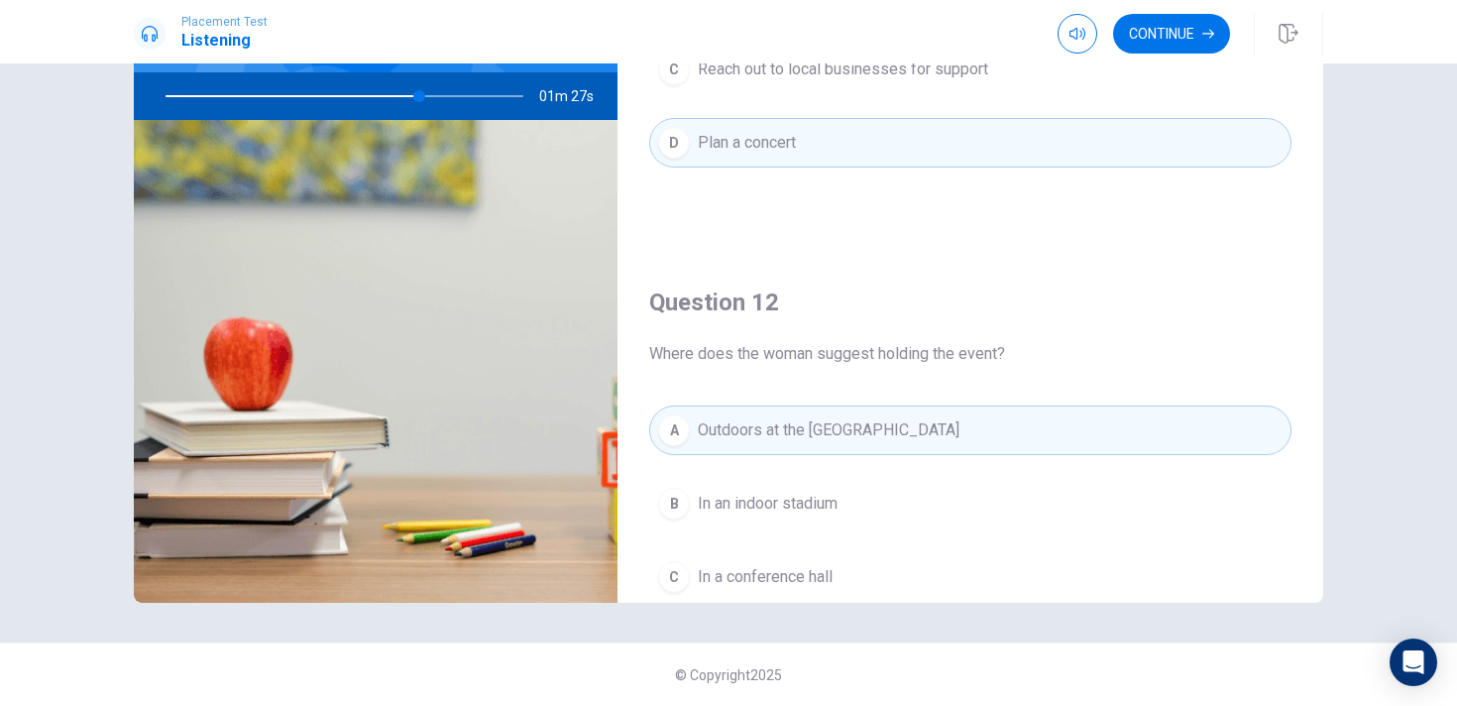
scroll to position [134, 0]
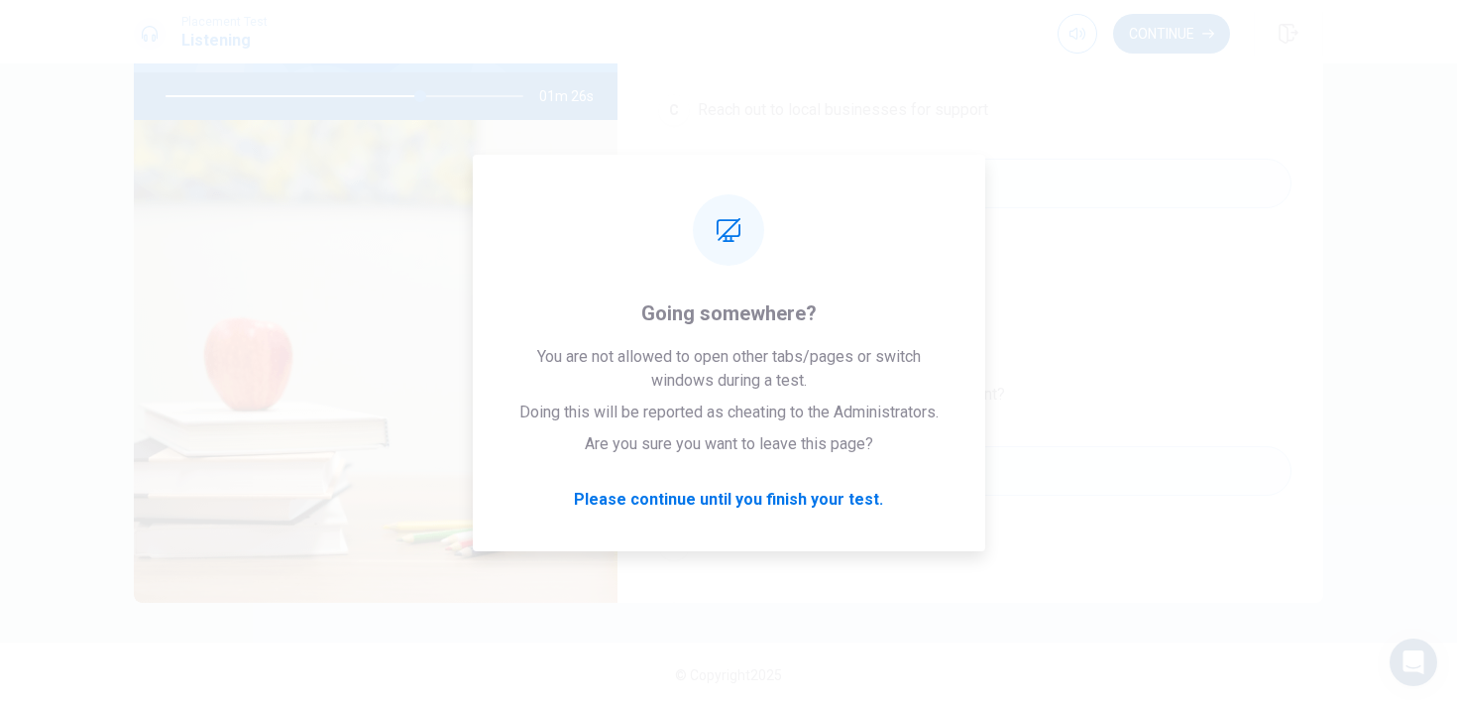
click at [1190, 14] on button "Continue" at bounding box center [1171, 34] width 117 height 40
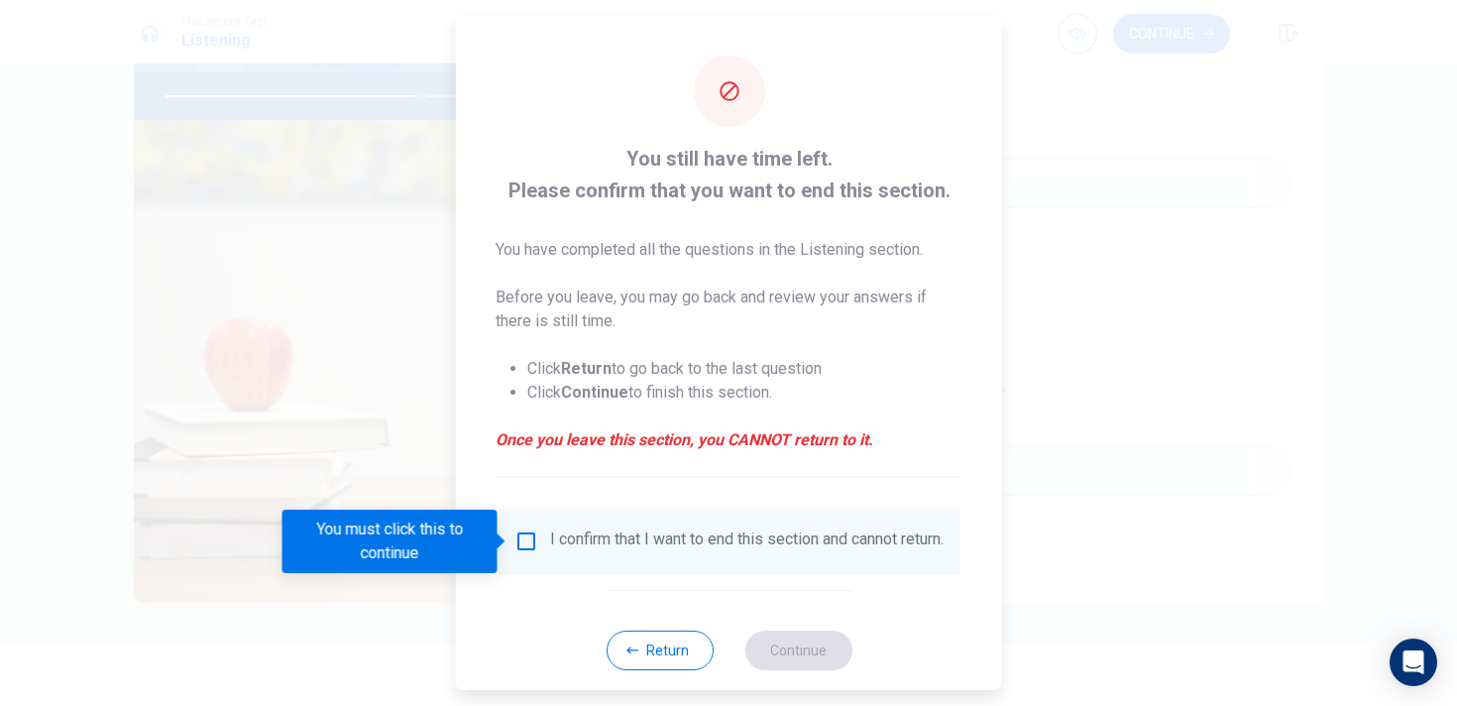
click at [537, 551] on div "I confirm that I want to end this section and cannot return." at bounding box center [728, 541] width 429 height 24
click at [534, 542] on div "I confirm that I want to end this section and cannot return." at bounding box center [728, 541] width 429 height 24
drag, startPoint x: 522, startPoint y: 531, endPoint x: 678, endPoint y: 629, distance: 184.0
click at [522, 531] on input "You must click this to continue" at bounding box center [526, 541] width 24 height 24
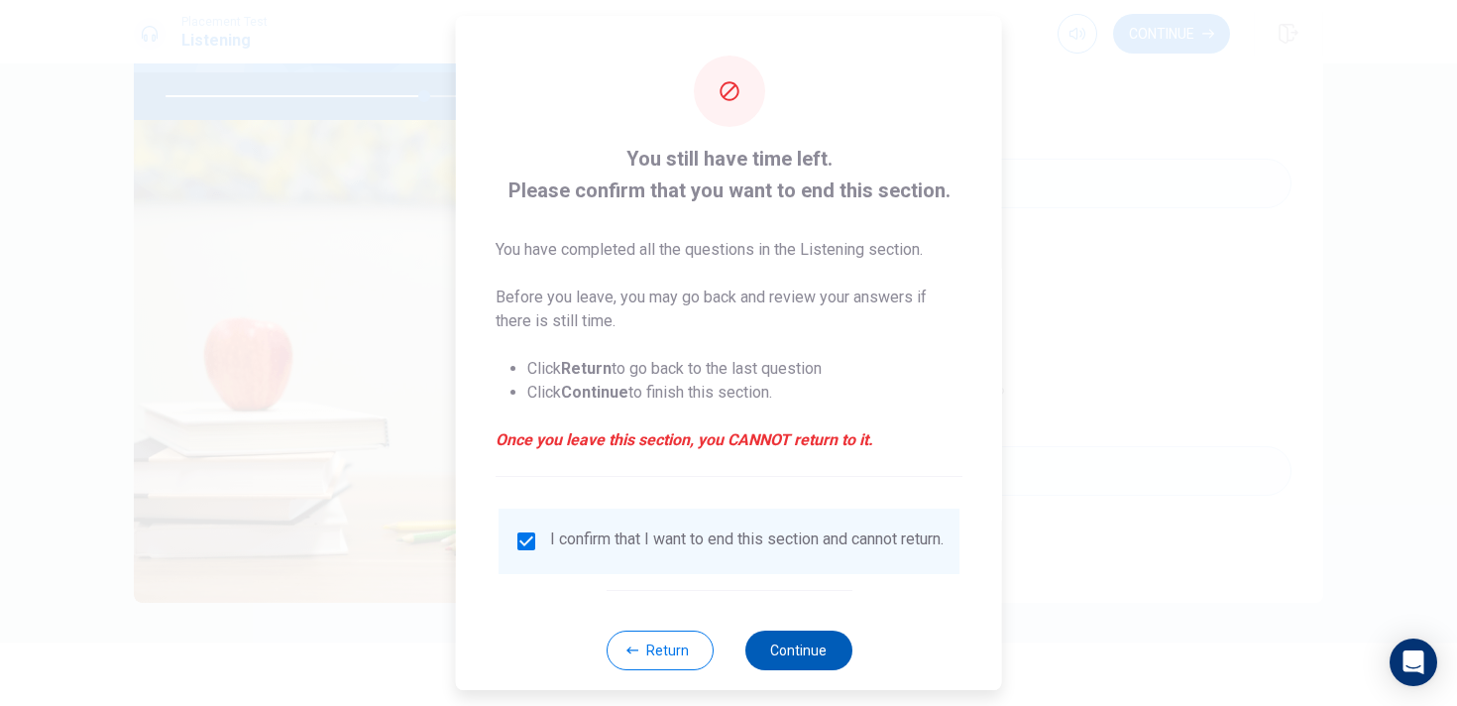
click at [772, 664] on button "Continue" at bounding box center [797, 650] width 107 height 40
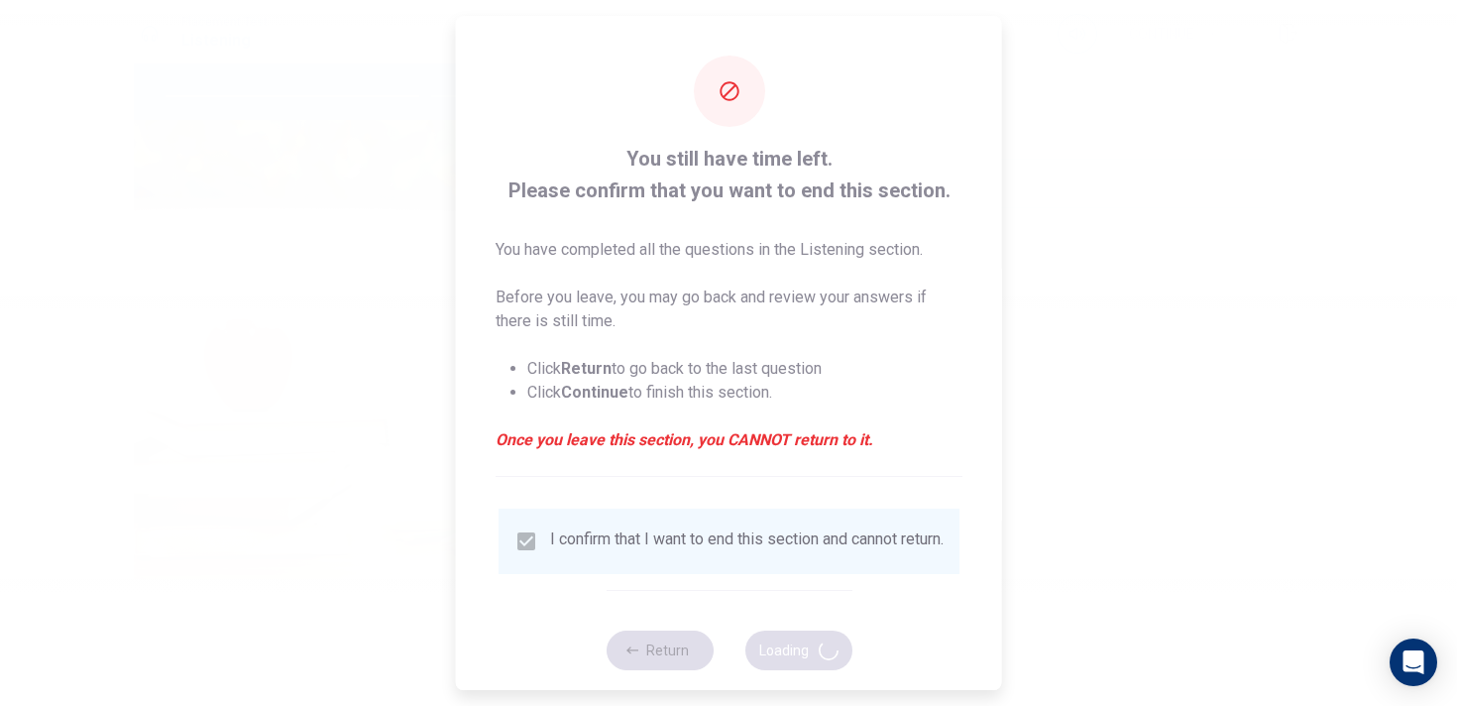
type input "73"
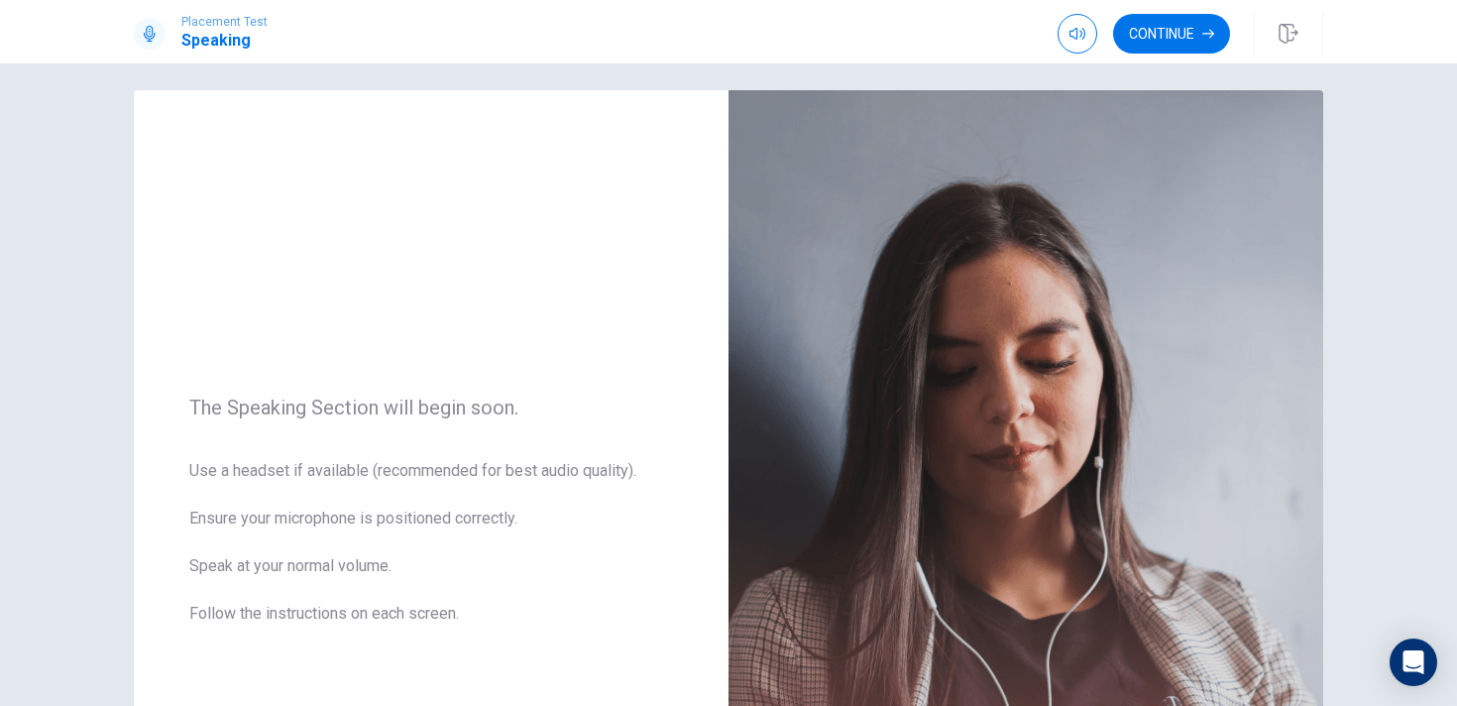
scroll to position [0, 0]
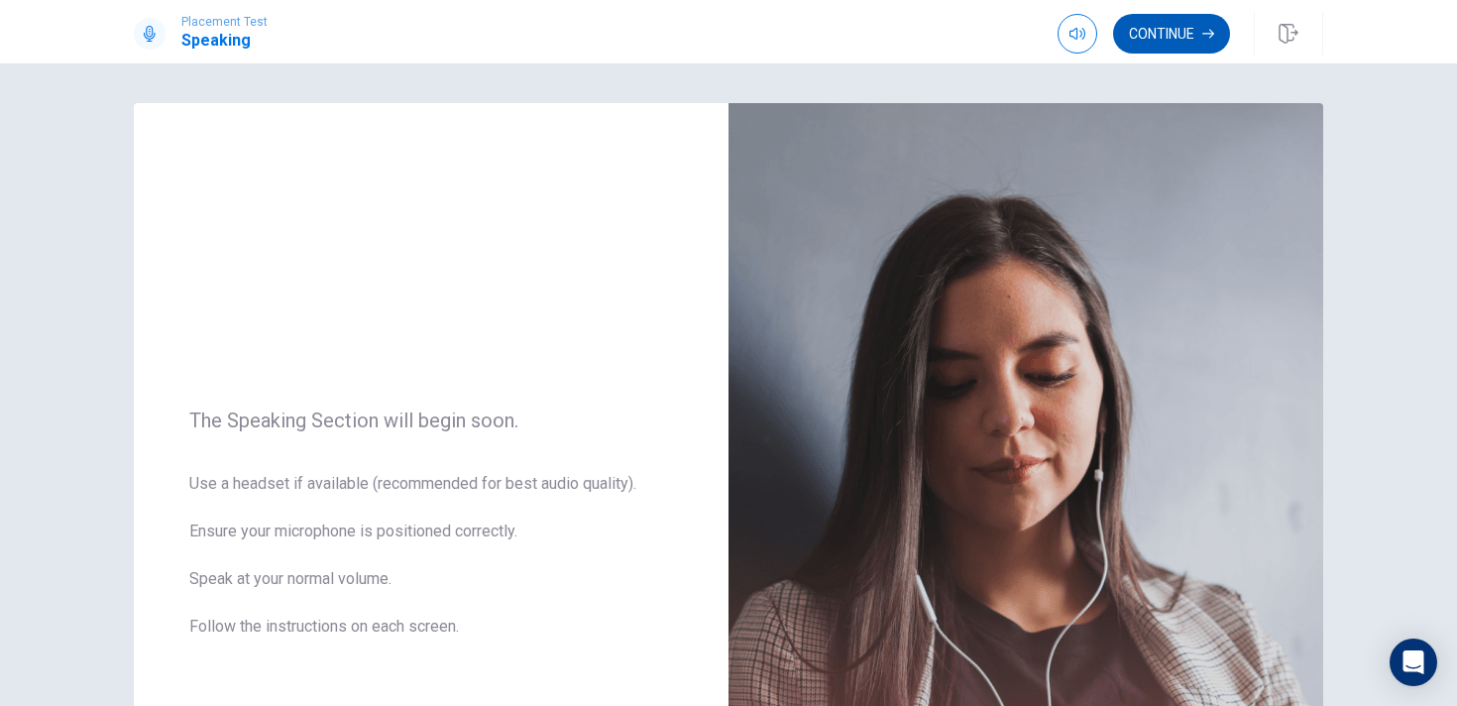
click at [1212, 30] on icon "button" at bounding box center [1208, 34] width 12 height 12
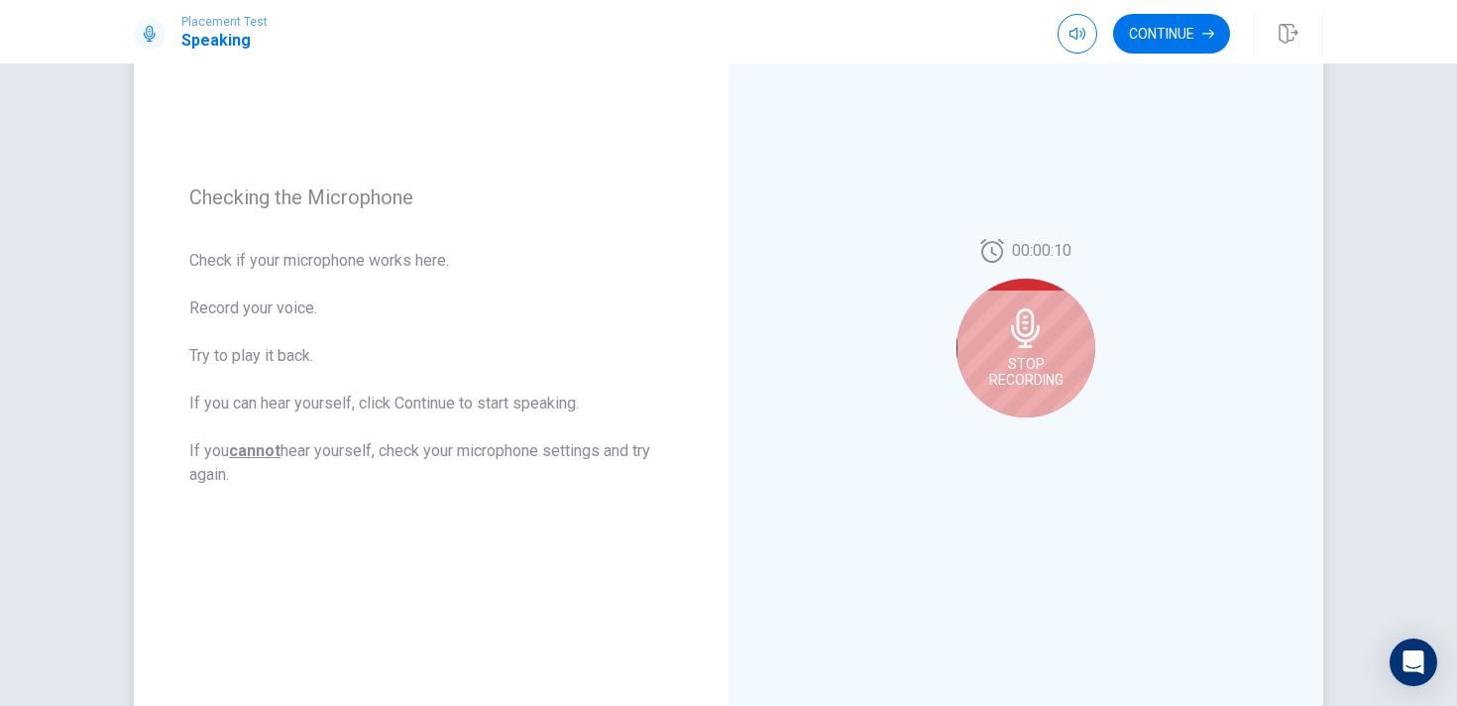
scroll to position [267, 0]
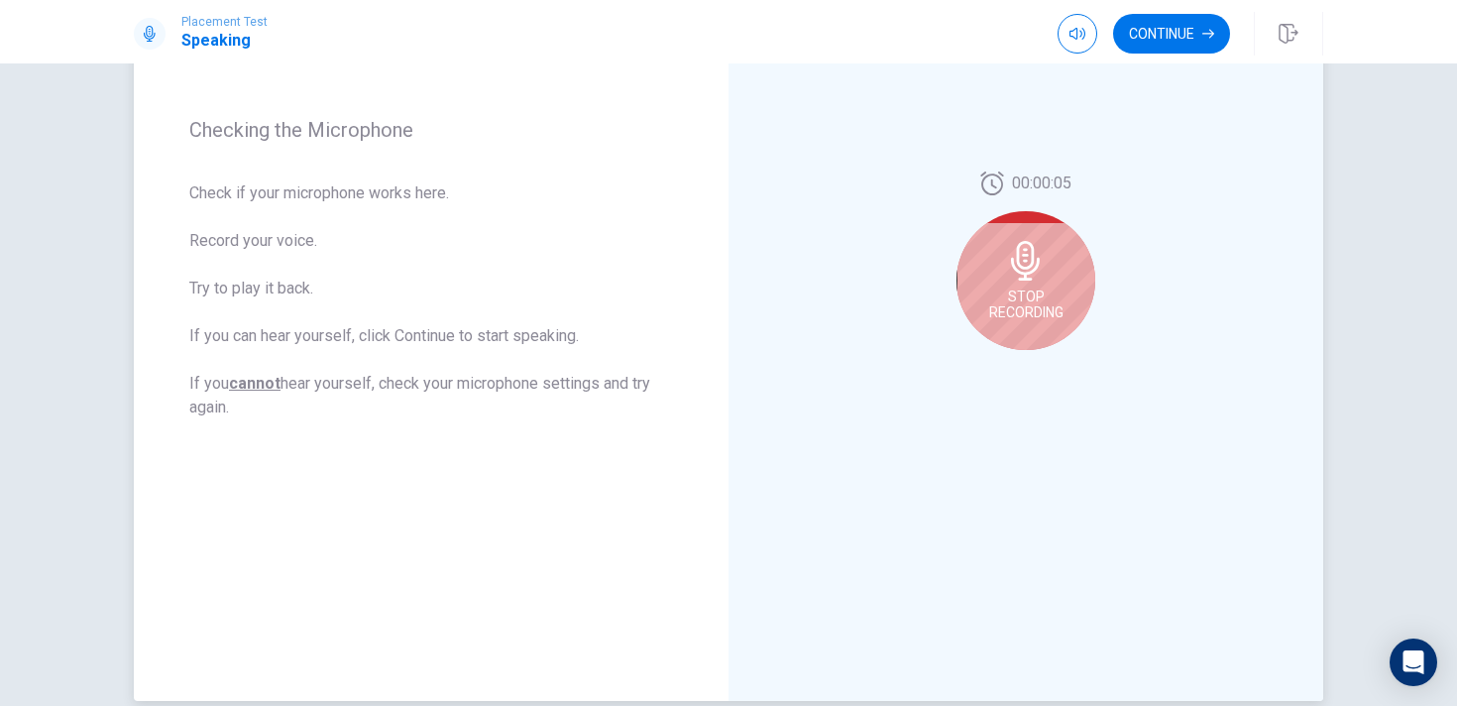
click at [1035, 298] on span "Stop Recording" at bounding box center [1026, 304] width 74 height 32
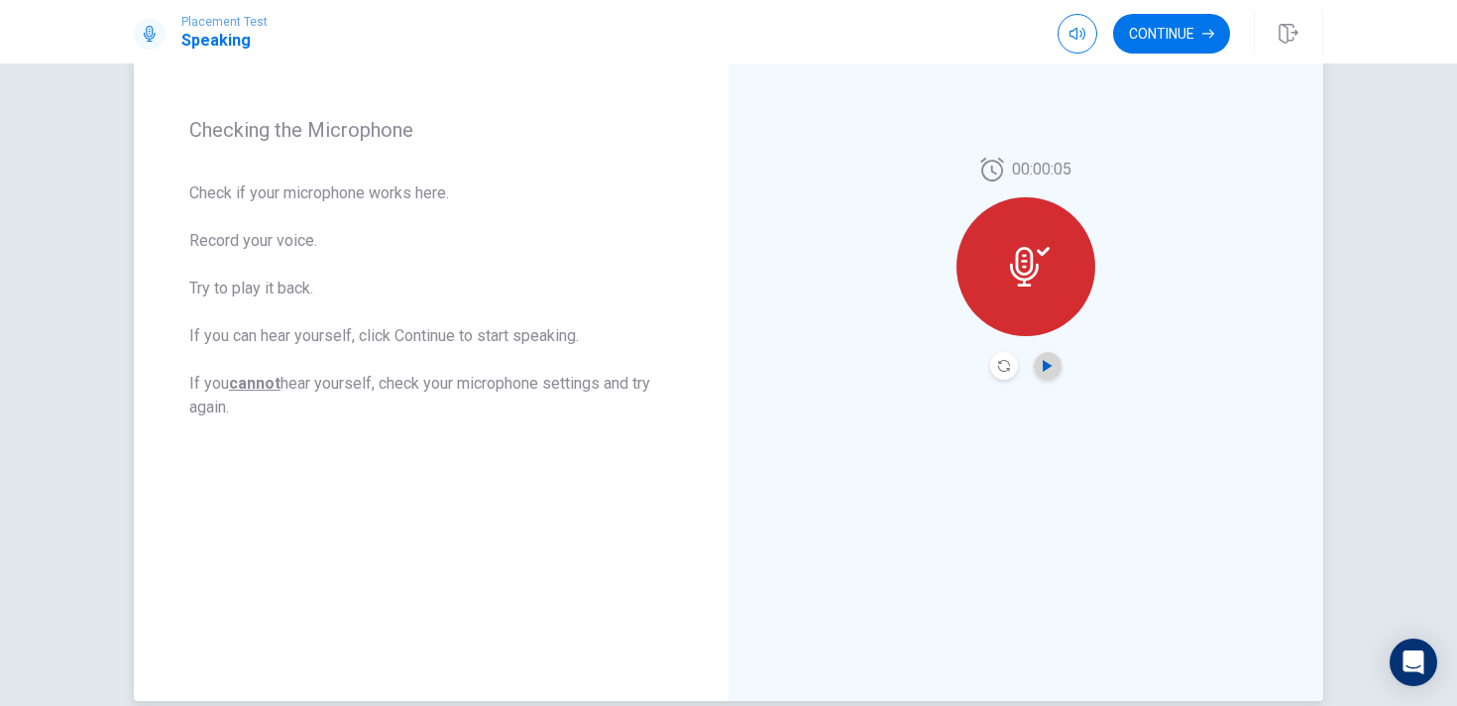
click at [1044, 368] on icon "Play Audio" at bounding box center [1047, 366] width 9 height 12
click at [1007, 367] on icon "Record Again" at bounding box center [1004, 366] width 12 height 12
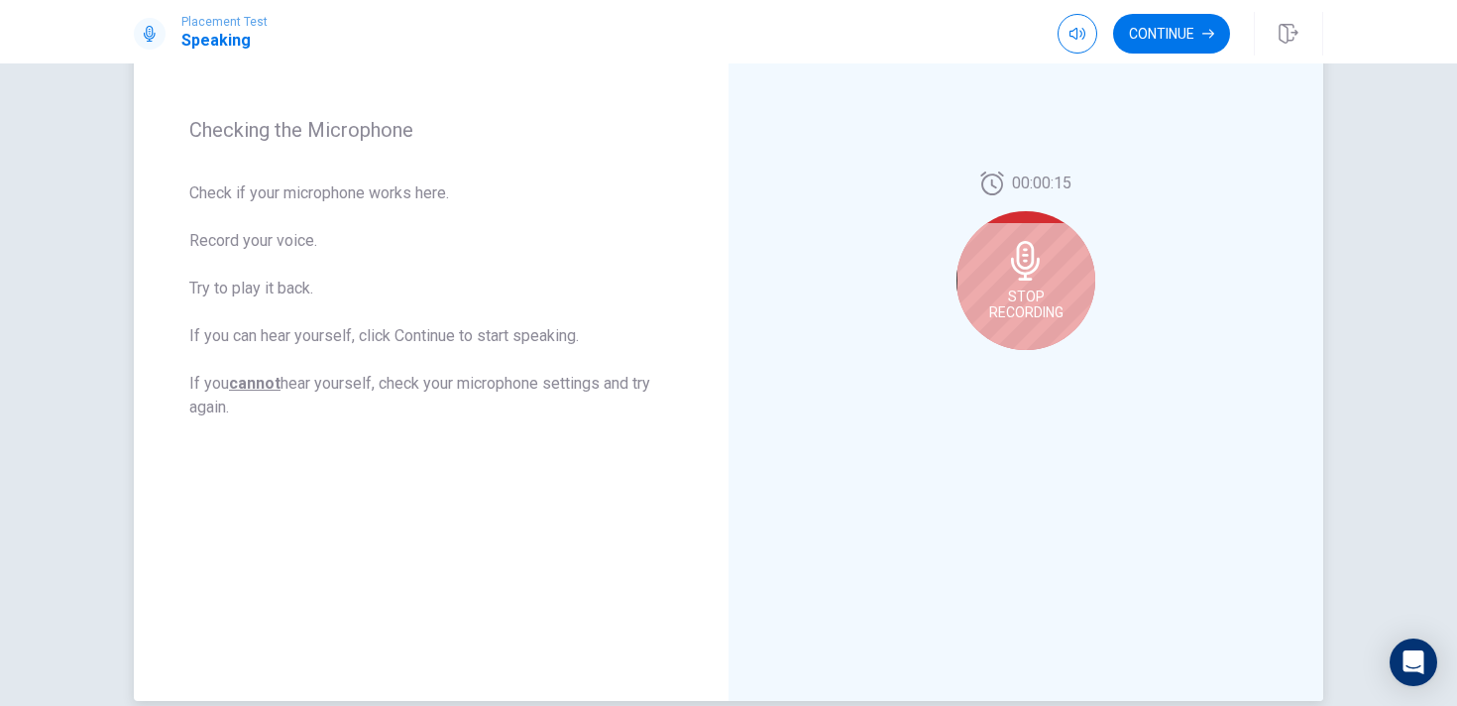
click at [1039, 265] on icon at bounding box center [1025, 261] width 29 height 40
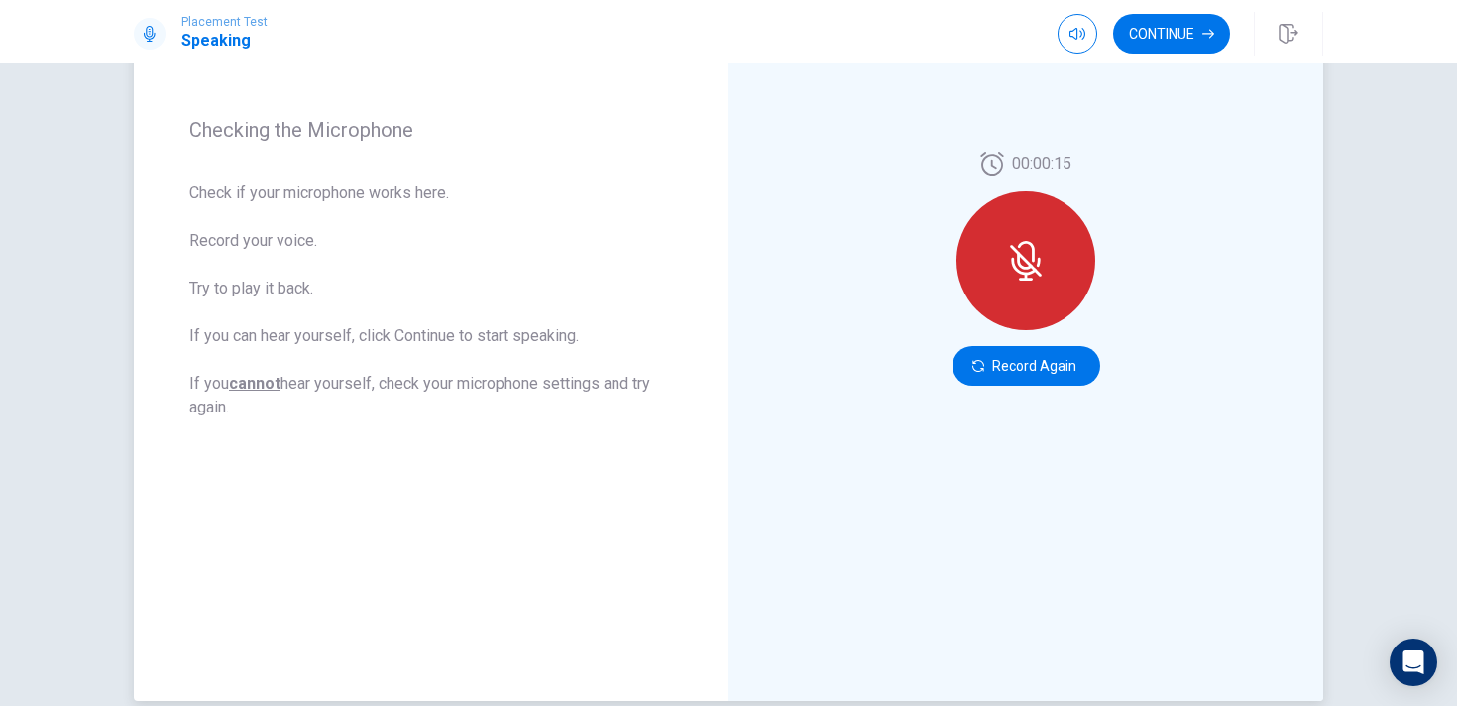
click at [1040, 284] on div at bounding box center [1026, 260] width 139 height 139
click at [1017, 237] on div at bounding box center [1026, 260] width 139 height 139
click at [1024, 379] on button "Record Again" at bounding box center [1027, 366] width 148 height 40
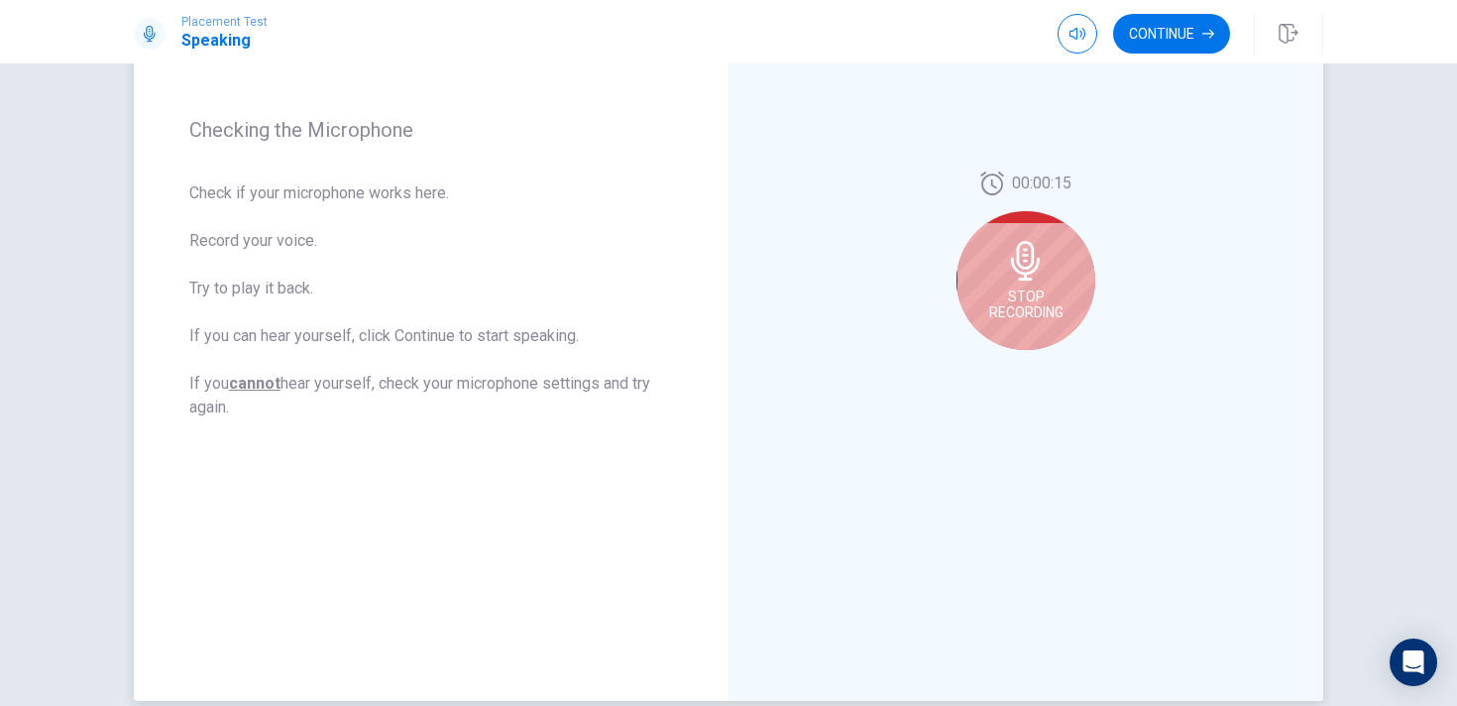
click at [1025, 247] on icon at bounding box center [1026, 261] width 40 height 40
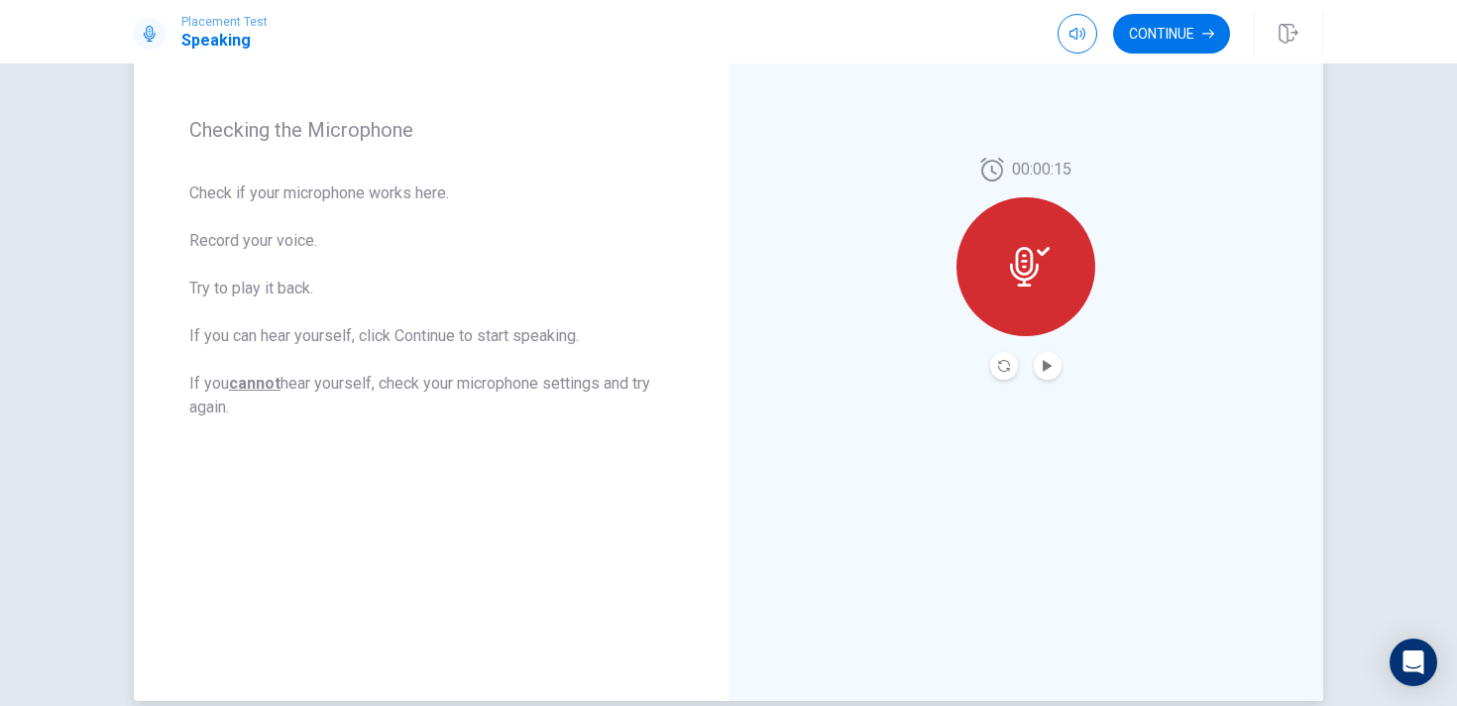
click at [1030, 269] on icon at bounding box center [1024, 267] width 29 height 40
click at [1000, 369] on icon "Record Again" at bounding box center [1004, 366] width 12 height 12
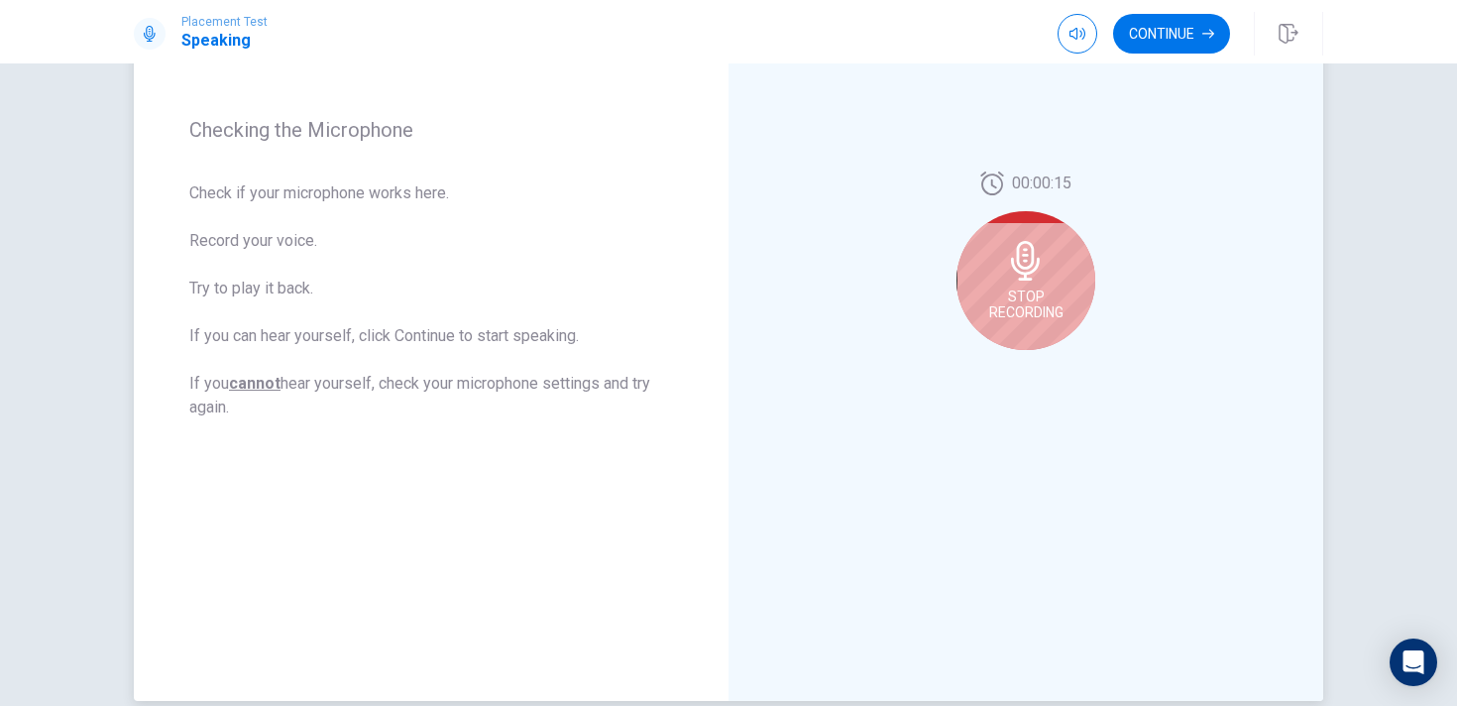
click at [1046, 283] on div "Stop Recording" at bounding box center [1026, 280] width 139 height 139
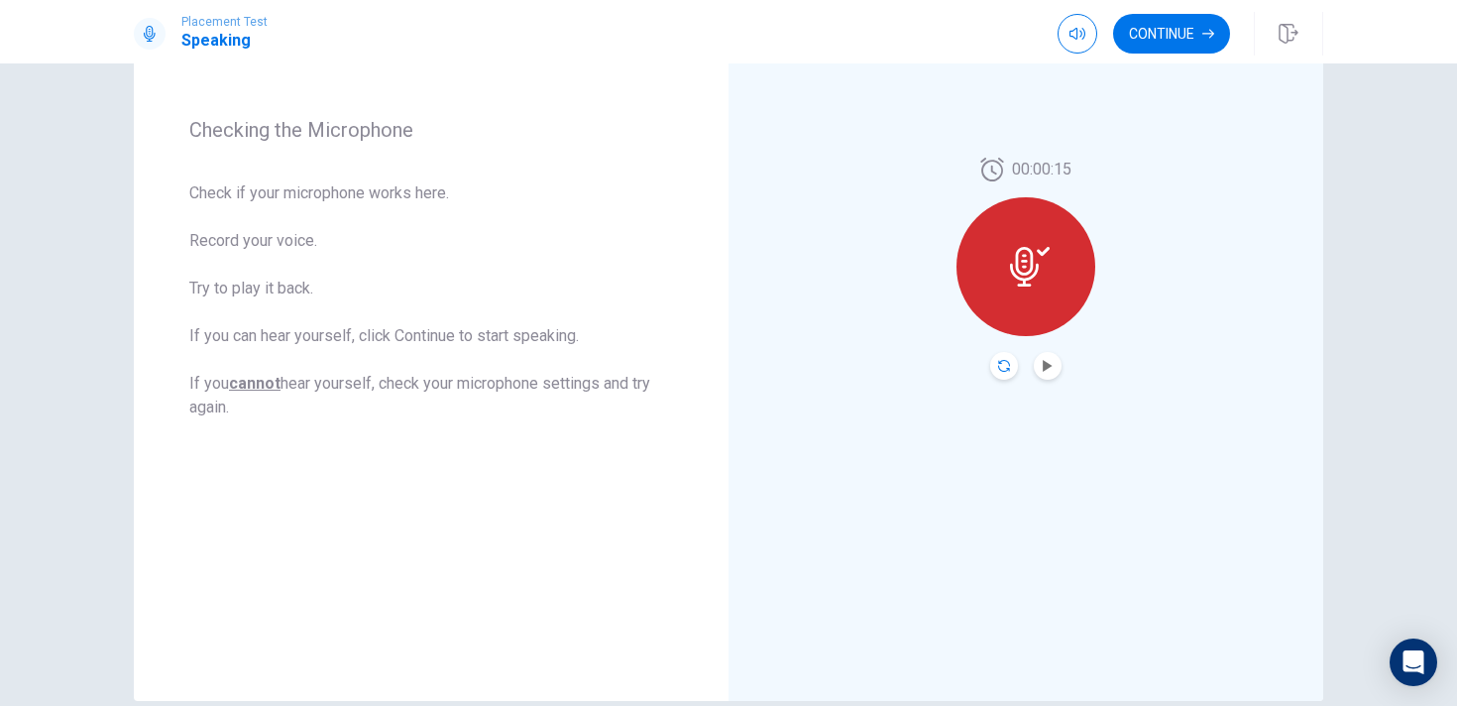
click at [998, 364] on icon "Record Again" at bounding box center [1004, 366] width 12 height 12
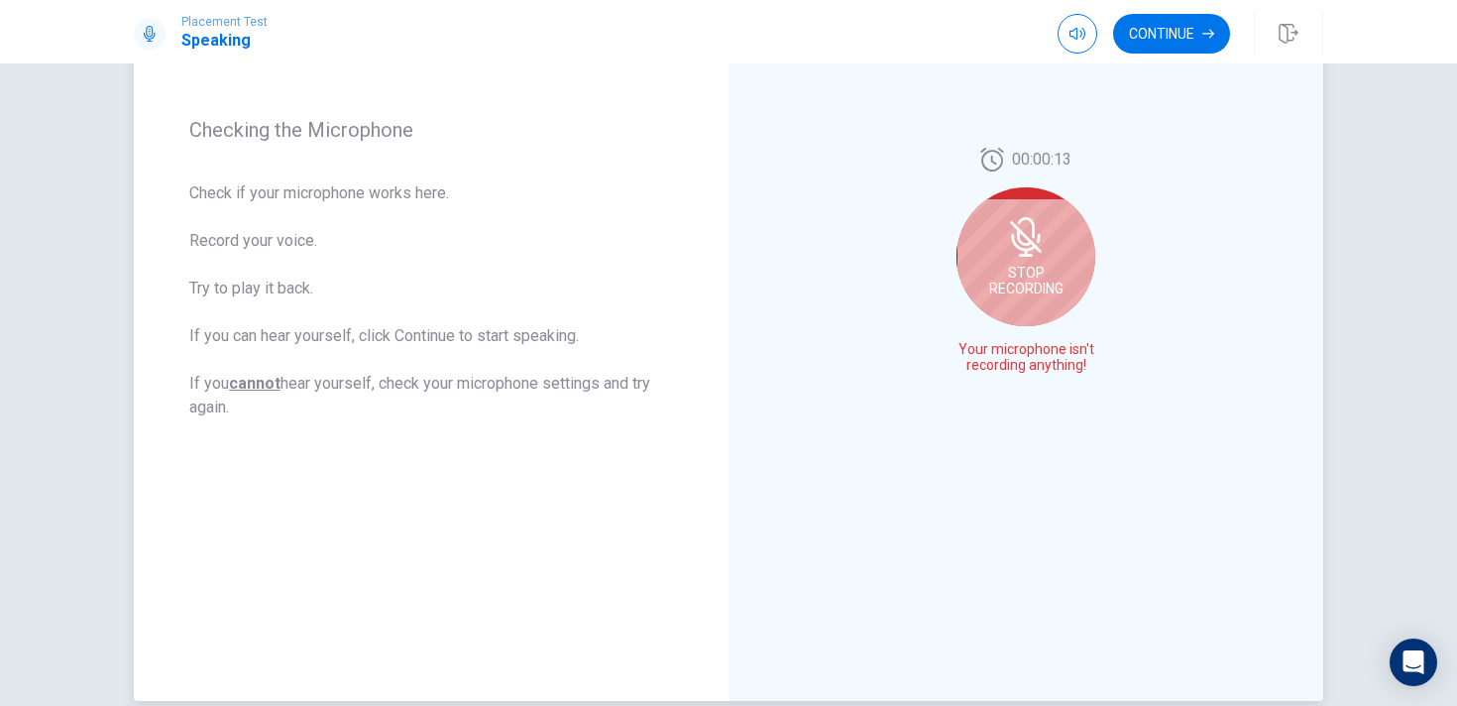
click at [1047, 280] on div "Stop Recording" at bounding box center [1026, 256] width 139 height 139
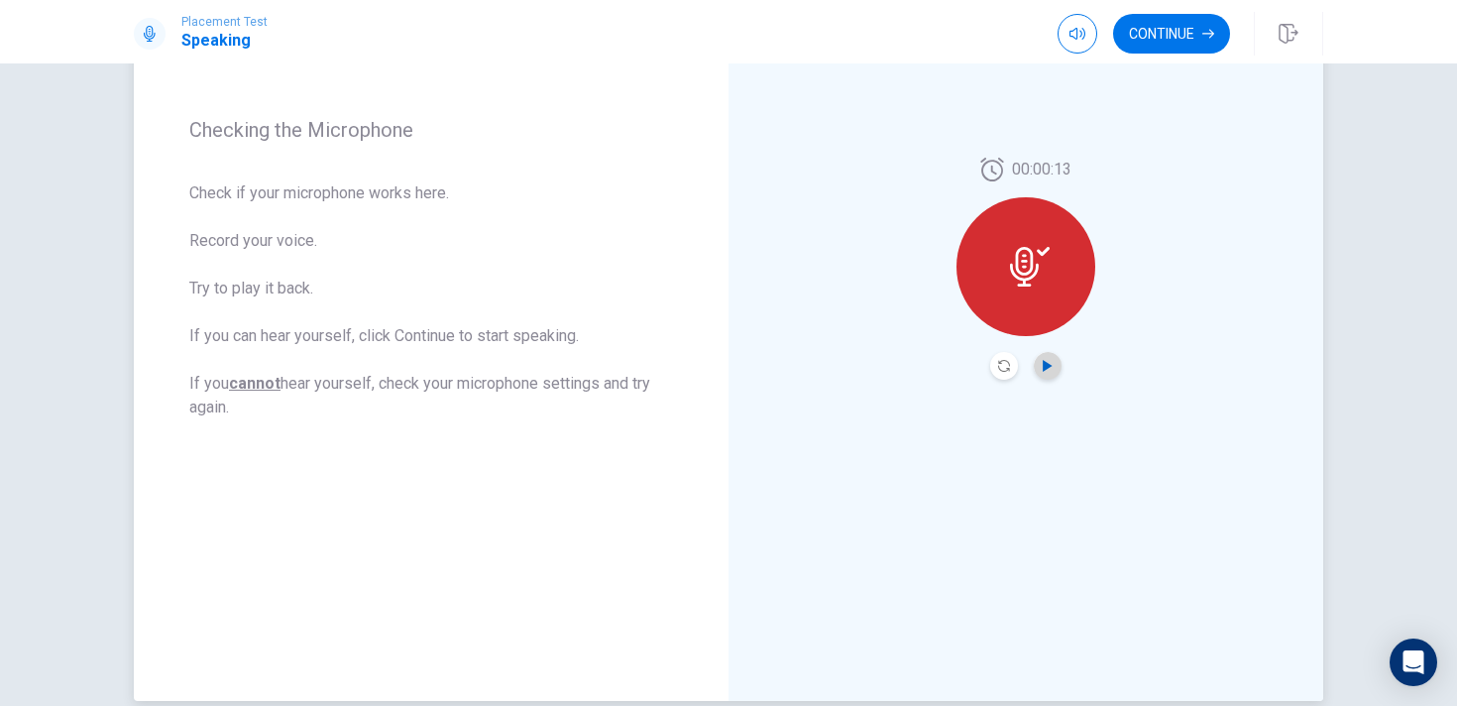
click at [1044, 363] on icon "Play Audio" at bounding box center [1047, 366] width 9 height 12
click at [1026, 233] on div at bounding box center [1026, 266] width 139 height 139
click at [1001, 367] on icon "Record Again" at bounding box center [1004, 366] width 12 height 12
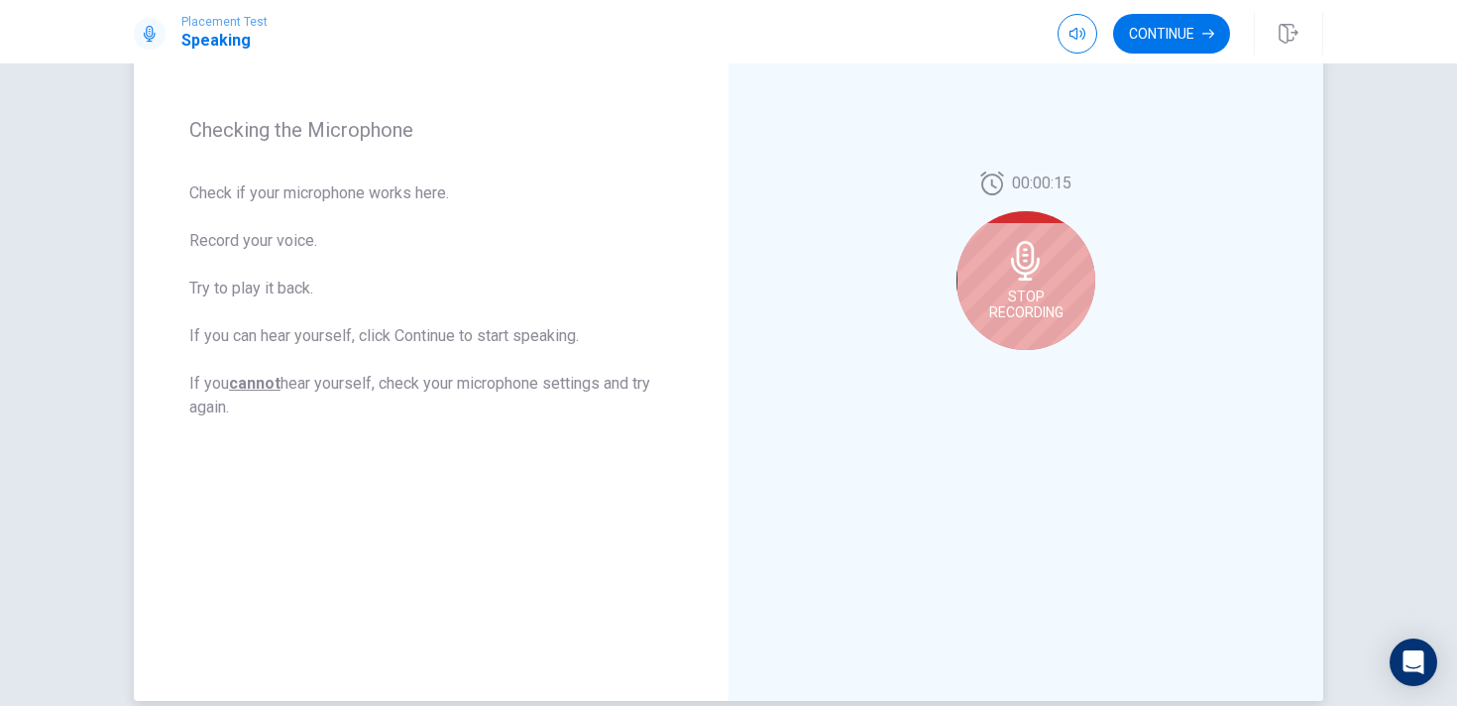
click at [1027, 292] on span "Stop Recording" at bounding box center [1026, 304] width 74 height 32
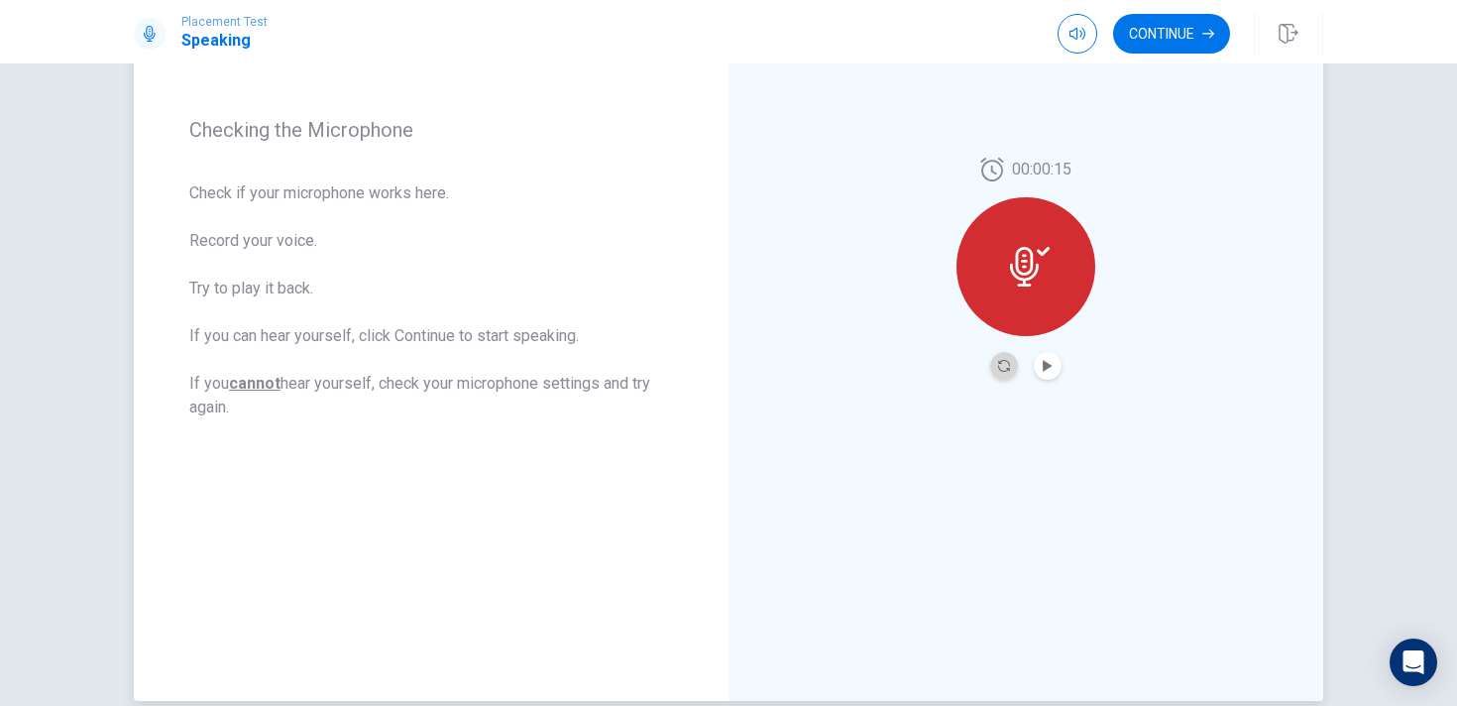
click at [1014, 358] on button "Record Again" at bounding box center [1004, 366] width 28 height 28
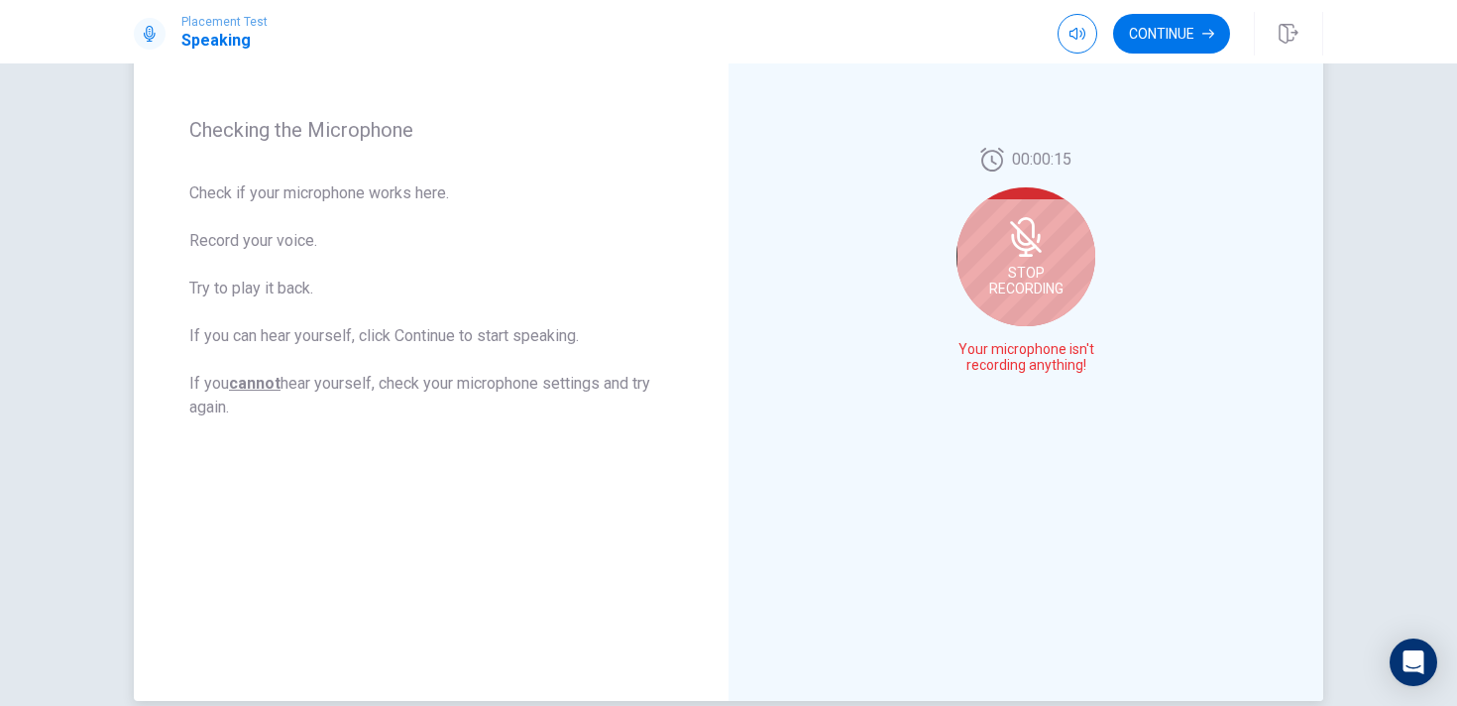
click at [1023, 272] on span "Stop Recording" at bounding box center [1026, 281] width 74 height 32
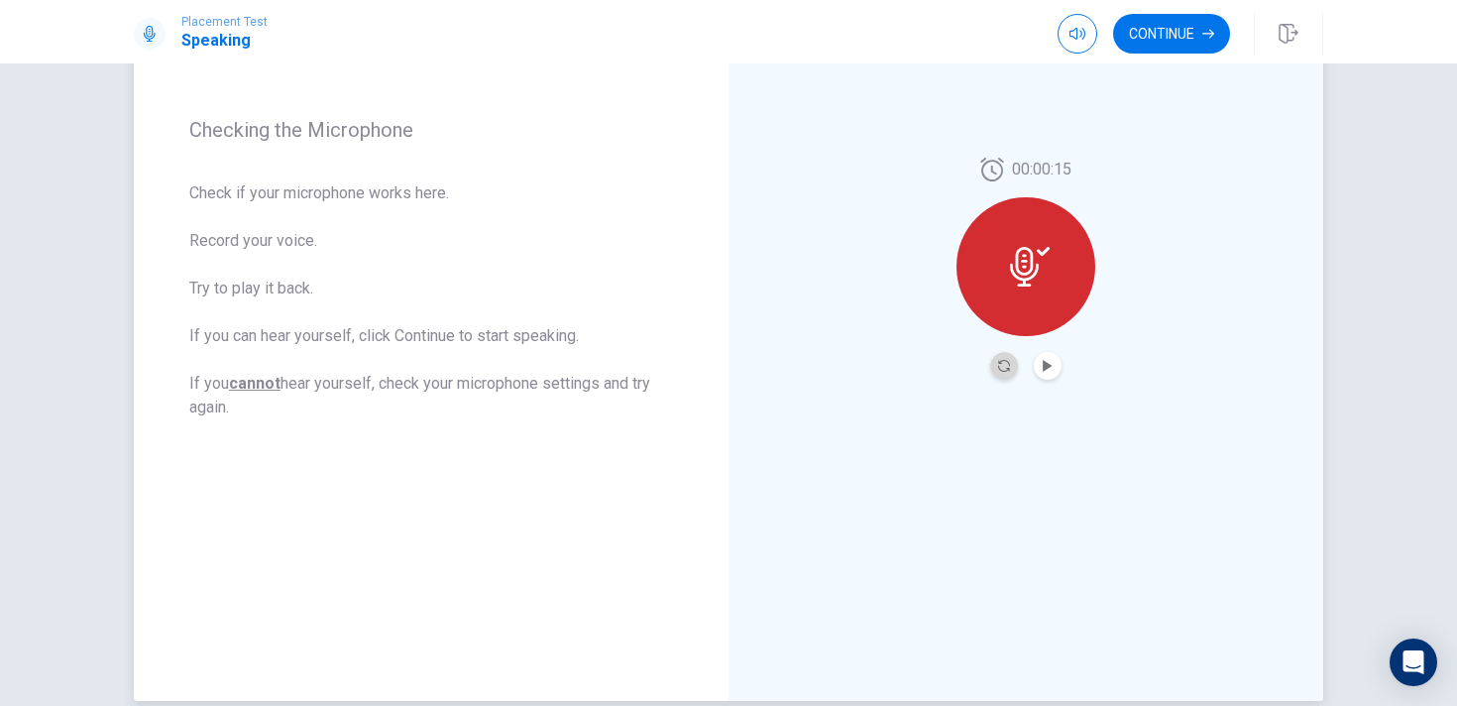
click at [1003, 355] on button "Record Again" at bounding box center [1004, 366] width 28 height 28
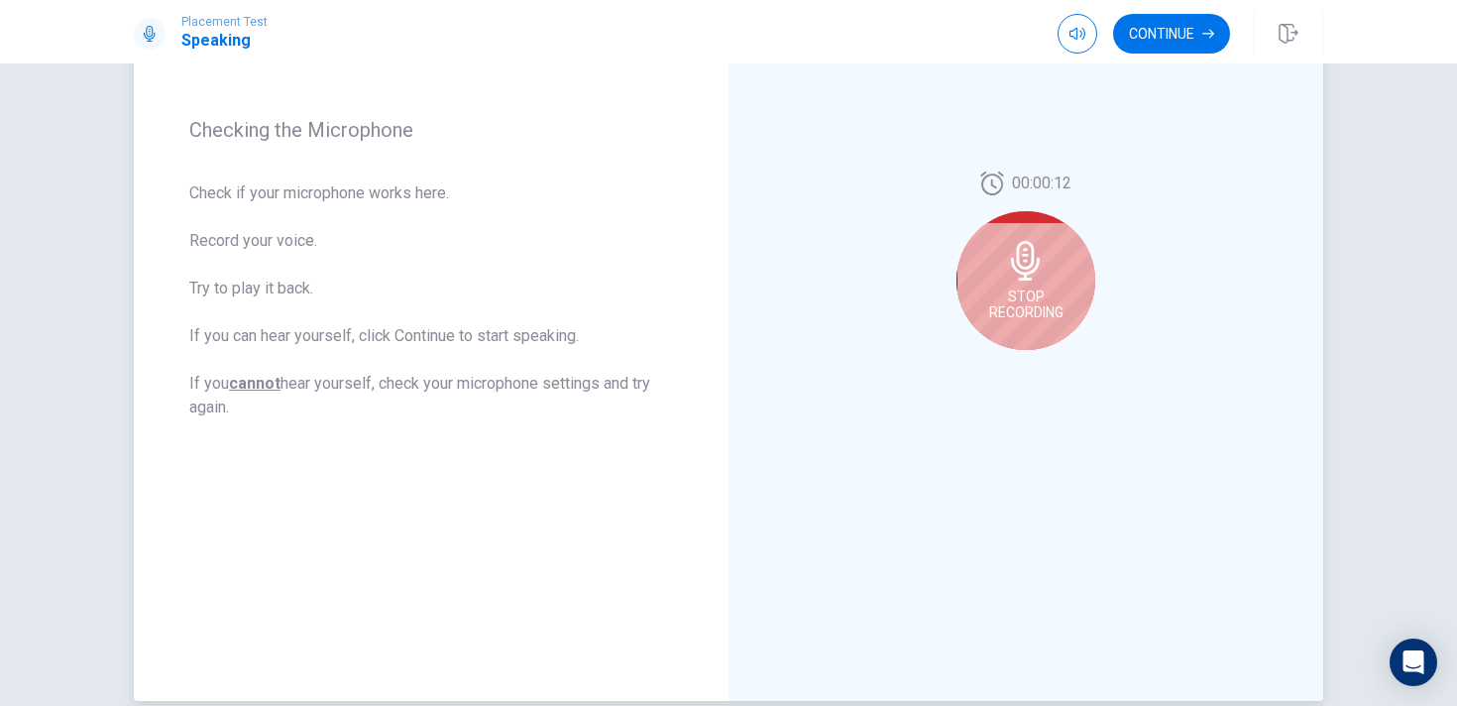
click at [1026, 321] on div "Stop Recording" at bounding box center [1026, 280] width 139 height 139
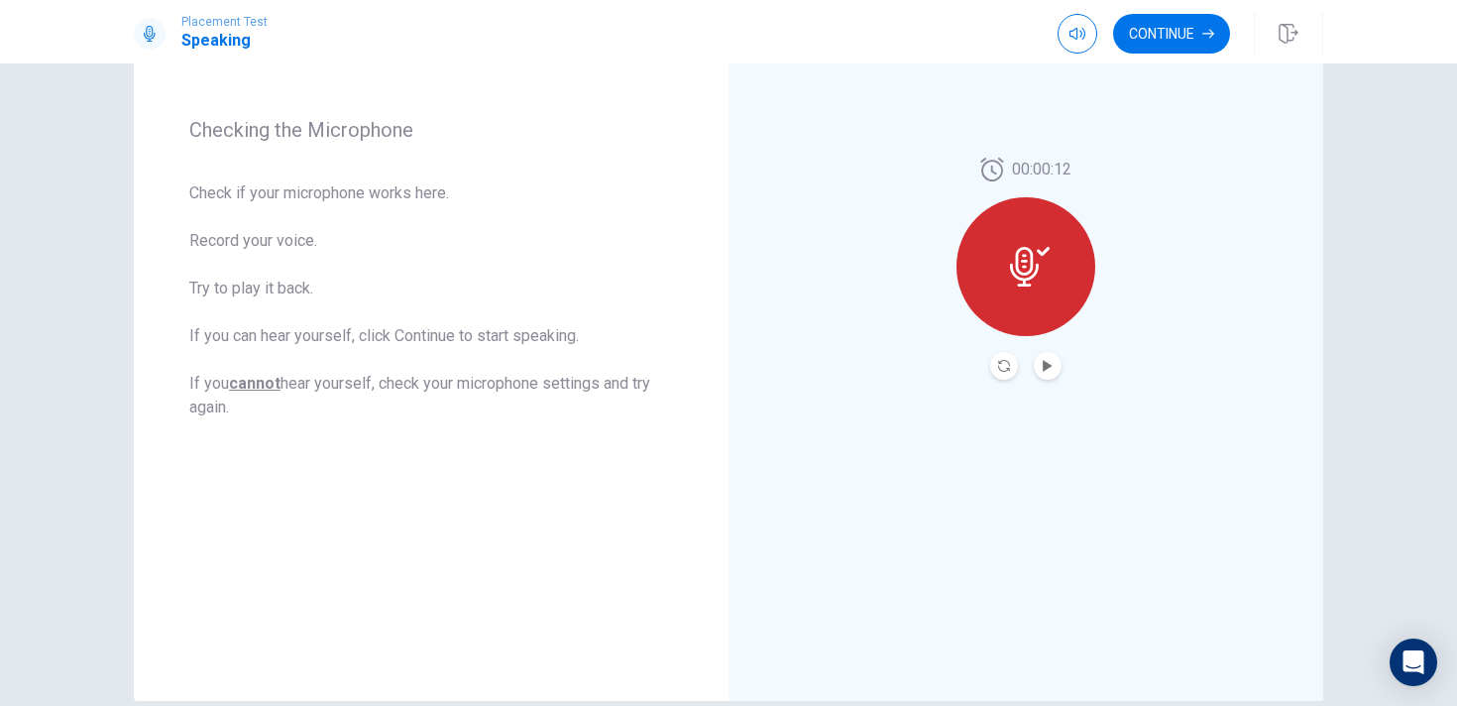
click at [1047, 372] on button "Play Audio" at bounding box center [1048, 366] width 28 height 28
click at [1013, 375] on button "Record Again" at bounding box center [1004, 366] width 28 height 28
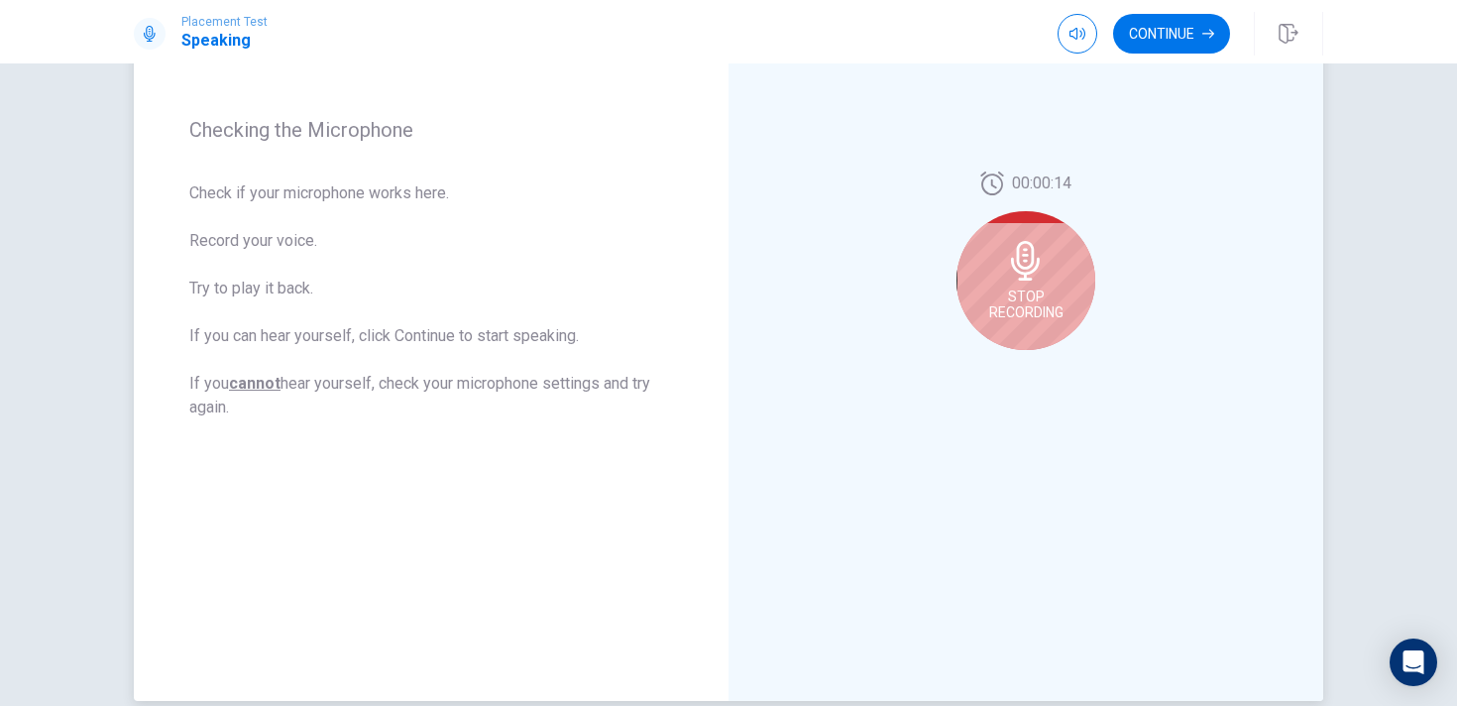
click at [1040, 297] on span "Stop Recording" at bounding box center [1026, 304] width 74 height 32
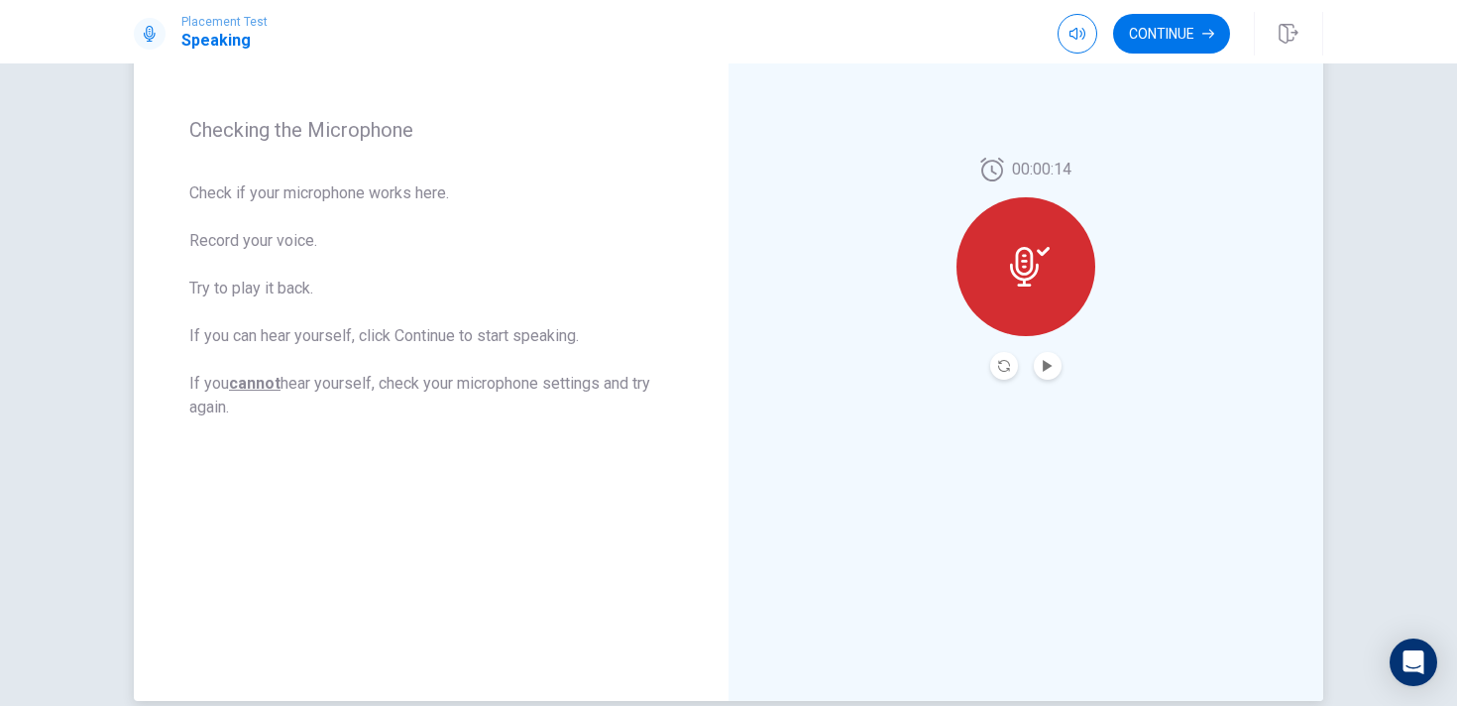
click at [1040, 296] on div at bounding box center [1026, 266] width 139 height 139
click at [1044, 365] on icon "Play Audio" at bounding box center [1047, 366] width 9 height 12
click at [1045, 366] on icon "Play Audio" at bounding box center [1047, 366] width 9 height 12
click at [1193, 21] on button "Continue" at bounding box center [1171, 34] width 117 height 40
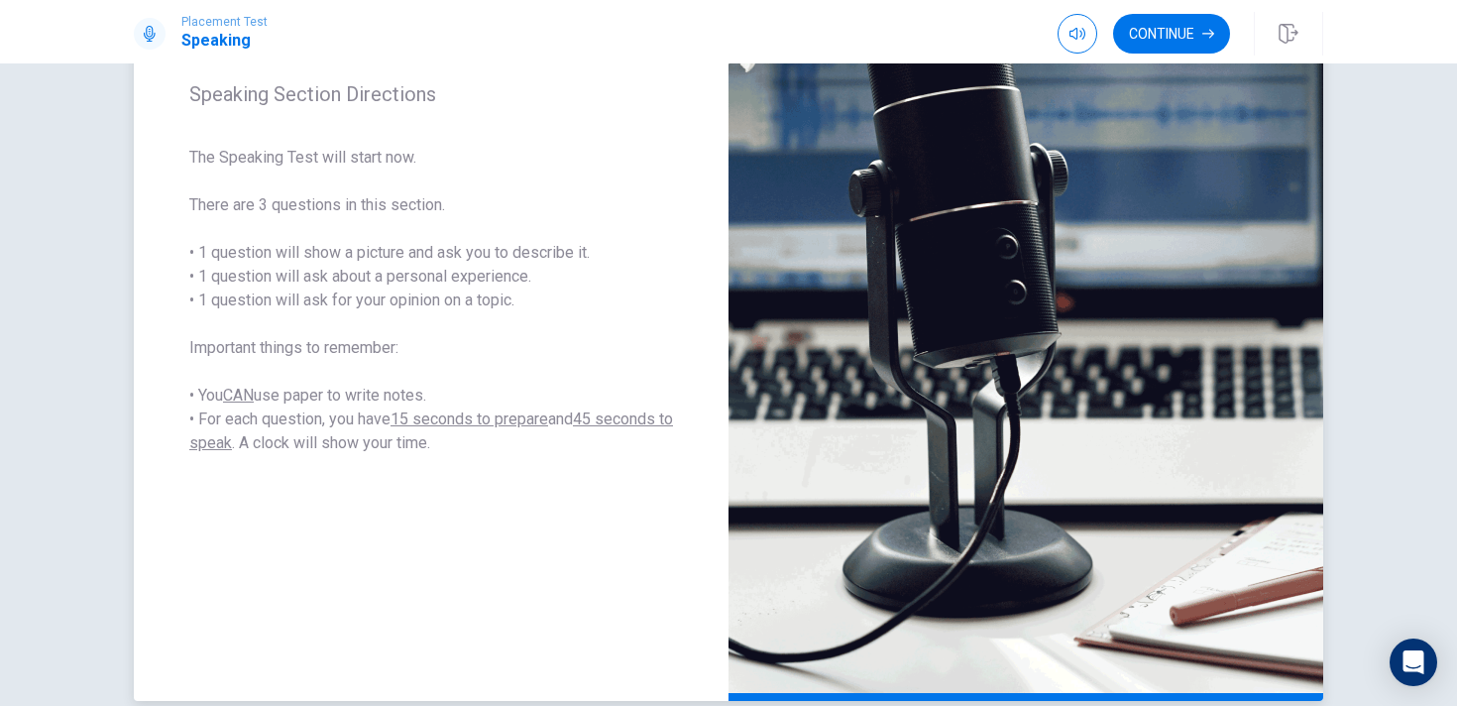
scroll to position [365, 0]
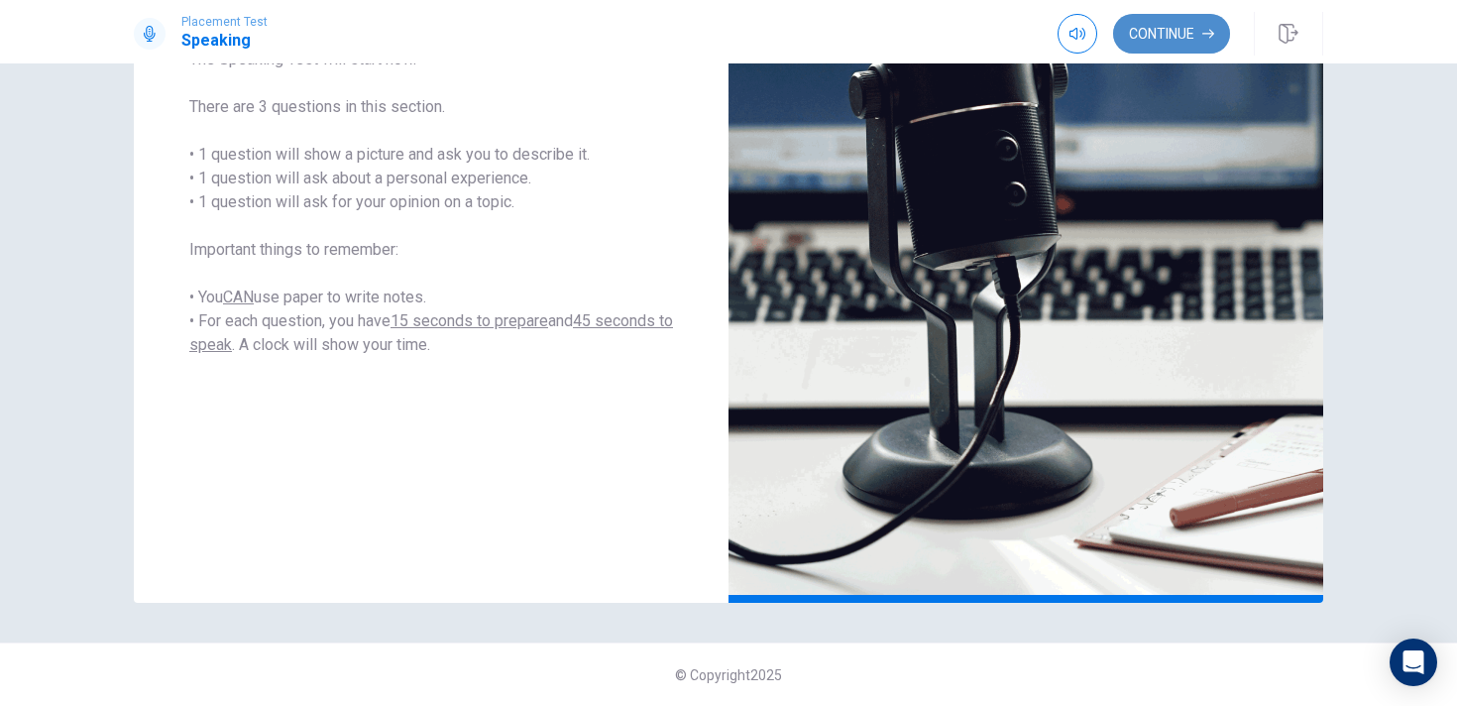
click at [1165, 41] on button "Continue" at bounding box center [1171, 34] width 117 height 40
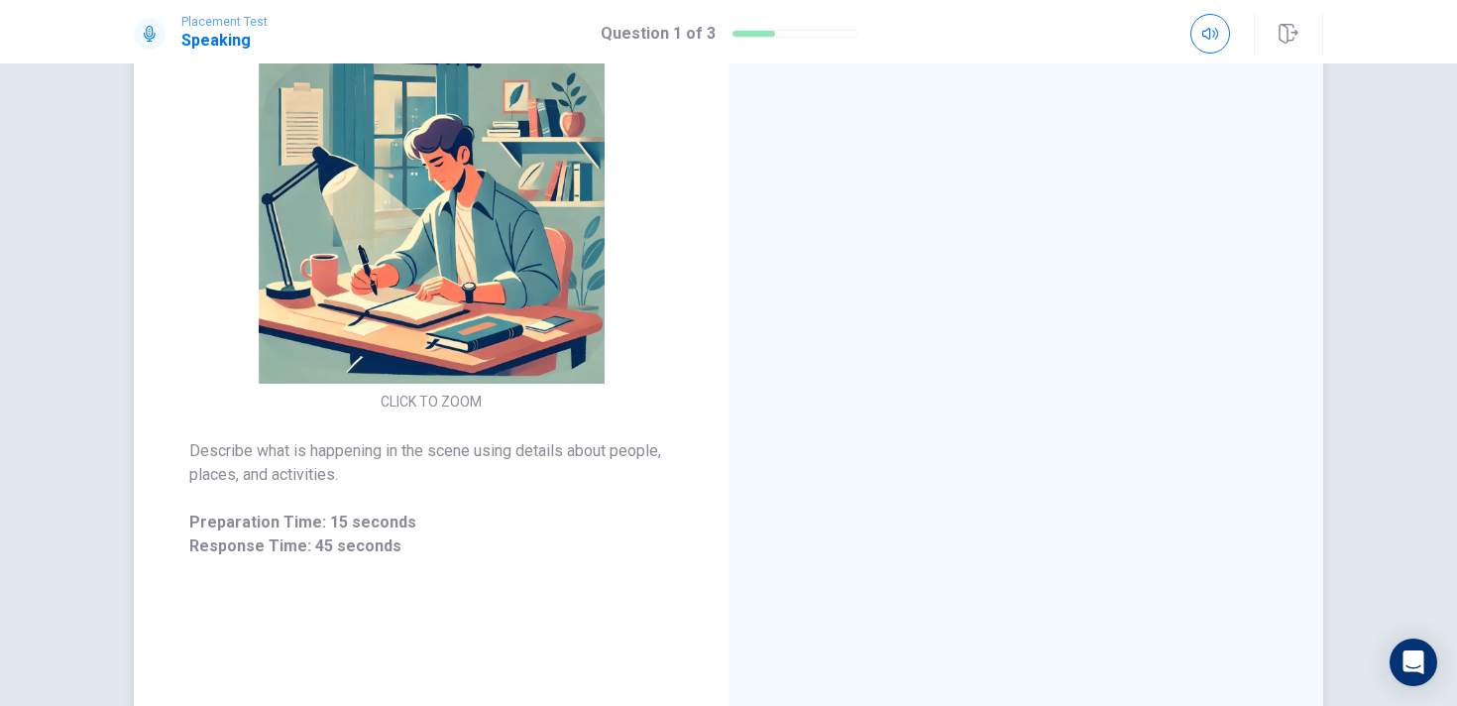
scroll to position [247, 0]
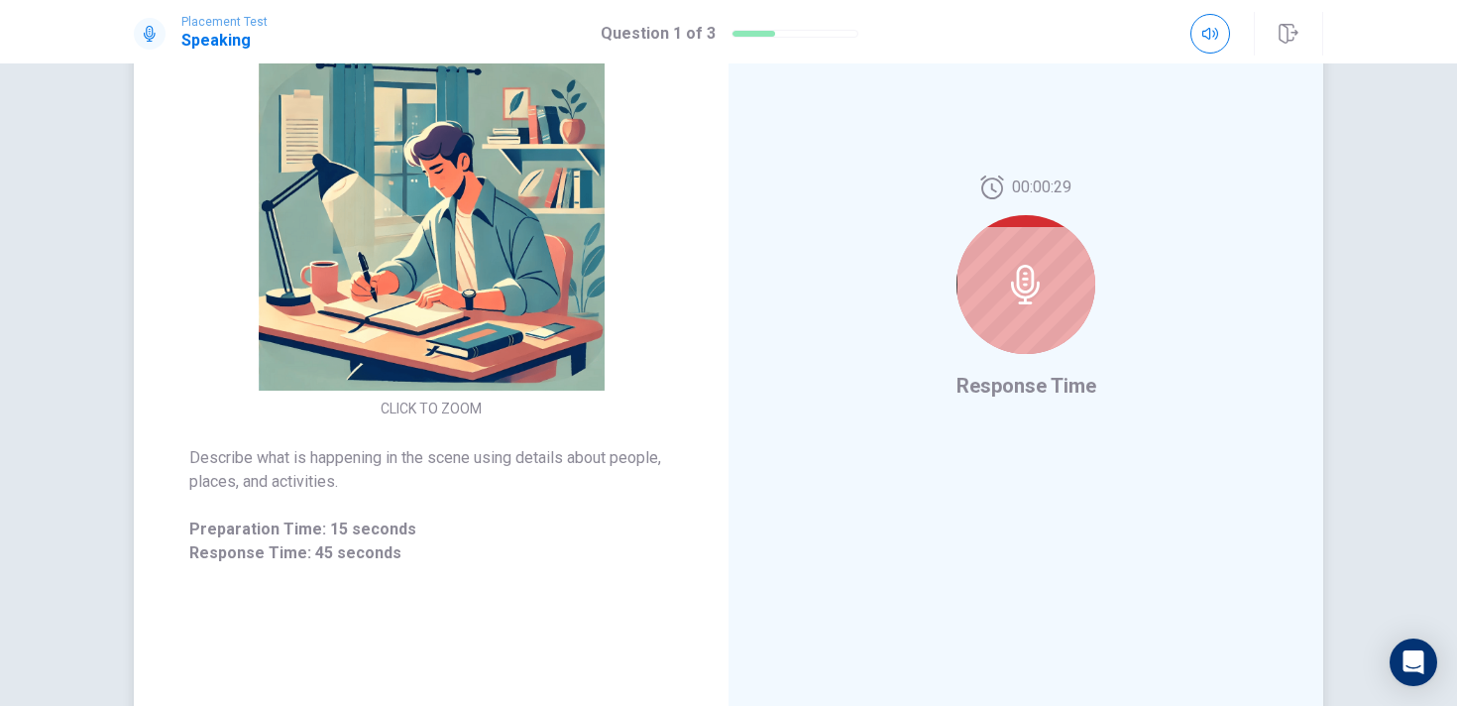
click at [1065, 287] on div at bounding box center [1026, 284] width 139 height 139
click at [1029, 282] on icon at bounding box center [1026, 285] width 40 height 40
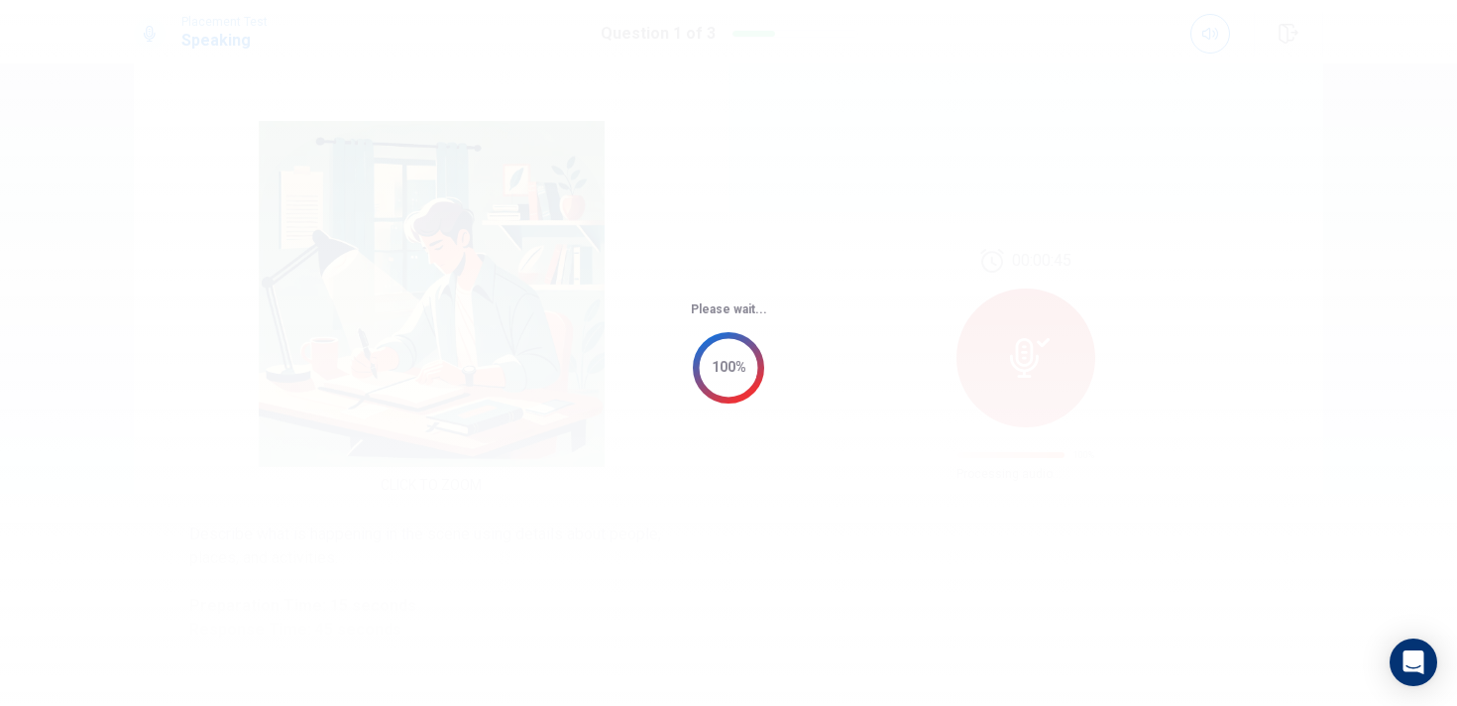
scroll to position [0, 0]
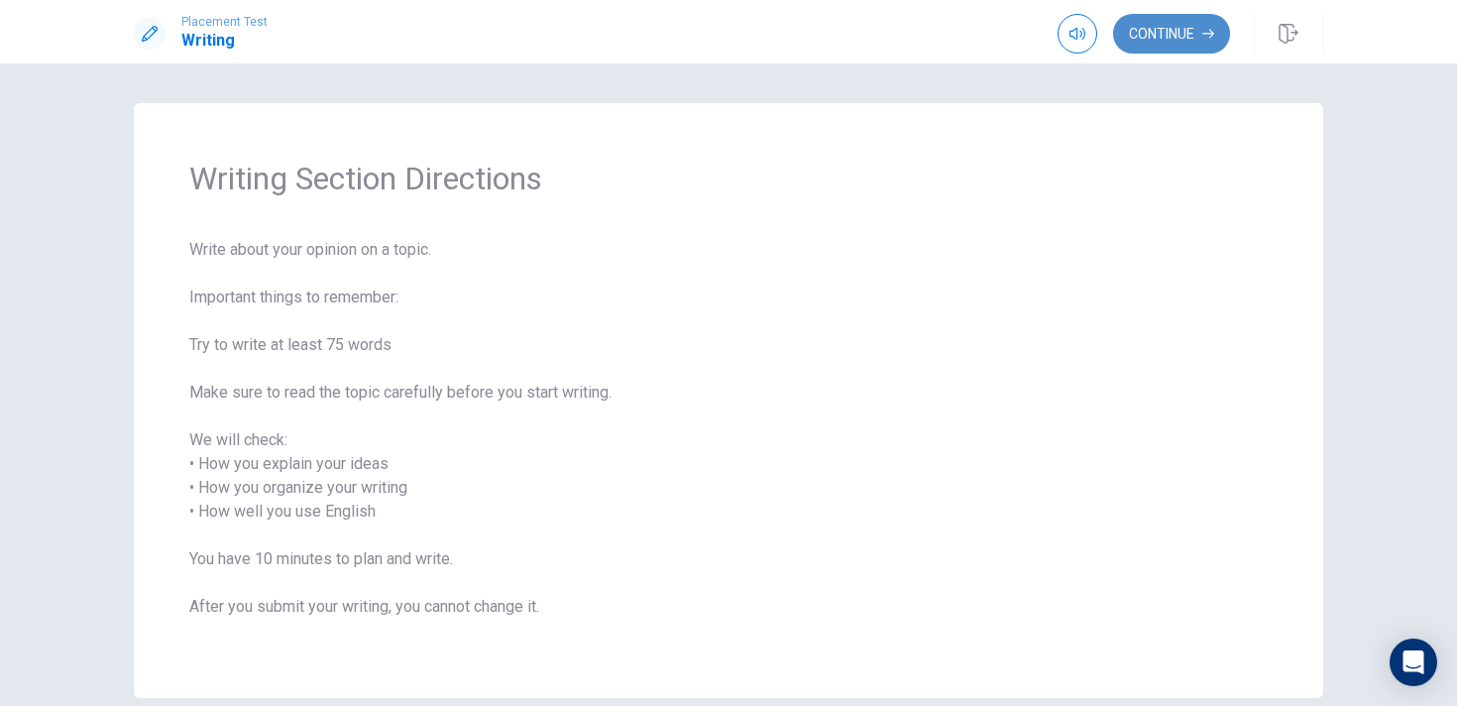
click at [1175, 22] on button "Continue" at bounding box center [1171, 34] width 117 height 40
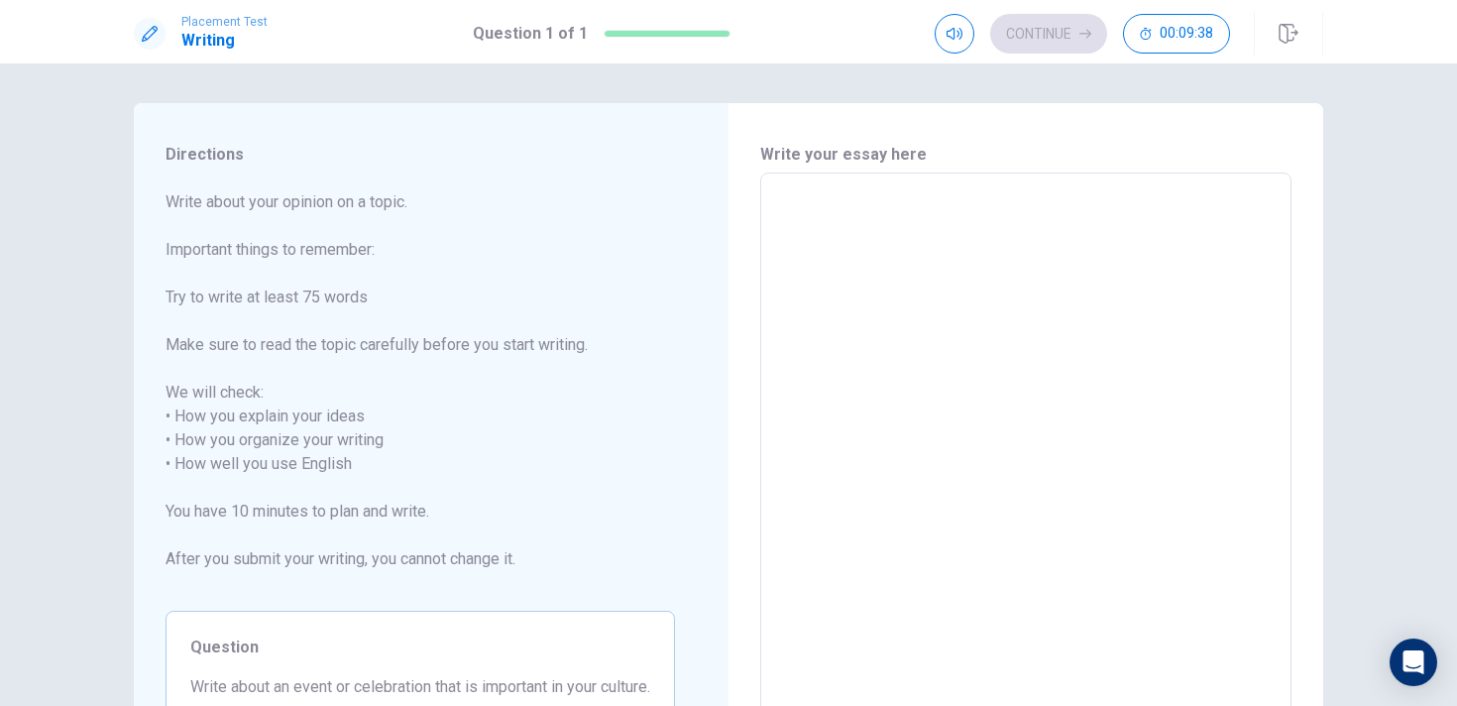
click at [795, 235] on textarea at bounding box center [1026, 452] width 504 height 526
type textarea "T"
type textarea "x"
type textarea "Th"
type textarea "x"
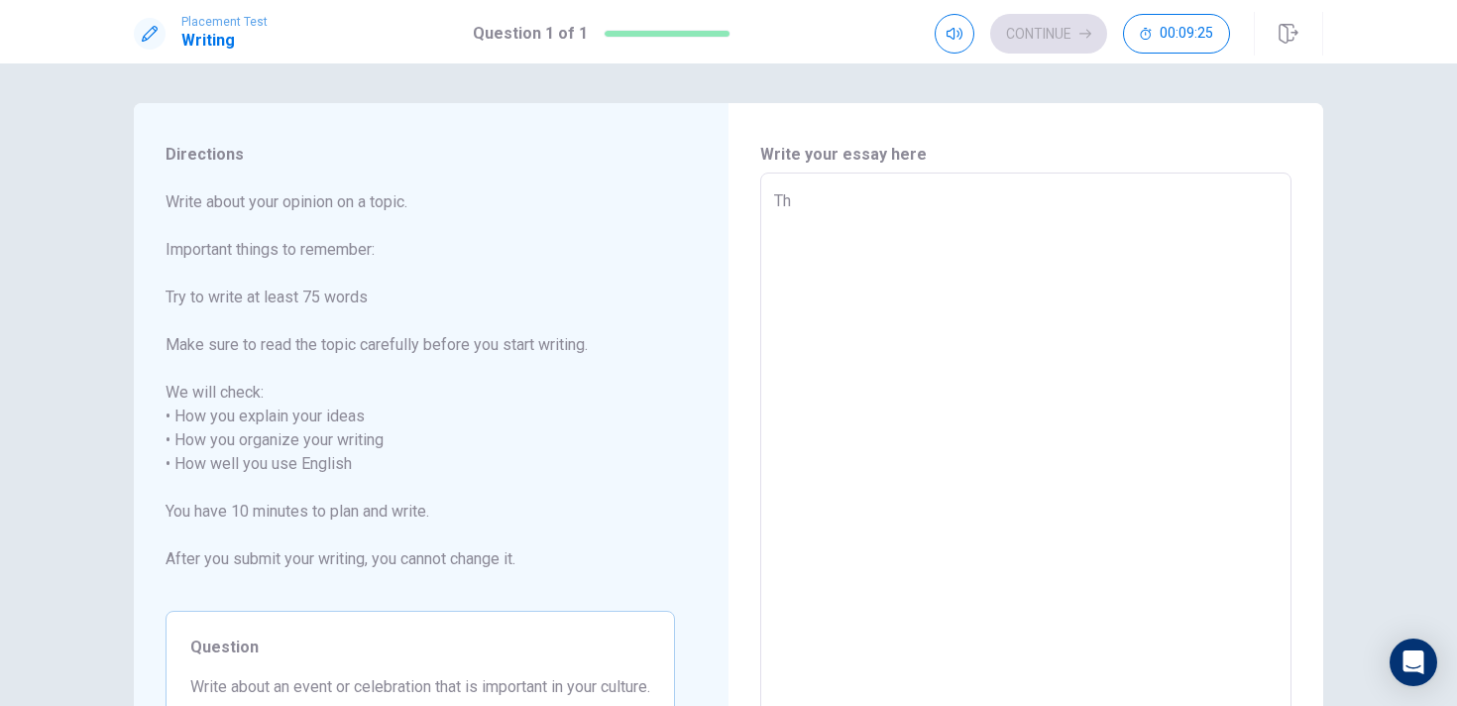
type textarea "The"
type textarea "x"
type textarea "Ther"
type textarea "x"
type textarea "There"
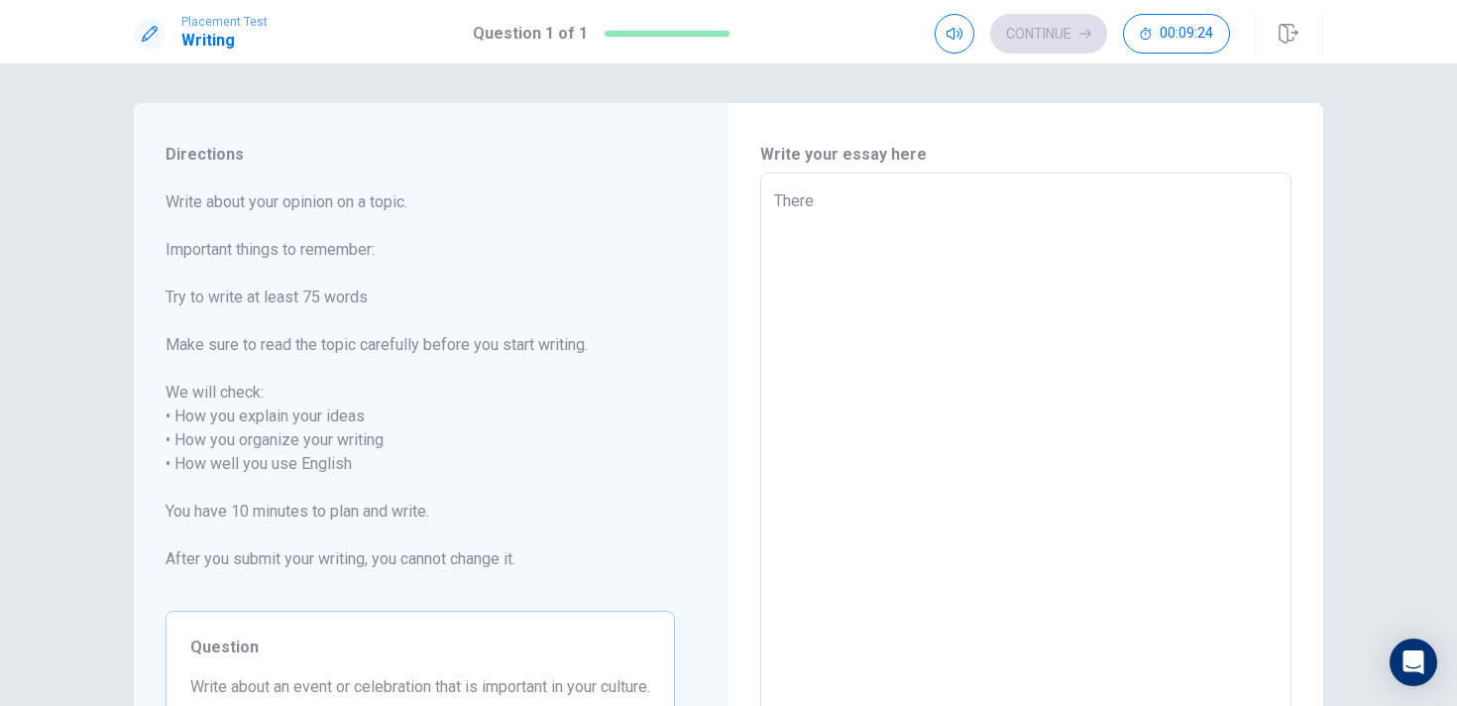
type textarea "x"
type textarea "There"
type textarea "x"
type textarea "There i"
type textarea "x"
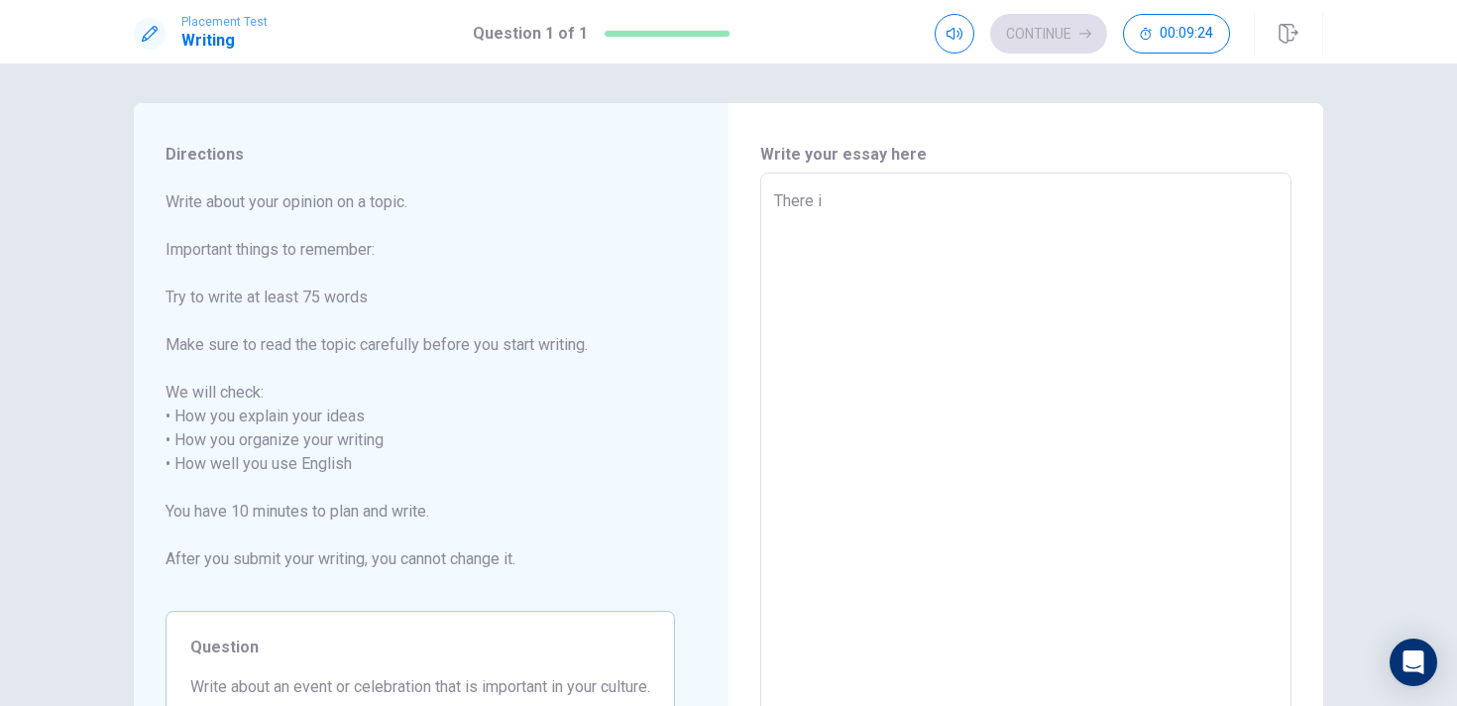
type textarea "There is"
type textarea "x"
type textarea "There is"
type textarea "x"
type textarea "There is a"
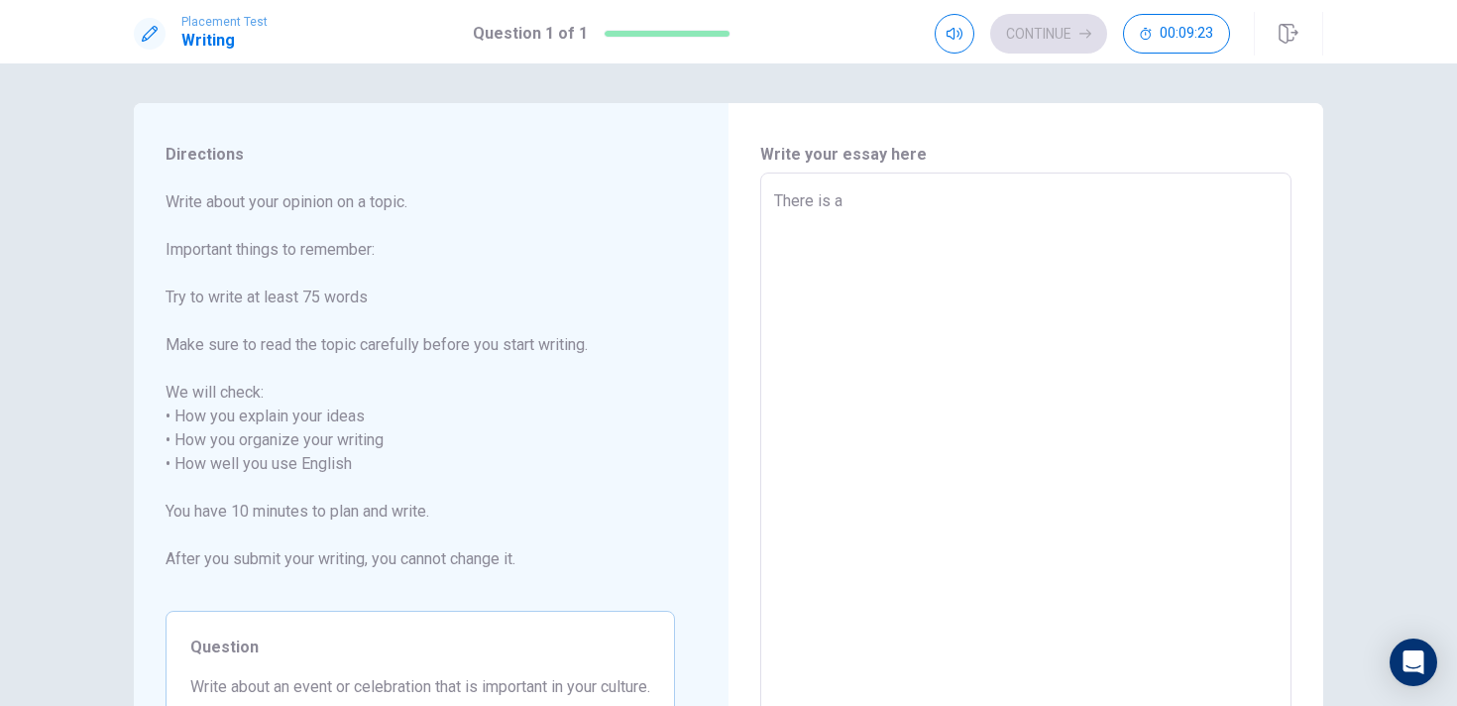
type textarea "x"
type textarea "There is a"
type textarea "x"
type textarea "There is a v"
type textarea "x"
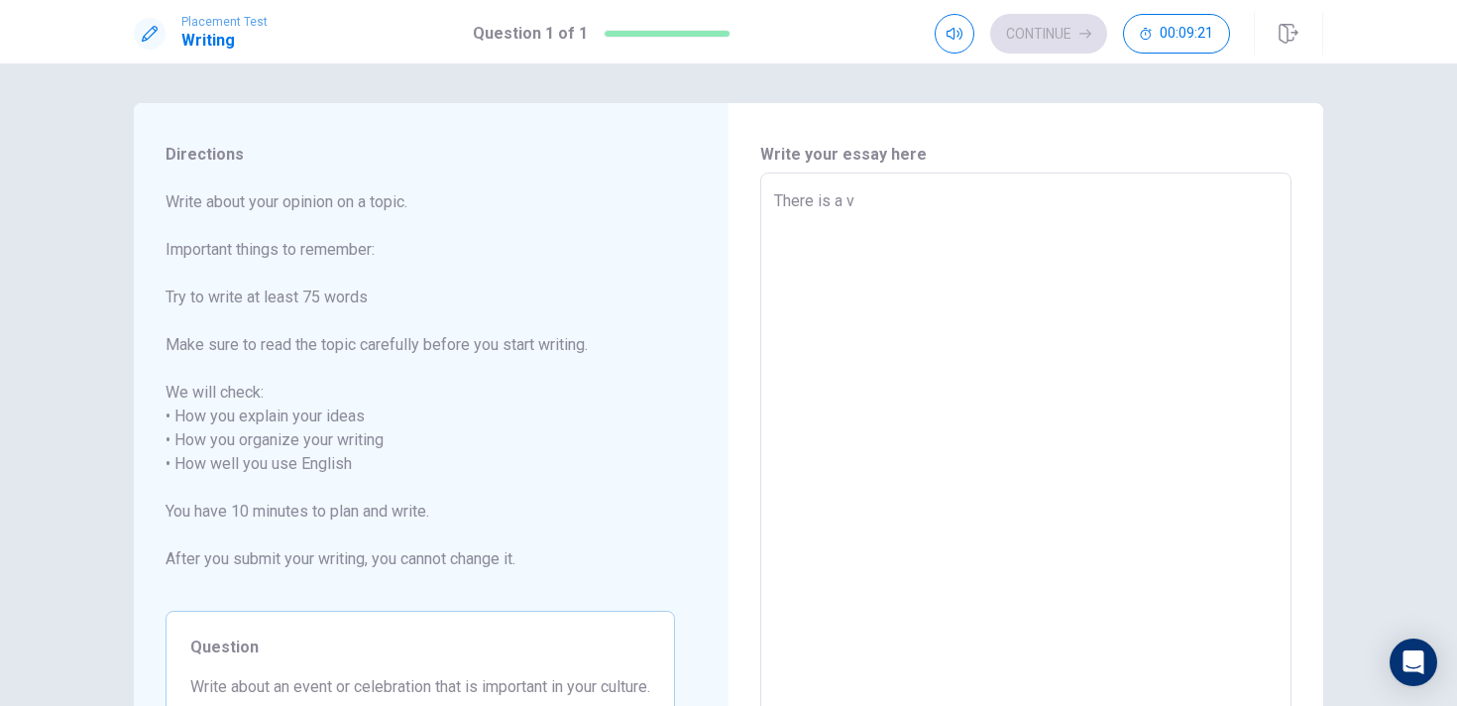
type textarea "There is a ve"
type textarea "x"
type textarea "There is a ver"
type textarea "x"
type textarea "There is a very"
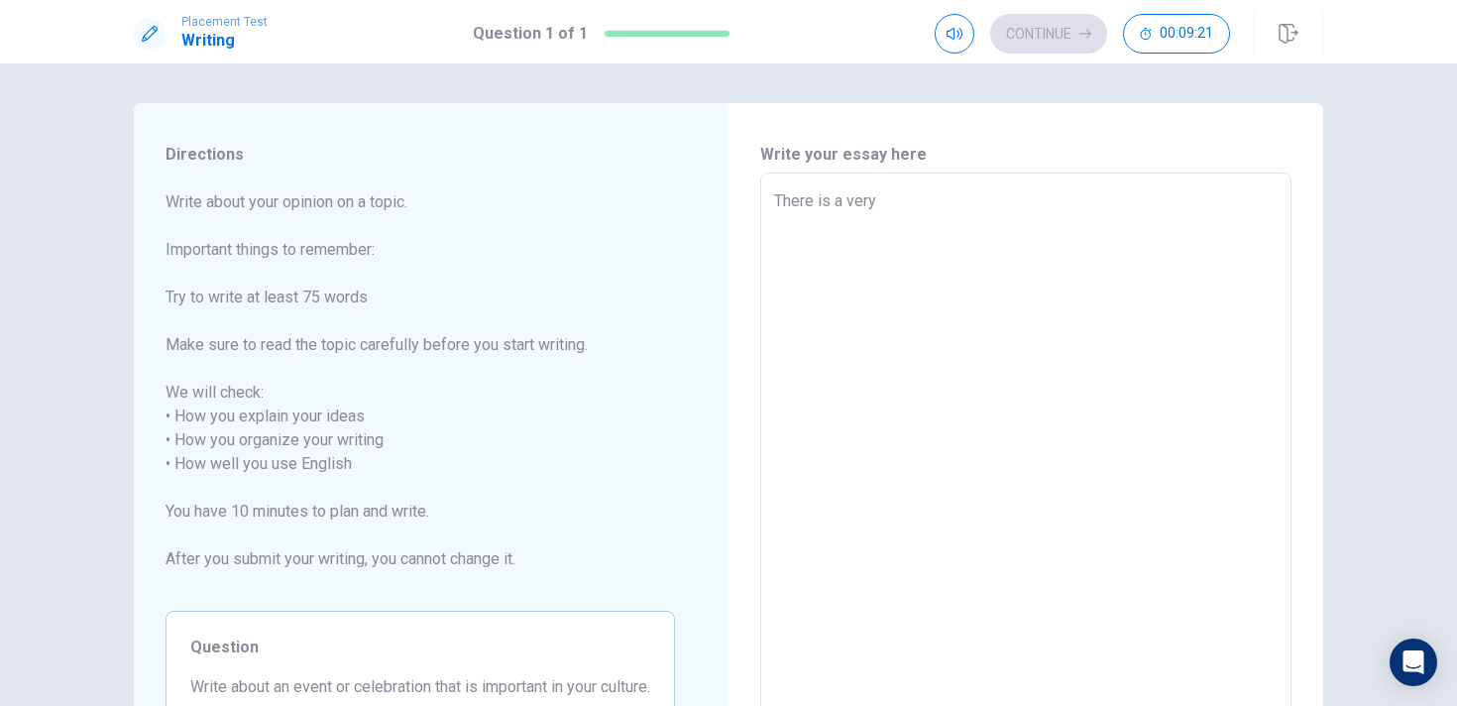
type textarea "x"
type textarea "There is a very"
type textarea "x"
type textarea "There is a very i"
type textarea "x"
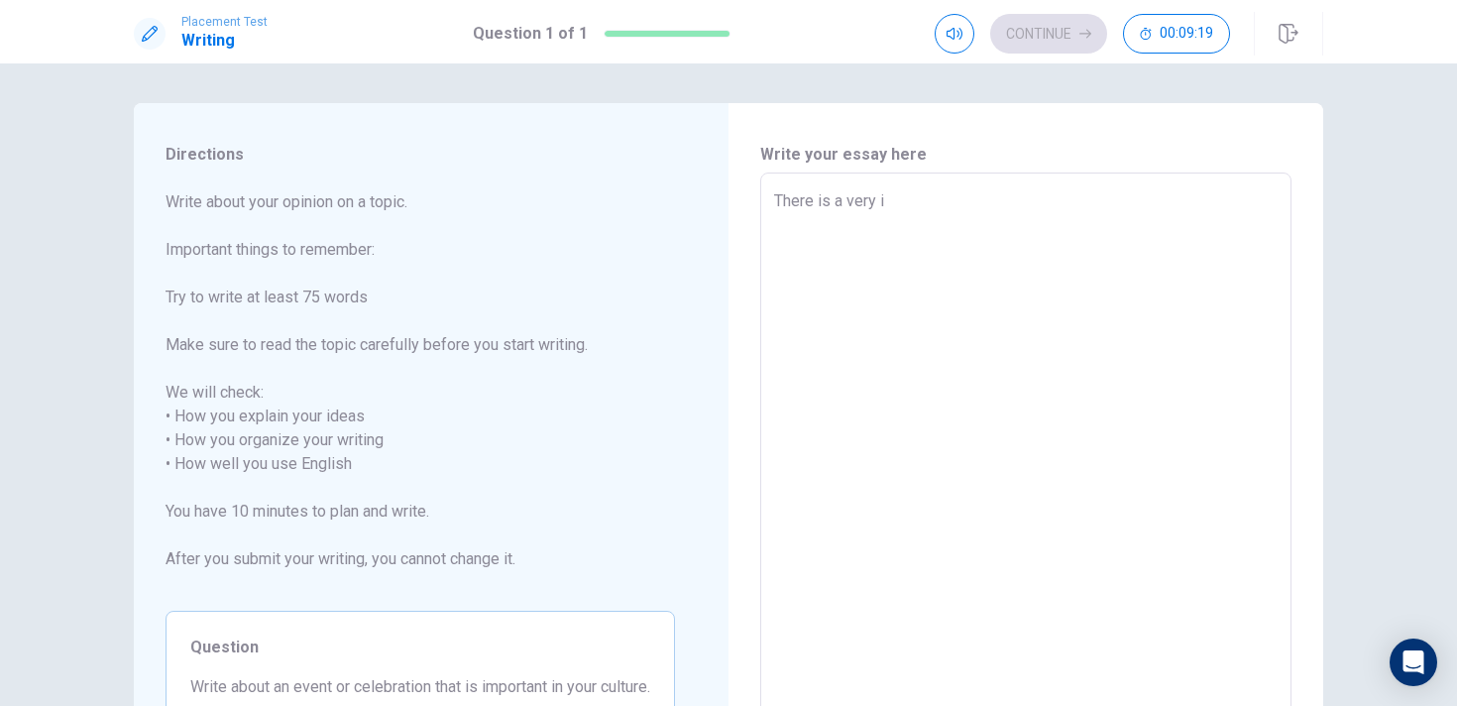
type textarea "There is a very im"
type textarea "x"
type textarea "There is a very imp"
type textarea "x"
type textarea "There is a very impo"
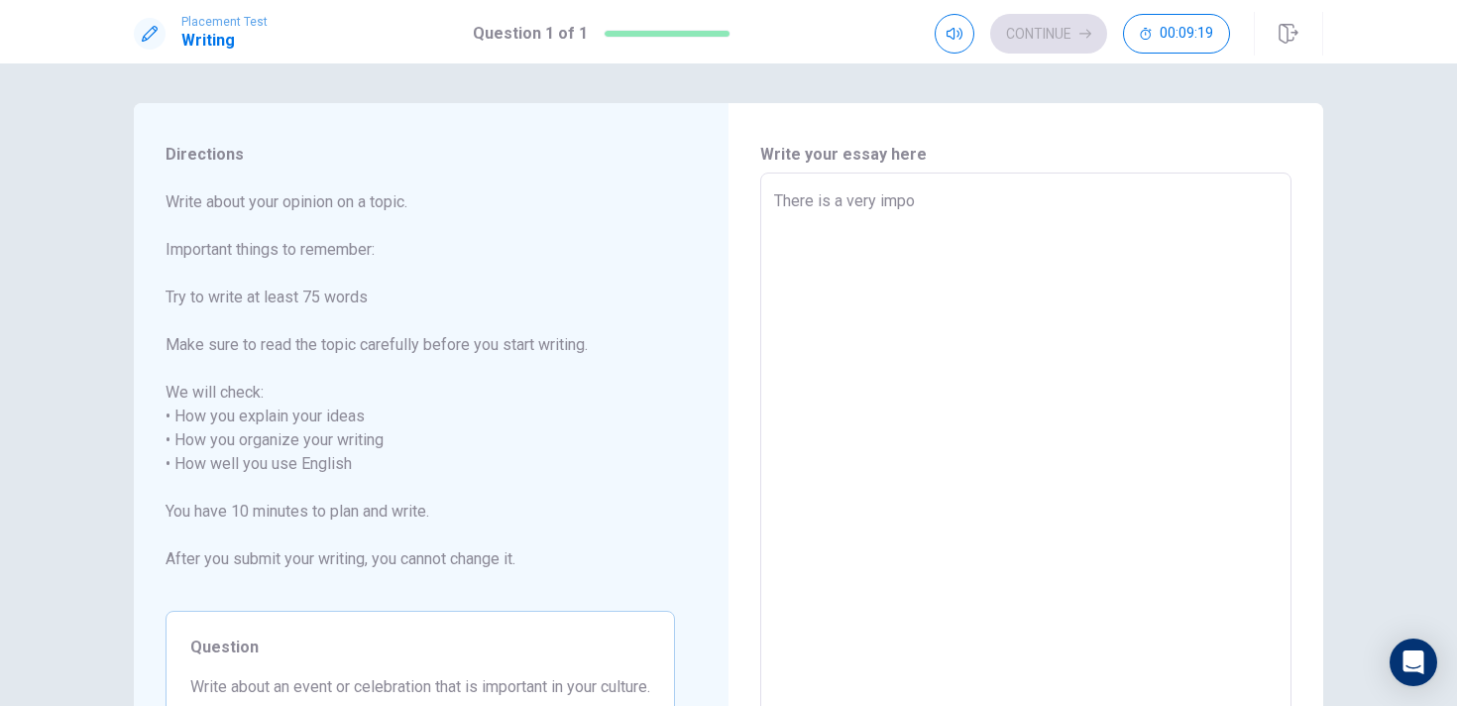
type textarea "x"
type textarea "There is a very impor"
type textarea "x"
type textarea "There is a very import"
type textarea "x"
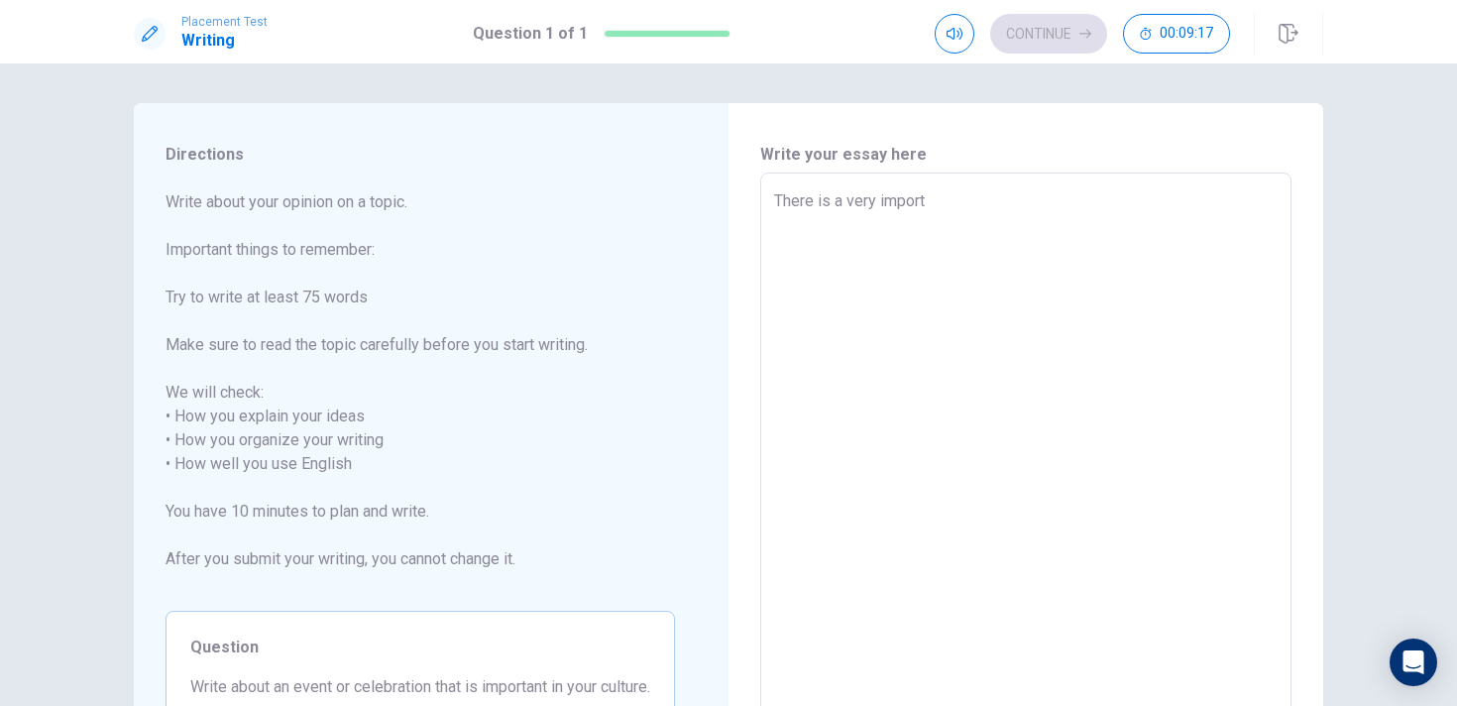
type textarea "There is a very importa"
type textarea "x"
type textarea "There is a very importan"
type textarea "x"
type textarea "There is a very important"
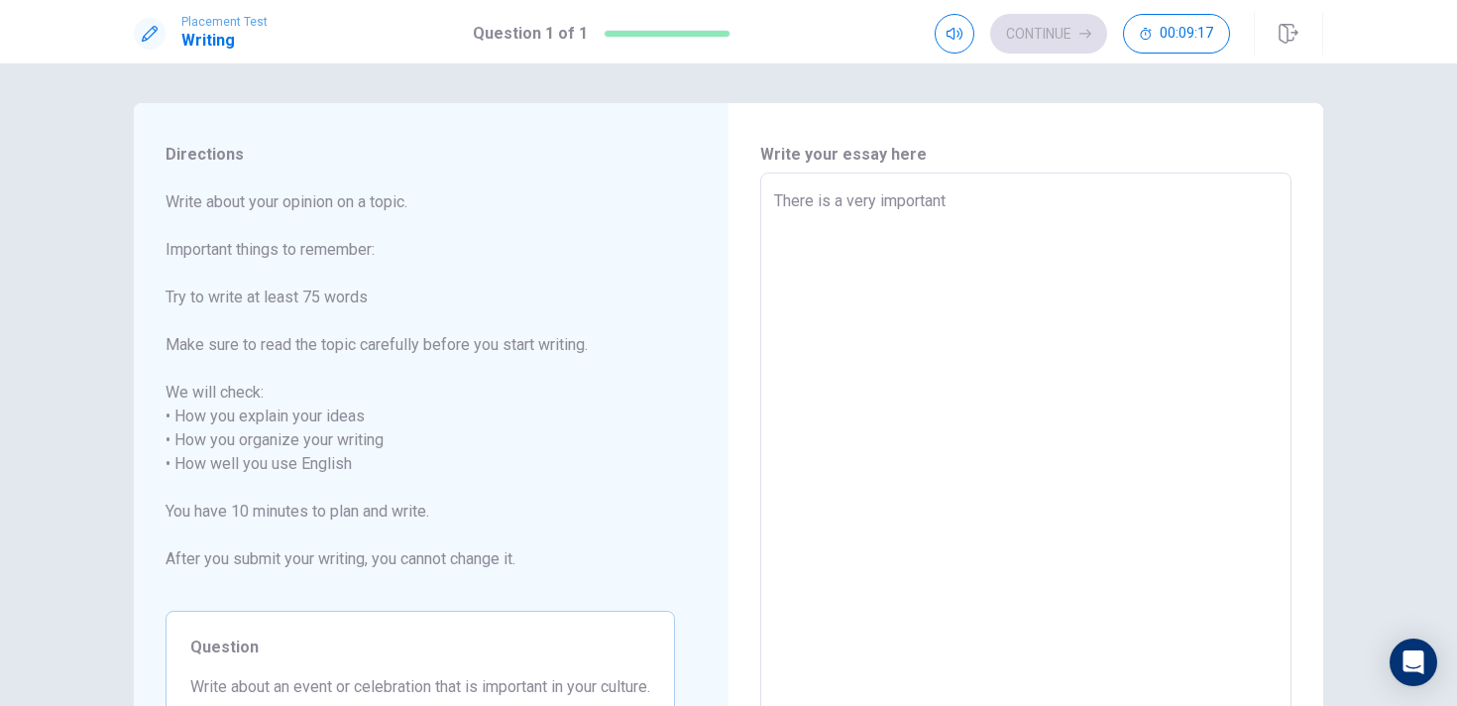
type textarea "x"
type textarea "There is a very important"
type textarea "x"
type textarea "There is a very important c"
type textarea "x"
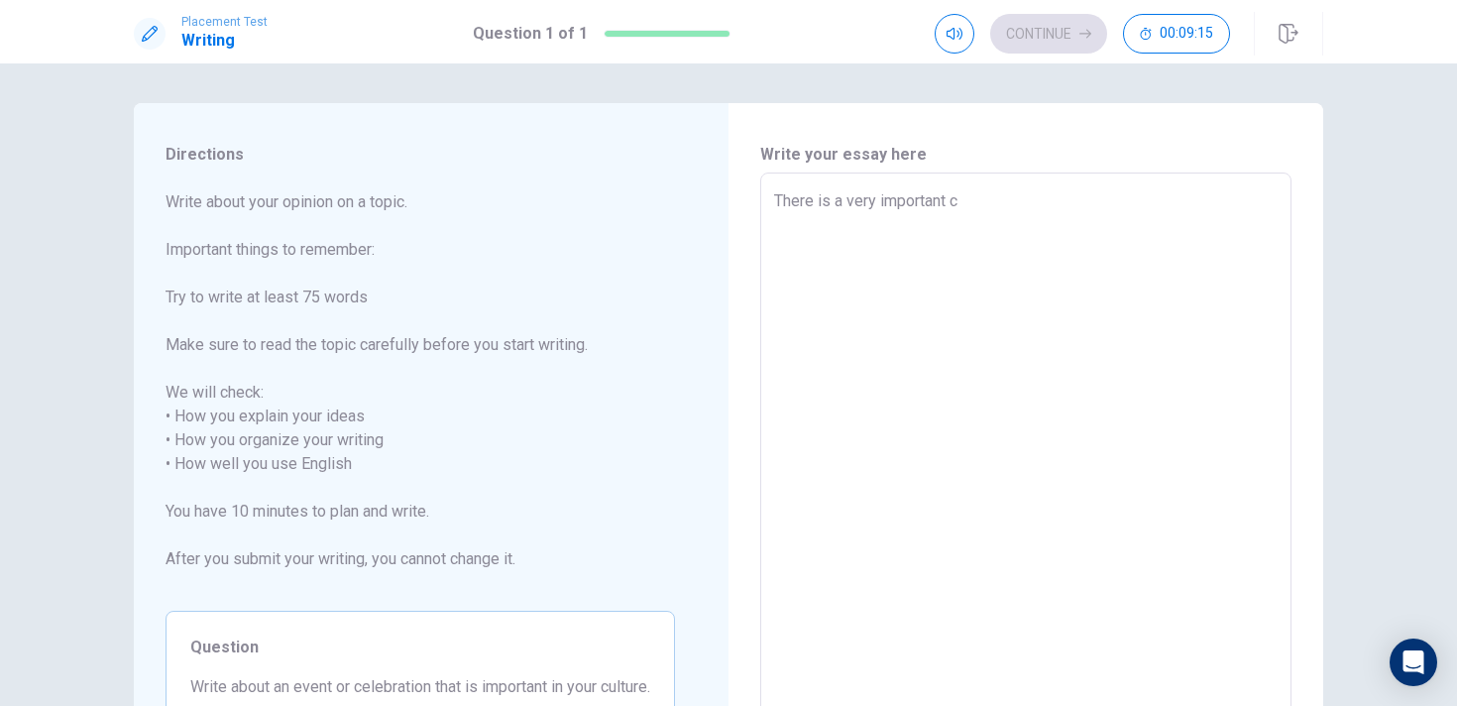
type textarea "There is a very important ce"
type textarea "x"
type textarea "There is a very important cel"
type textarea "x"
type textarea "There is a very important cele"
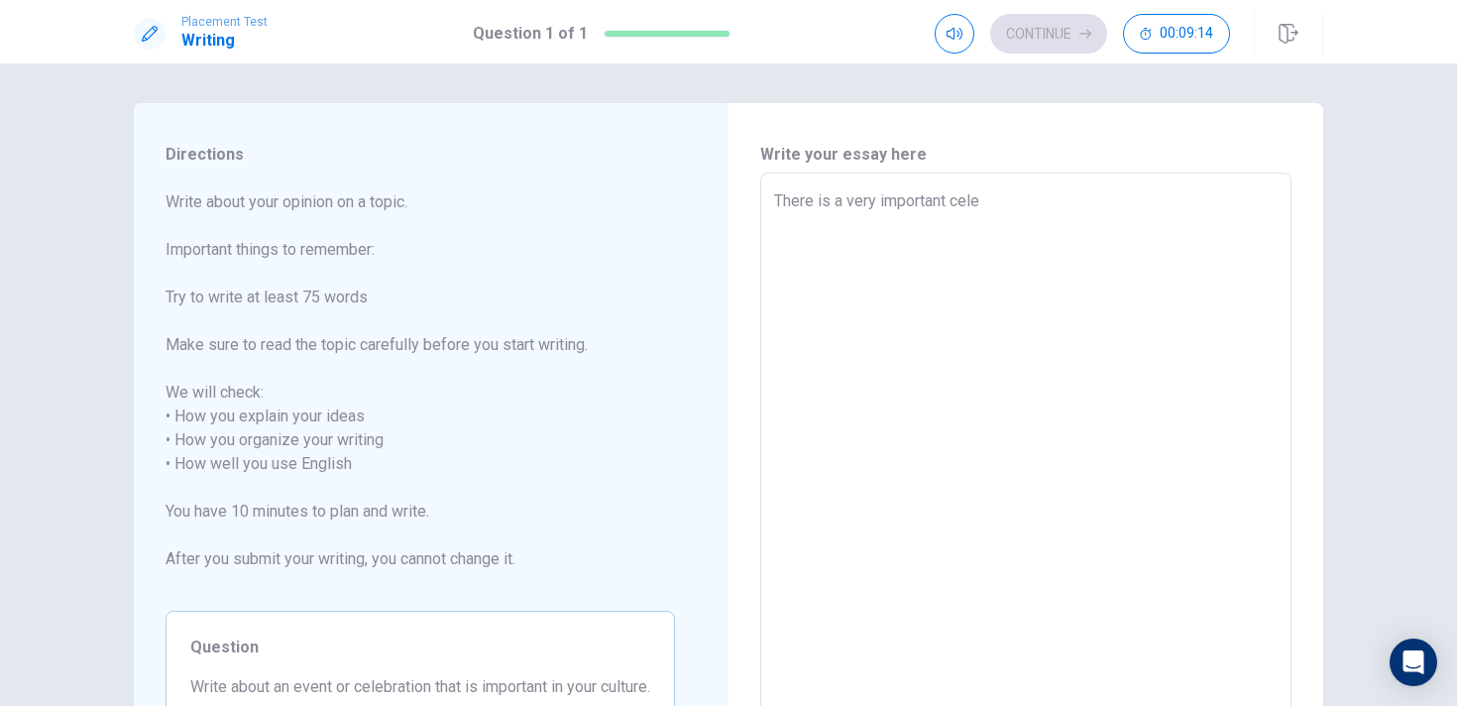
type textarea "x"
type textarea "There is a very important celeb"
type textarea "x"
type textarea "There is a very important celebr"
type textarea "x"
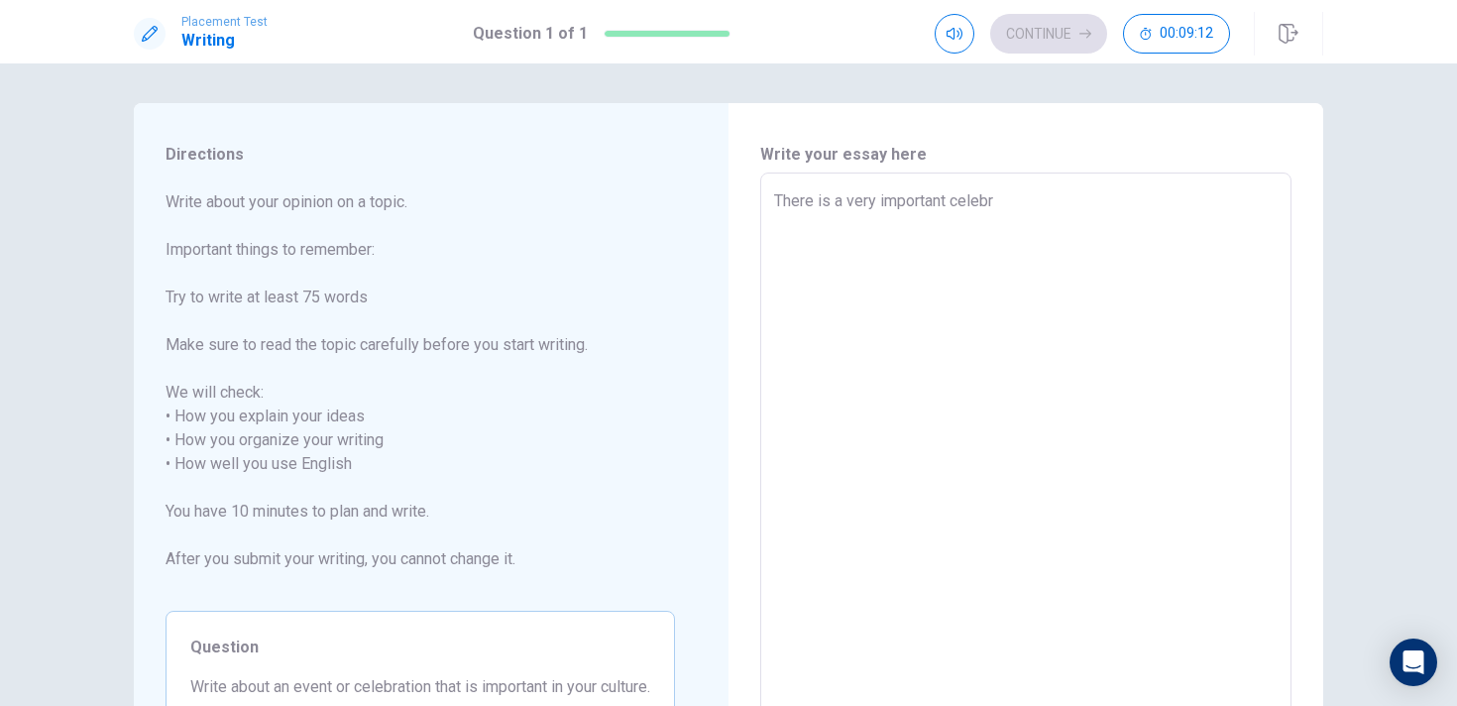
type textarea "There is a very important celebra"
type textarea "x"
type textarea "There is a very important celebrat"
type textarea "x"
type textarea "There is a very important celebrati"
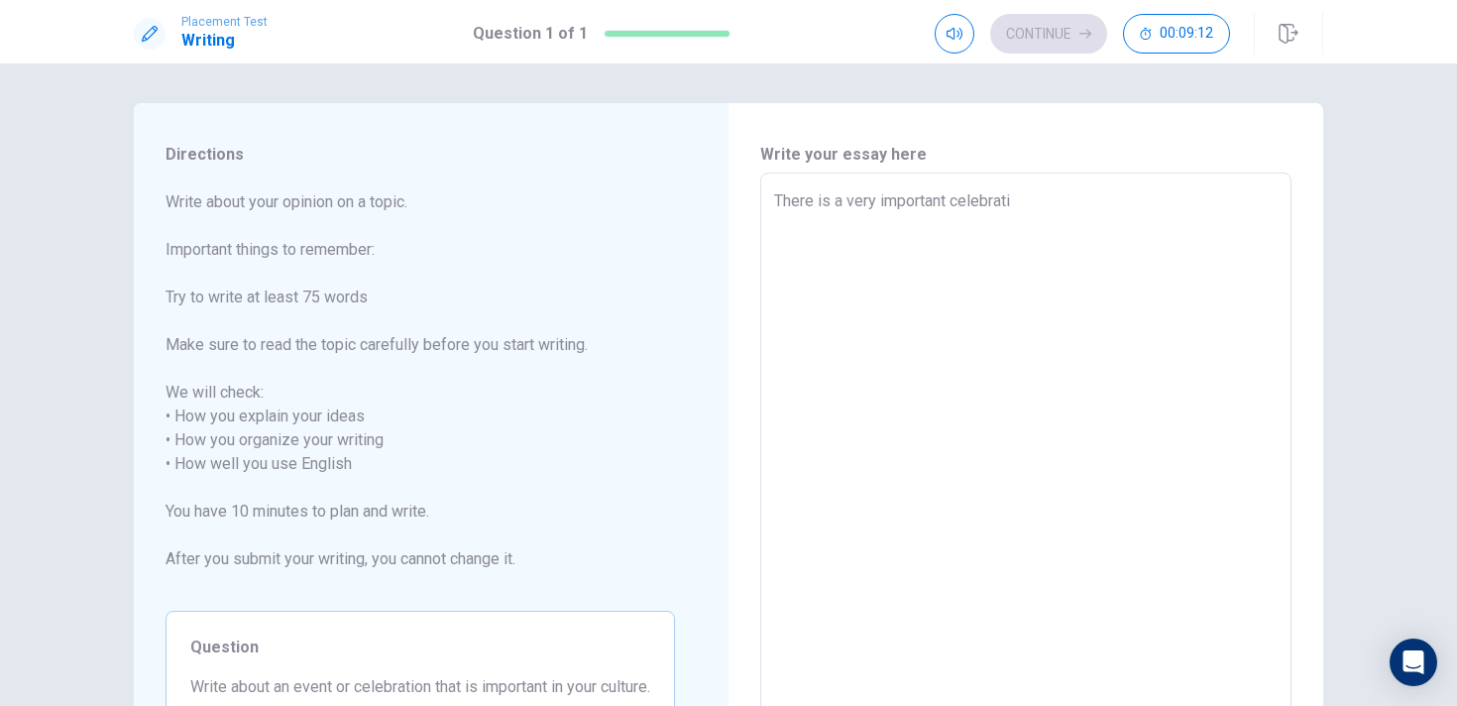
type textarea "x"
type textarea "There is a very important celebratio"
type textarea "x"
type textarea "There is a very important celebration"
type textarea "x"
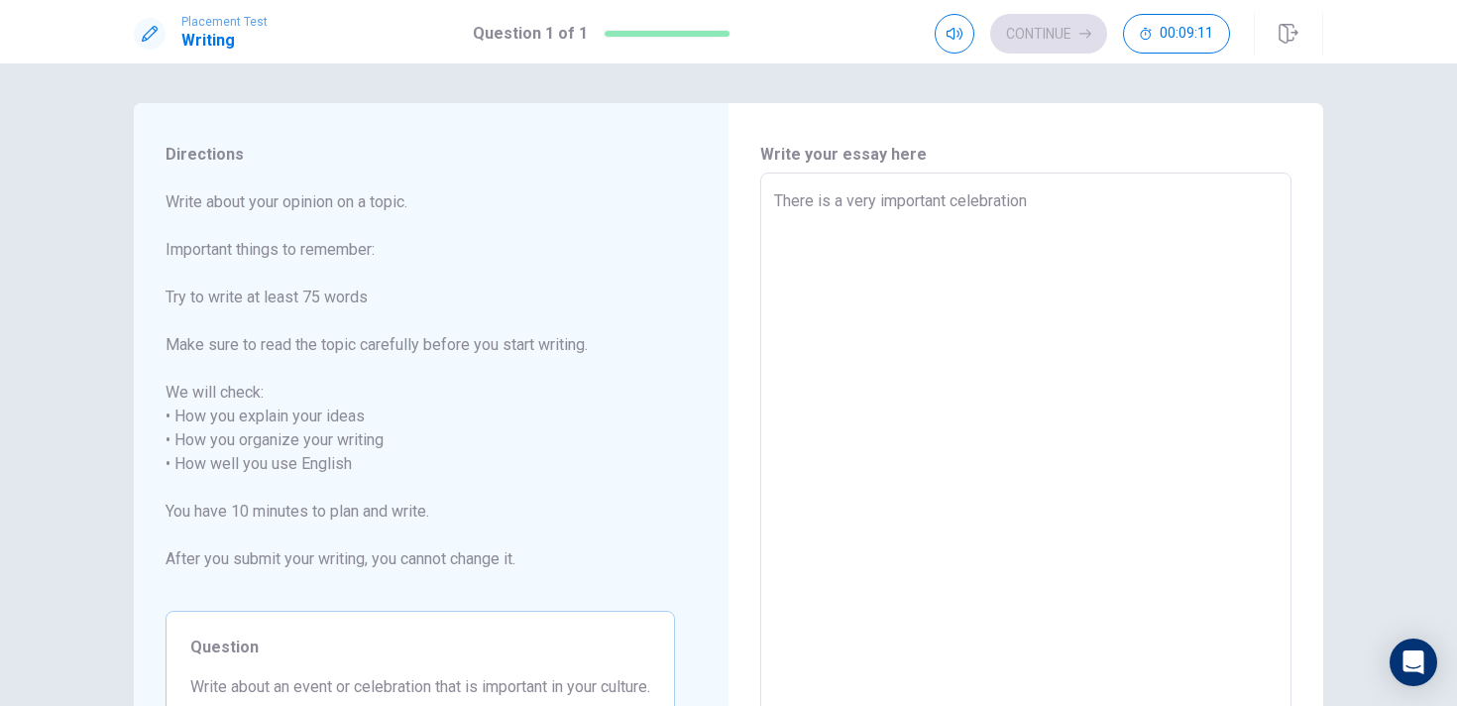
type textarea "There is a very important celebration"
type textarea "x"
type textarea "There is a very important celebration i"
type textarea "x"
type textarea "There is a very important celebration in"
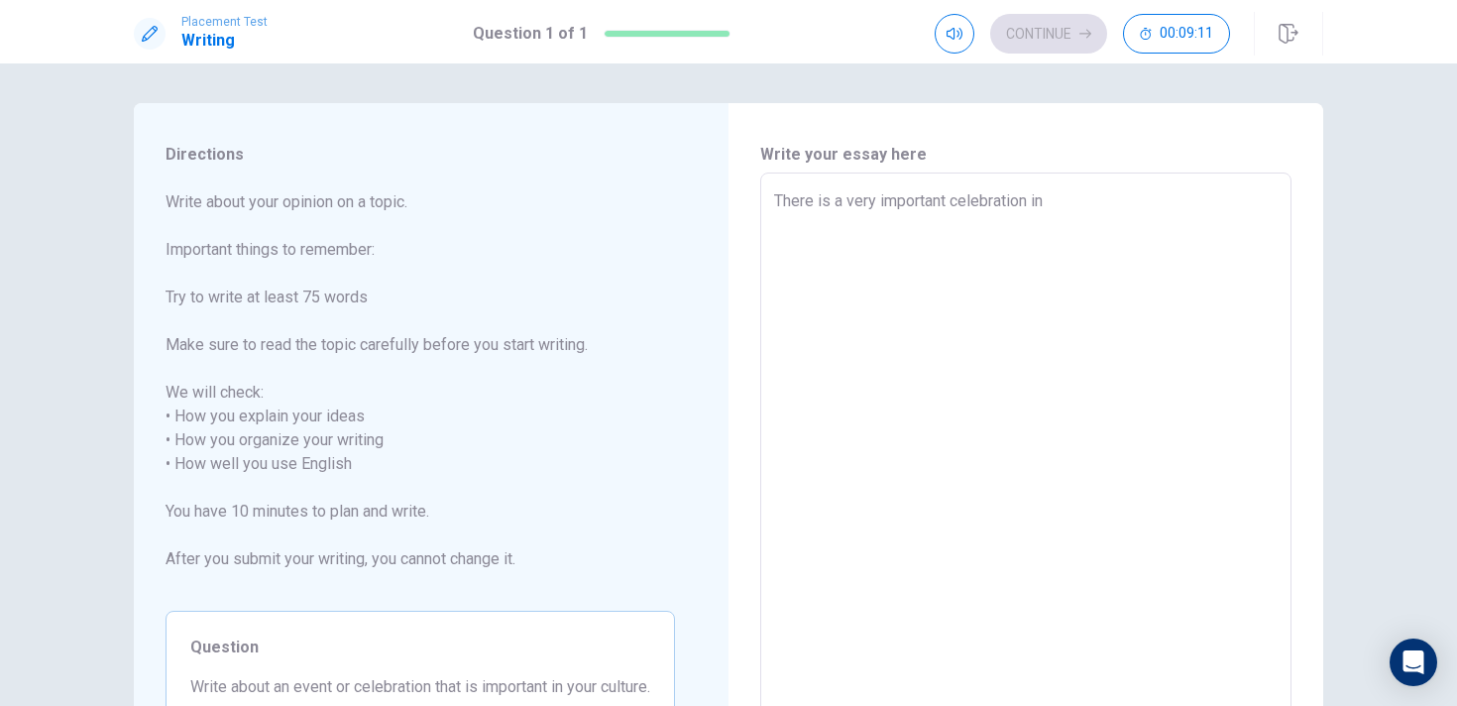
type textarea "x"
type textarea "There is a very important celebration in"
type textarea "x"
type textarea "There is a very important celebration in m"
type textarea "x"
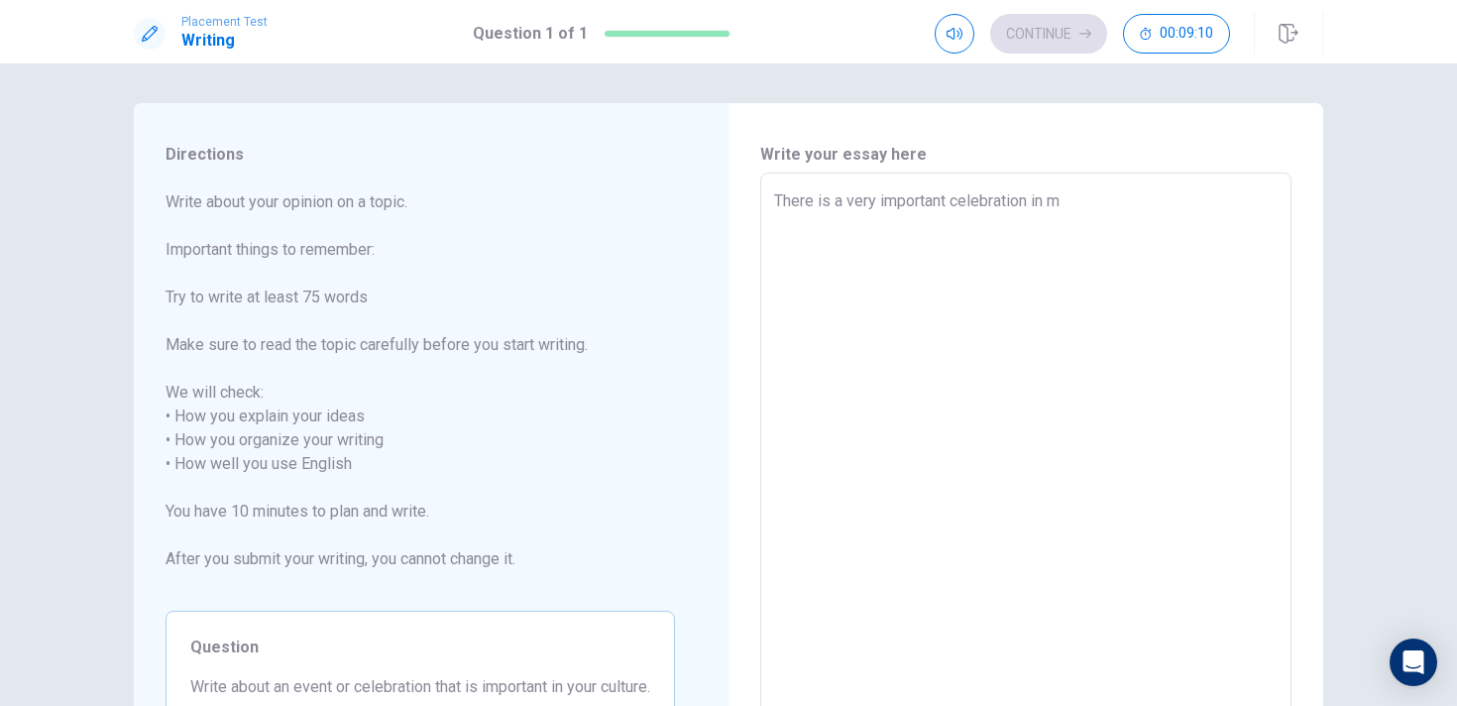
type textarea "There is a very important celebration in my"
type textarea "x"
type textarea "There is a very important celebration in my"
type textarea "x"
type textarea "There is a very important celebration in my c"
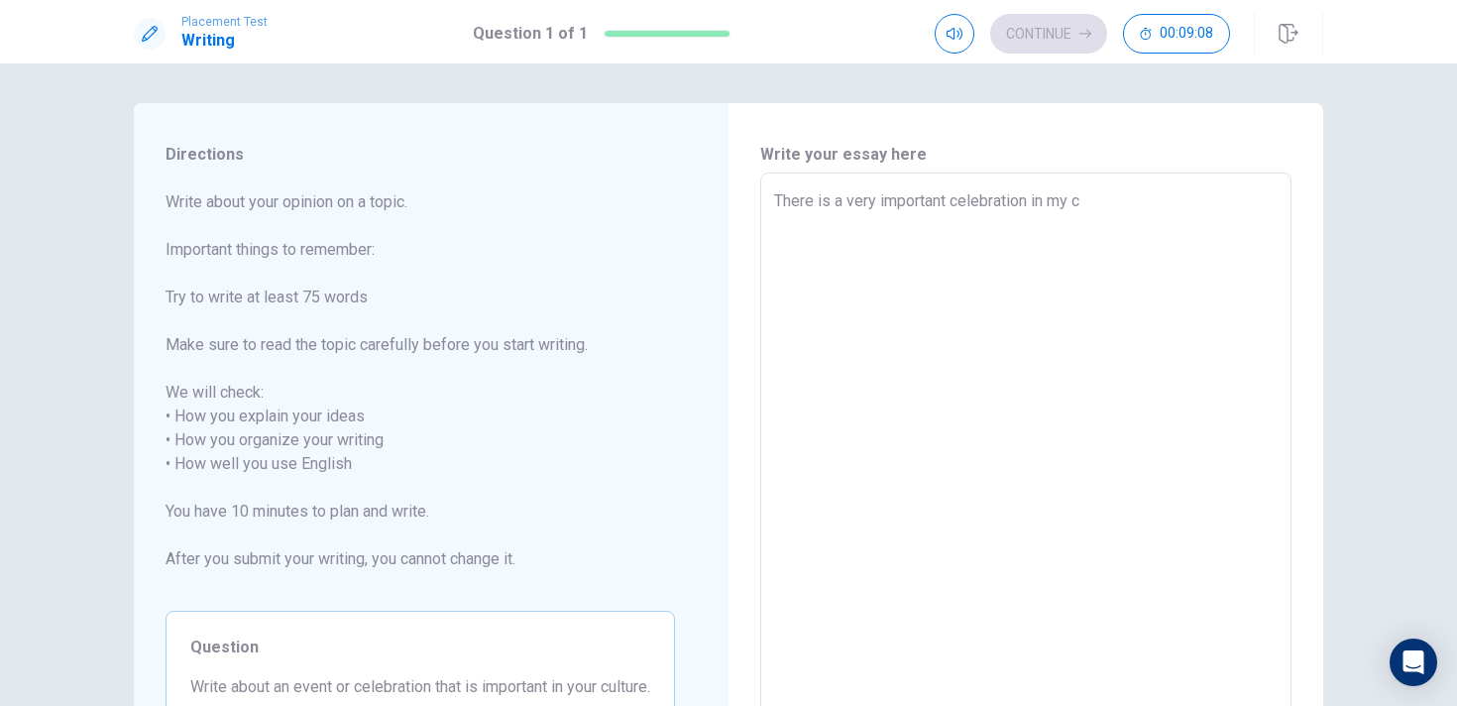
type textarea "x"
type textarea "There is a very important celebration in my cu"
type textarea "x"
type textarea "There is a very important celebration in my cul"
type textarea "x"
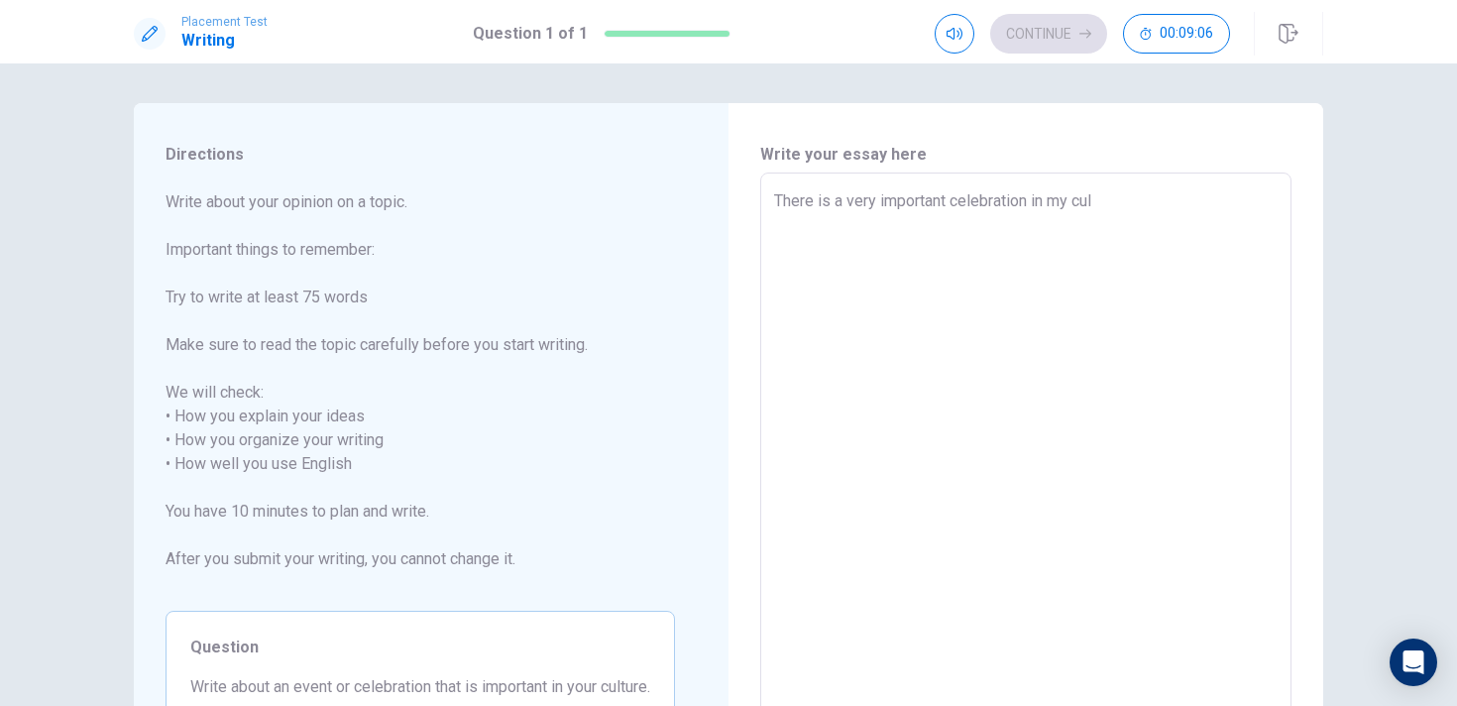
type textarea "There is a very important celebration in my cult"
type textarea "x"
type textarea "There is a very important celebration in my cultu"
type textarea "x"
type textarea "There is a very important celebration in my cultur"
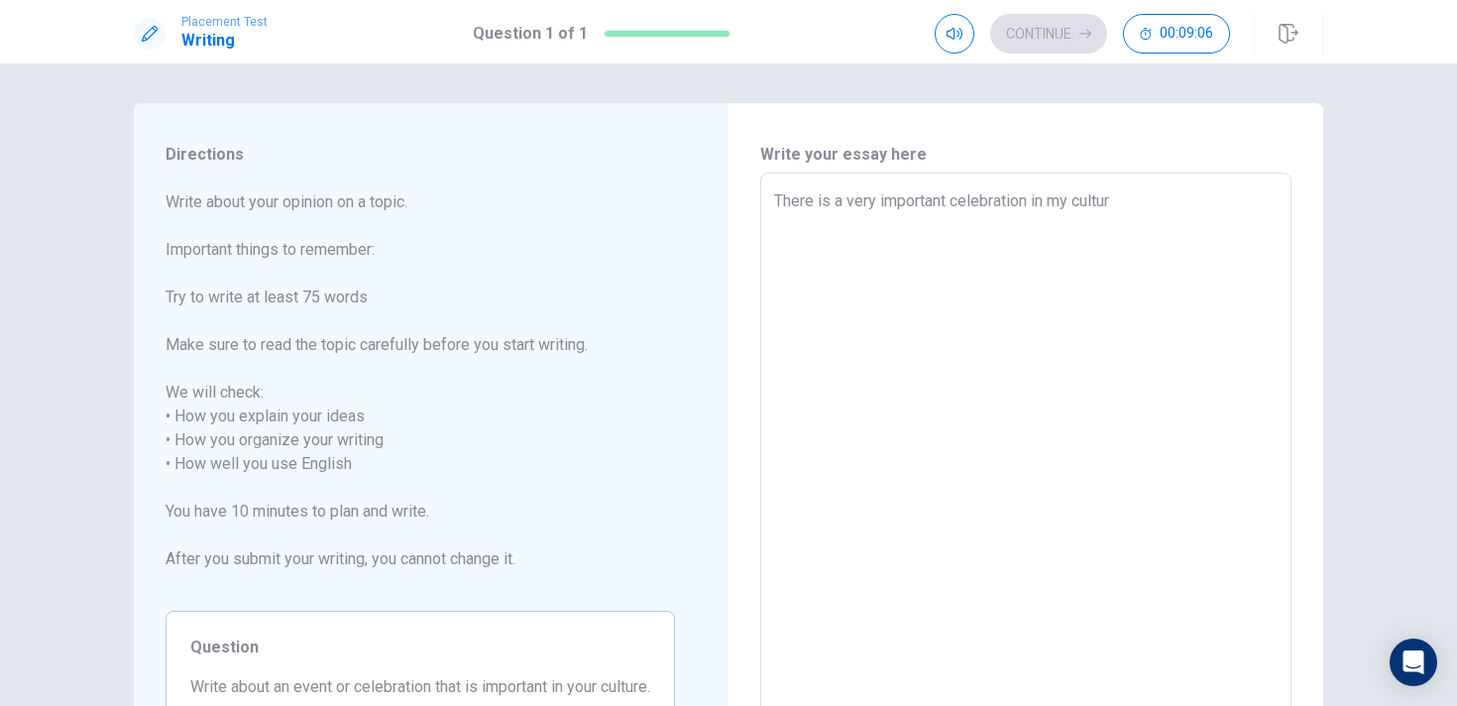
type textarea "x"
type textarea "There is a very important celebration in my culture"
type textarea "x"
drag, startPoint x: 1157, startPoint y: 202, endPoint x: 749, endPoint y: 187, distance: 407.7
click at [748, 188] on div "Write your essay here There is a very important celebration in my culture x ​ W…" at bounding box center [1026, 453] width 595 height 700
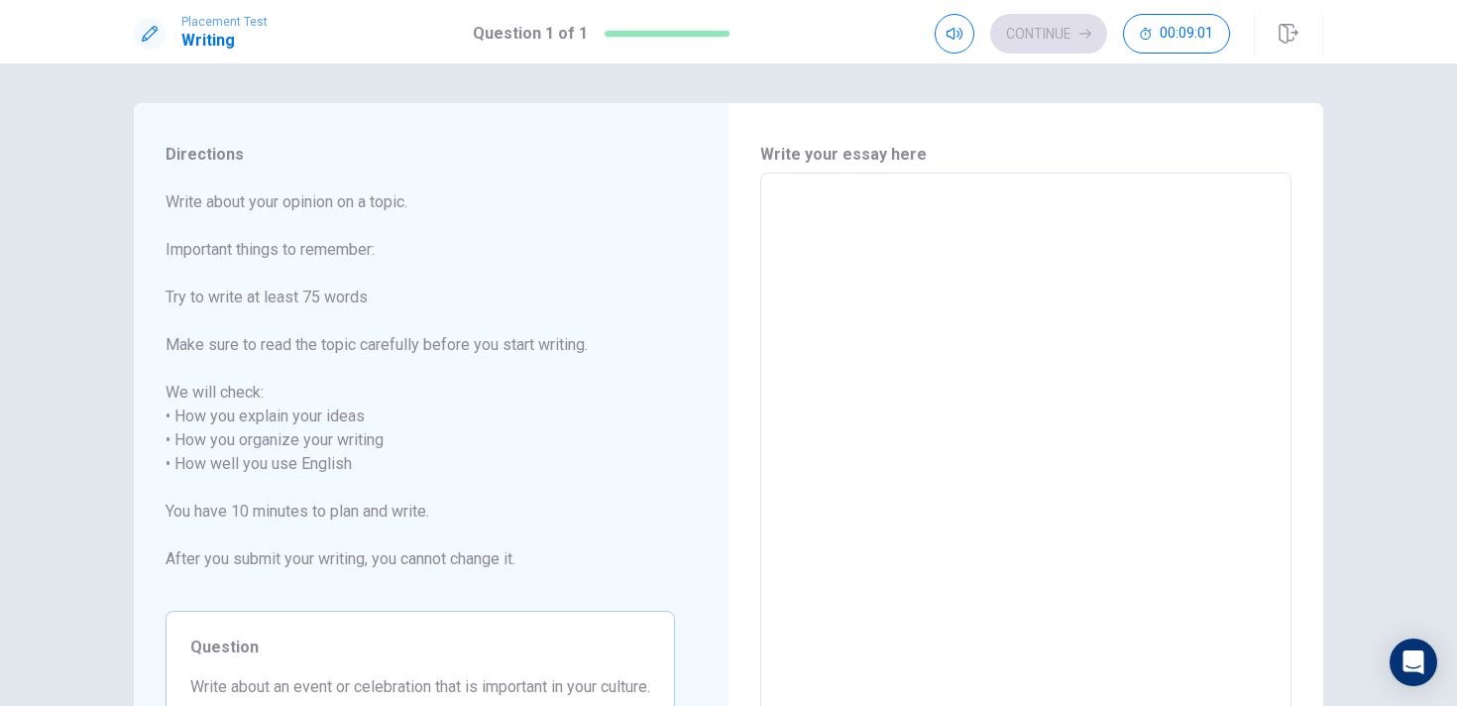
type textarea "S"
type textarea "x"
type textarea "Sp"
type textarea "x"
type textarea "Spr"
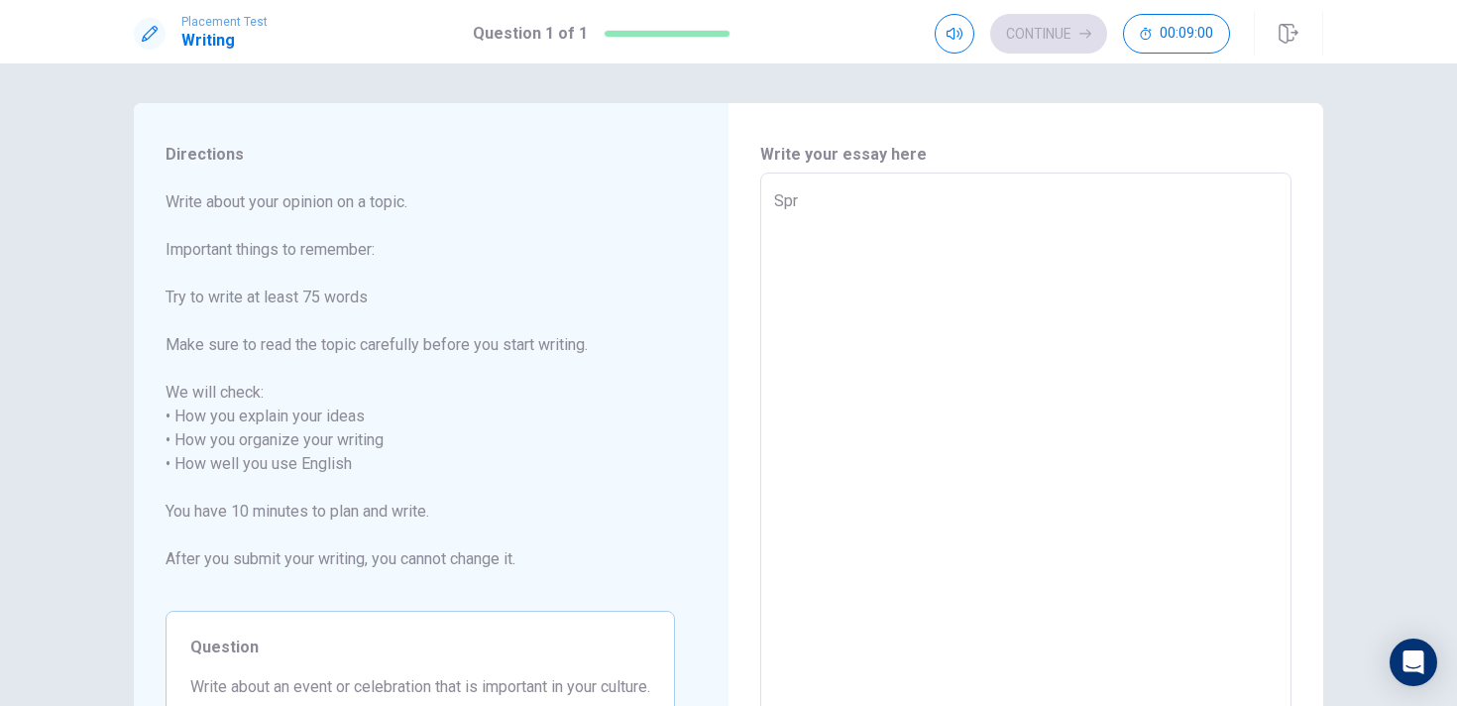
type textarea "x"
type textarea "Spri"
type textarea "x"
type textarea "Sprin"
type textarea "x"
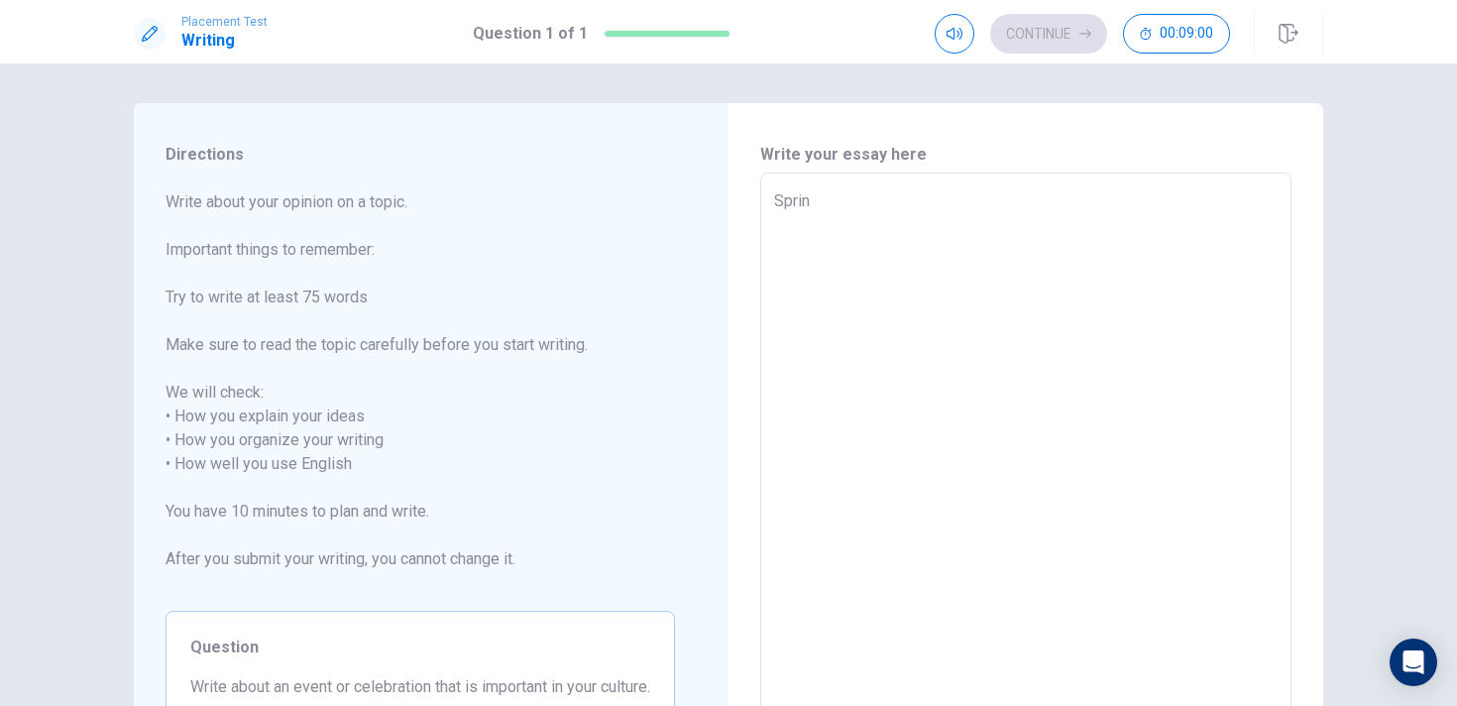
type textarea "Spring"
type textarea "x"
type textarea "Spring"
type textarea "x"
type textarea "Spring"
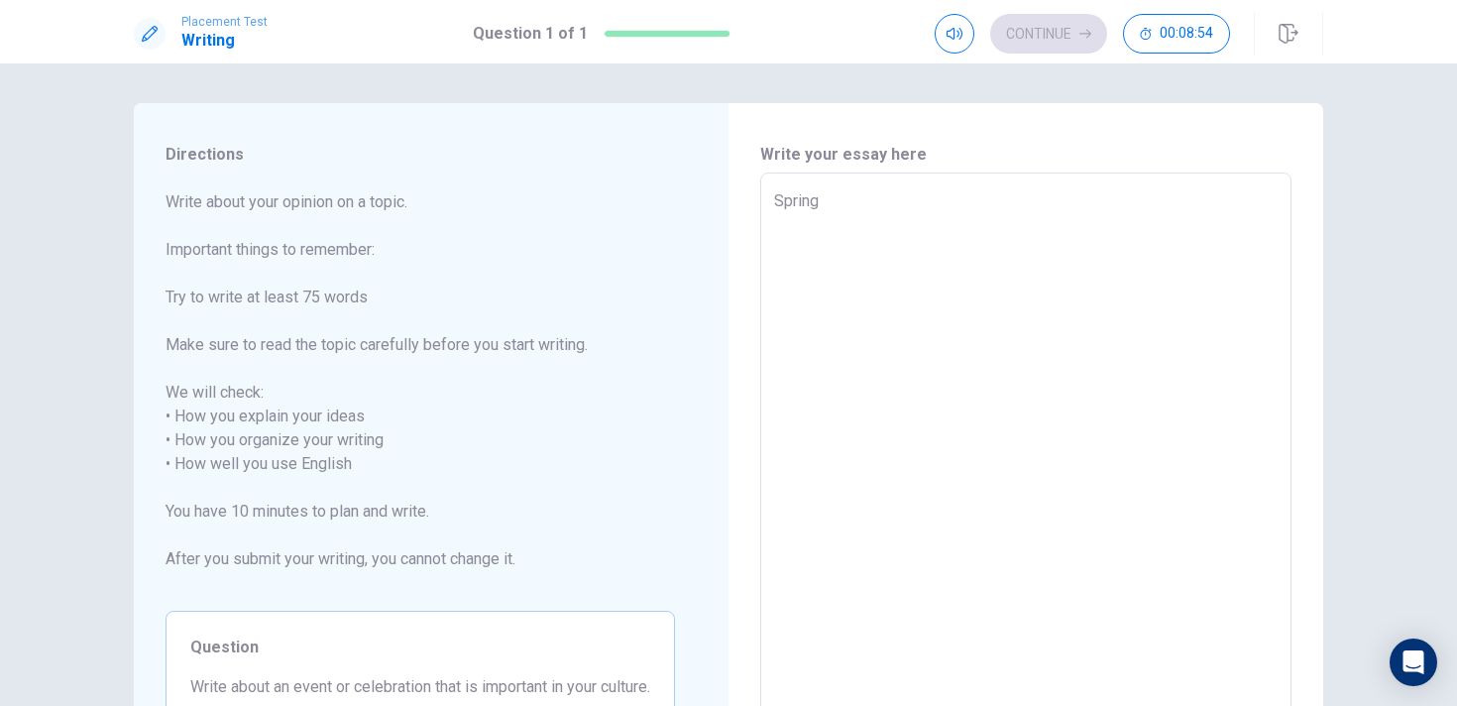
type textarea "x"
type textarea "Sprin"
type textarea "x"
type textarea "Spri"
type textarea "x"
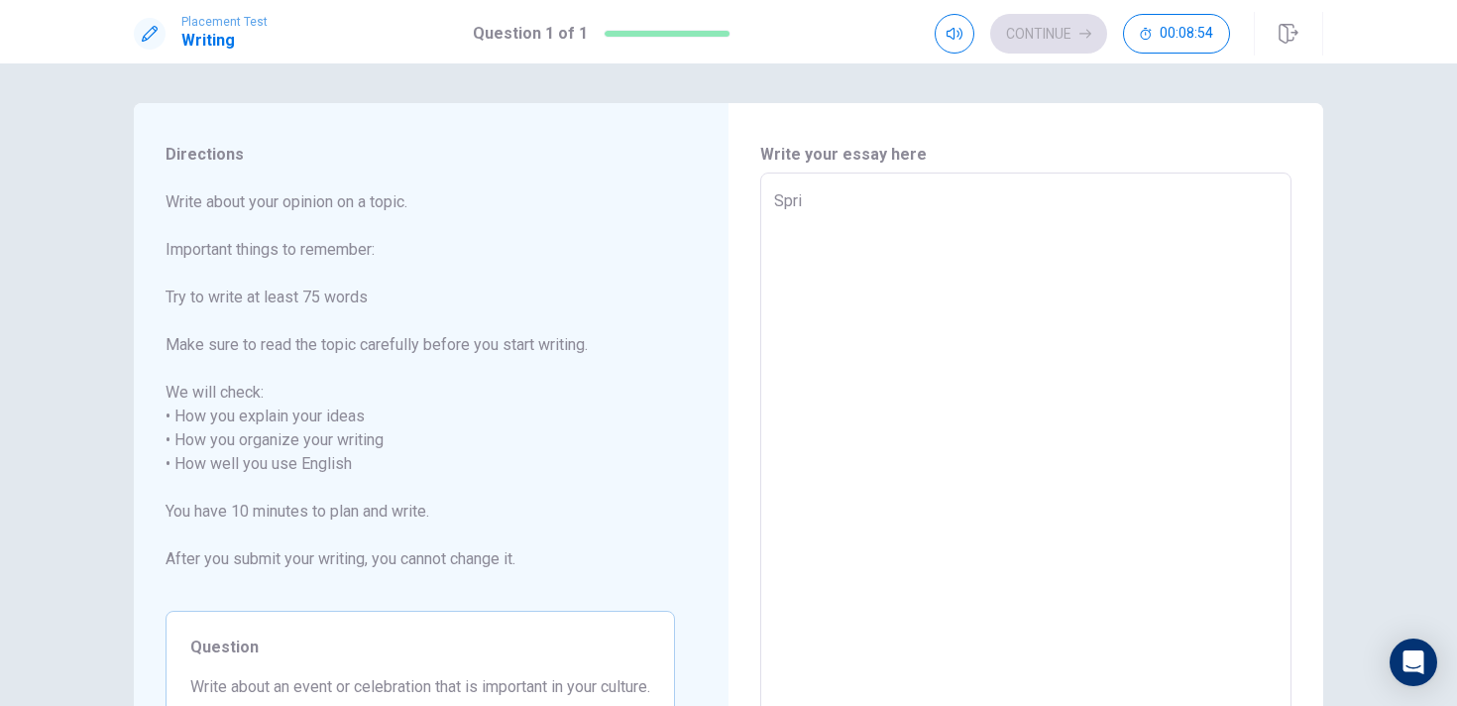
type textarea "Spr"
type textarea "x"
type textarea "Sp"
type textarea "x"
type textarea "S"
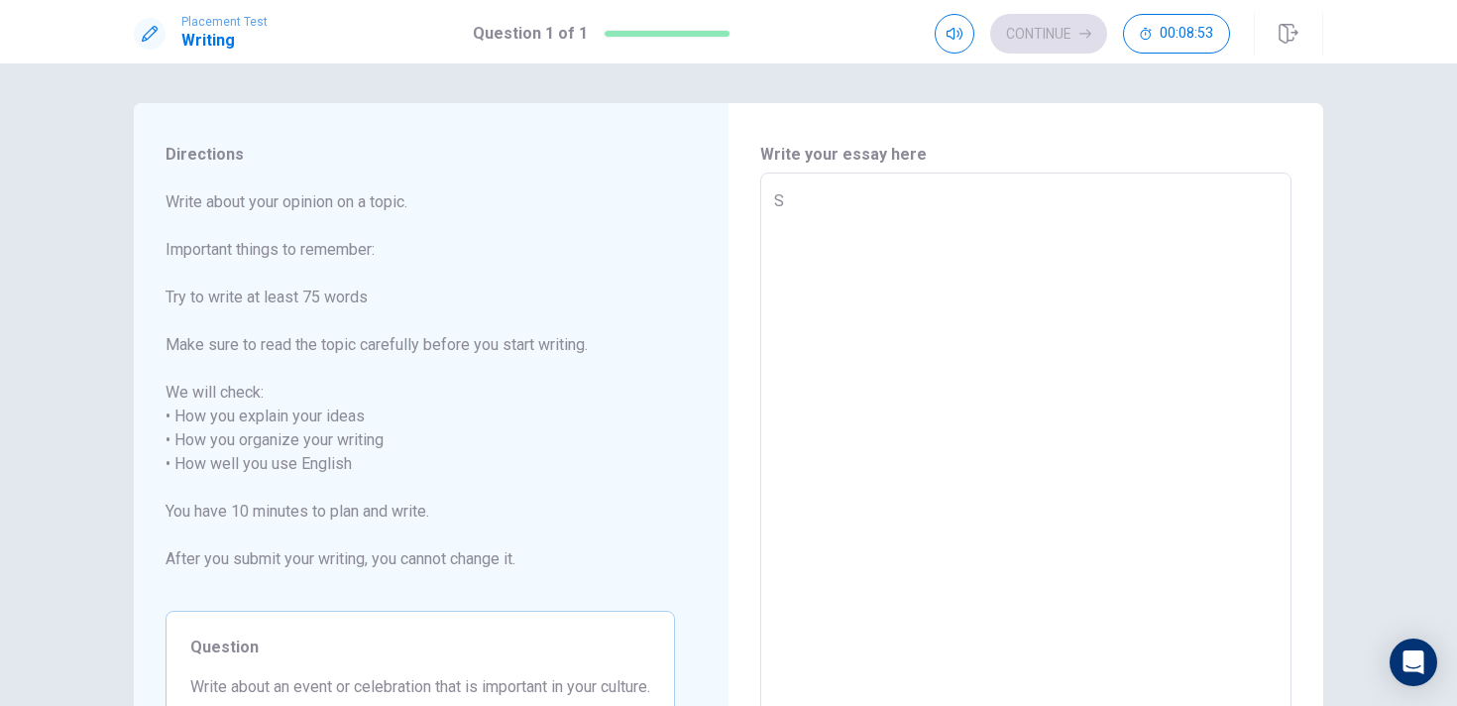
type textarea "x"
type textarea "C"
type textarea "x"
type textarea "Ch"
type textarea "x"
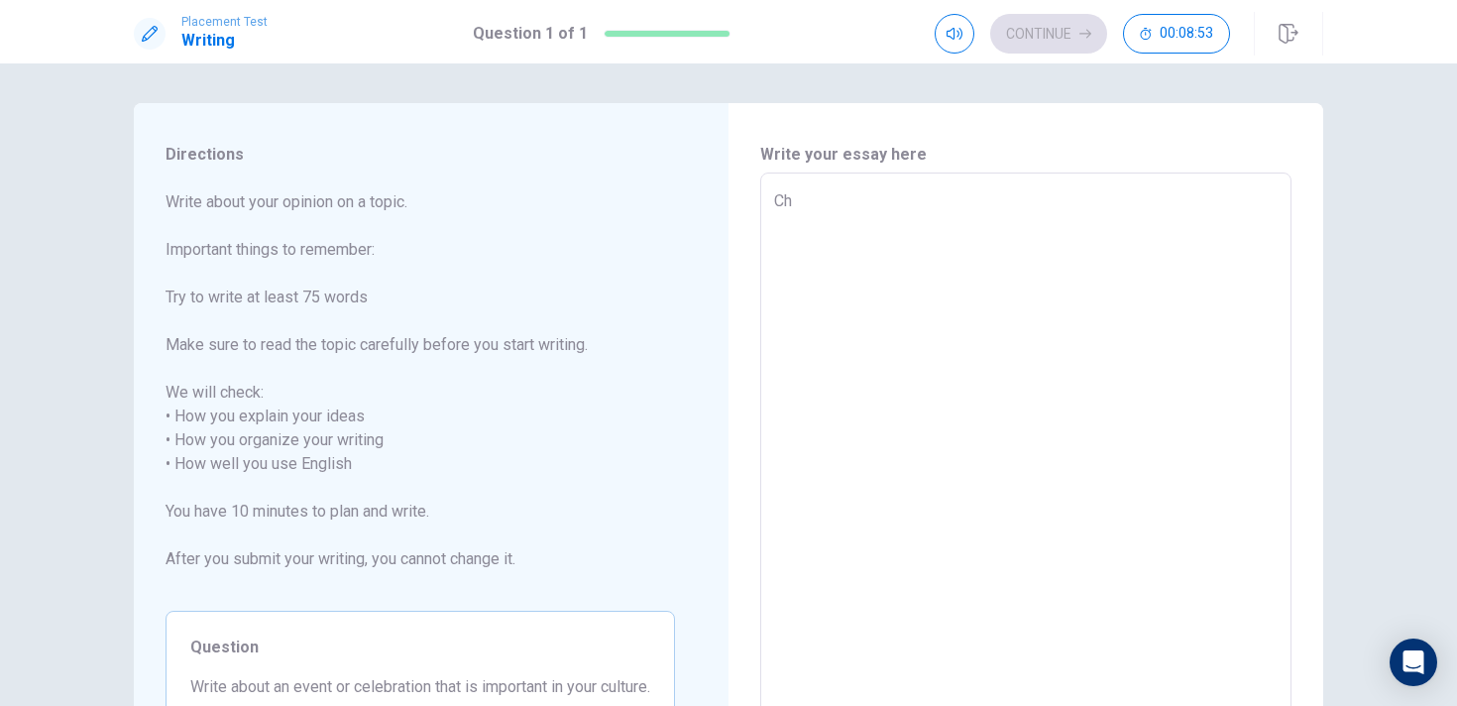
type textarea "Chi"
type textarea "x"
type textarea "Chin"
type textarea "x"
type textarea "[GEOGRAPHIC_DATA]"
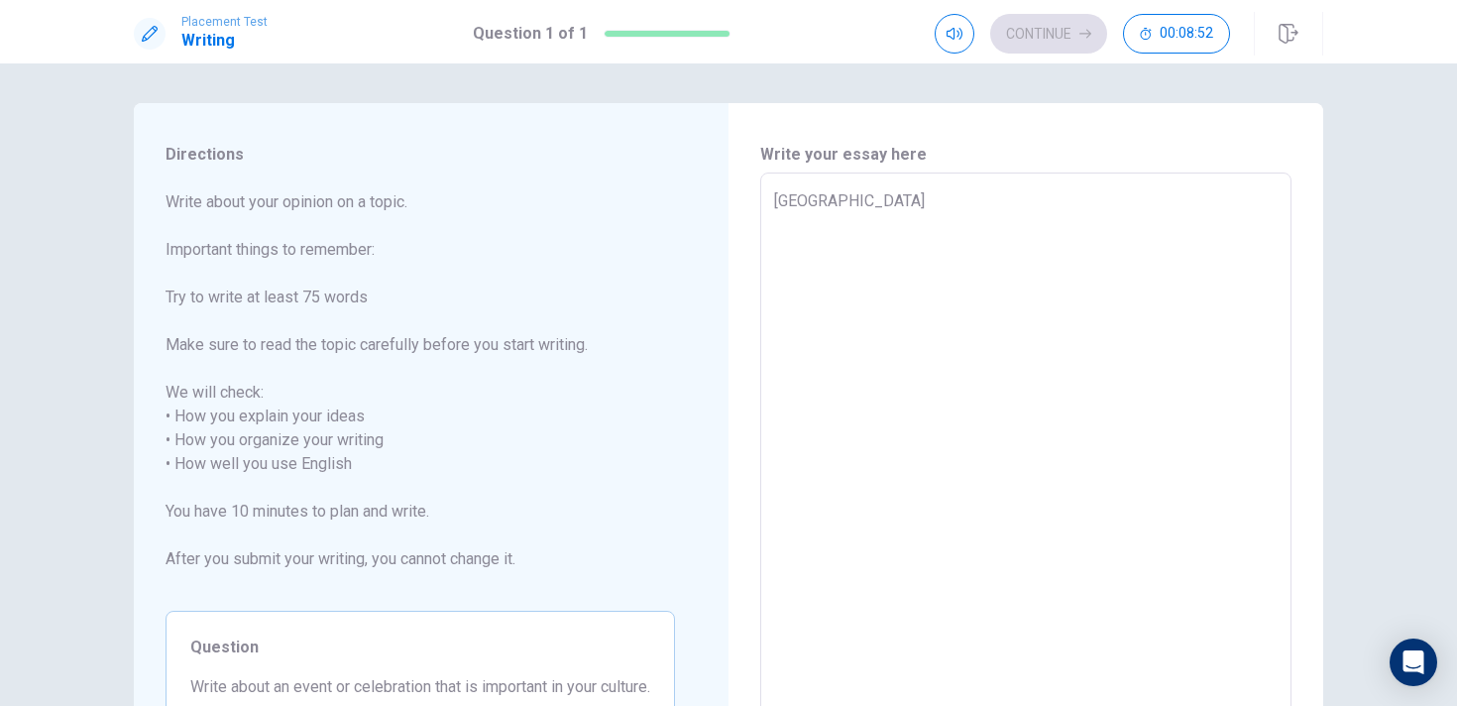
type textarea "x"
type textarea "Chines"
type textarea "x"
type textarea "Chinese"
type textarea "x"
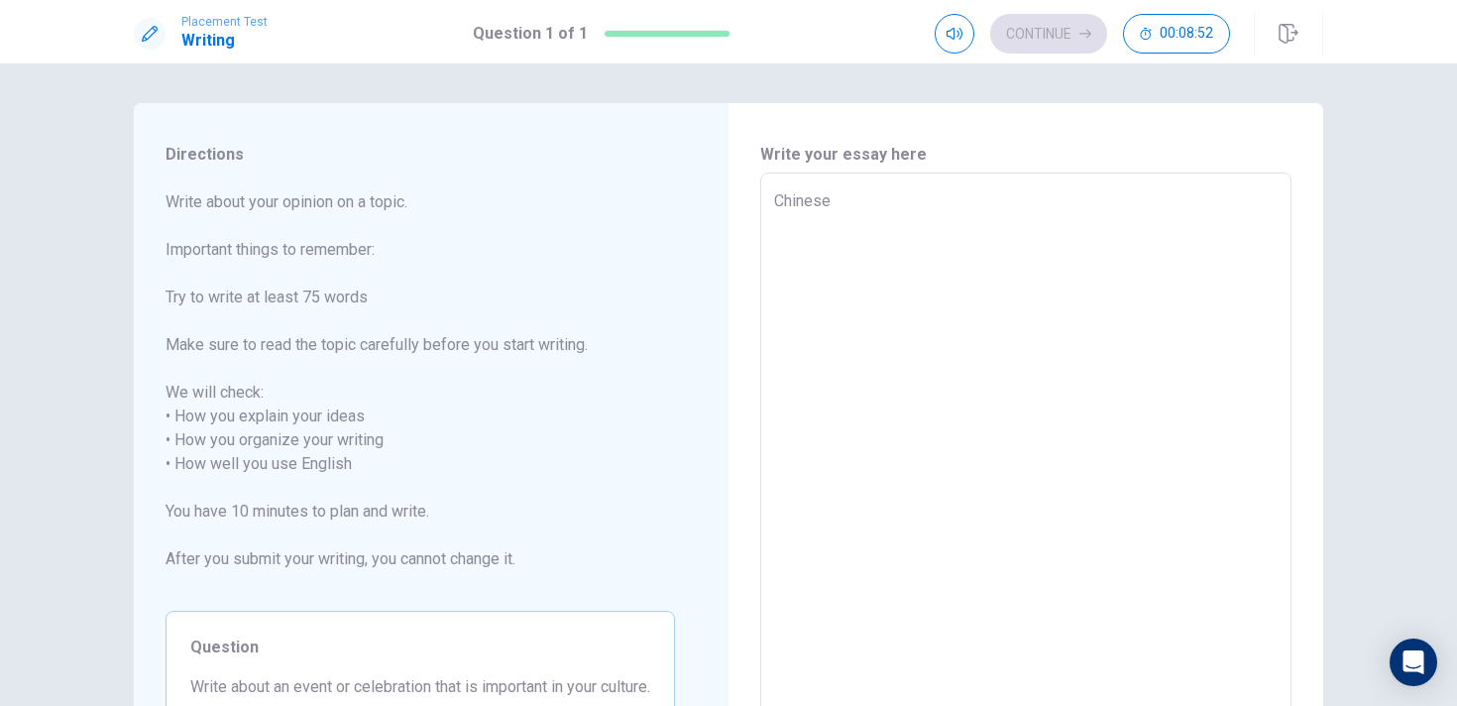
type textarea "Chinese"
type textarea "x"
type textarea "Chinese n"
type textarea "x"
type textarea "Chinese ne"
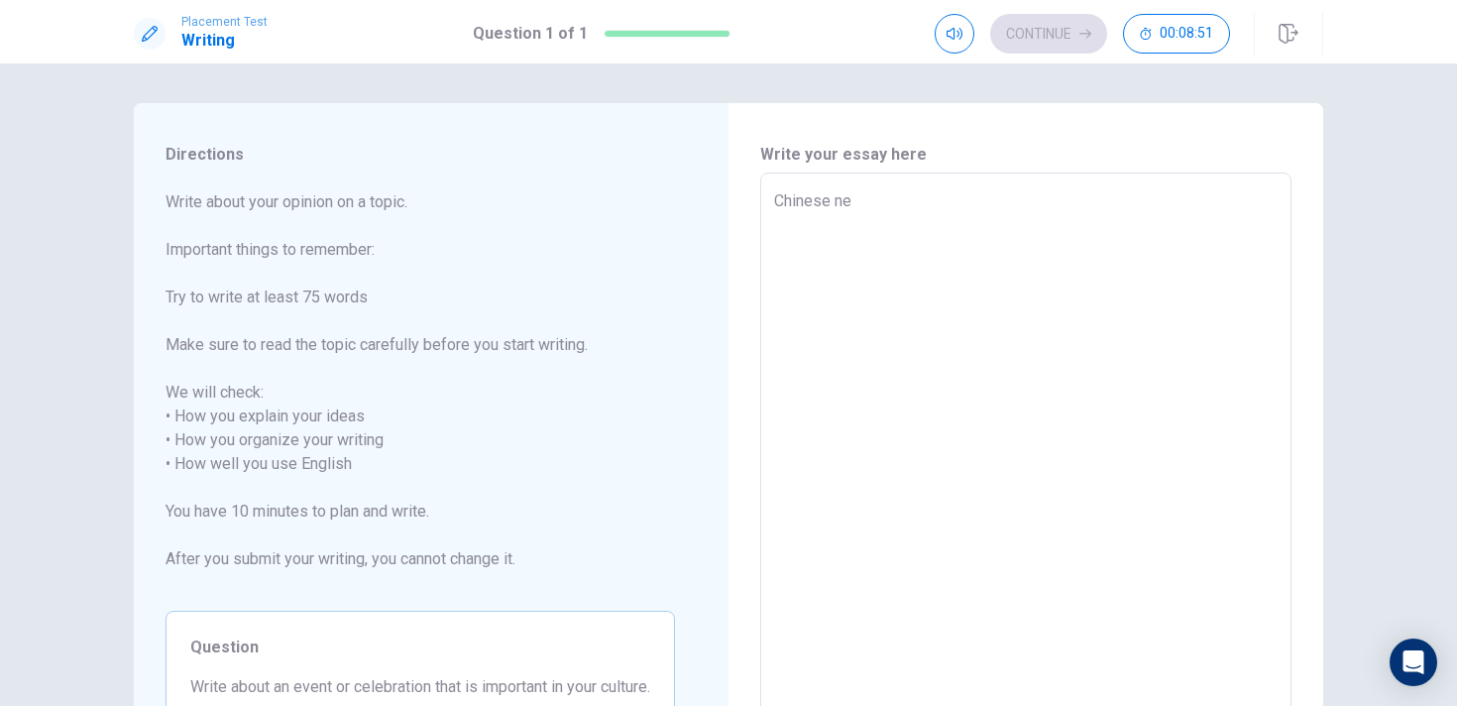
type textarea "x"
type textarea "Chinese new"
type textarea "x"
type textarea "Chinese new"
type textarea "x"
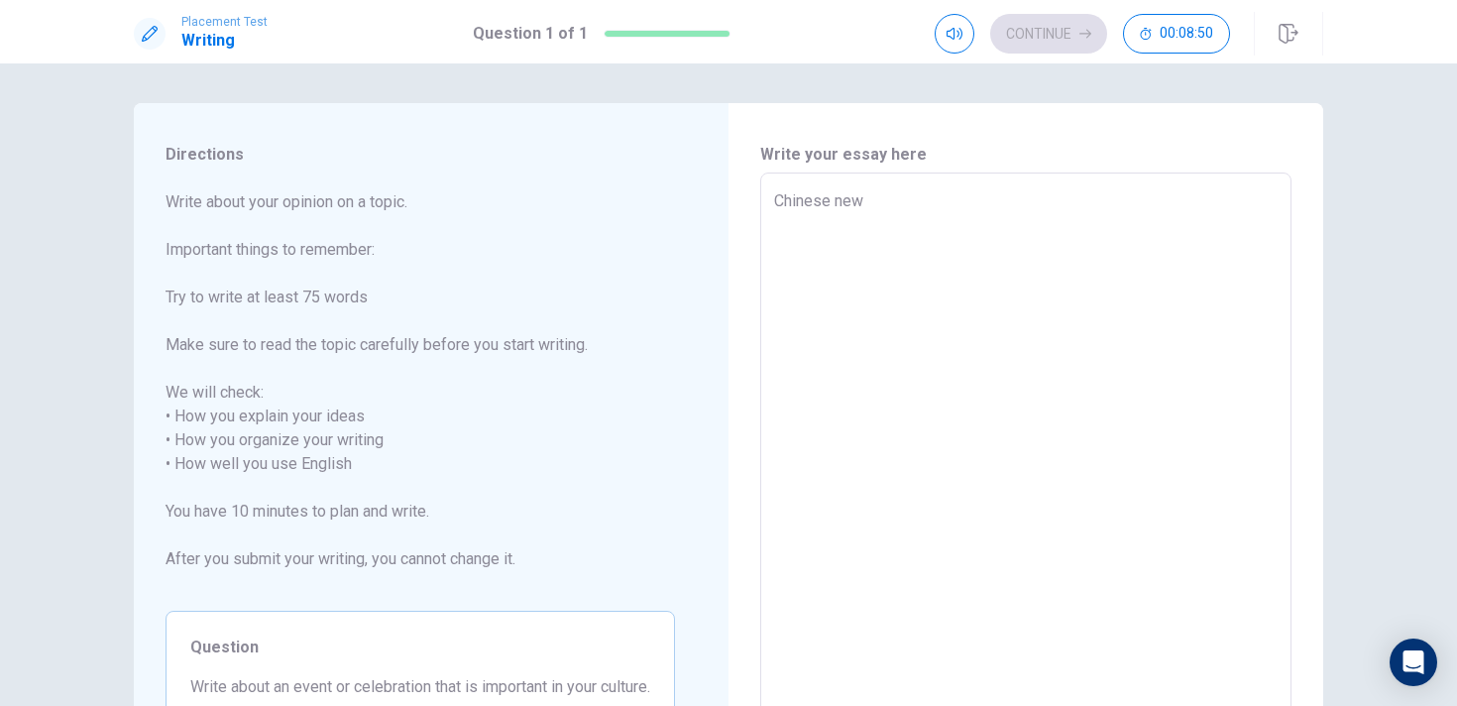
type textarea "Chinese new y"
type textarea "x"
type textarea "Chinese new ye"
type textarea "x"
type textarea "Chinese new y"
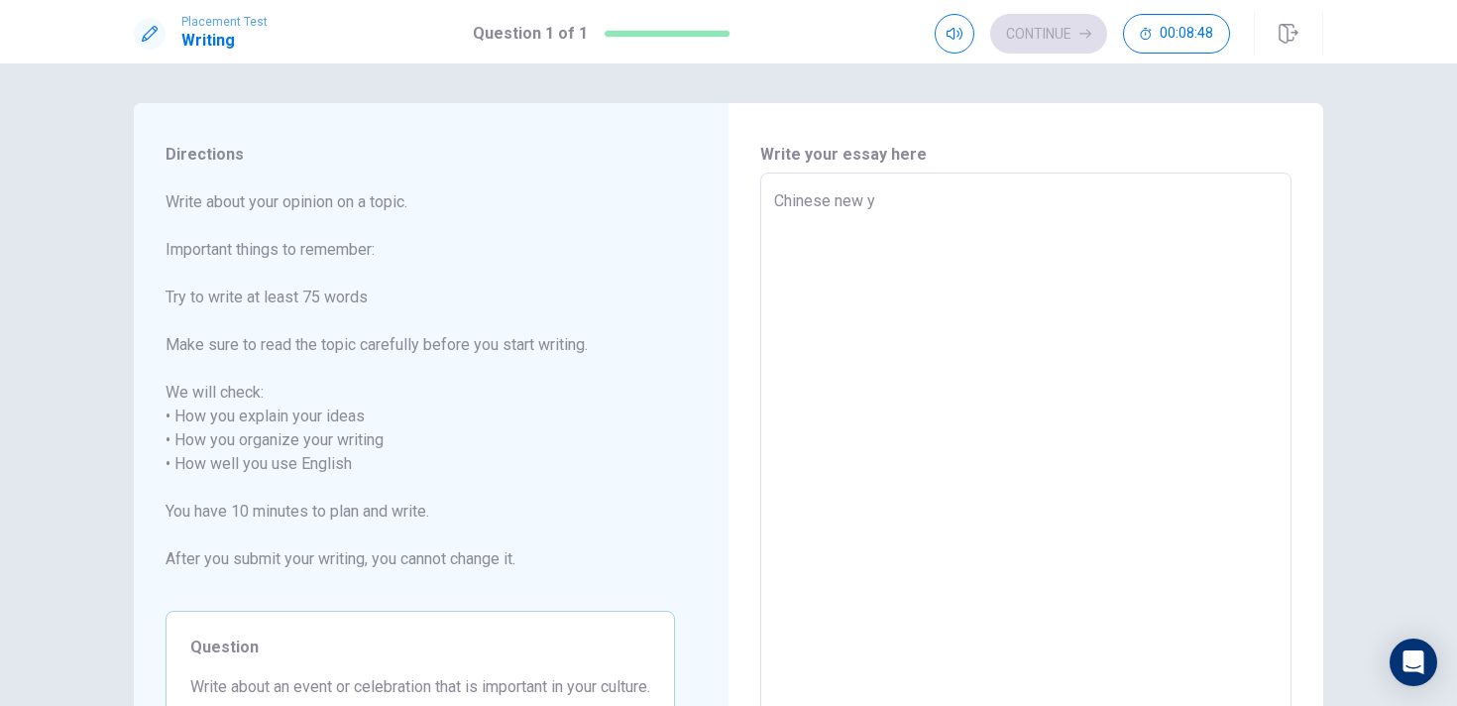
type textarea "x"
type textarea "Chinese new"
type textarea "x"
type textarea "Chinese new"
type textarea "x"
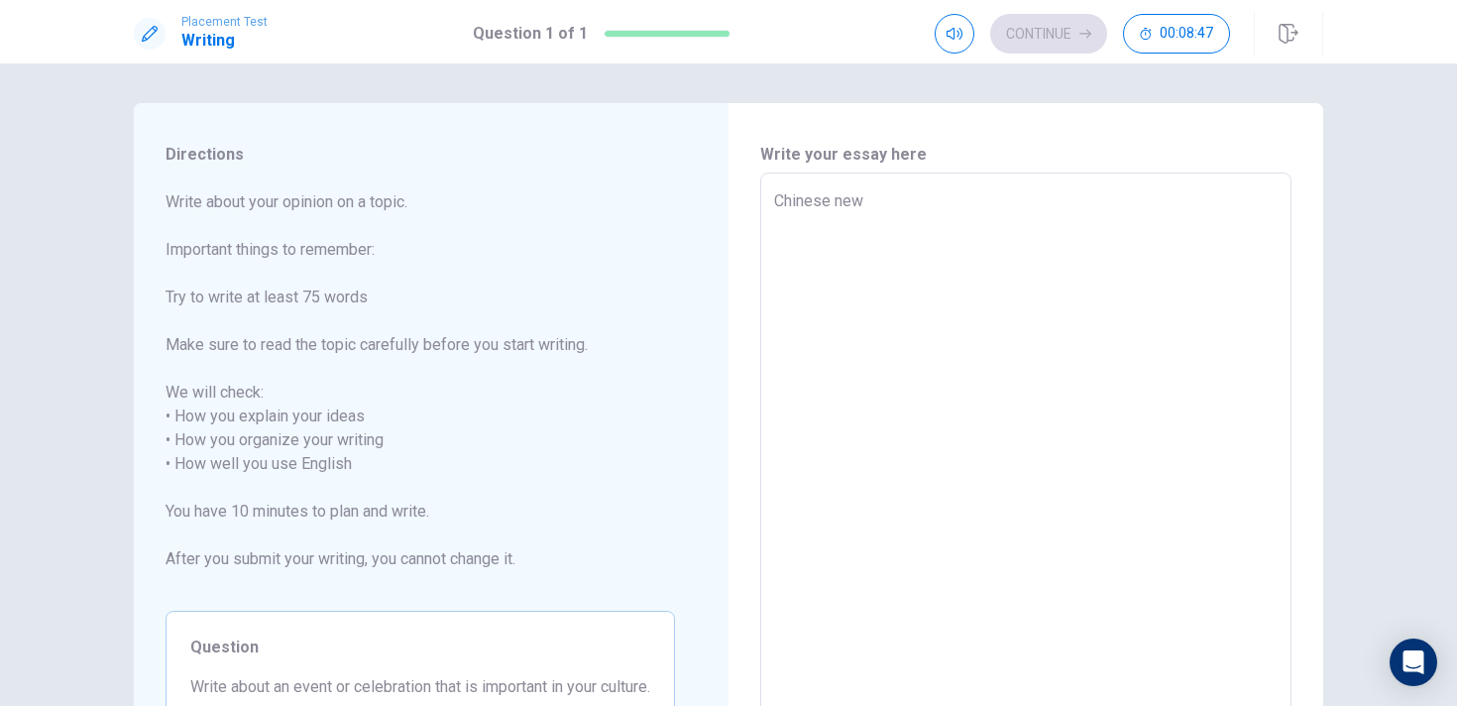
type textarea "Chinese ne"
type textarea "x"
type textarea "Chinese n"
type textarea "x"
type textarea "Chinese"
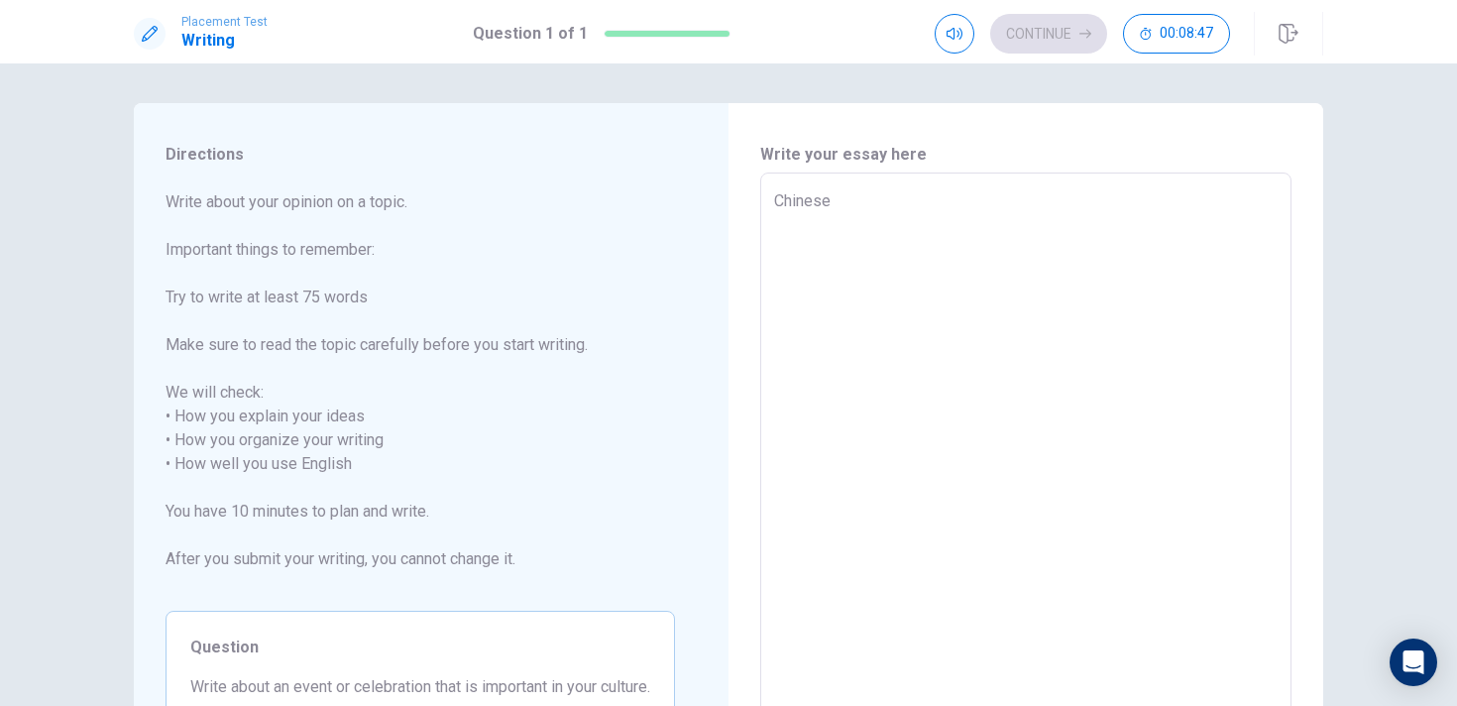
type textarea "x"
type textarea "Chinese N"
type textarea "x"
type textarea "Chinese Ne"
type textarea "x"
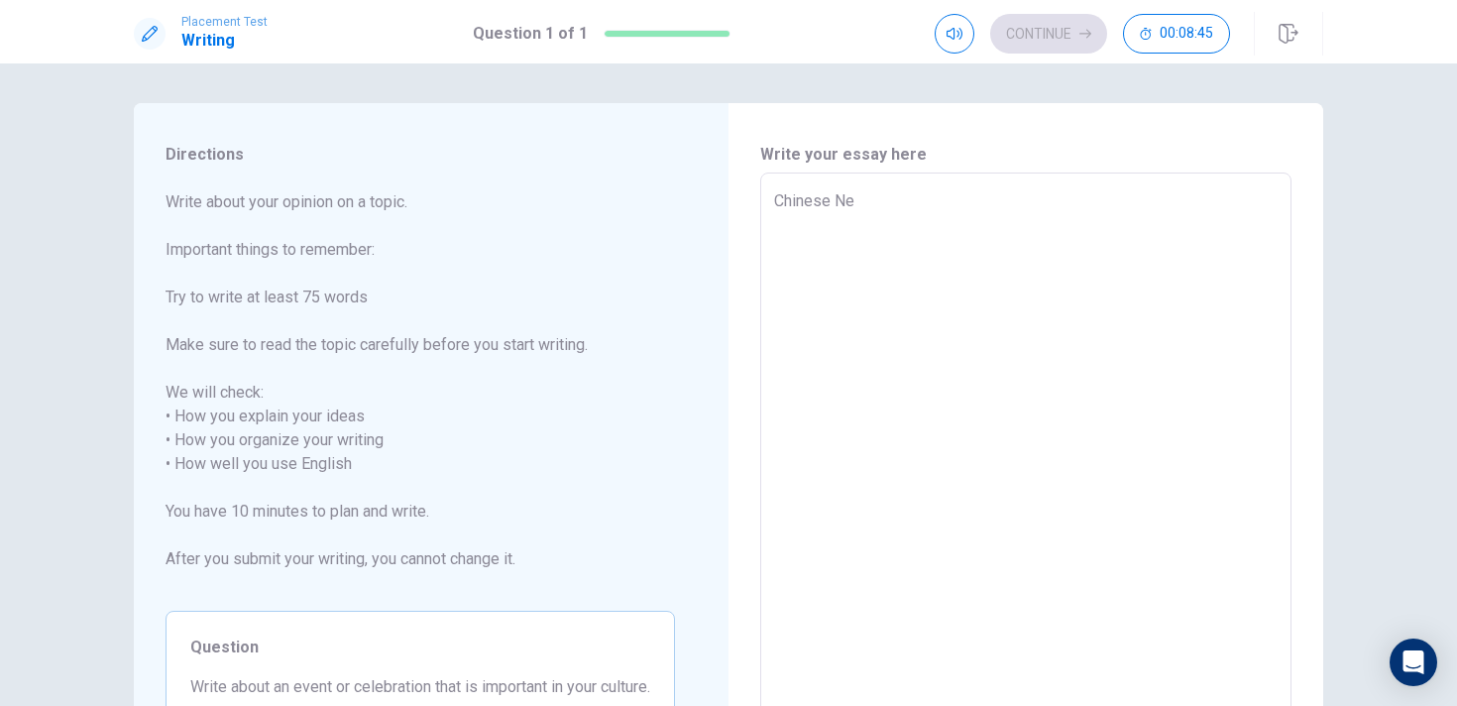
type textarea "Chinese New"
type textarea "x"
type textarea "Chinese New"
type textarea "x"
type textarea "Chinese New Y"
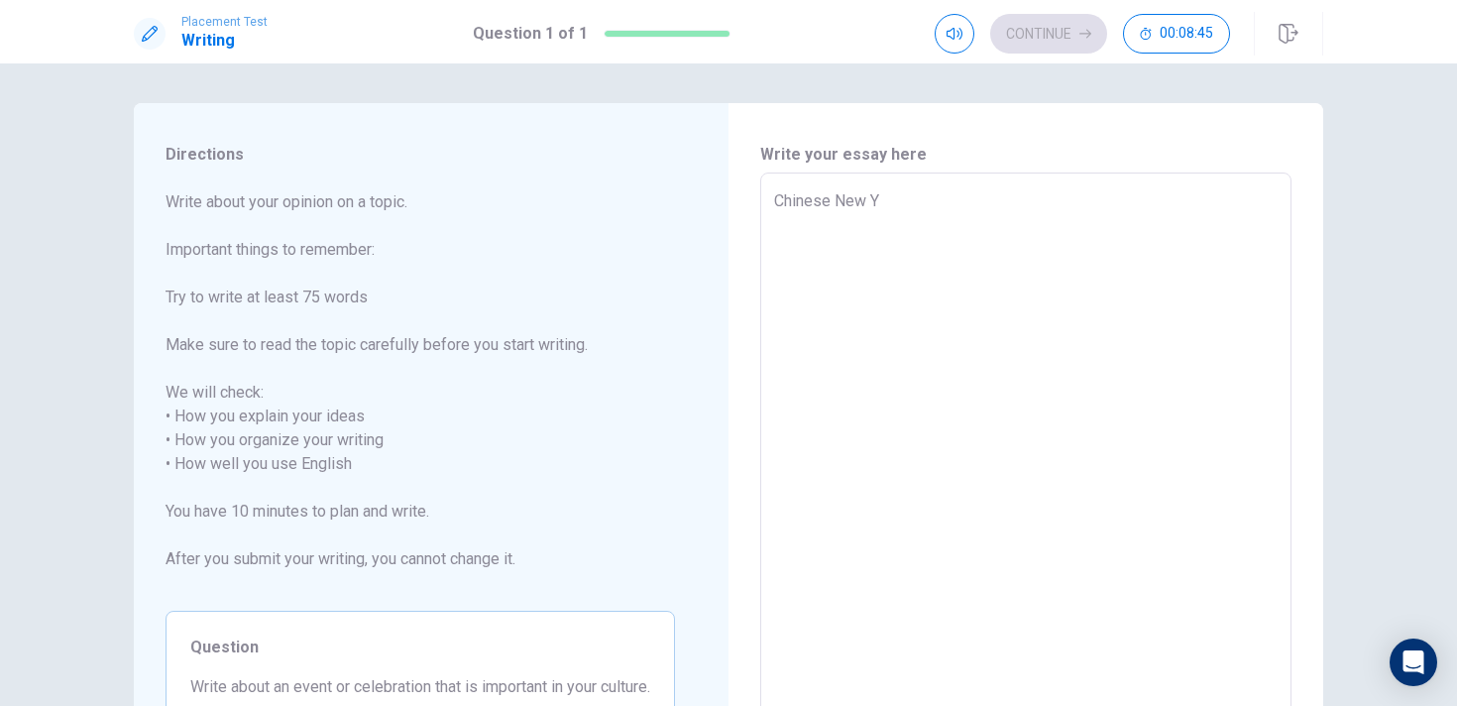
type textarea "x"
type textarea "Chinese New Ye"
type textarea "x"
type textarea "Chinese New Yea"
type textarea "x"
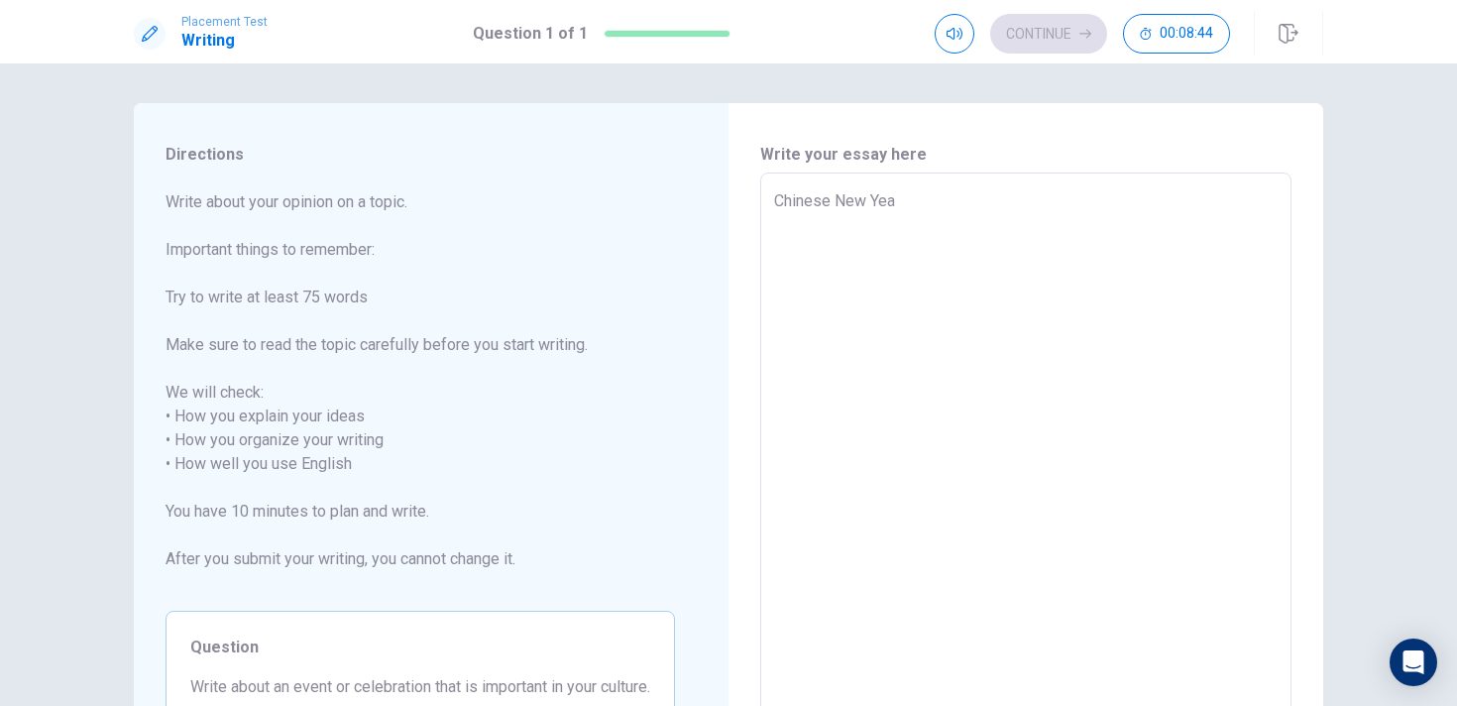
type textarea "Chinese New Yeae"
type textarea "x"
type textarea "Chinese New Yea"
type textarea "x"
type textarea "[DATE]"
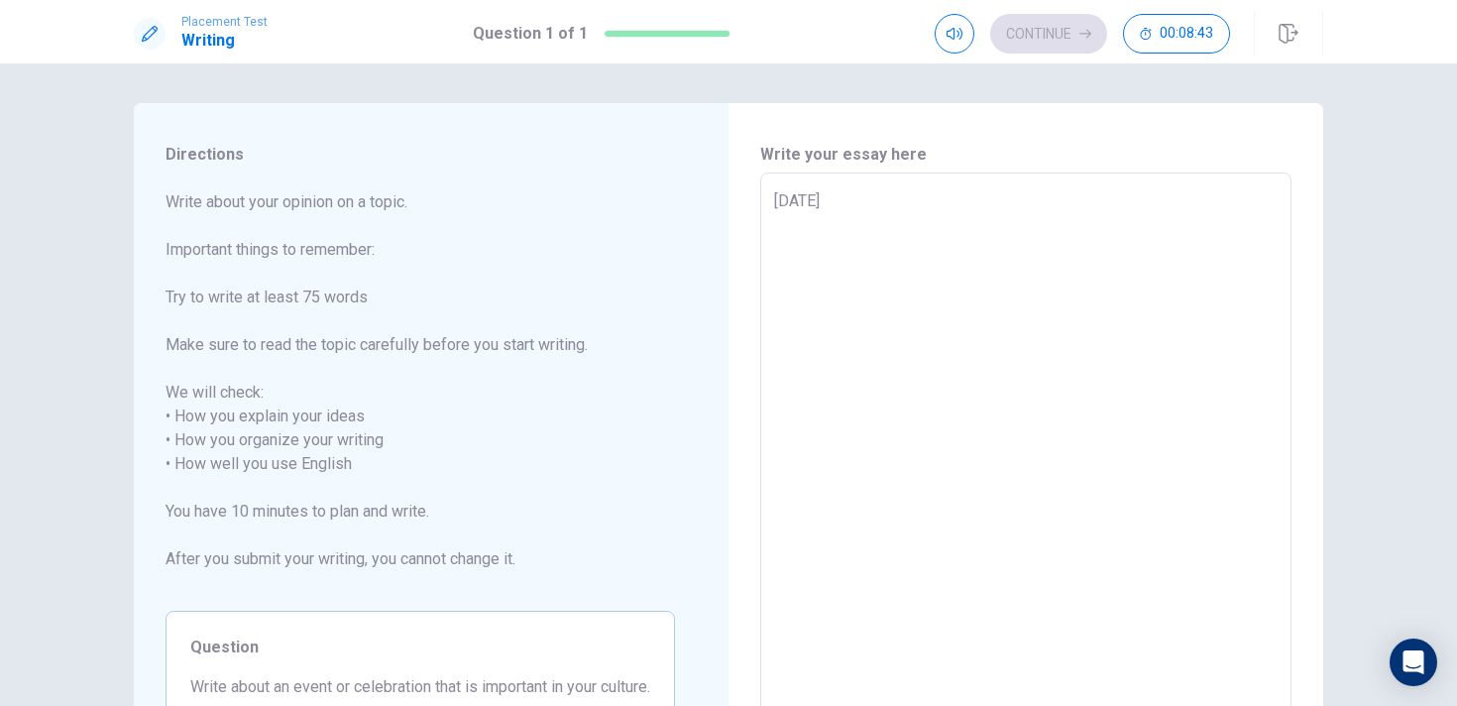
type textarea "x"
type textarea "[DATE]"
type textarea "x"
type textarea "[DATE] i"
type textarea "x"
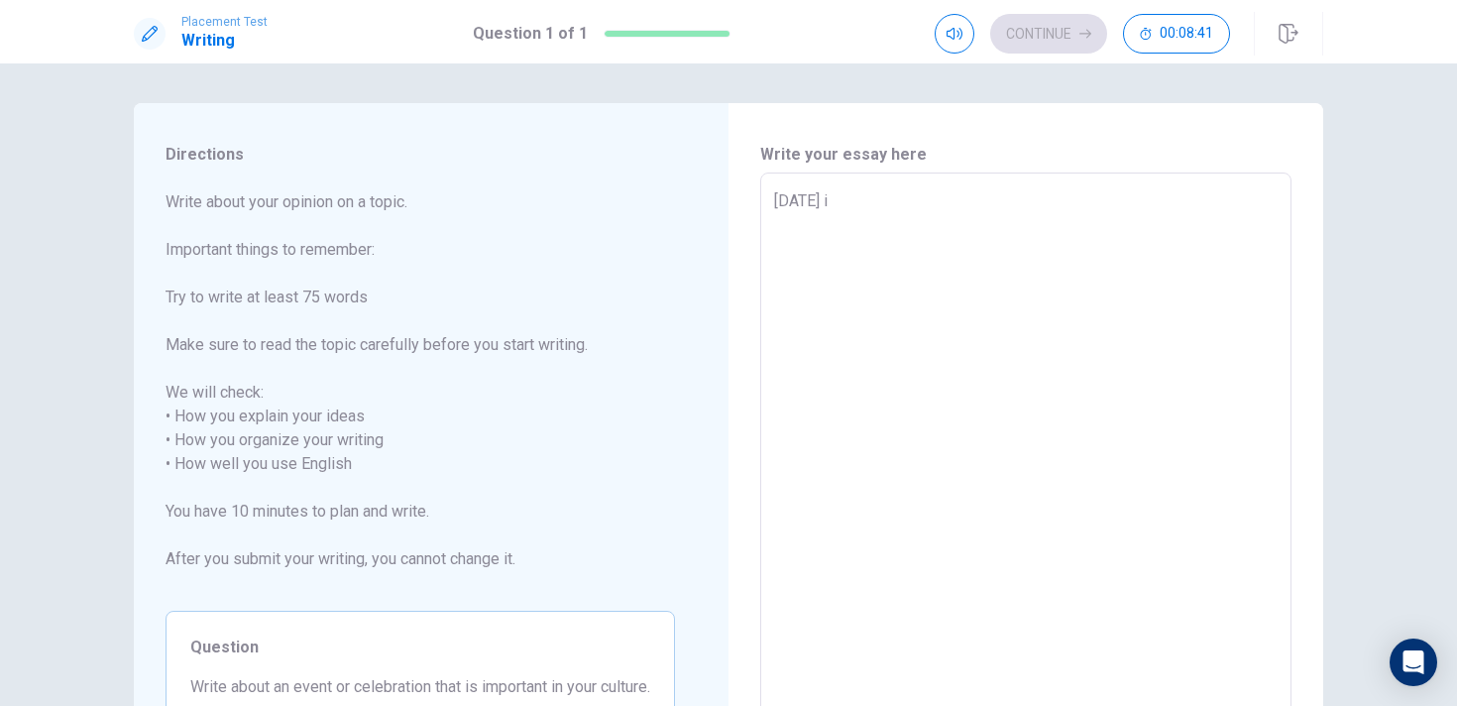
type textarea "[DATE] is"
type textarea "x"
type textarea "[DATE] is"
type textarea "x"
type textarea "[DATE] is o"
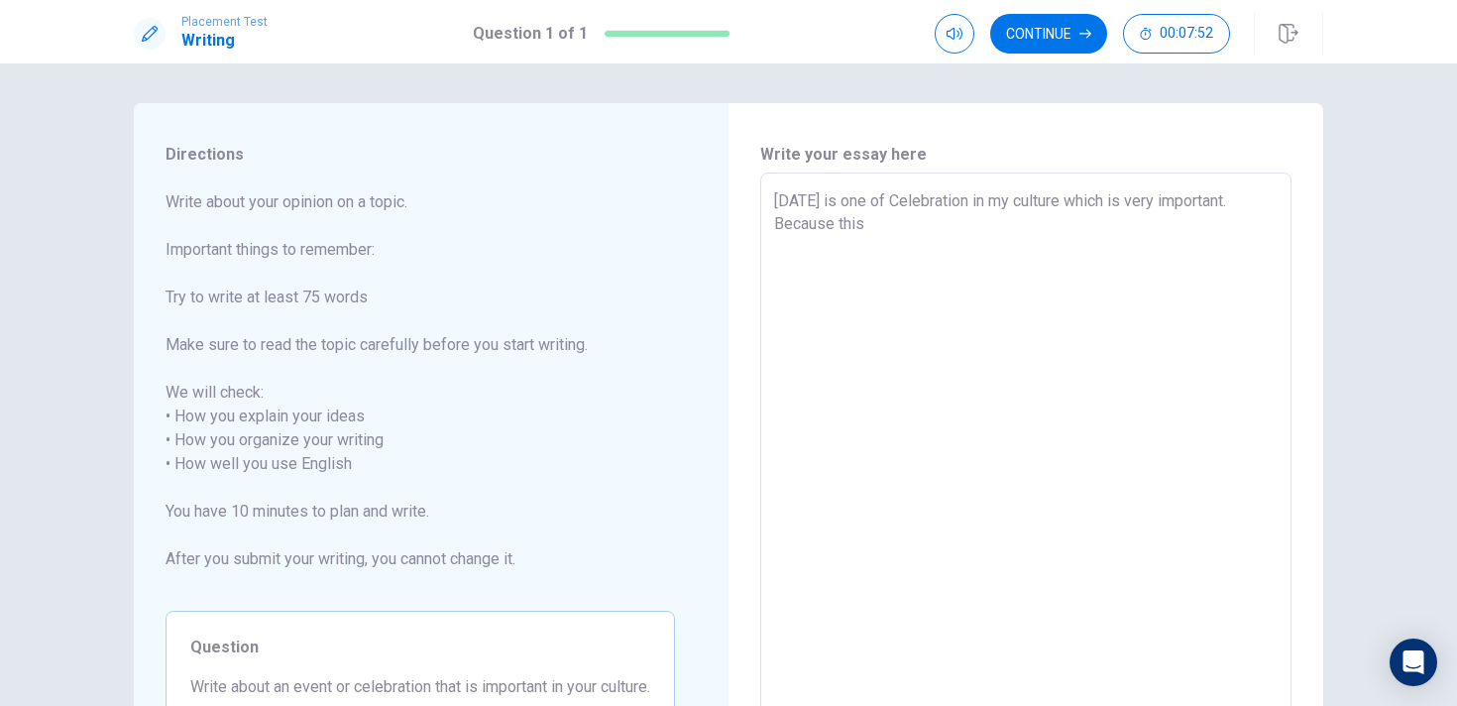
click at [982, 199] on textarea "[DATE] is one of Celebration in my culture which is very important. Because this" at bounding box center [1026, 452] width 504 height 526
click at [966, 229] on textarea "[DATE] is one of celebration in my culture which is very important. Because this" at bounding box center [1026, 452] width 504 height 526
click at [1050, 201] on textarea "[DATE] is one of celebration in my culture which is very important. Because this" at bounding box center [1026, 452] width 504 height 526
click at [974, 228] on textarea "[DATE] is one of celebrations in my culture which is very important. Because th…" at bounding box center [1026, 452] width 504 height 526
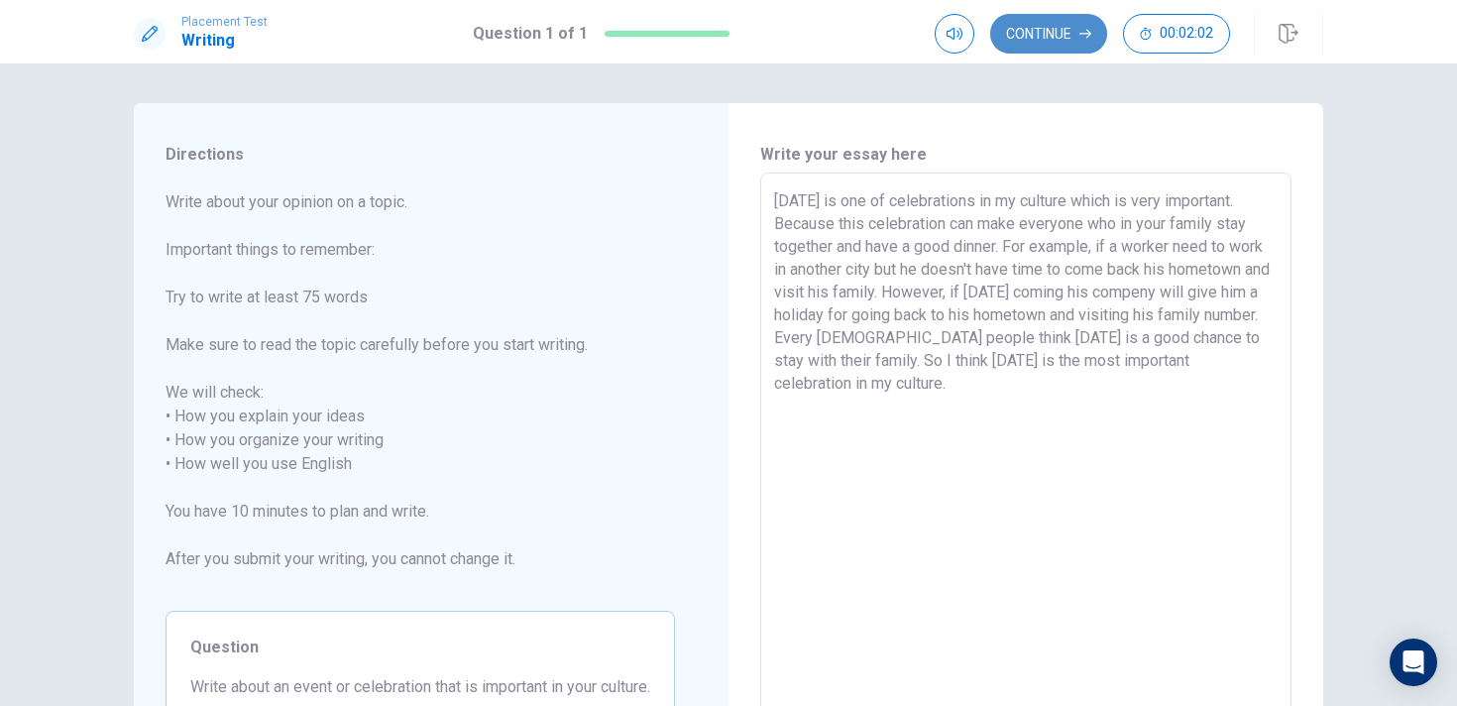
click at [1056, 40] on button "Continue" at bounding box center [1048, 34] width 117 height 40
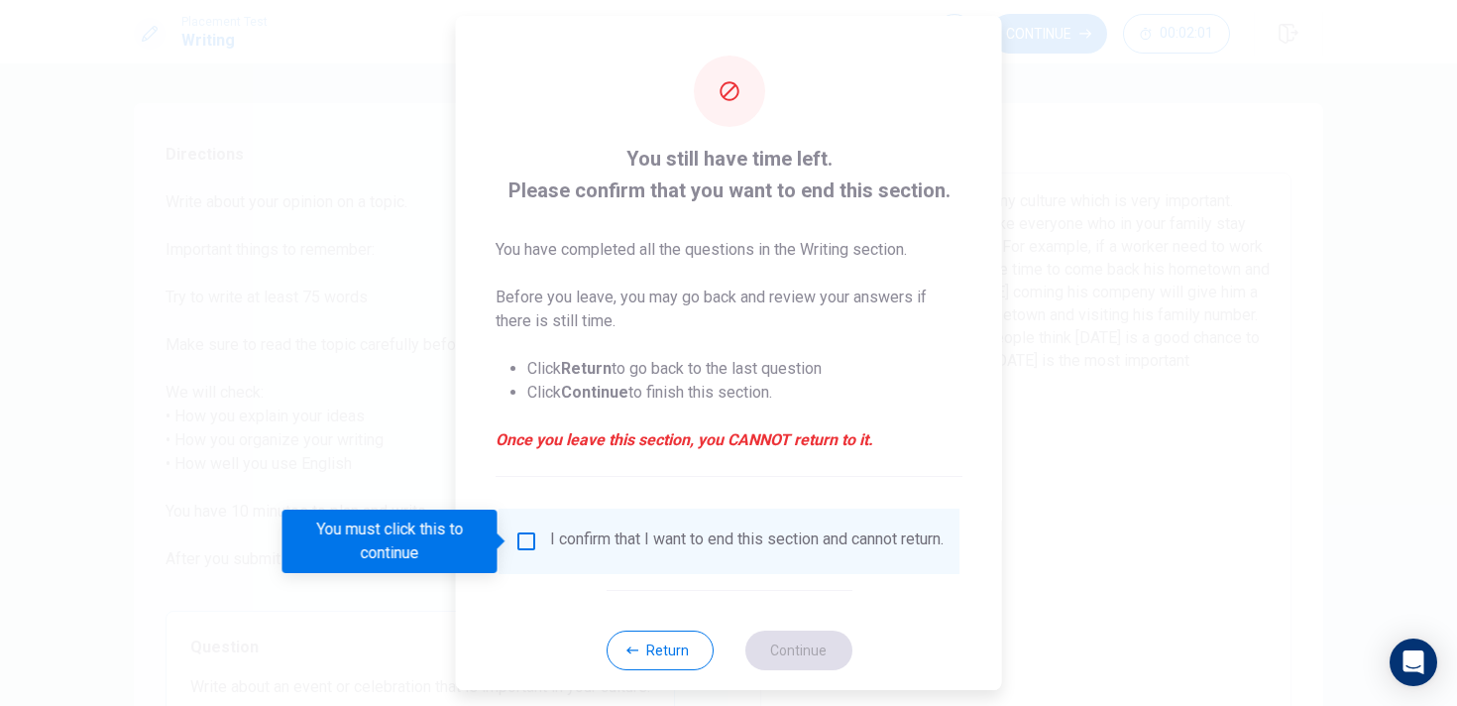
click at [516, 536] on input "You must click this to continue" at bounding box center [526, 541] width 24 height 24
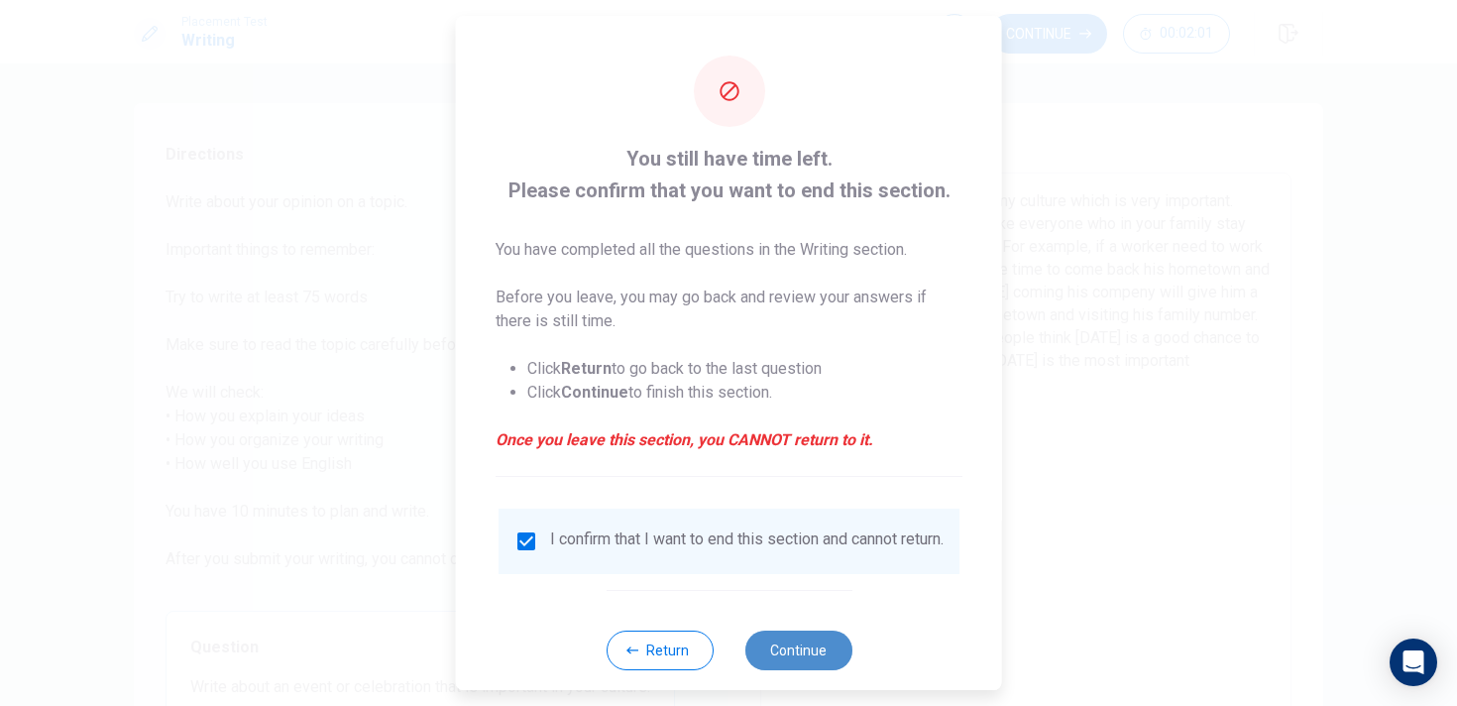
click at [804, 661] on button "Continue" at bounding box center [797, 650] width 107 height 40
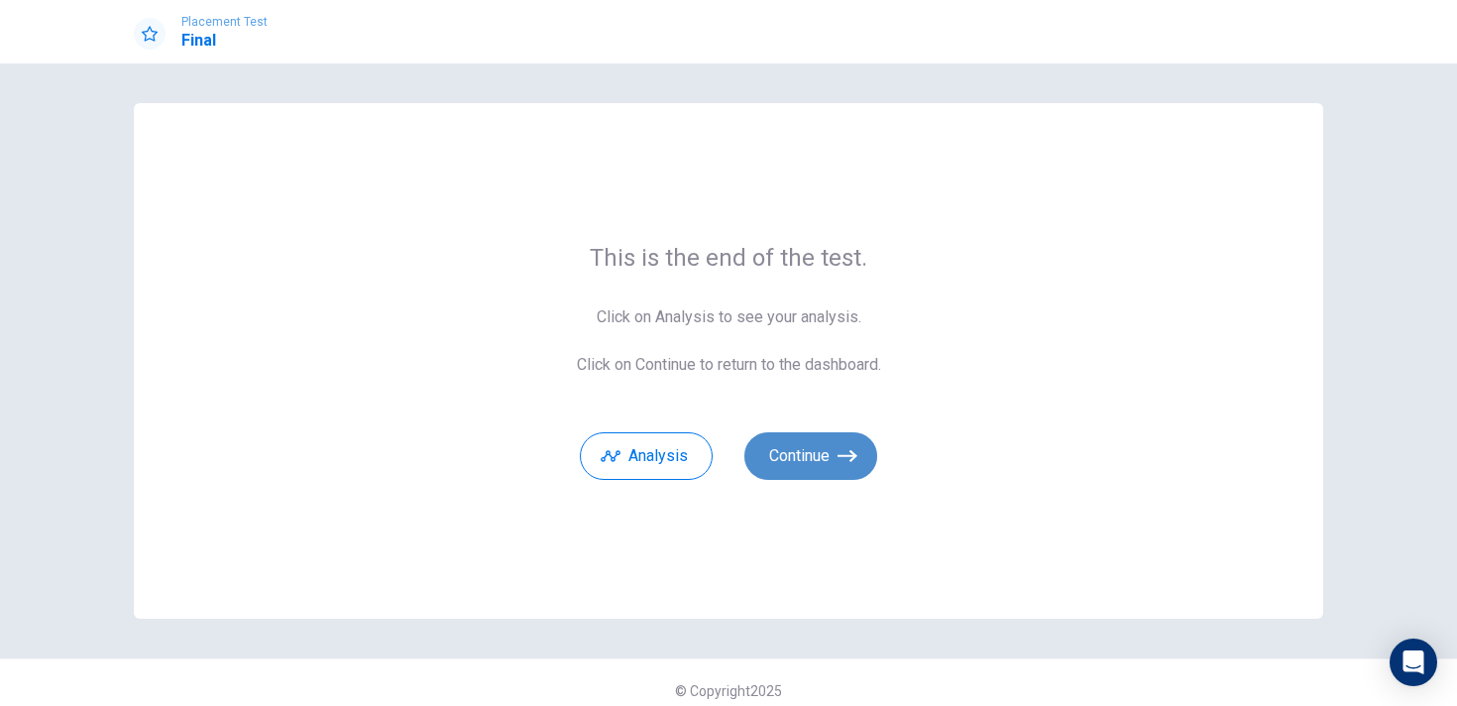
click at [819, 469] on button "Continue" at bounding box center [810, 456] width 133 height 48
